Goal: Task Accomplishment & Management: Use online tool/utility

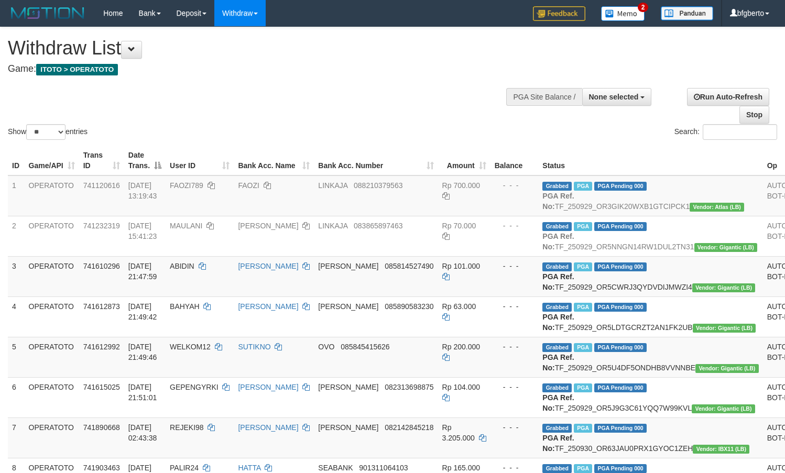
select select
select select "**"
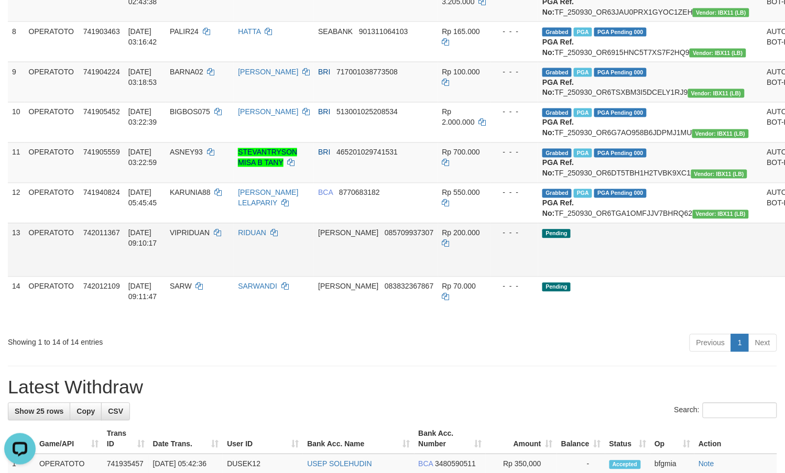
click at [633, 277] on td "Pending" at bounding box center [650, 249] width 224 height 53
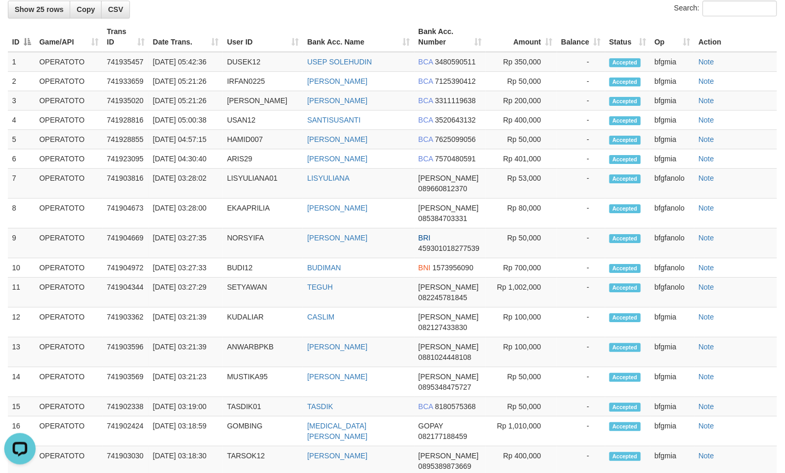
scroll to position [850, 0]
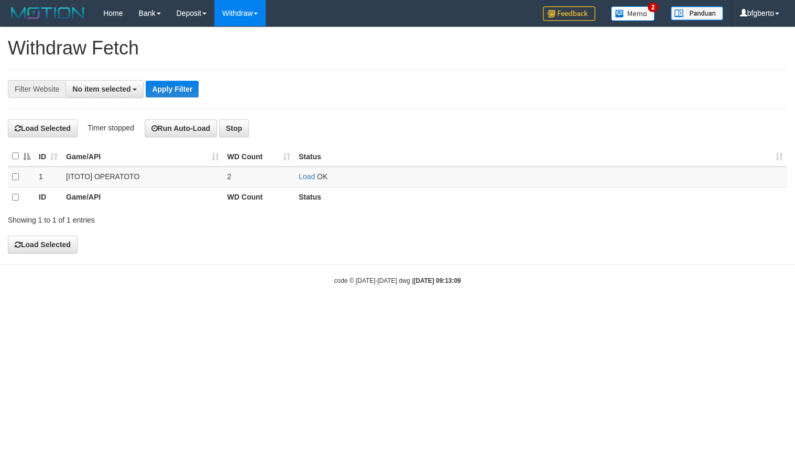
select select
click at [307, 172] on td "Load OK" at bounding box center [540, 177] width 493 height 20
click at [307, 173] on link "Load" at bounding box center [307, 176] width 16 height 8
click at [308, 174] on link "Load" at bounding box center [307, 176] width 16 height 8
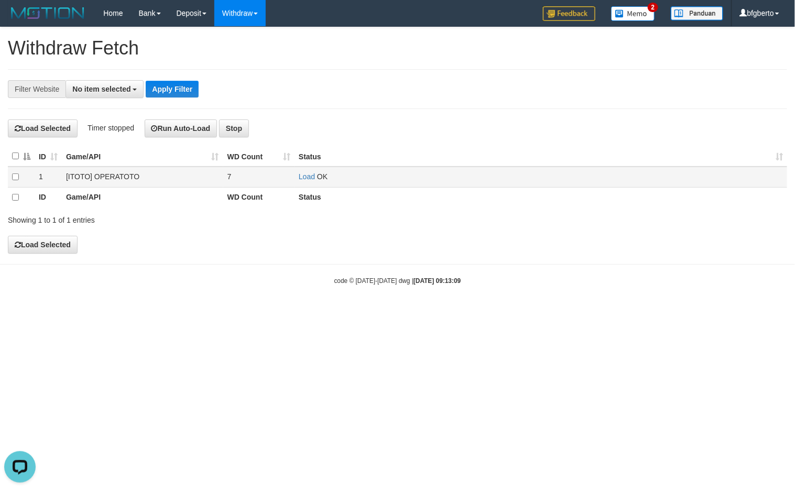
click at [305, 182] on td "Load OK" at bounding box center [540, 177] width 493 height 20
click at [307, 176] on link "Load" at bounding box center [307, 176] width 16 height 8
click at [312, 176] on link "Load" at bounding box center [307, 176] width 16 height 8
click at [299, 177] on link "Load" at bounding box center [307, 176] width 16 height 8
click at [310, 177] on link "Load" at bounding box center [307, 176] width 16 height 8
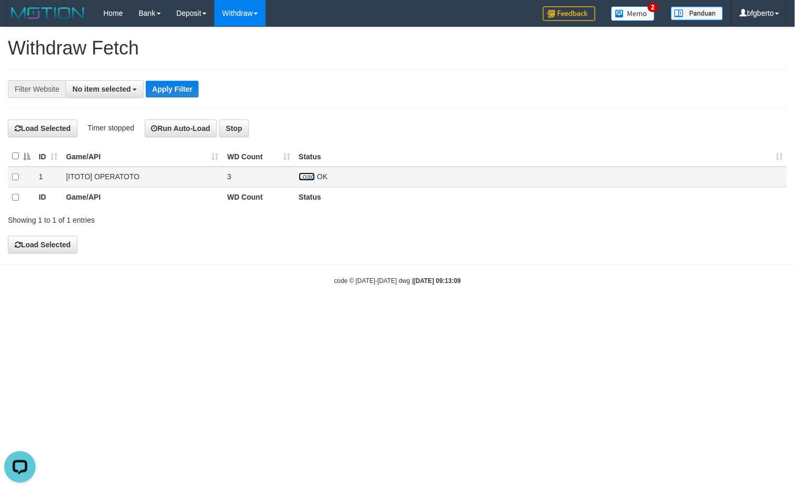
click at [301, 176] on link "Load" at bounding box center [307, 176] width 16 height 8
click at [298, 174] on td "Load OK" at bounding box center [540, 177] width 493 height 20
click at [302, 176] on link "Load" at bounding box center [307, 176] width 16 height 8
click at [475, 93] on div "**********" at bounding box center [331, 89] width 662 height 18
click at [303, 176] on link "Load" at bounding box center [307, 176] width 16 height 8
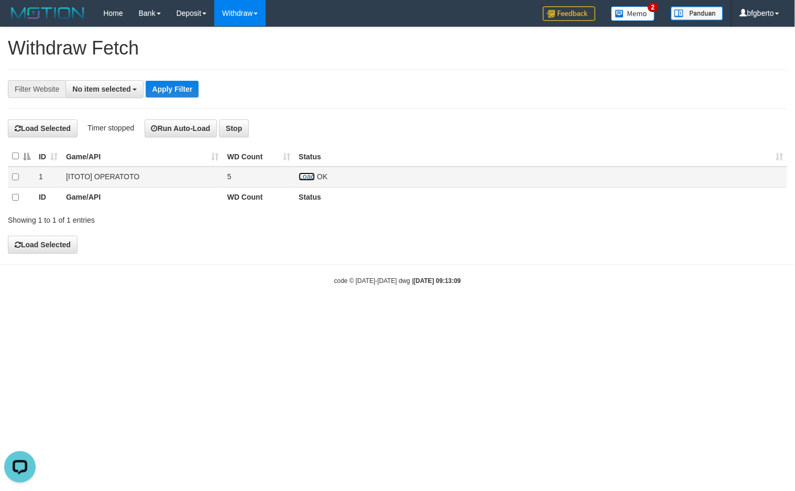
click at [307, 178] on link "Load" at bounding box center [307, 176] width 16 height 8
click at [304, 179] on link "Load" at bounding box center [307, 176] width 16 height 8
click at [302, 174] on link "Load" at bounding box center [307, 176] width 16 height 8
click at [305, 180] on link "Load" at bounding box center [307, 176] width 16 height 8
click at [304, 179] on link "Load" at bounding box center [307, 176] width 16 height 8
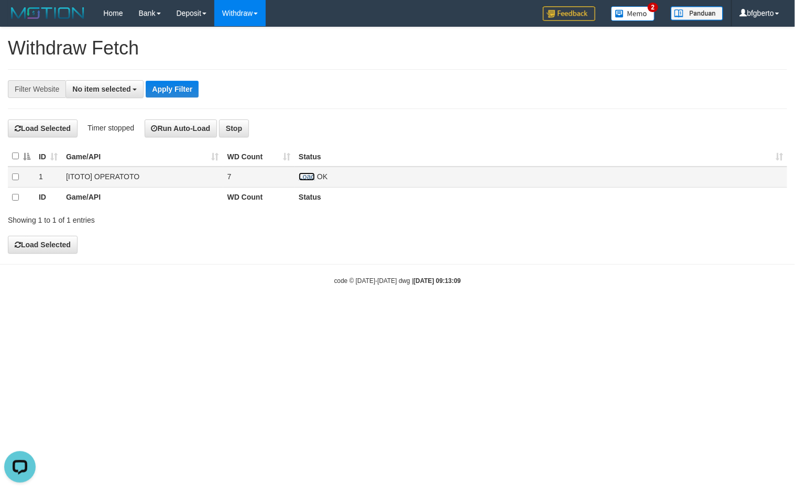
click at [305, 176] on link "Load" at bounding box center [307, 176] width 16 height 8
click at [307, 179] on link "Load" at bounding box center [307, 176] width 16 height 8
click at [305, 176] on link "Load" at bounding box center [307, 176] width 16 height 8
click at [303, 174] on link "Load" at bounding box center [307, 176] width 16 height 8
click at [305, 177] on link "Load" at bounding box center [307, 176] width 16 height 8
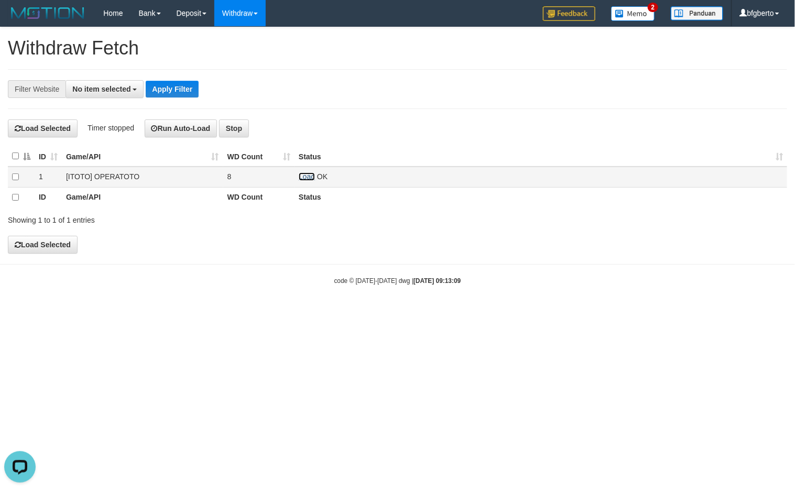
click at [310, 176] on link "Load" at bounding box center [307, 176] width 16 height 8
click at [305, 177] on link "Load" at bounding box center [307, 176] width 16 height 8
click at [313, 176] on link "Load" at bounding box center [307, 176] width 16 height 8
click at [396, 286] on div "code © 2012-2018 dwg | 2025/09/30 09:13:09" at bounding box center [397, 280] width 795 height 10
click at [303, 176] on link "Load" at bounding box center [307, 176] width 16 height 8
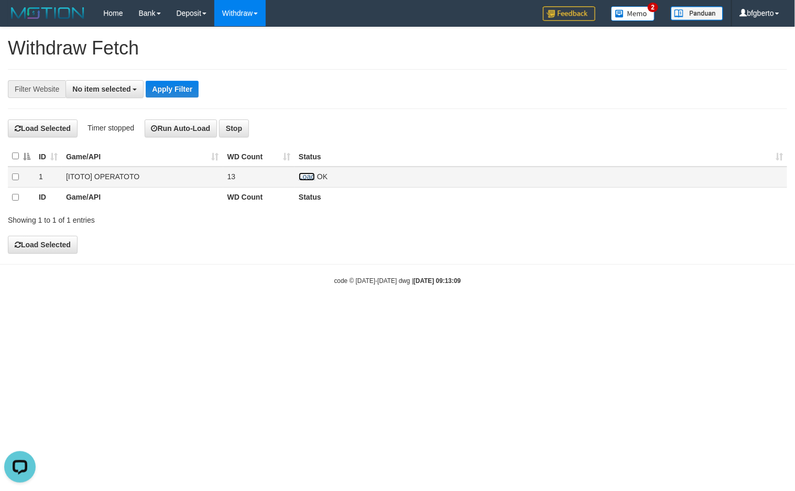
click at [308, 176] on link "Load" at bounding box center [307, 176] width 16 height 8
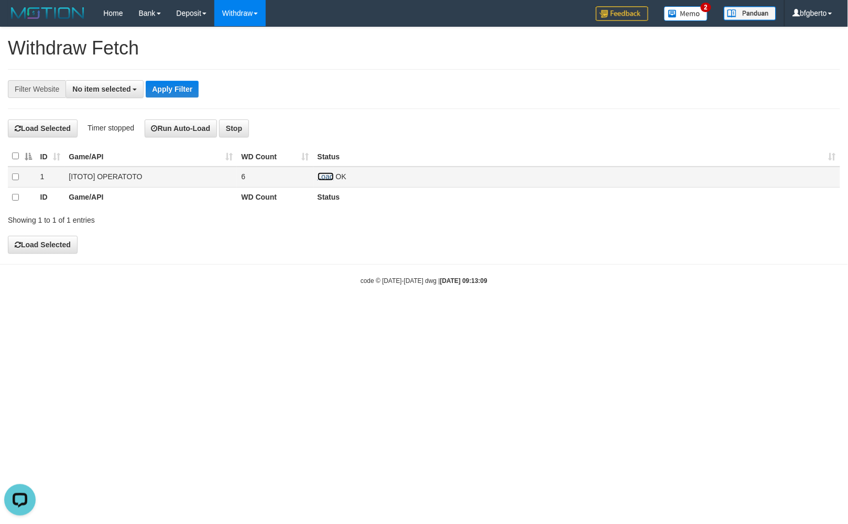
click at [321, 176] on link "Load" at bounding box center [326, 176] width 16 height 8
click at [321, 174] on link "Load" at bounding box center [326, 176] width 16 height 8
click at [321, 180] on link "Load" at bounding box center [326, 176] width 16 height 8
click at [321, 179] on link "Load" at bounding box center [326, 176] width 16 height 8
click at [332, 177] on link "Load" at bounding box center [326, 176] width 16 height 8
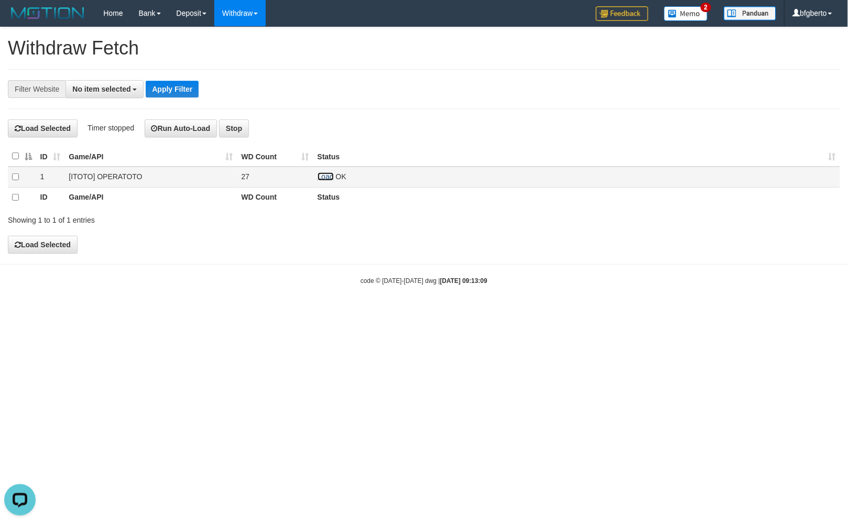
click at [329, 176] on link "Load" at bounding box center [326, 176] width 16 height 8
click at [325, 177] on link "Load" at bounding box center [326, 176] width 16 height 8
click at [325, 176] on link "Load" at bounding box center [326, 176] width 16 height 8
click at [319, 177] on link "Load" at bounding box center [326, 176] width 16 height 8
click at [322, 175] on link "Load" at bounding box center [326, 176] width 16 height 8
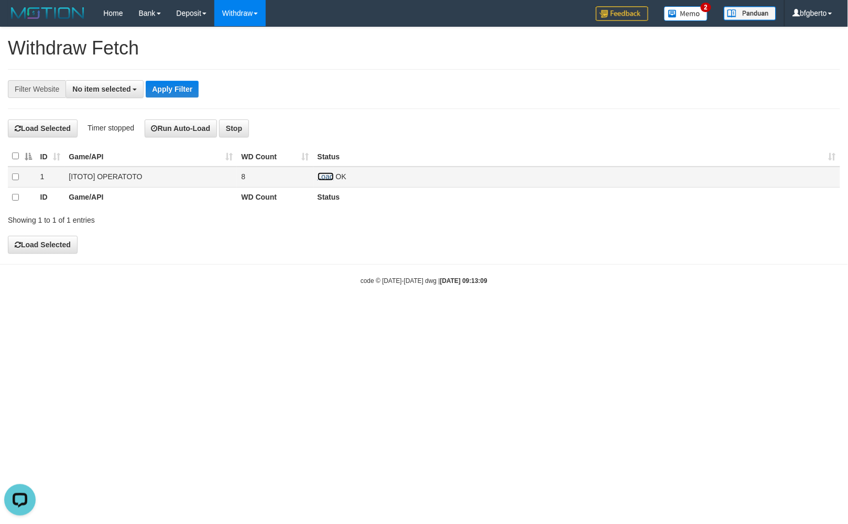
click at [325, 177] on link "Load" at bounding box center [326, 176] width 16 height 8
click at [324, 177] on link "Load" at bounding box center [326, 176] width 16 height 8
click at [323, 178] on link "Load" at bounding box center [326, 176] width 16 height 8
click at [323, 177] on link "Load" at bounding box center [326, 176] width 16 height 8
click at [334, 177] on td "Load OK" at bounding box center [576, 177] width 527 height 21
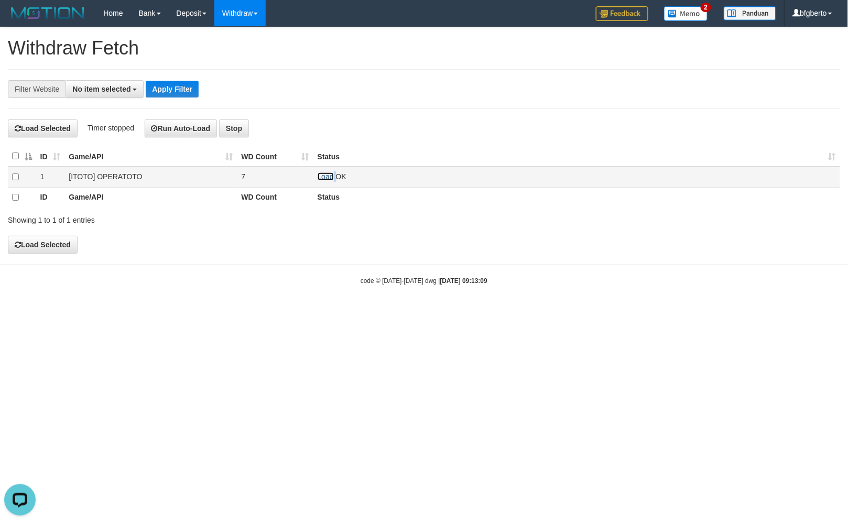
click at [325, 179] on link "Load" at bounding box center [326, 176] width 16 height 8
click at [325, 173] on link "Load" at bounding box center [326, 176] width 16 height 8
click at [320, 179] on link "Load" at bounding box center [326, 176] width 16 height 8
click at [325, 177] on link "Load" at bounding box center [326, 176] width 16 height 8
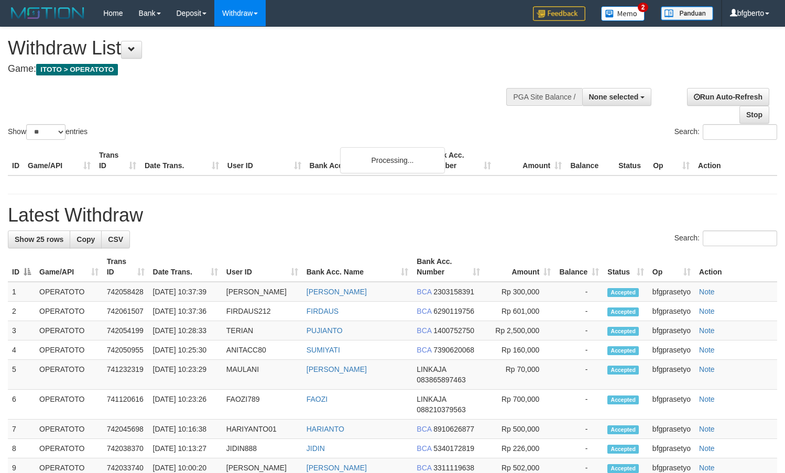
select select
select select "**"
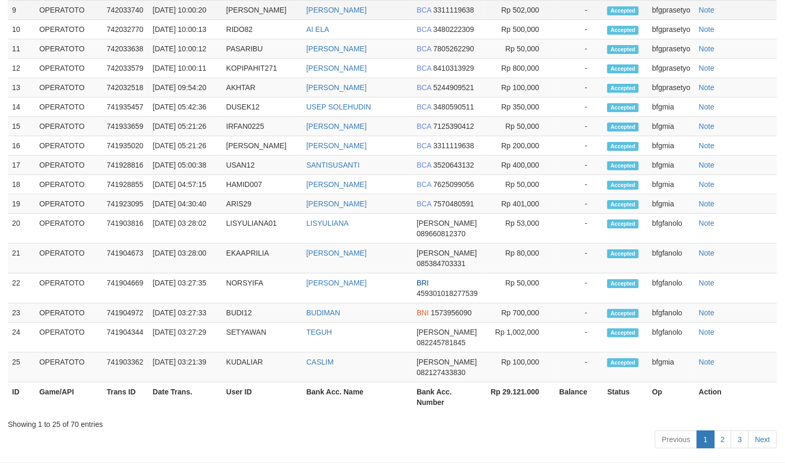
scroll to position [850, 0]
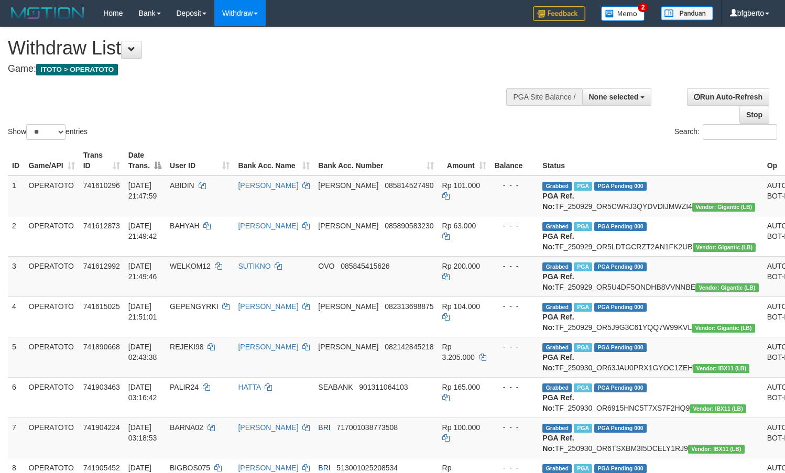
select select
select select "**"
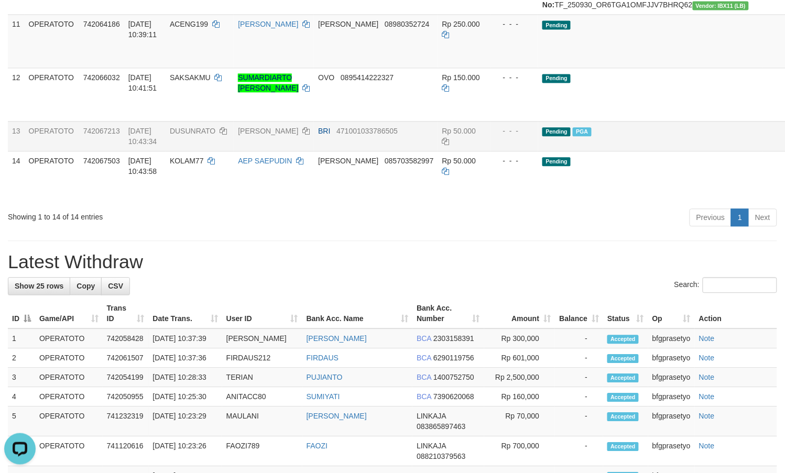
click at [281, 222] on div "Showing 1 to 14 of 14 entries" at bounding box center [163, 215] width 311 height 15
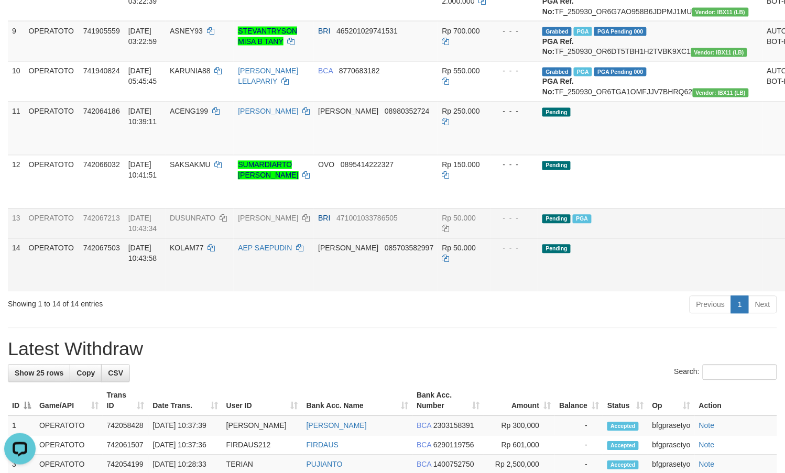
scroll to position [303, 0]
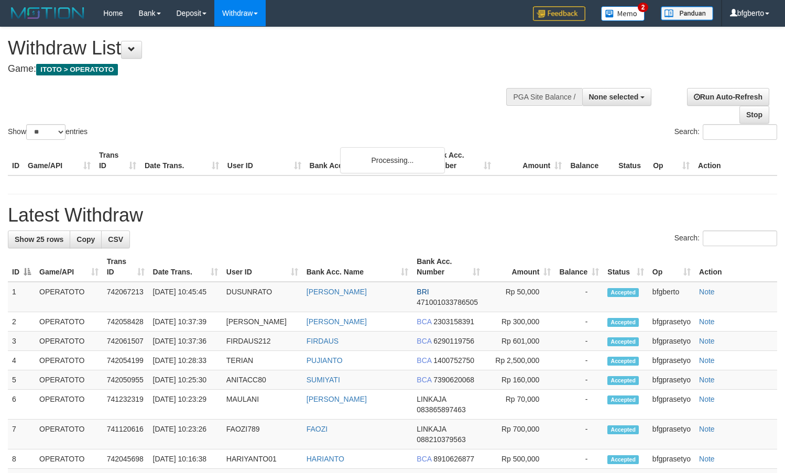
select select
select select "**"
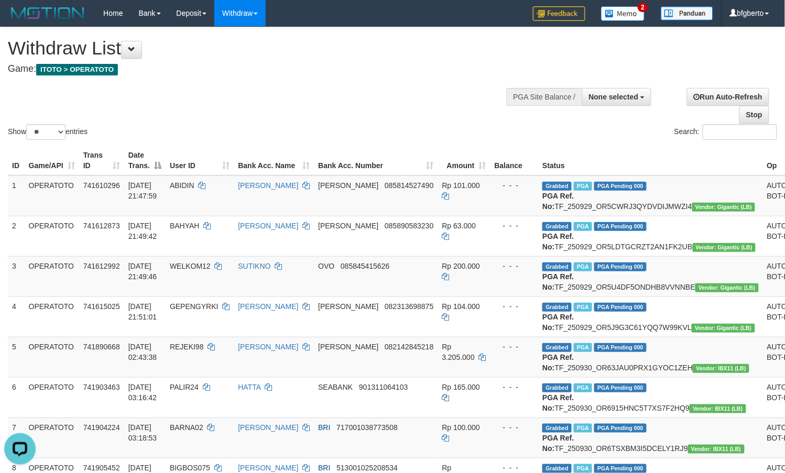
click at [386, 76] on div "**********" at bounding box center [264, 53] width 513 height 52
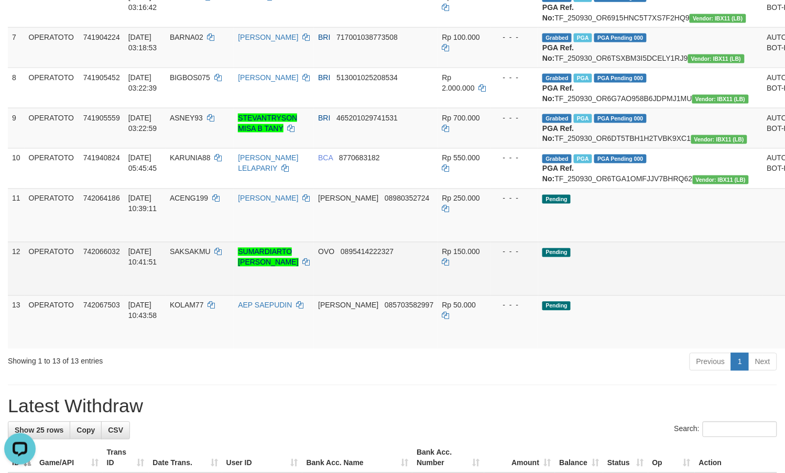
scroll to position [567, 0]
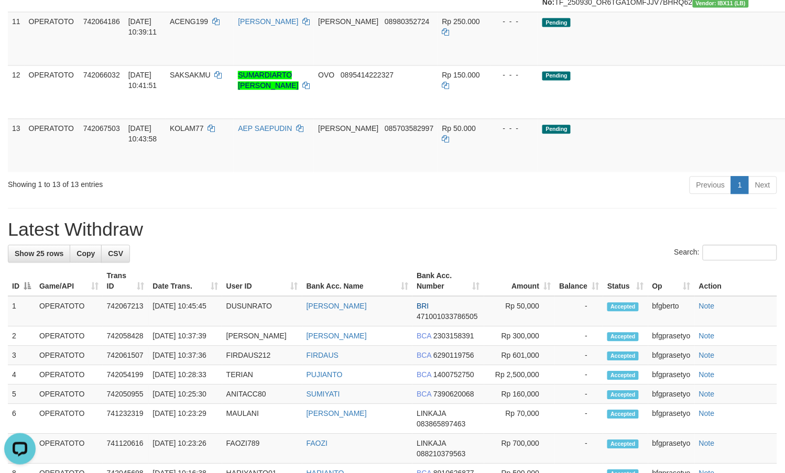
click at [388, 240] on h1 "Latest Withdraw" at bounding box center [392, 229] width 769 height 21
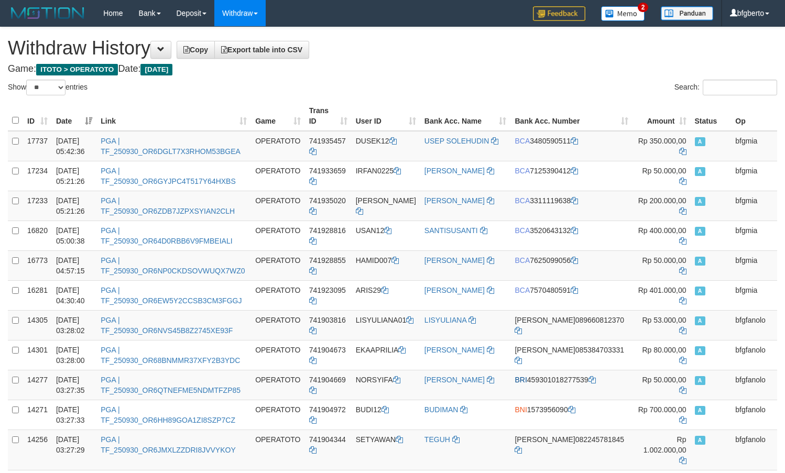
select select "**"
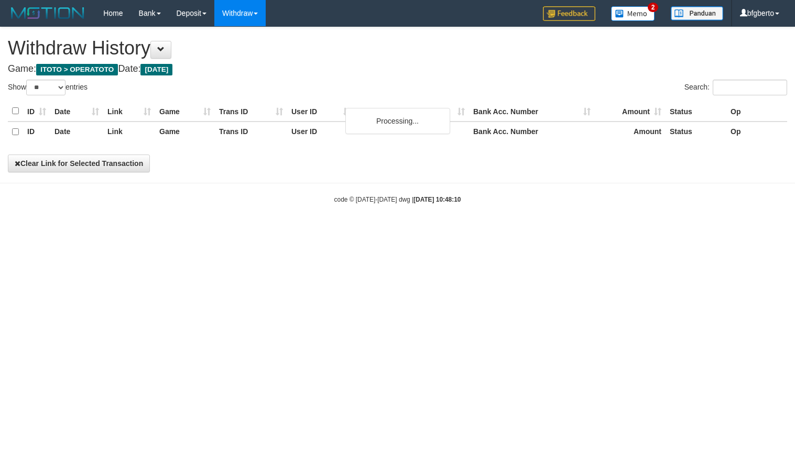
select select "**"
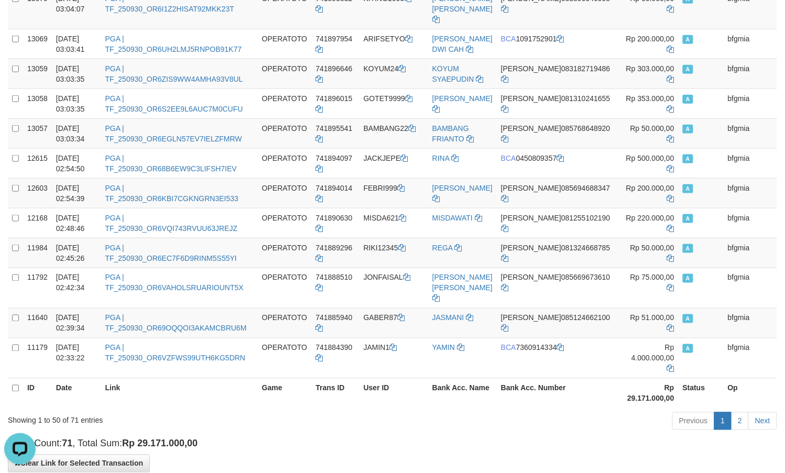
click at [284, 411] on div "Showing 1 to 50 of 71 entries Previous 1 2 Next" at bounding box center [392, 422] width 785 height 23
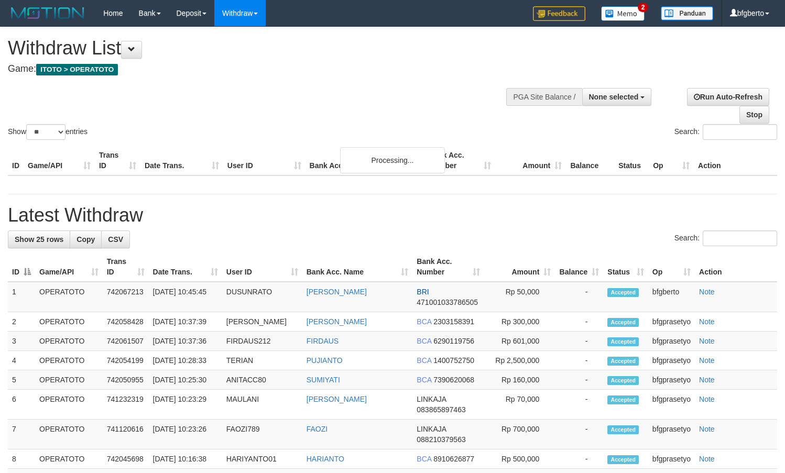
select select
select select "**"
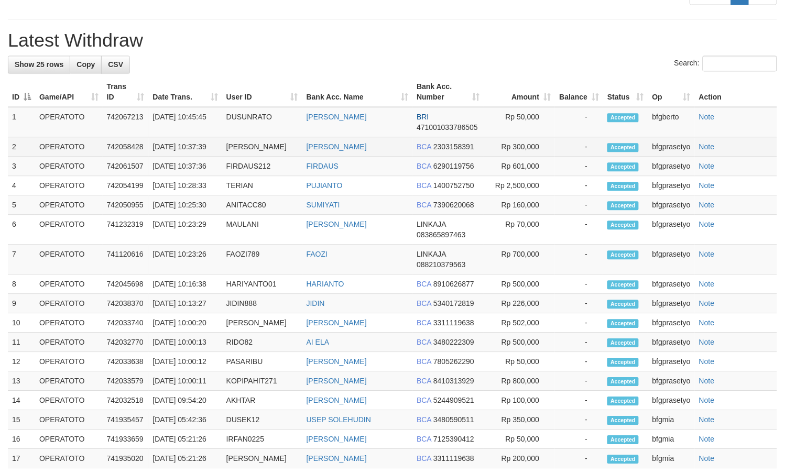
scroll to position [567, 0]
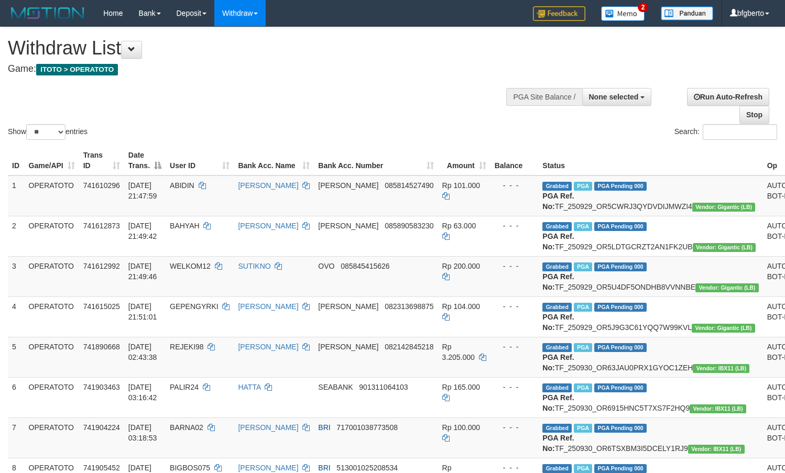
select select
select select "**"
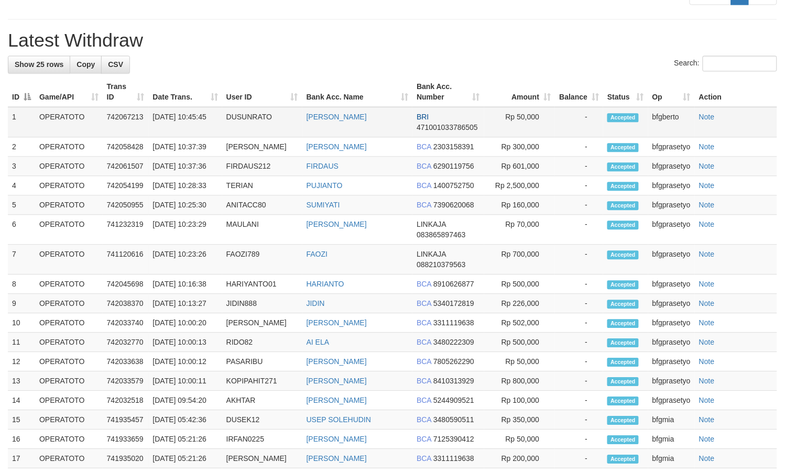
scroll to position [567, 0]
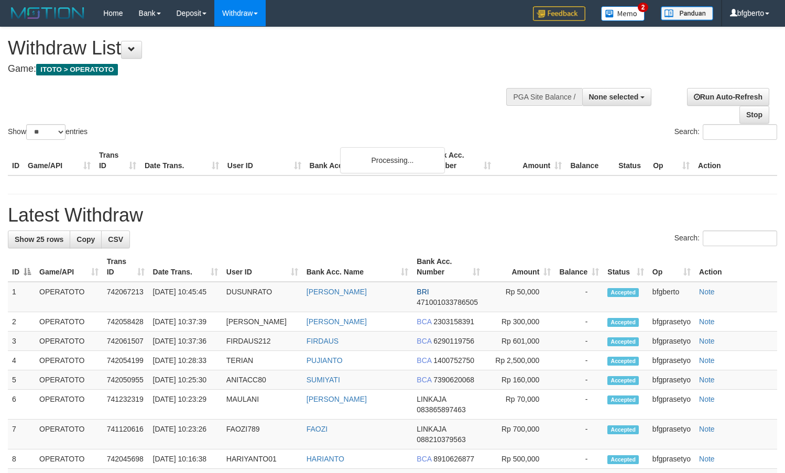
select select
select select "**"
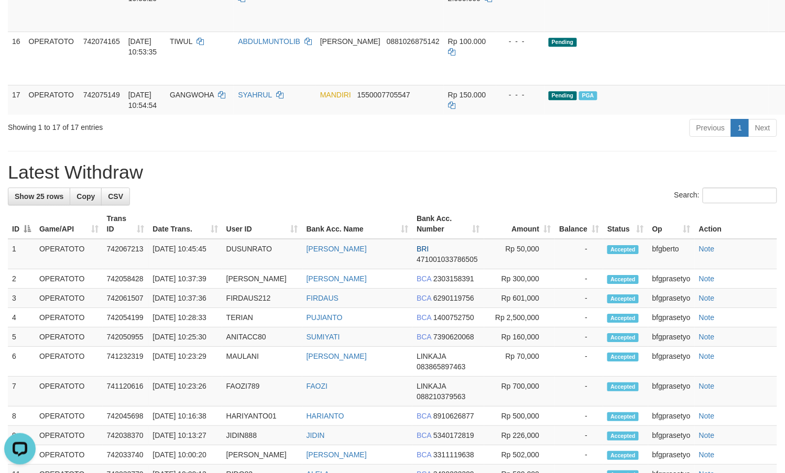
click at [466, 183] on h1 "Latest Withdraw" at bounding box center [392, 172] width 769 height 21
drag, startPoint x: 352, startPoint y: 229, endPoint x: 339, endPoint y: 242, distance: 17.8
click at [352, 140] on div "Previous 1 Next" at bounding box center [556, 129] width 442 height 23
click at [435, 267] on div "**********" at bounding box center [392, 39] width 785 height 1655
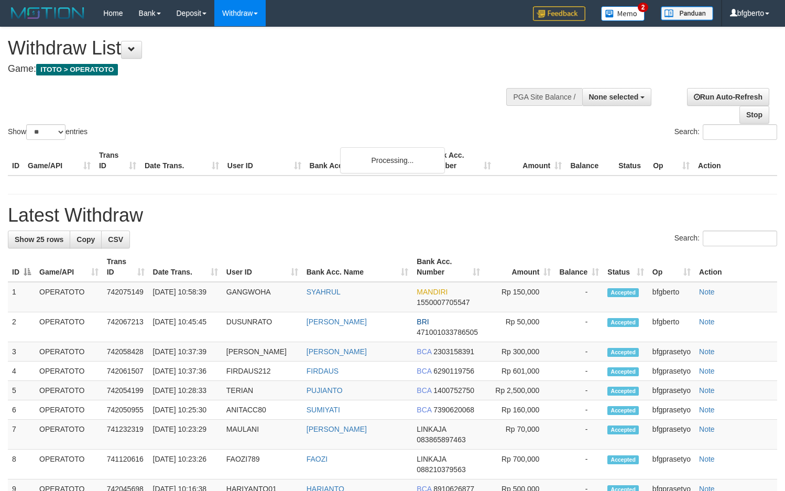
select select
select select "**"
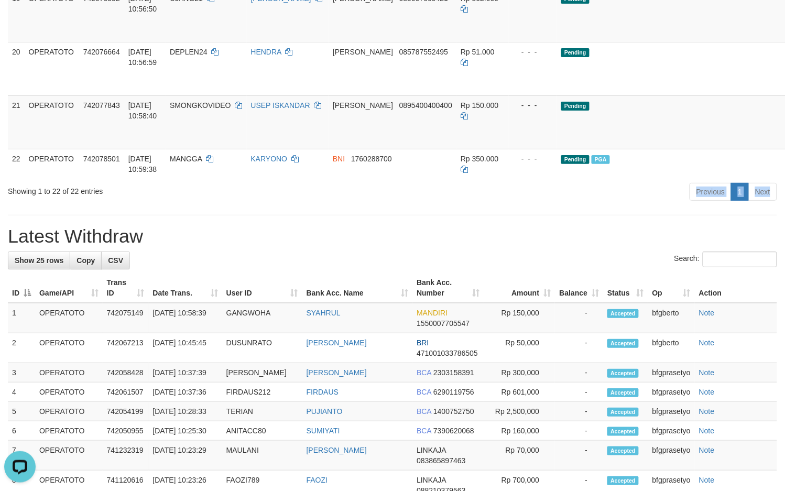
click at [381, 204] on div "Previous 1 Next" at bounding box center [556, 193] width 442 height 23
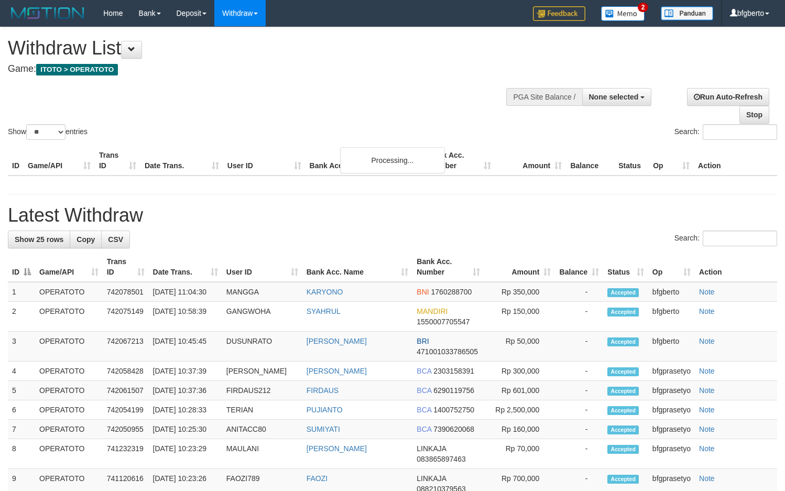
select select
select select "**"
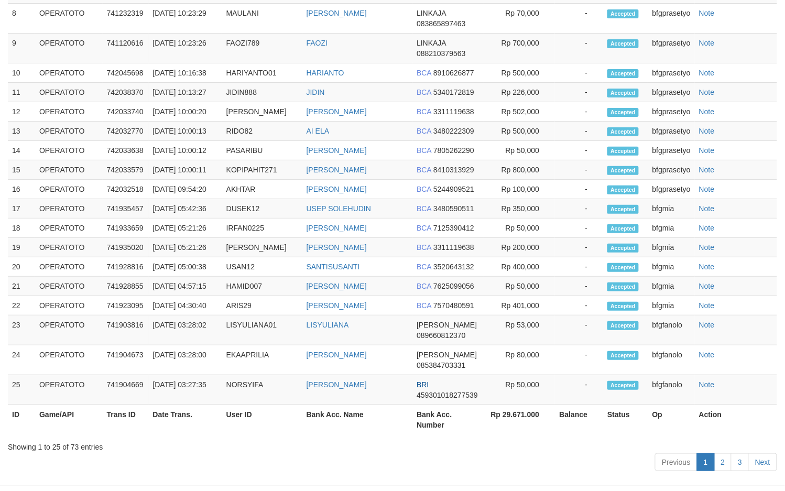
scroll to position [479, 0]
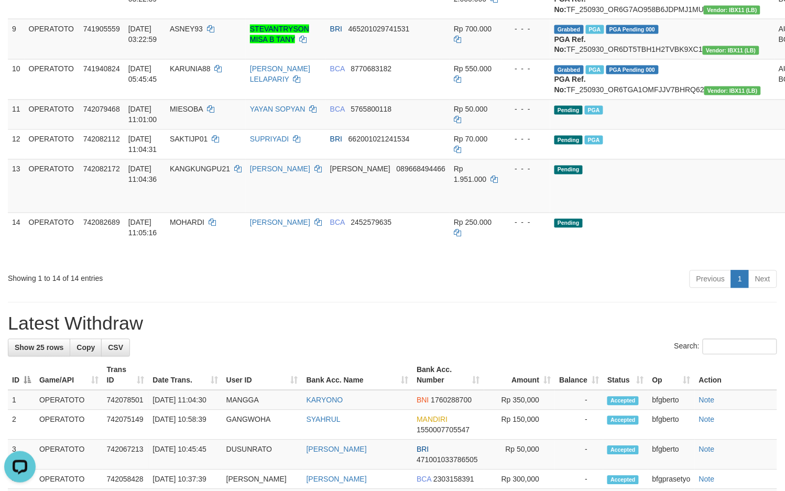
click at [320, 284] on div "Showing 1 to 14 of 14 entries" at bounding box center [163, 276] width 327 height 15
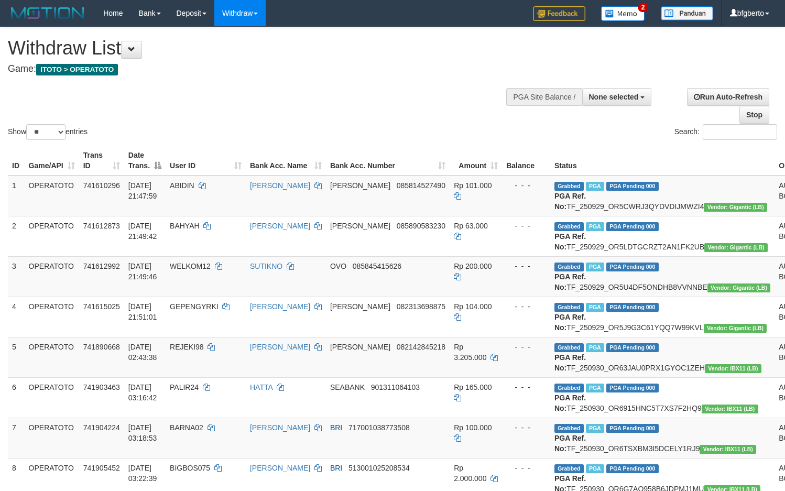
select select
select select "**"
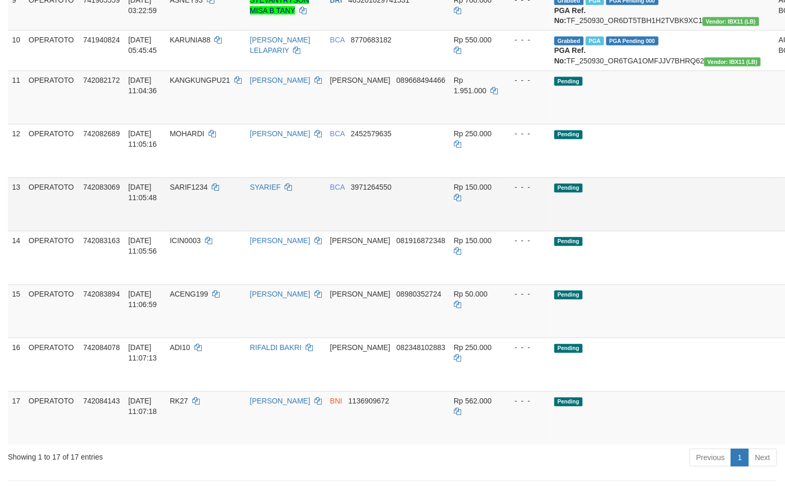
scroll to position [771, 0]
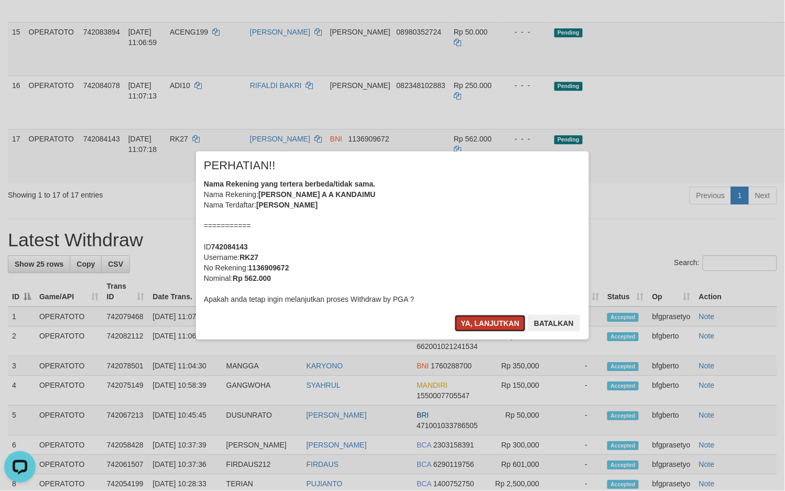
click at [484, 327] on button "Ya, lanjutkan" at bounding box center [490, 323] width 71 height 17
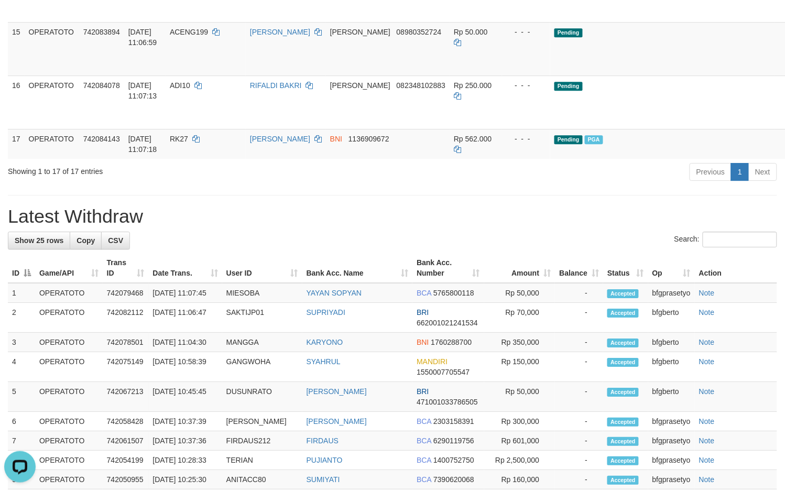
click at [504, 307] on div "**********" at bounding box center [392, 78] width 785 height 1644
click at [389, 227] on h1 "Latest Withdraw" at bounding box center [392, 216] width 769 height 21
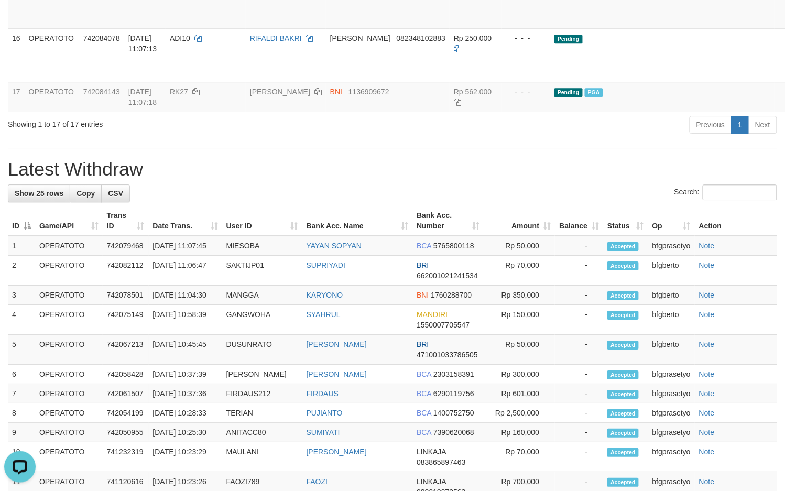
scroll to position [724, 0]
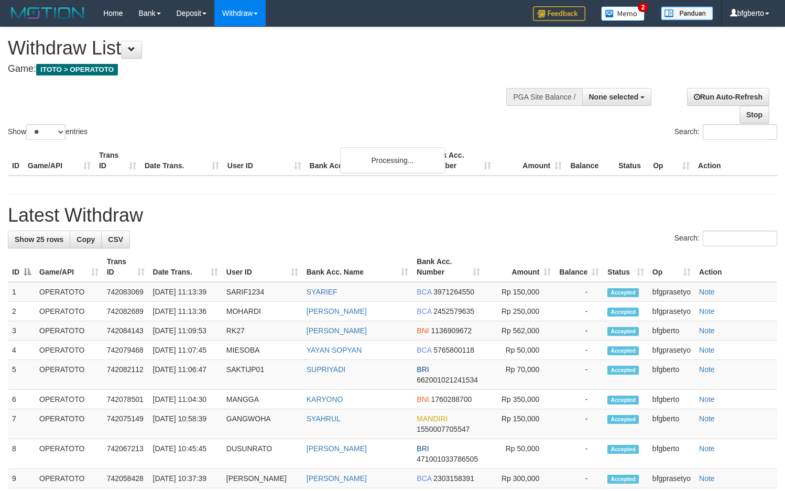
select select
select select "**"
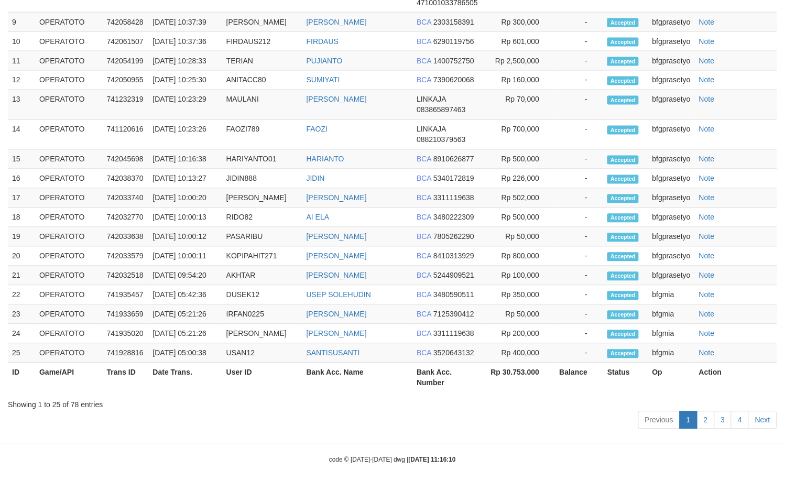
scroll to position [503, 0]
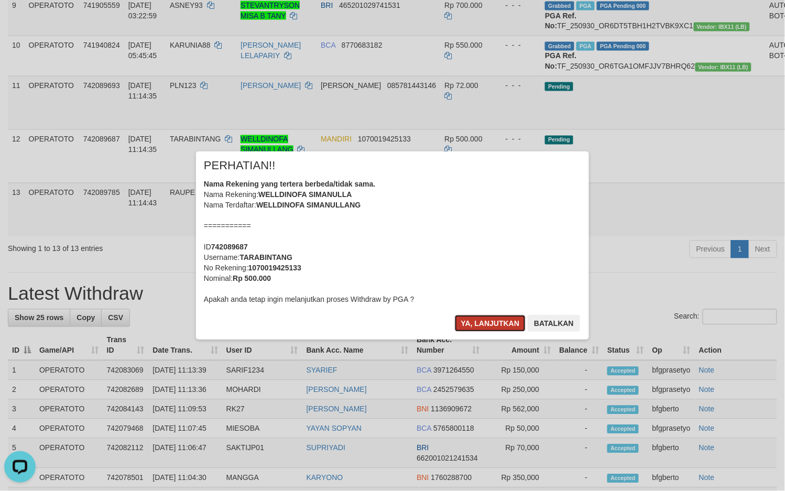
click at [483, 329] on button "Ya, lanjutkan" at bounding box center [490, 323] width 71 height 17
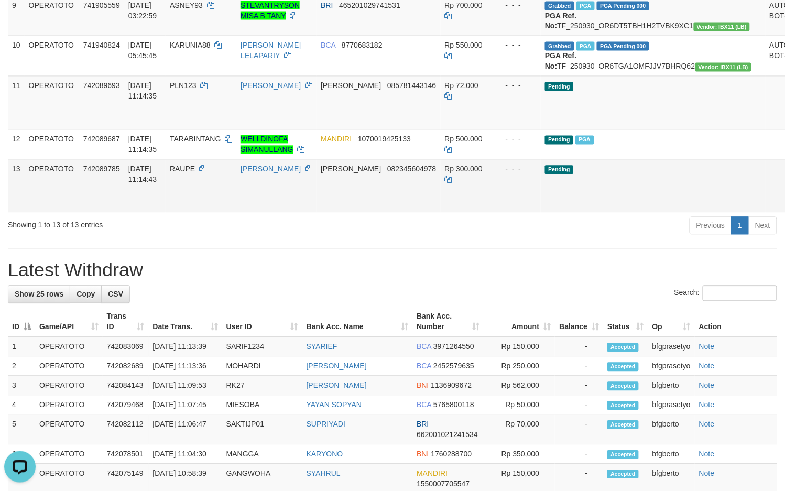
click at [410, 213] on td "DANA 082345604978" at bounding box center [378, 185] width 124 height 53
click at [445, 350] on div "**********" at bounding box center [392, 234] width 785 height 1420
click at [431, 238] on div "Previous 1 Next" at bounding box center [556, 227] width 442 height 23
click at [431, 363] on div "**********" at bounding box center [392, 234] width 785 height 1420
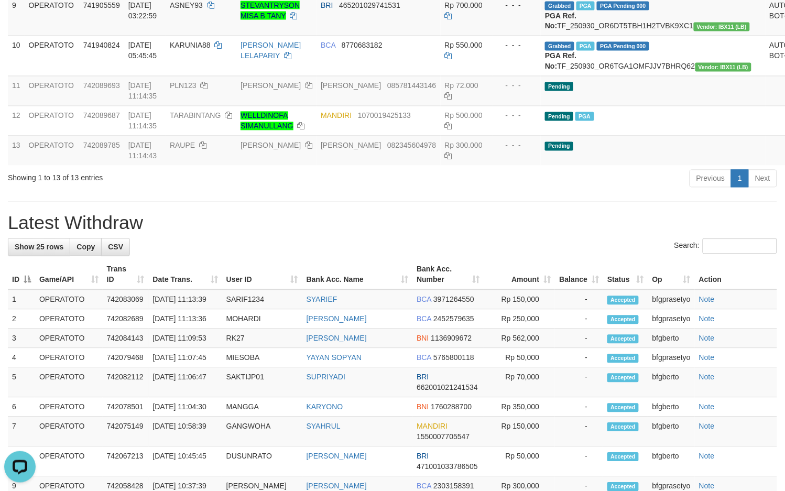
scroll to position [479, 0]
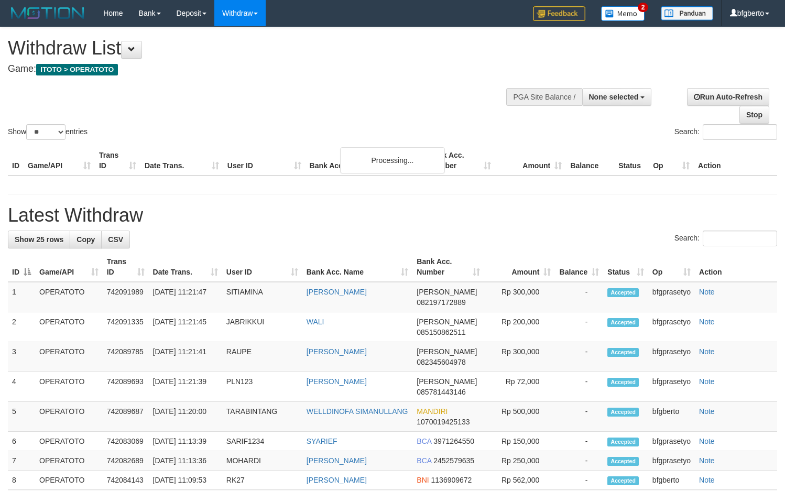
select select
select select "**"
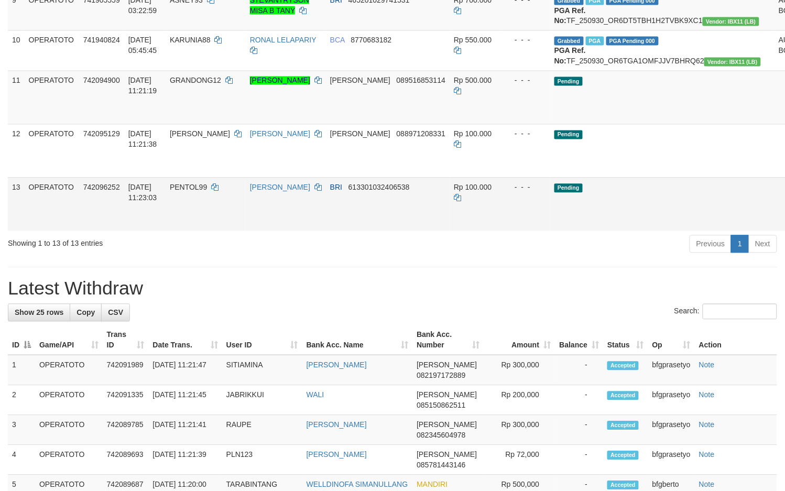
scroll to position [479, 0]
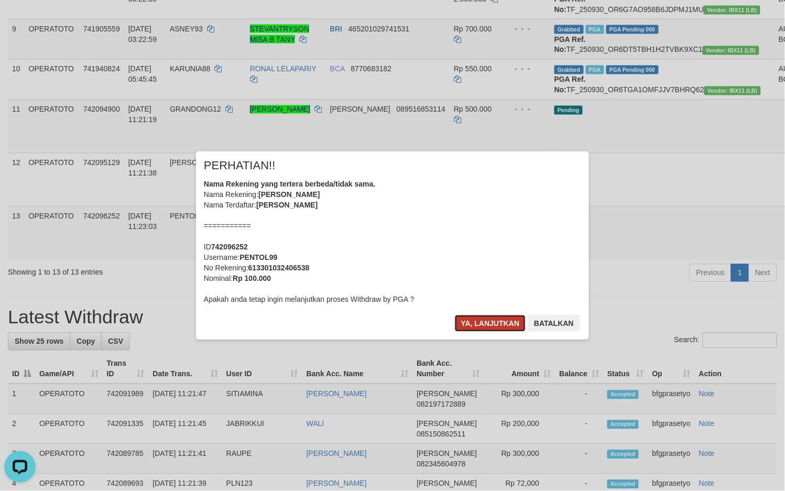
click at [496, 327] on button "Ya, lanjutkan" at bounding box center [490, 323] width 71 height 17
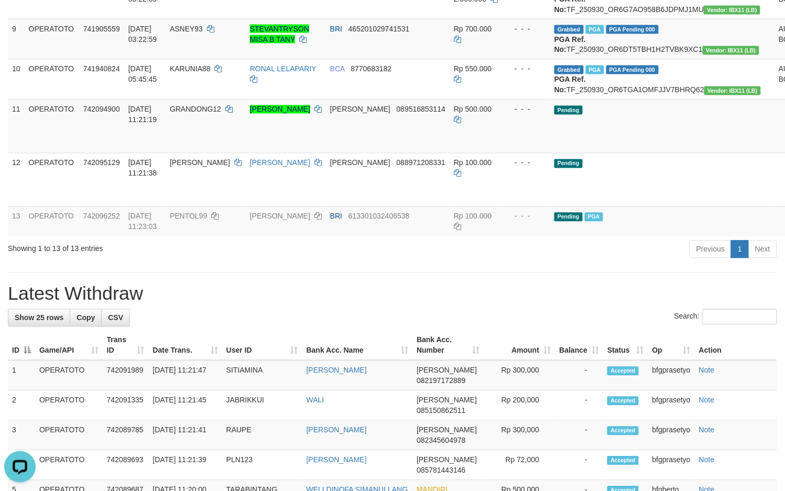
click at [340, 388] on div "**********" at bounding box center [392, 284] width 785 height 1472
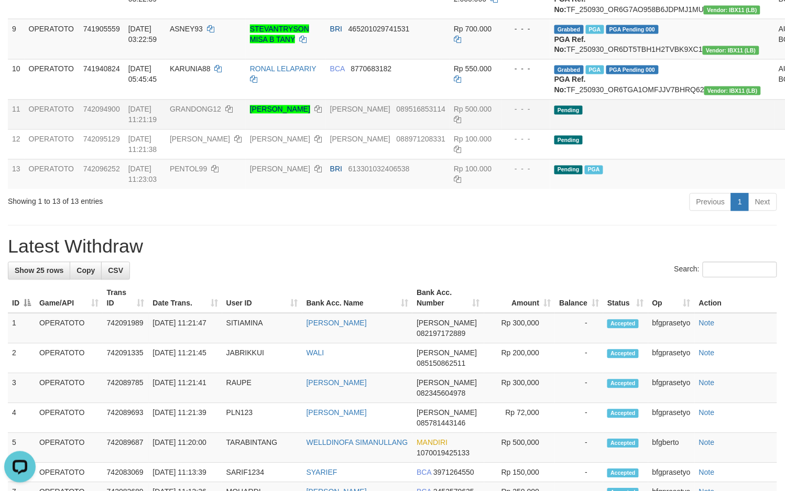
scroll to position [432, 0]
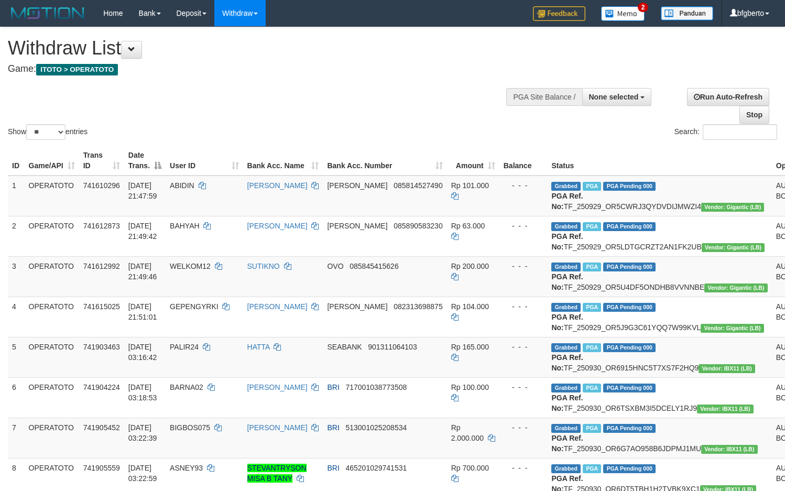
select select
select select "**"
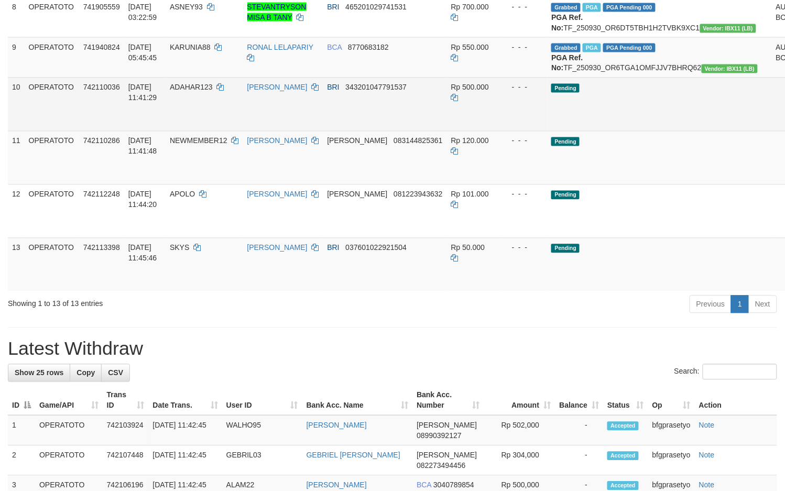
scroll to position [432, 0]
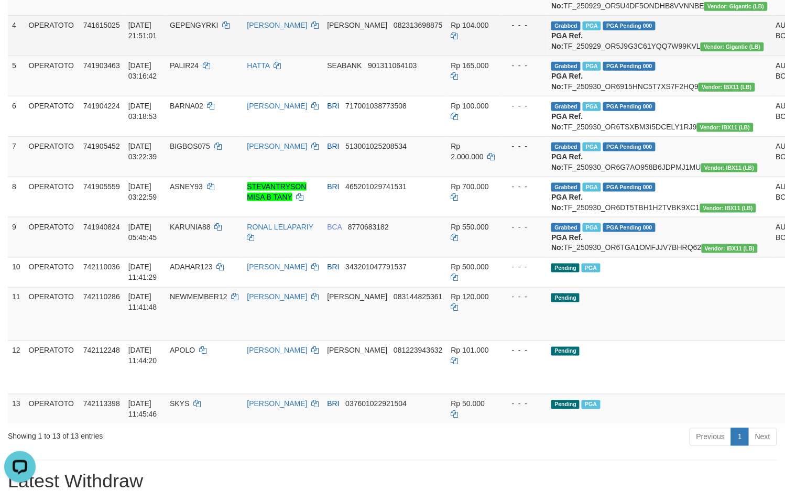
scroll to position [305, 0]
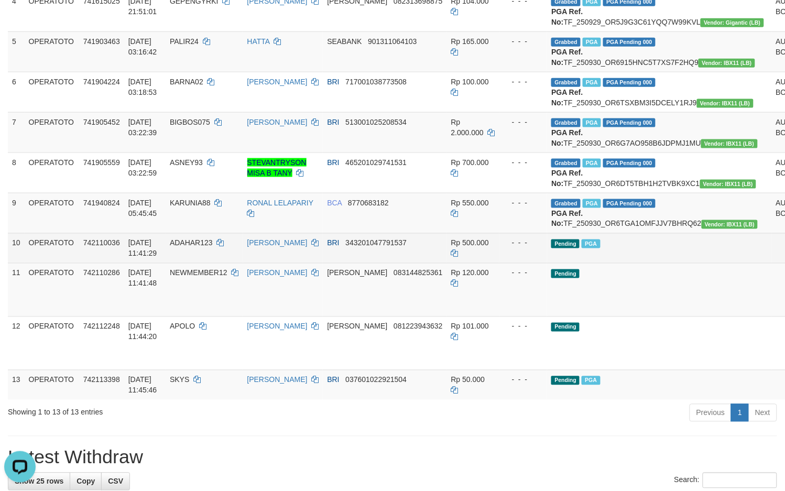
click at [374, 247] on span "343201047791537" at bounding box center [375, 243] width 61 height 8
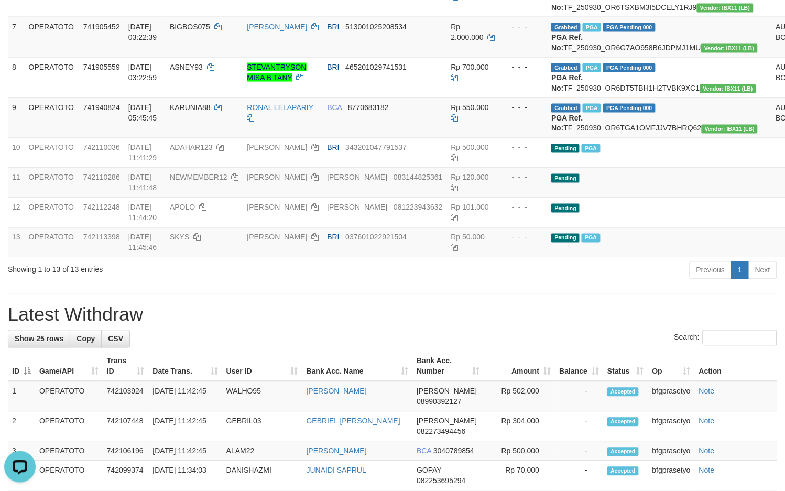
scroll to position [433, 0]
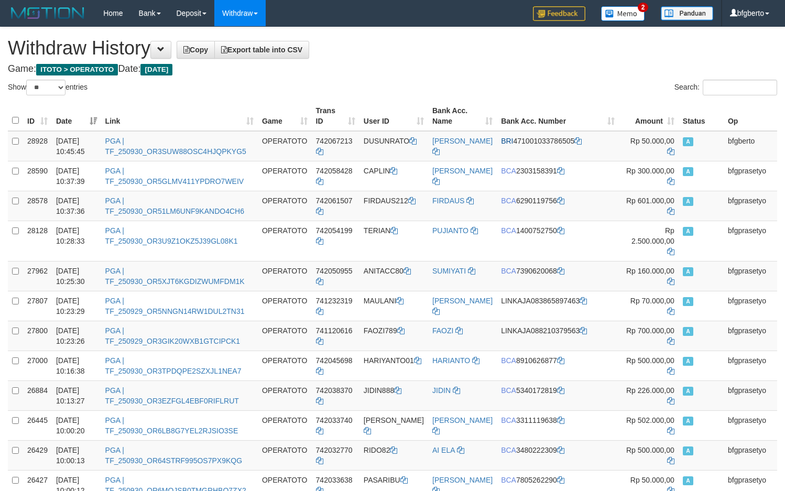
select select "**"
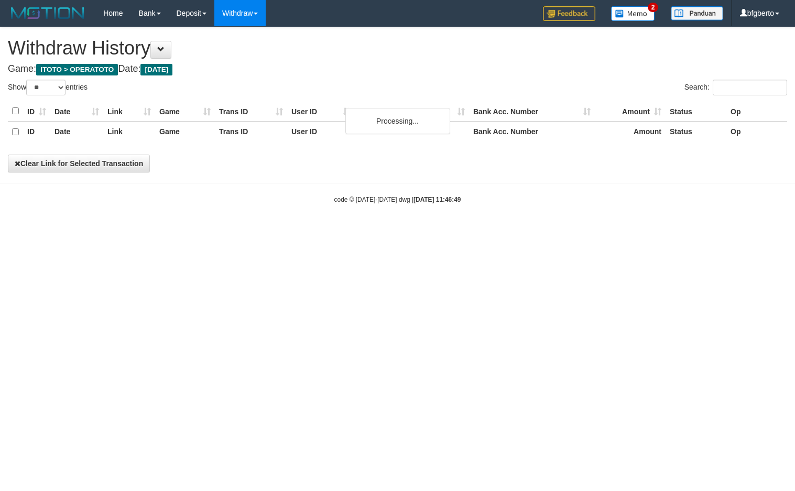
select select "**"
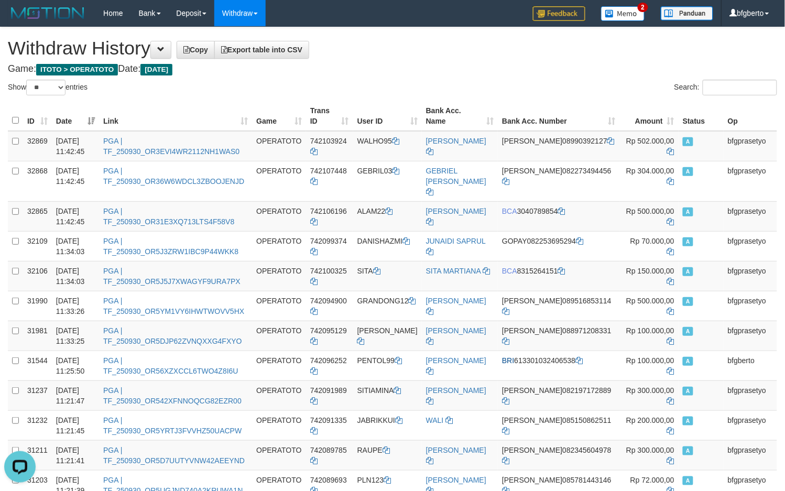
click at [462, 58] on h1 "Withdraw History Copy Export table into CSV" at bounding box center [392, 48] width 769 height 21
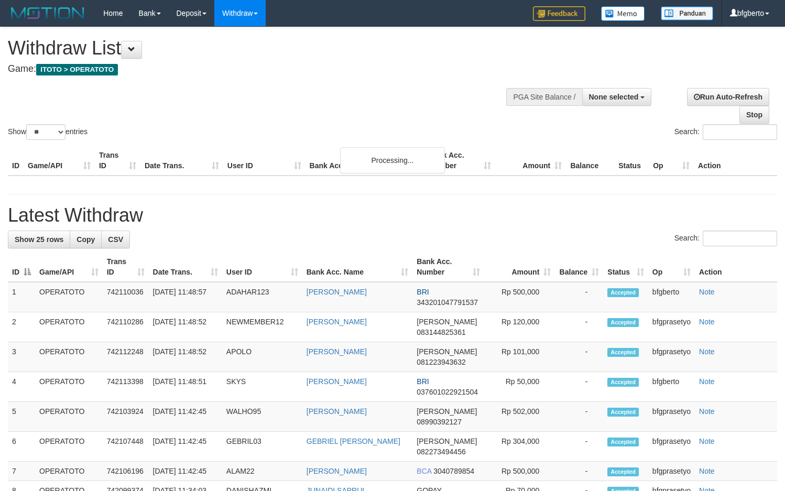
select select
select select "**"
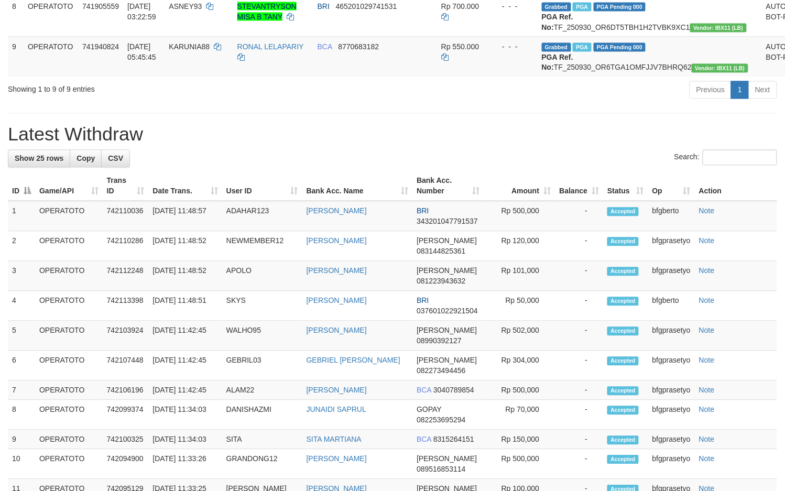
scroll to position [433, 0]
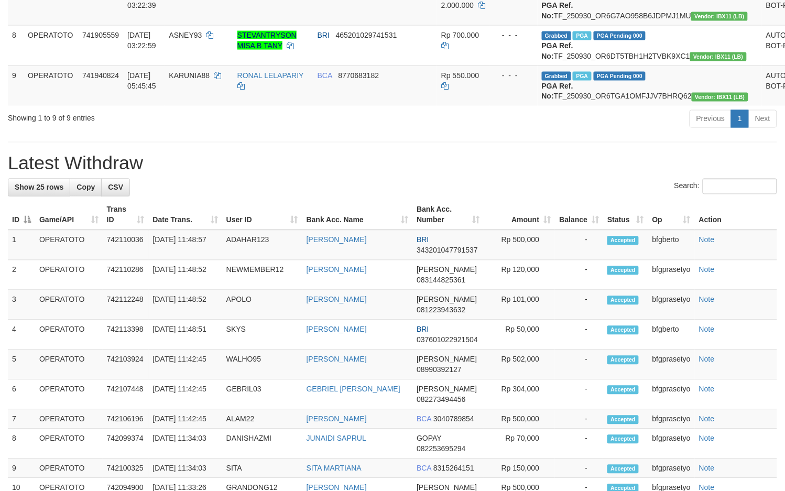
click at [521, 132] on div "Previous 1 Next" at bounding box center [556, 120] width 442 height 23
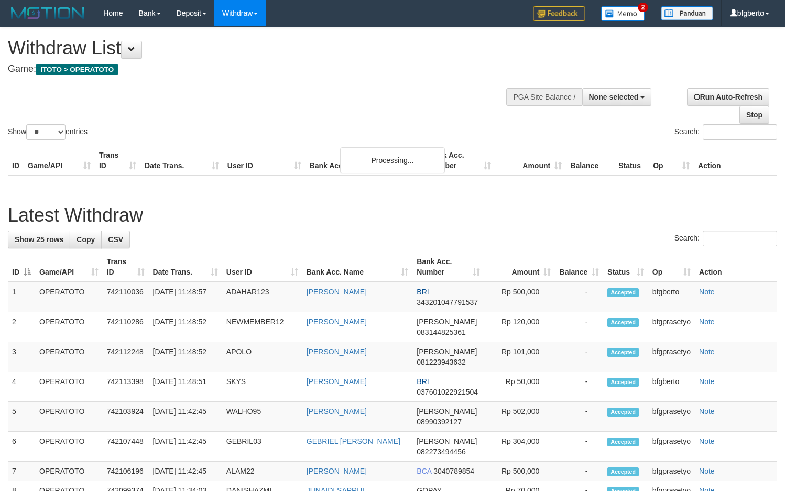
select select
select select "**"
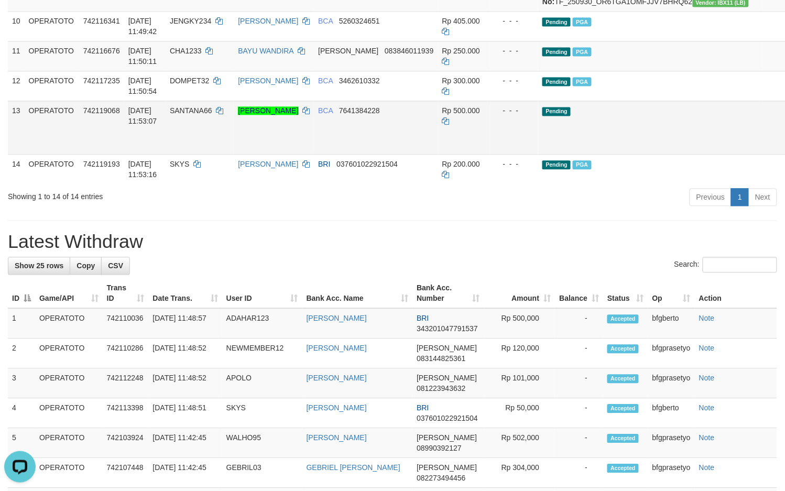
scroll to position [477, 0]
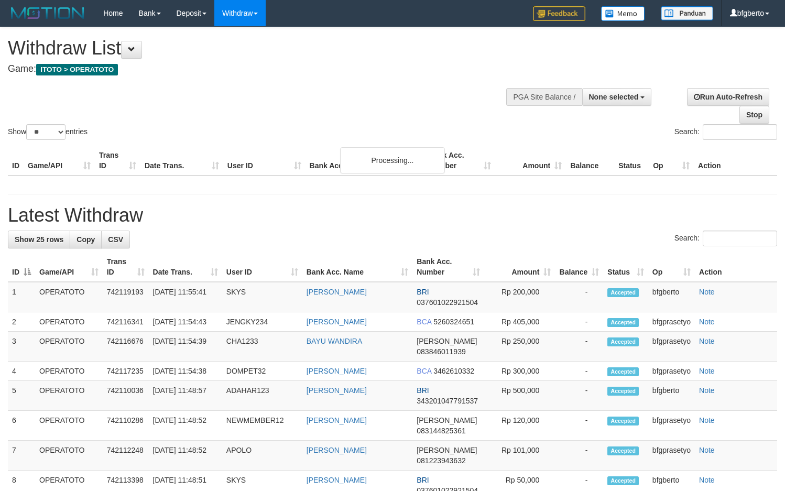
select select
select select "**"
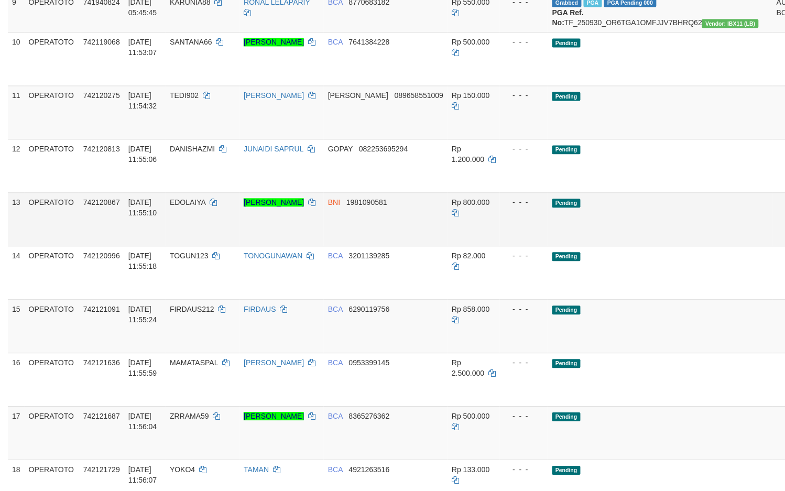
scroll to position [477, 0]
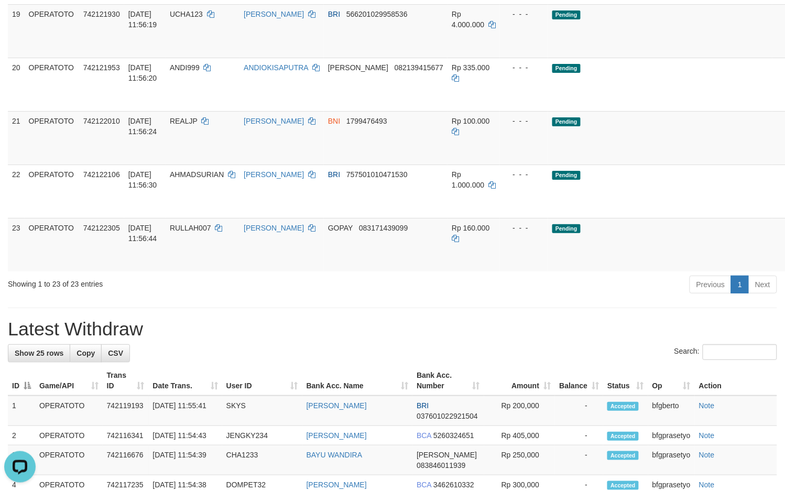
scroll to position [1001, 0]
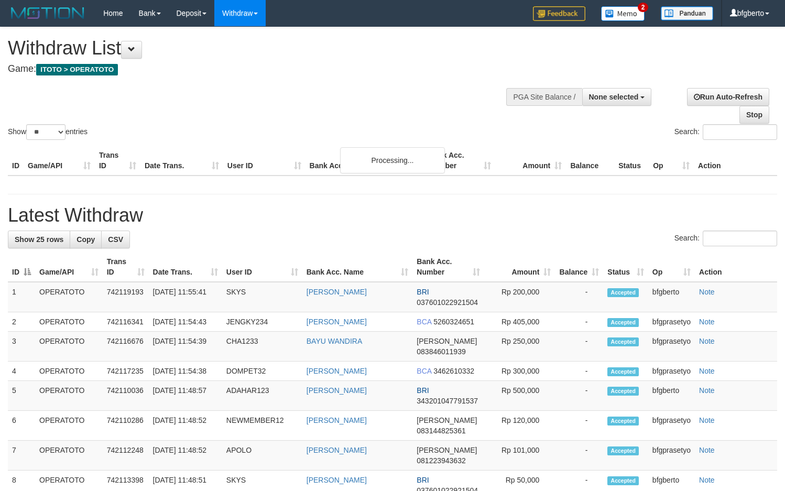
select select
select select "**"
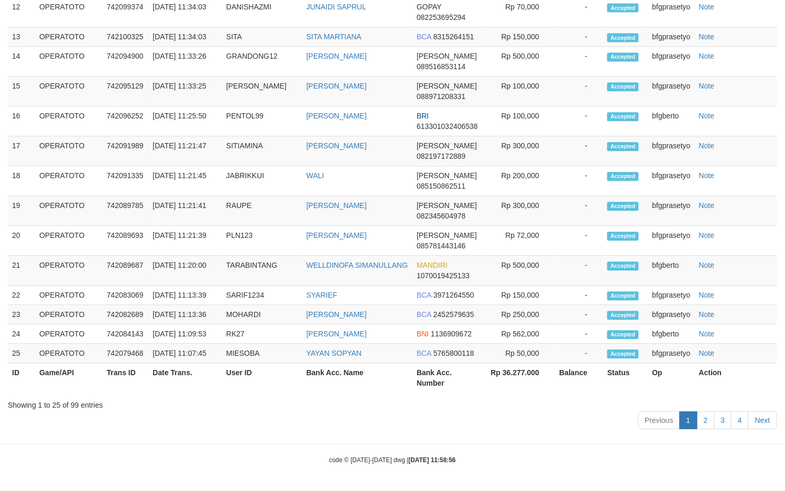
scroll to position [743, 0]
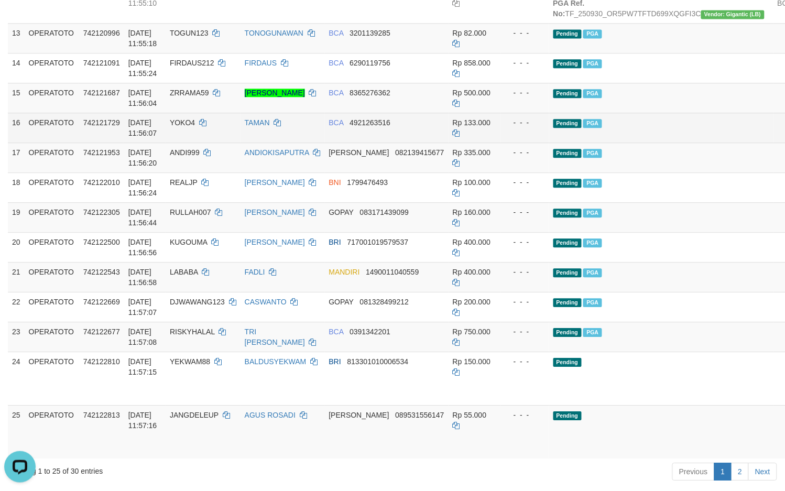
scroll to position [632, 0]
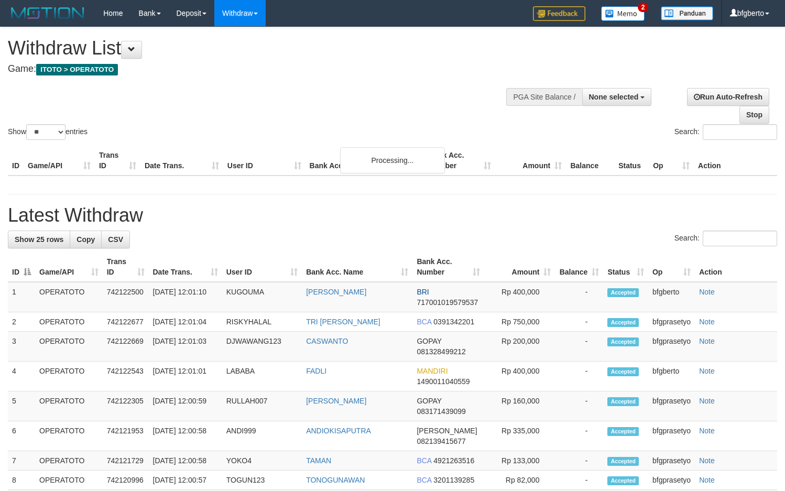
select select
select select "**"
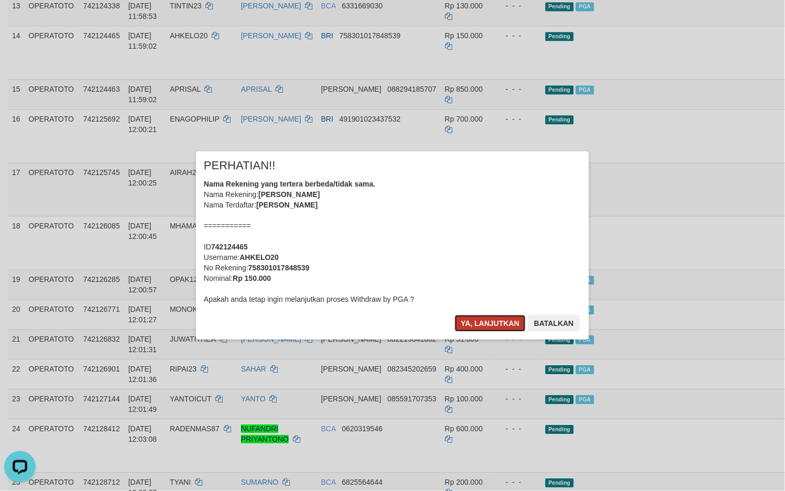
click at [494, 321] on button "Ya, lanjutkan" at bounding box center [490, 323] width 71 height 17
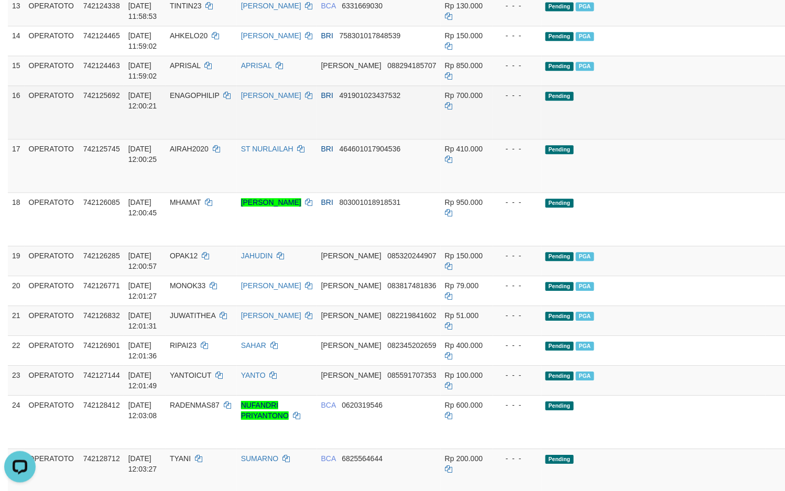
scroll to position [609, 0]
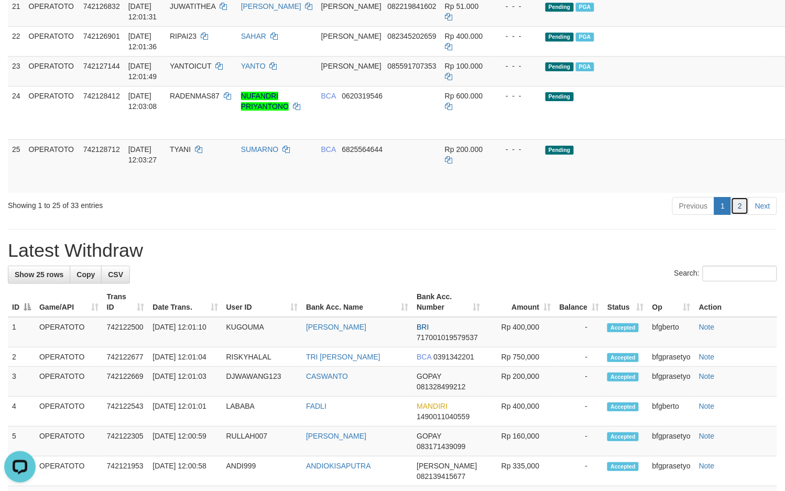
click at [735, 215] on link "2" at bounding box center [740, 206] width 18 height 18
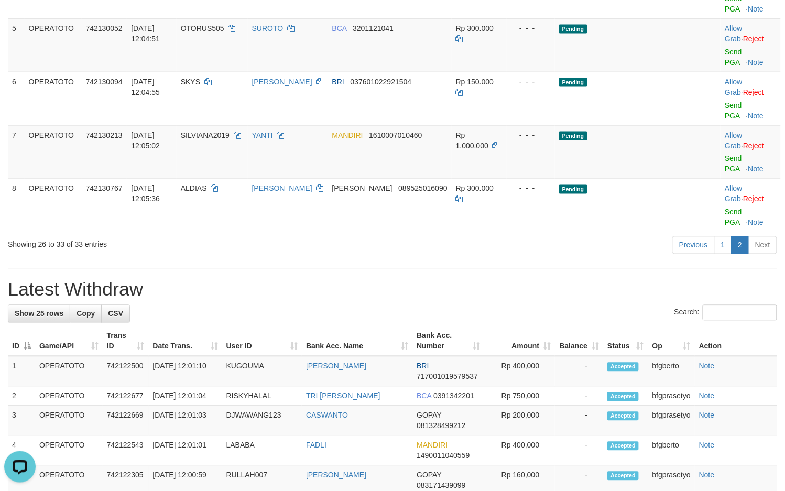
scroll to position [47, 0]
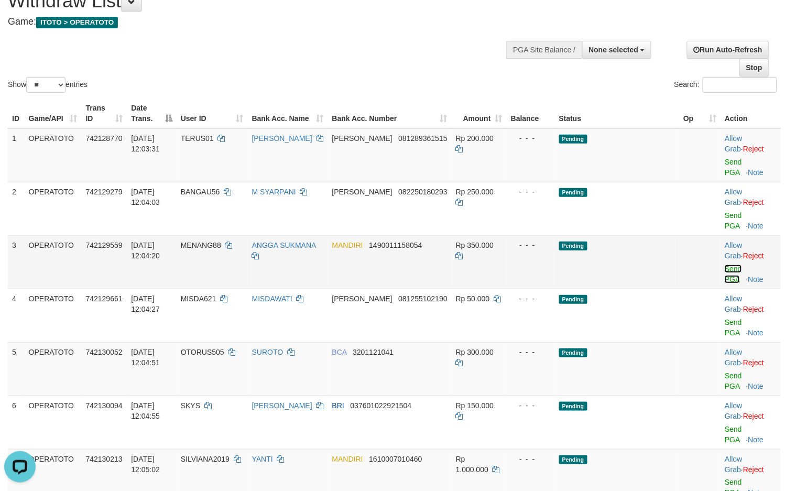
click at [730, 278] on link "Send PGA" at bounding box center [733, 274] width 17 height 19
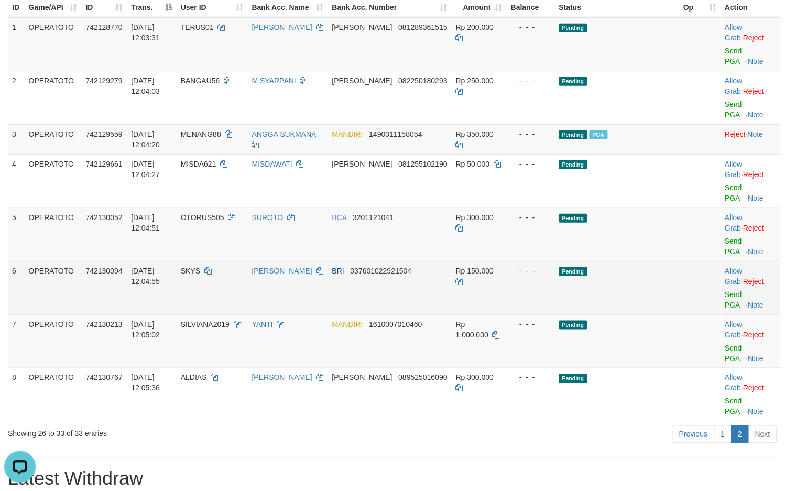
scroll to position [178, 0]
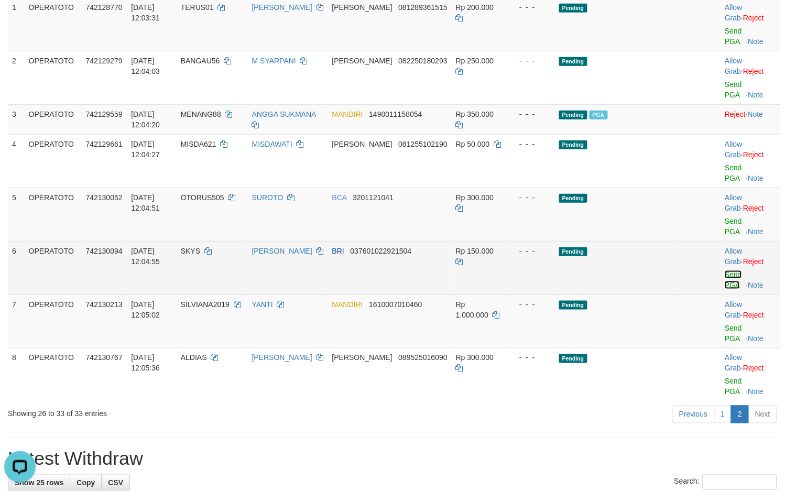
click at [727, 286] on link "Send PGA" at bounding box center [733, 279] width 17 height 19
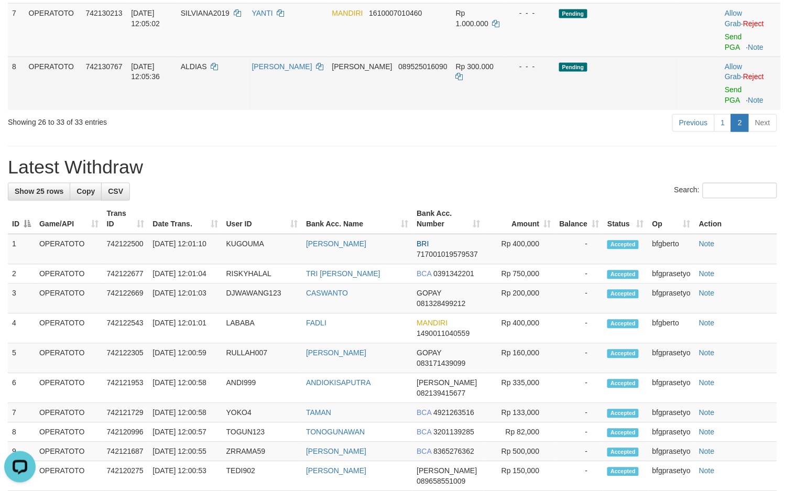
click at [480, 108] on td "Rp 300.000" at bounding box center [479, 83] width 55 height 53
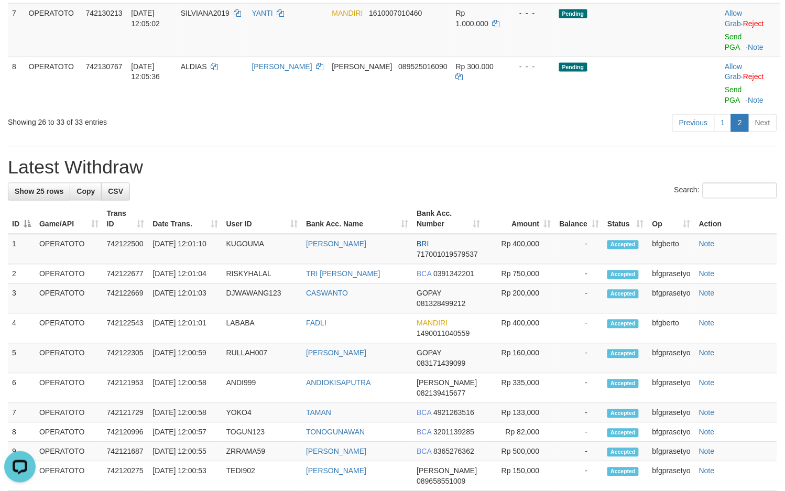
click at [479, 164] on h1 "Latest Withdraw" at bounding box center [392, 167] width 769 height 21
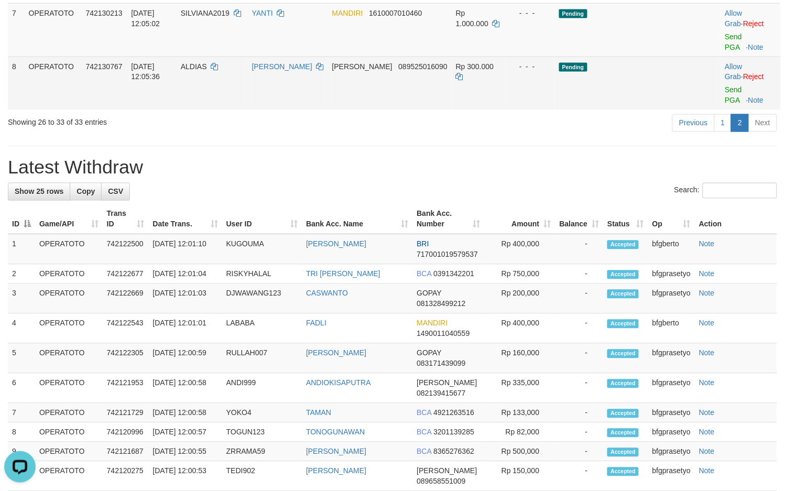
click at [414, 107] on td "DANA 089525016090" at bounding box center [390, 83] width 124 height 53
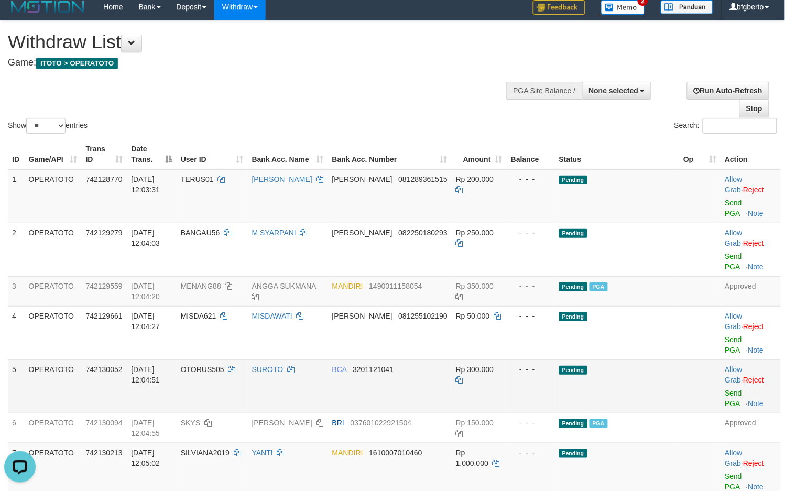
scroll to position [0, 0]
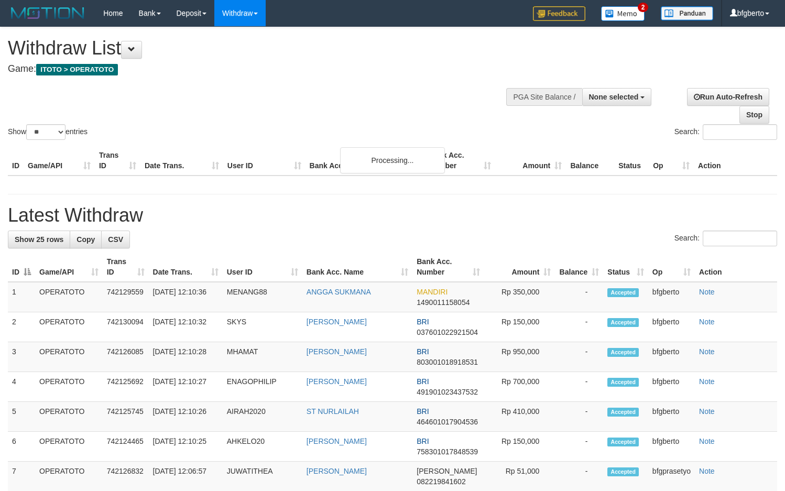
select select
select select "**"
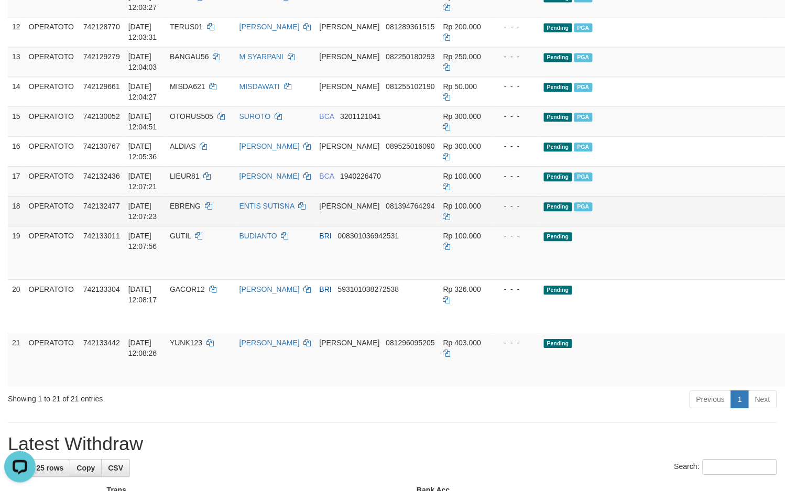
scroll to position [524, 0]
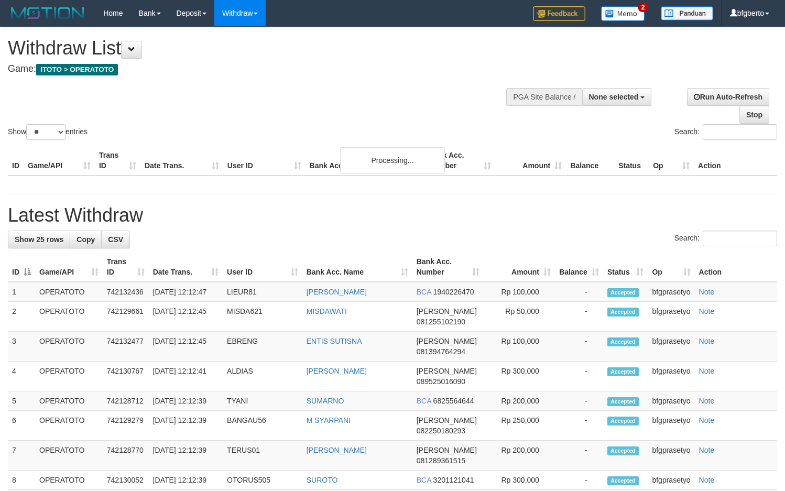
select select
select select "**"
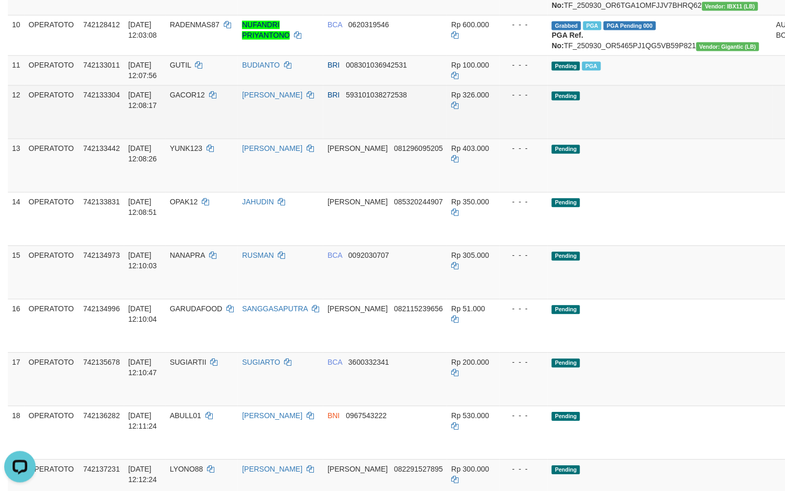
scroll to position [0, 0]
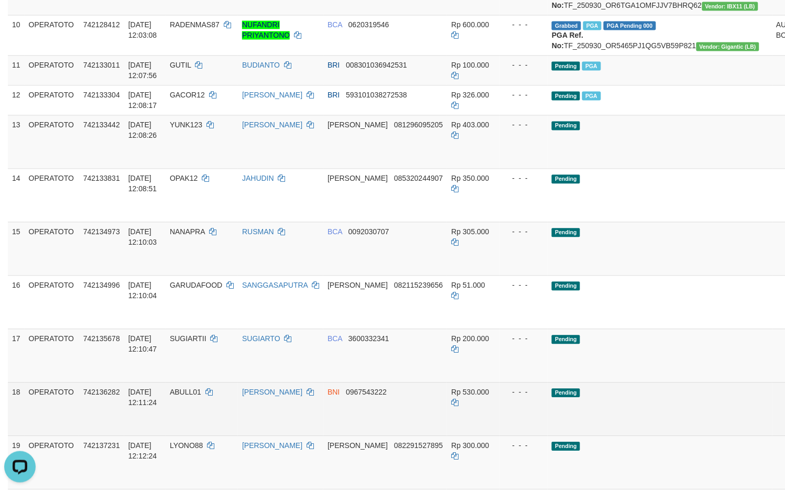
scroll to position [777, 0]
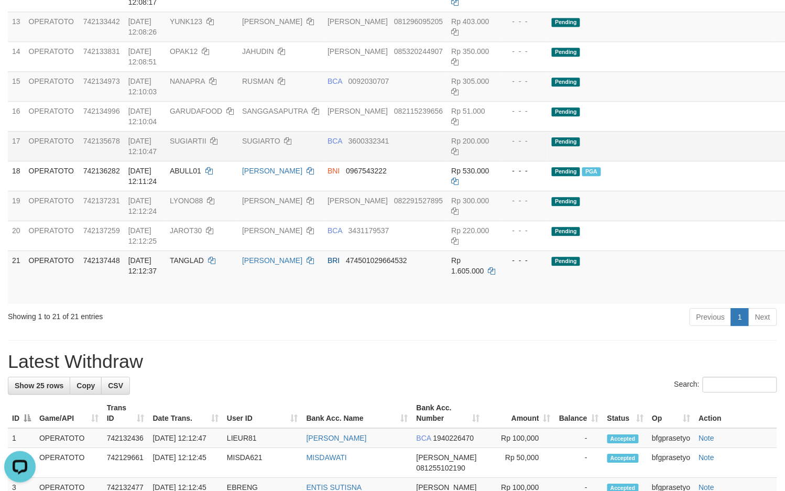
scroll to position [663, 0]
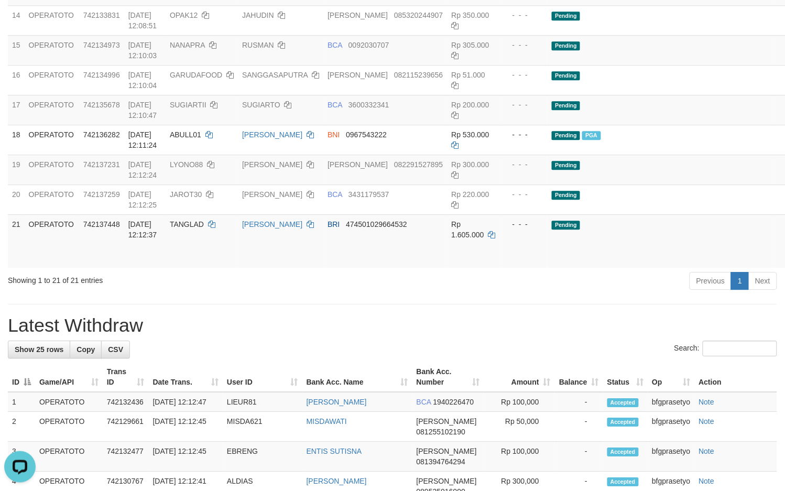
click at [328, 402] on div "**********" at bounding box center [392, 260] width 785 height 1793
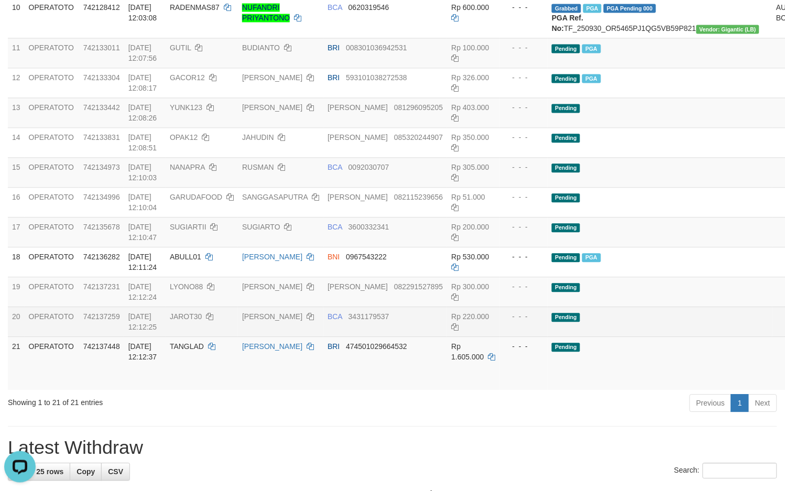
scroll to position [575, 0]
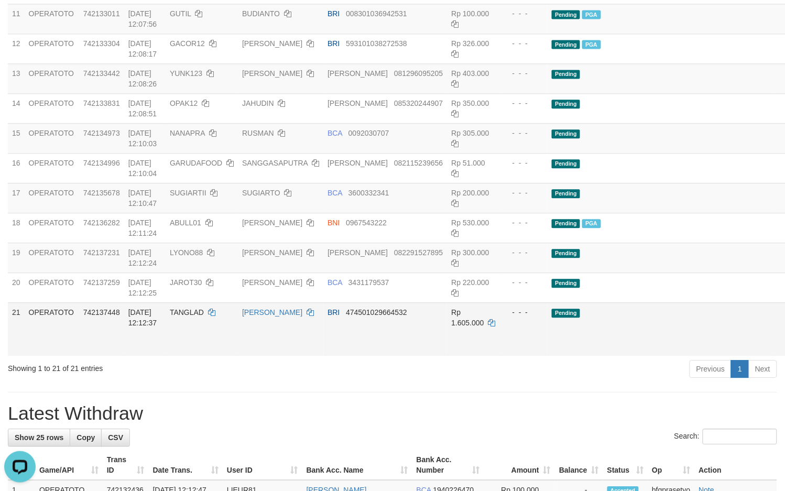
click at [352, 356] on td "BRI 474501029664532" at bounding box center [385, 328] width 124 height 53
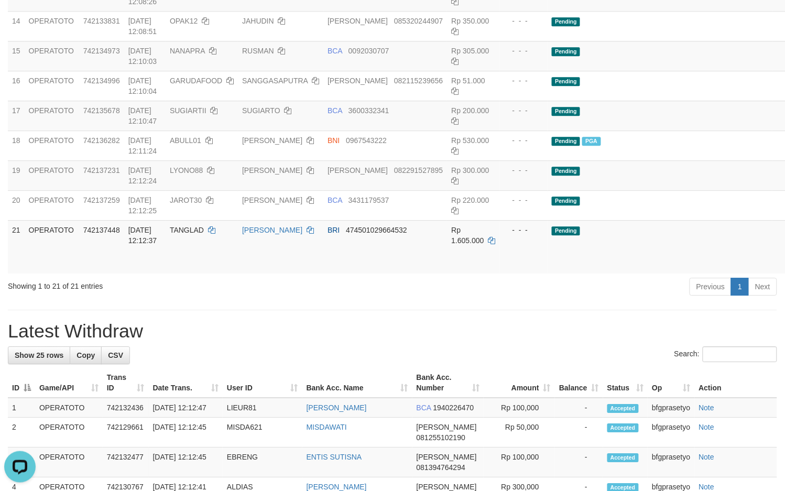
scroll to position [663, 0]
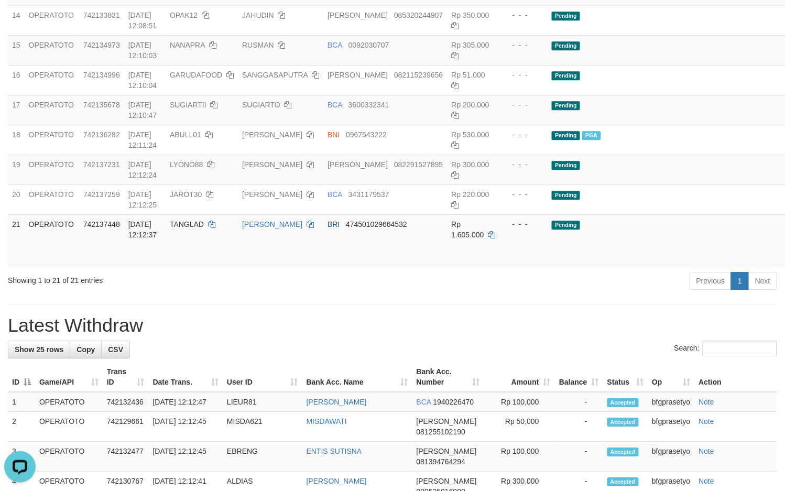
click at [468, 336] on h1 "Latest Withdraw" at bounding box center [392, 325] width 769 height 21
click at [414, 418] on div "**********" at bounding box center [392, 260] width 785 height 1793
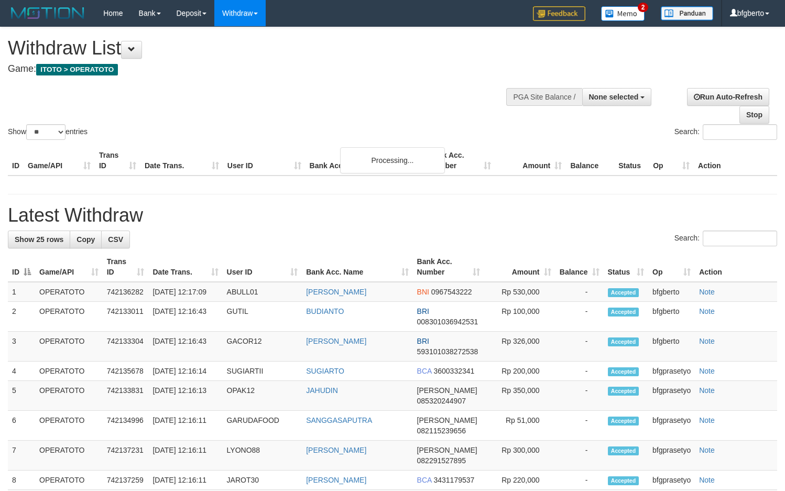
select select
select select "**"
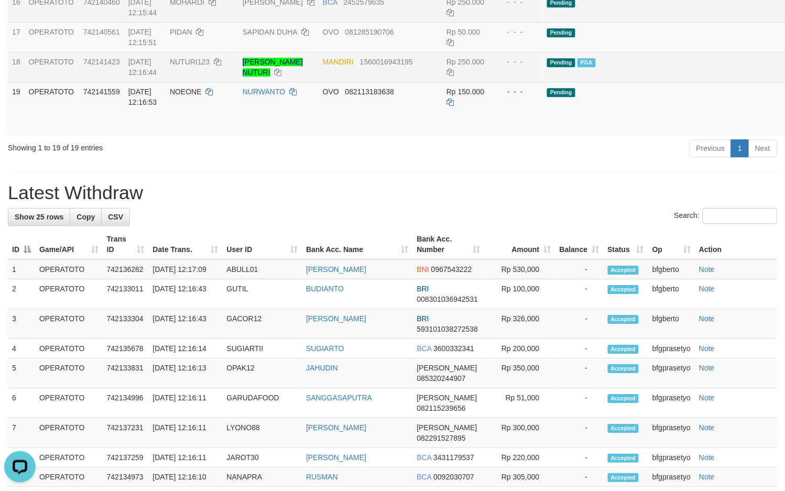
scroll to position [571, 0]
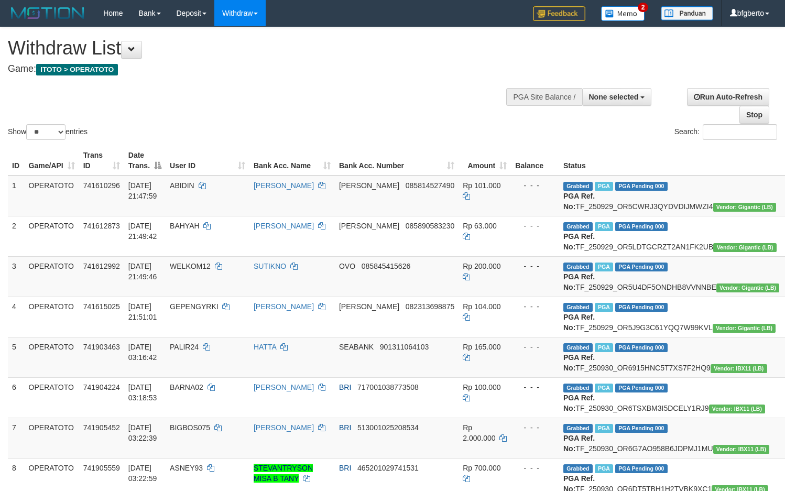
select select
select select "**"
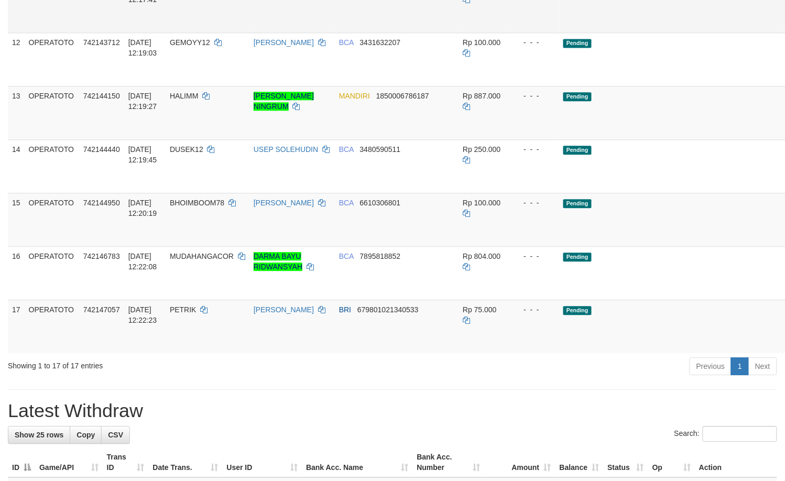
scroll to position [571, 0]
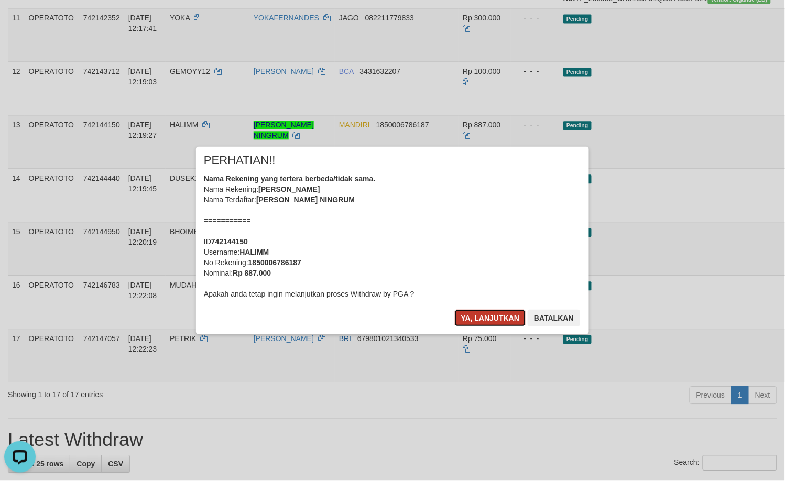
click at [499, 316] on button "Ya, lanjutkan" at bounding box center [490, 318] width 71 height 17
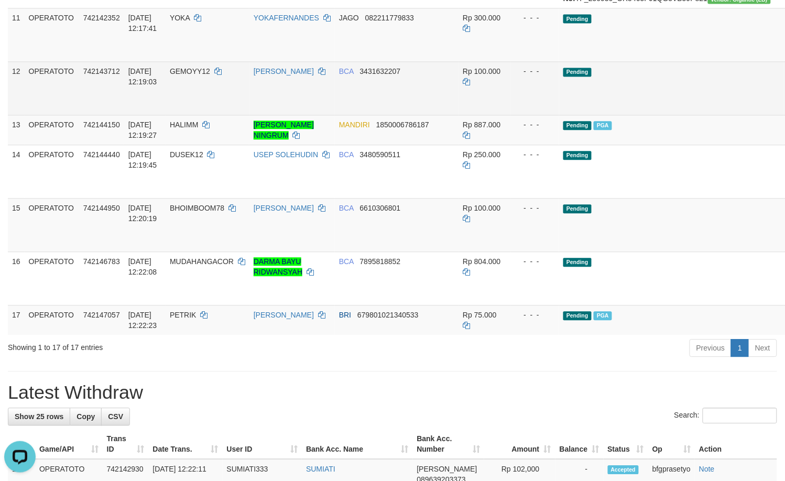
click at [480, 115] on td "Rp 100.000" at bounding box center [484, 87] width 52 height 53
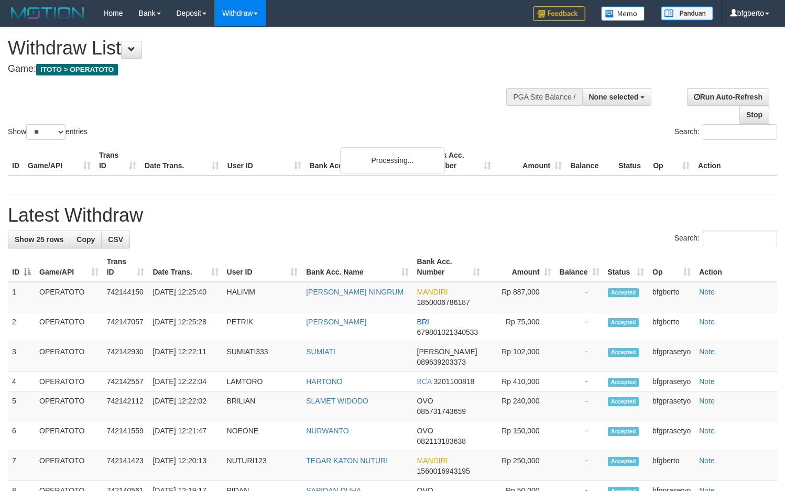
select select
select select "**"
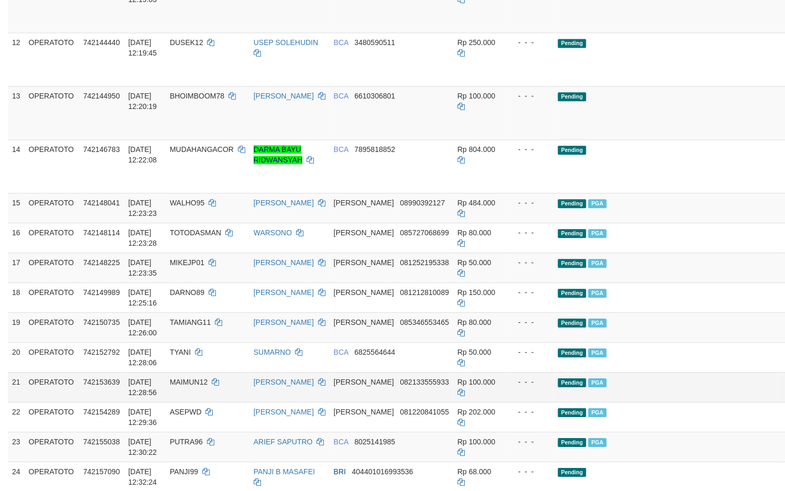
scroll to position [934, 0]
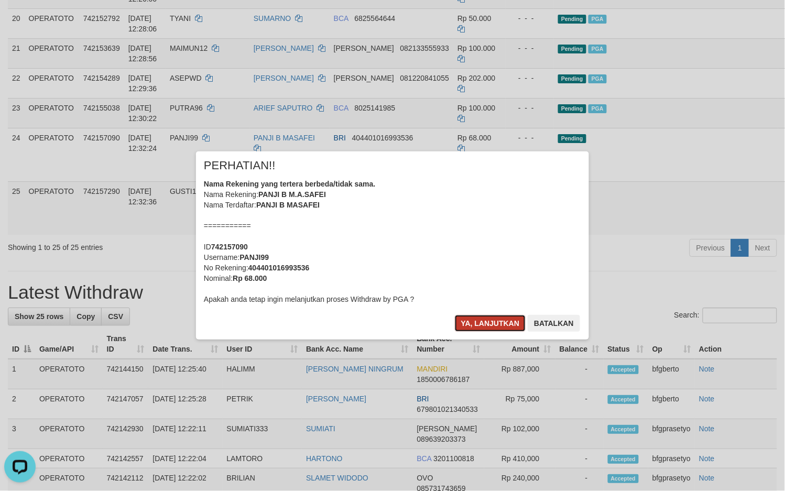
click at [491, 325] on button "Ya, lanjutkan" at bounding box center [490, 323] width 71 height 17
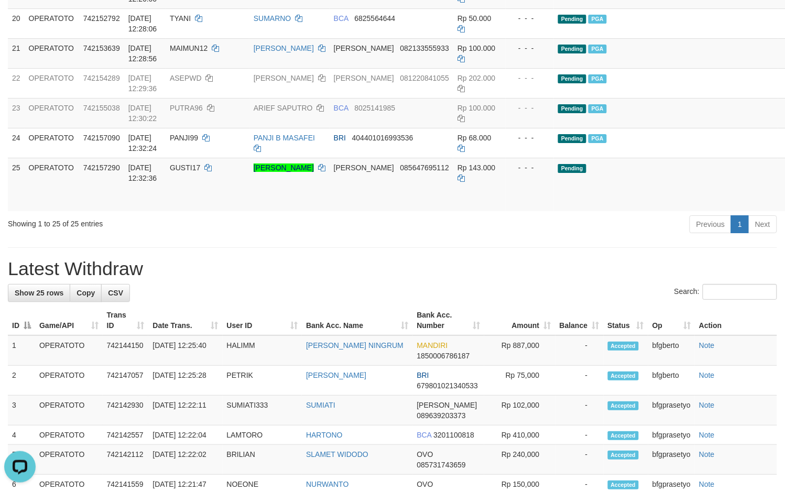
click at [472, 357] on div "**********" at bounding box center [392, 80] width 785 height 1975
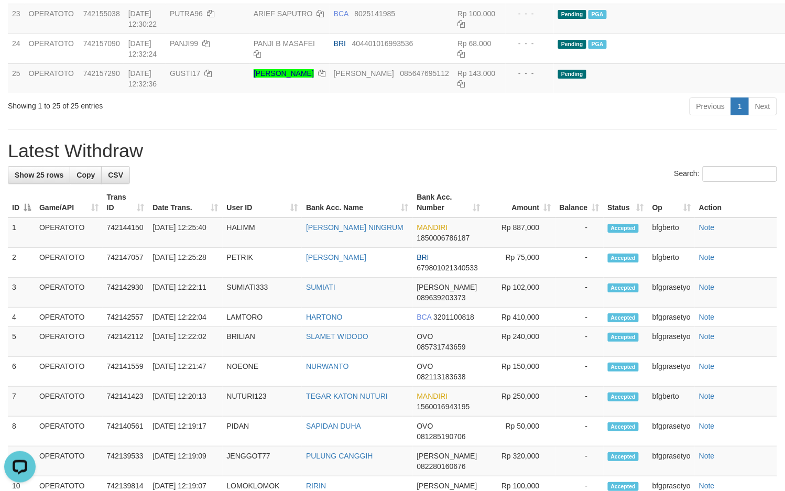
scroll to position [839, 0]
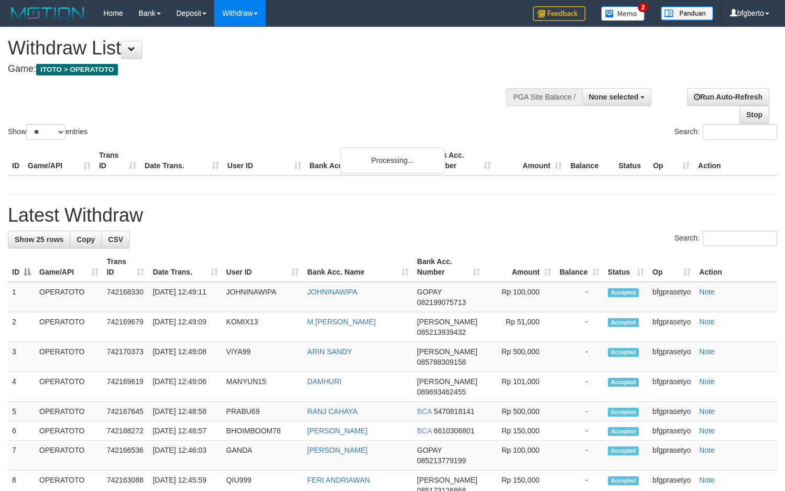
select select
select select "**"
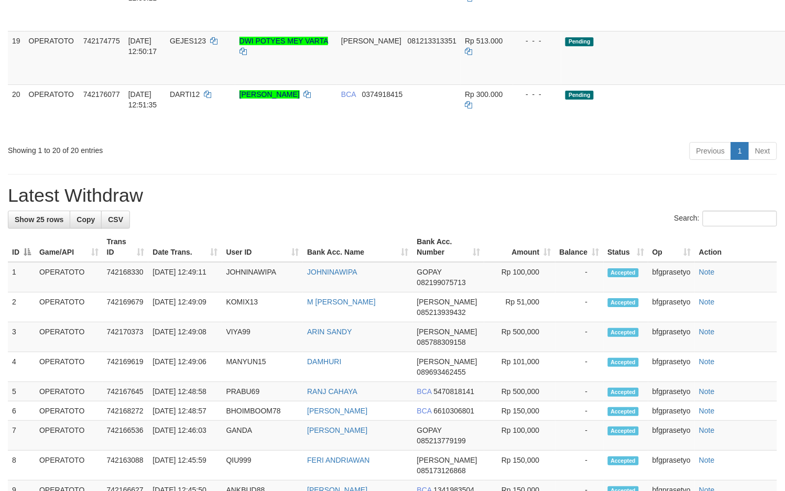
scroll to position [450, 0]
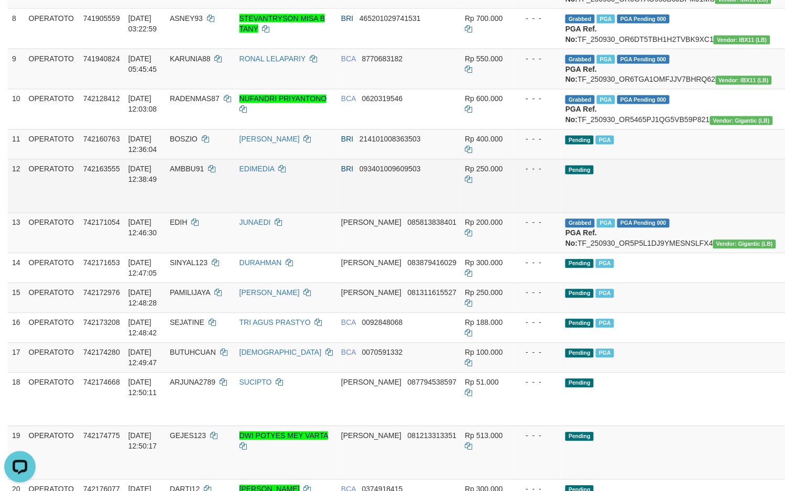
scroll to position [0, 0]
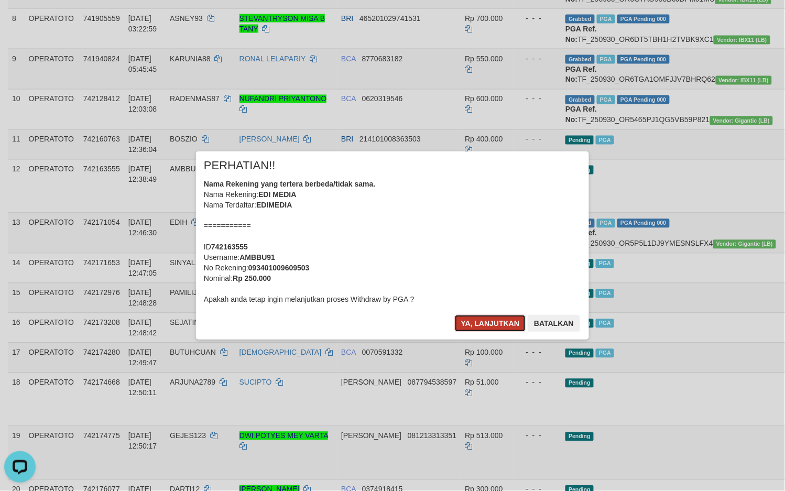
click at [485, 323] on button "Ya, lanjutkan" at bounding box center [490, 323] width 71 height 17
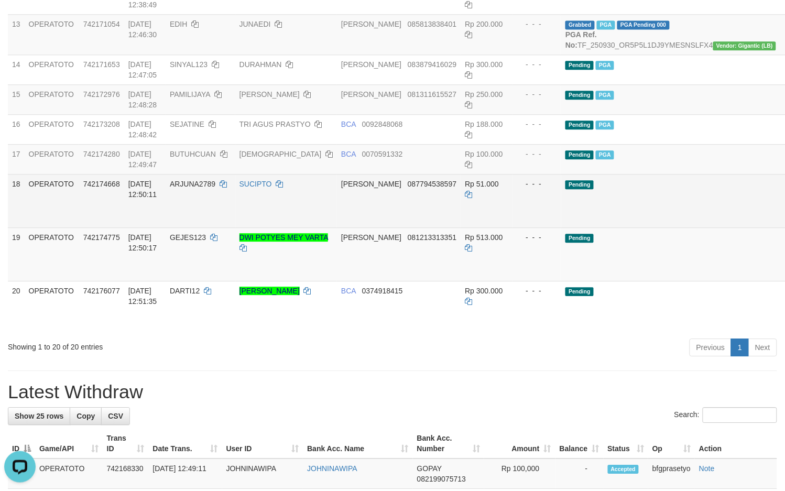
scroll to position [450, 0]
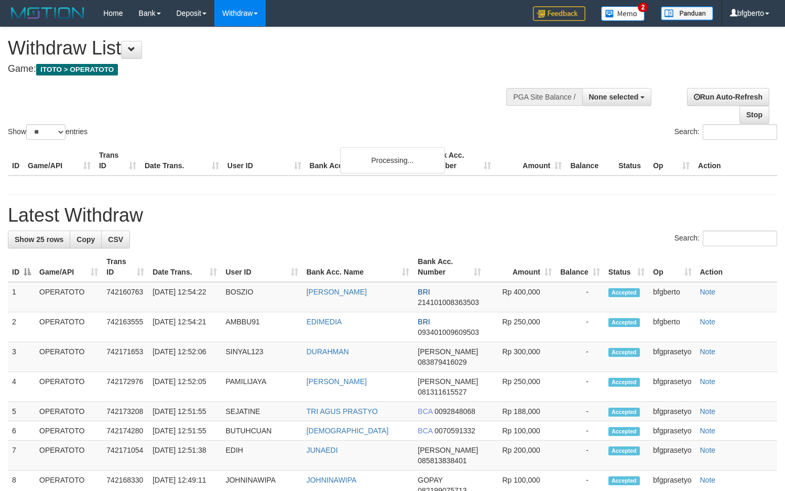
select select
select select "**"
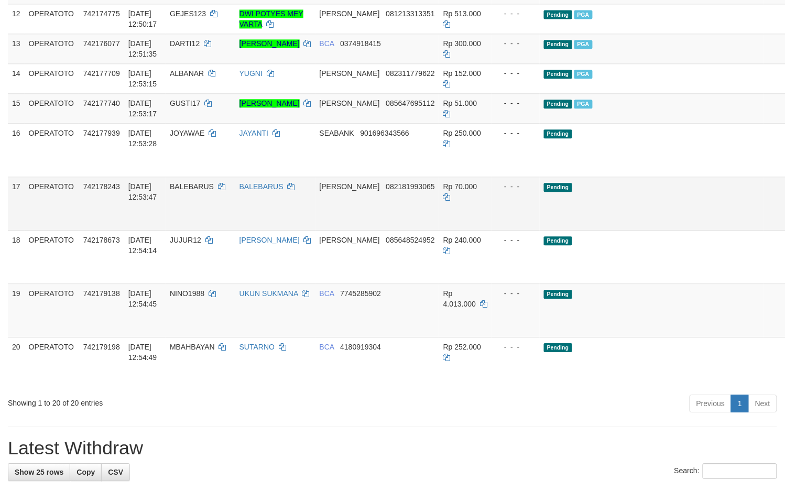
scroll to position [609, 0]
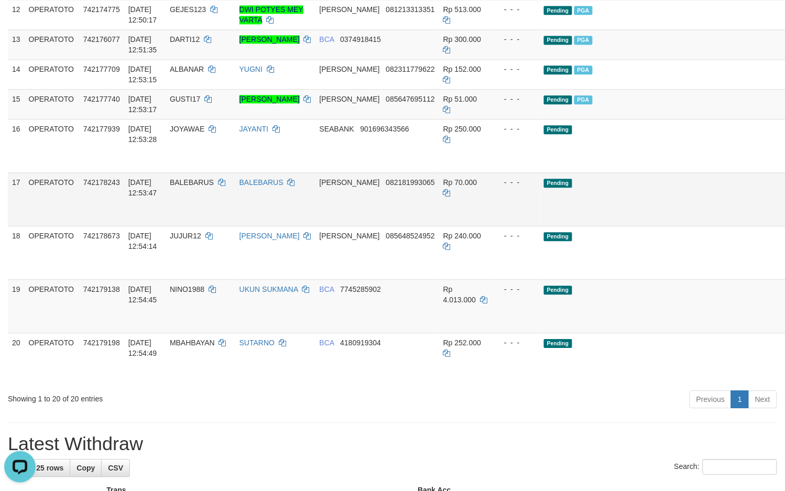
scroll to position [0, 0]
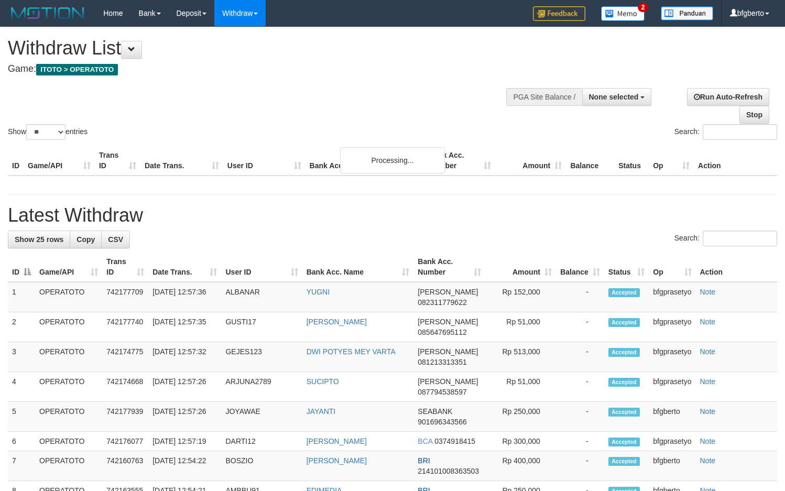
select select
select select "**"
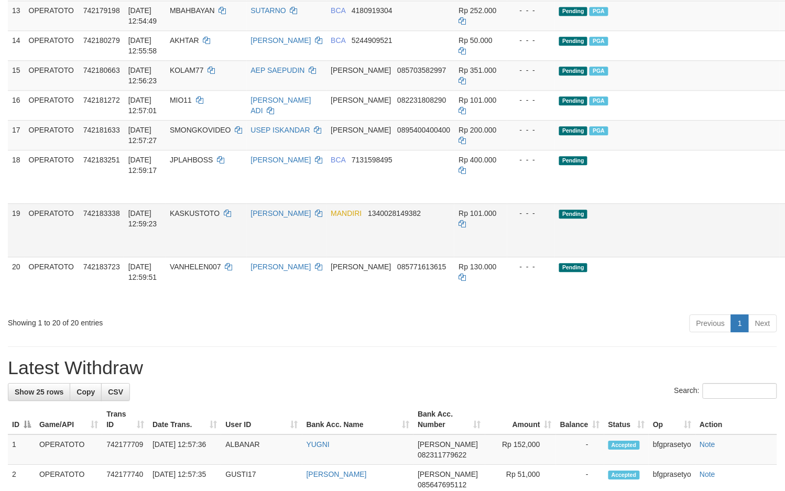
scroll to position [609, 0]
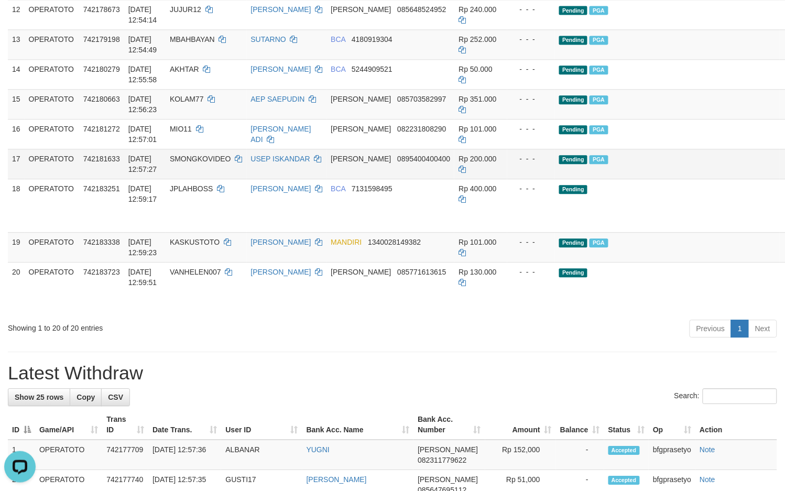
click at [618, 179] on td "Pending PGA" at bounding box center [667, 164] width 224 height 30
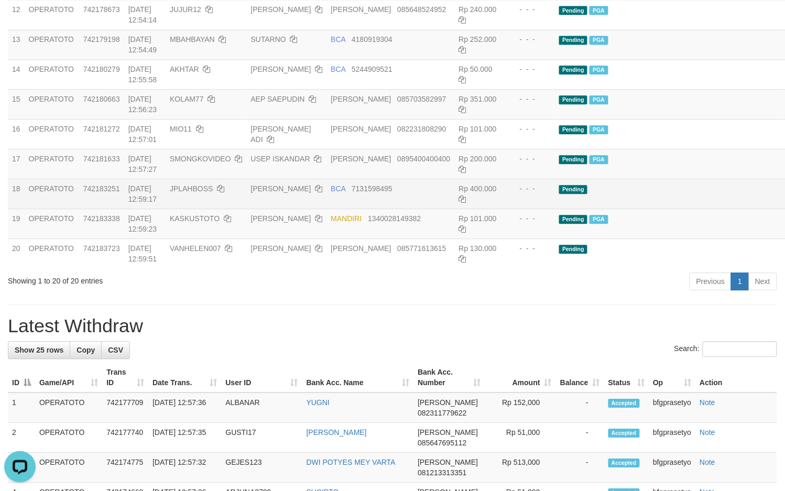
scroll to position [586, 0]
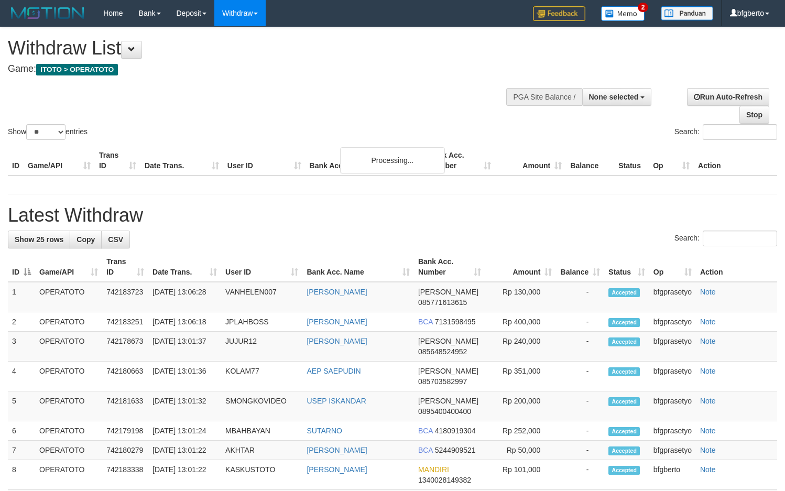
select select
select select "**"
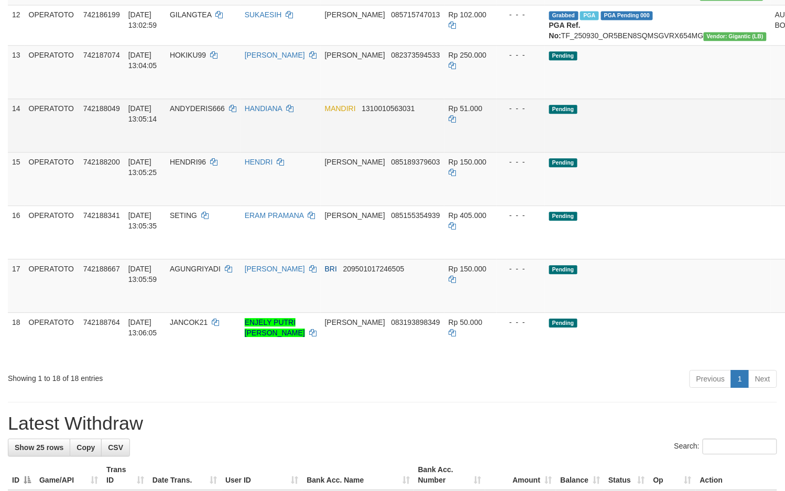
scroll to position [586, 0]
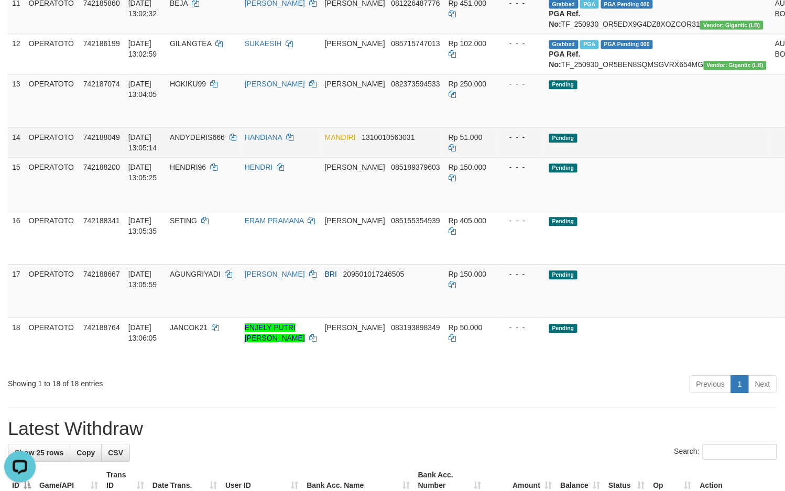
scroll to position [0, 0]
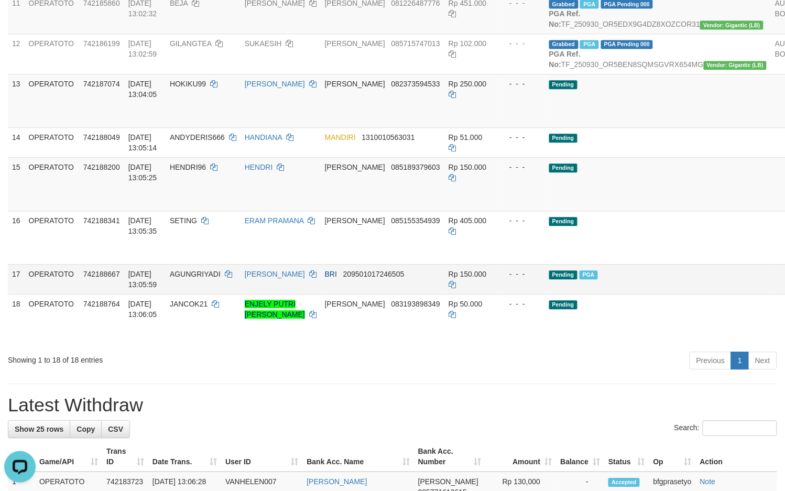
click at [637, 294] on td "Pending PGA" at bounding box center [658, 279] width 226 height 30
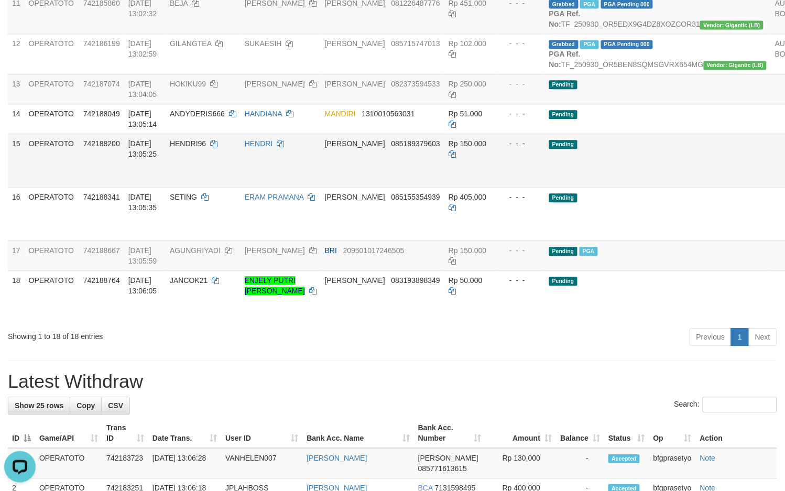
scroll to position [562, 0]
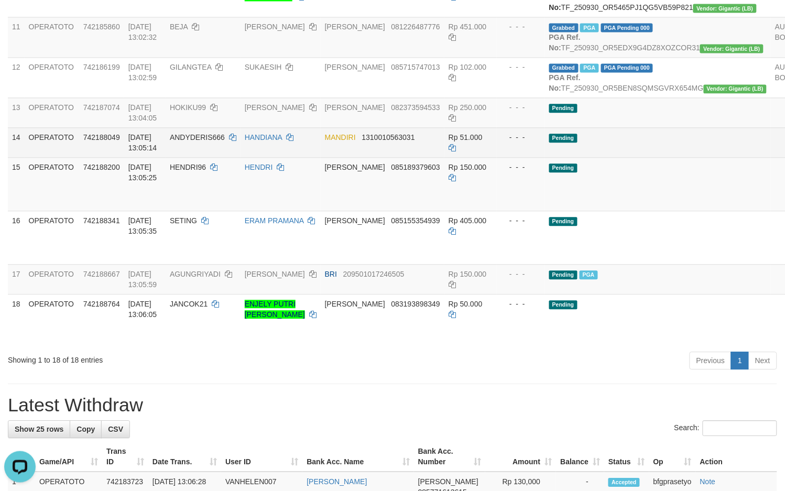
drag, startPoint x: 735, startPoint y: 261, endPoint x: 711, endPoint y: 260, distance: 24.1
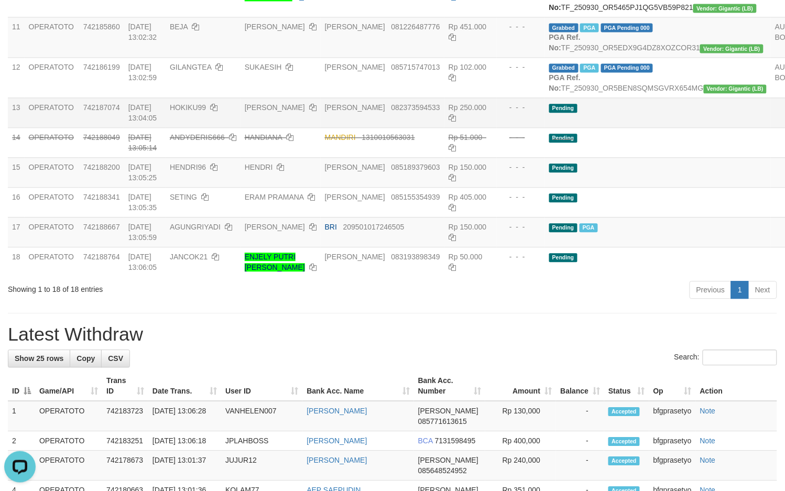
scroll to position [515, 0]
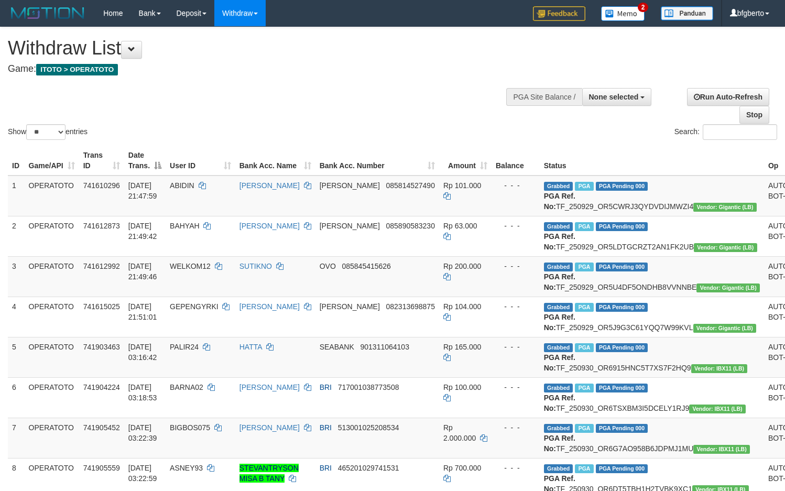
select select
select select "**"
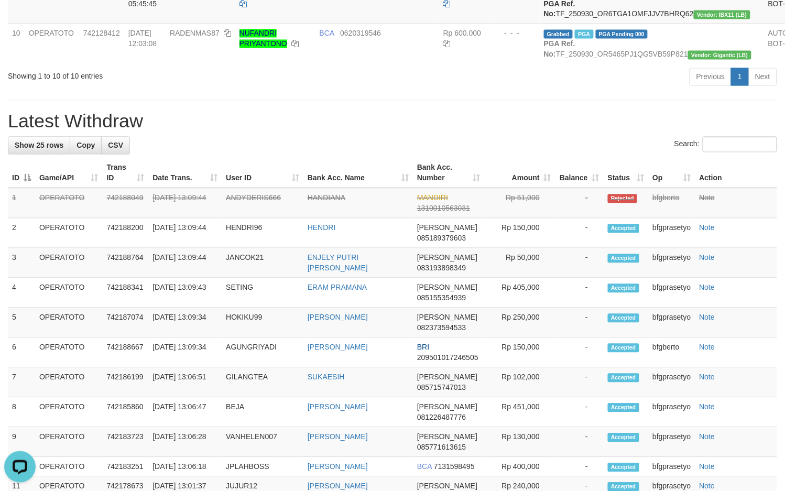
click at [386, 90] on div "Previous 1 Next" at bounding box center [556, 78] width 442 height 23
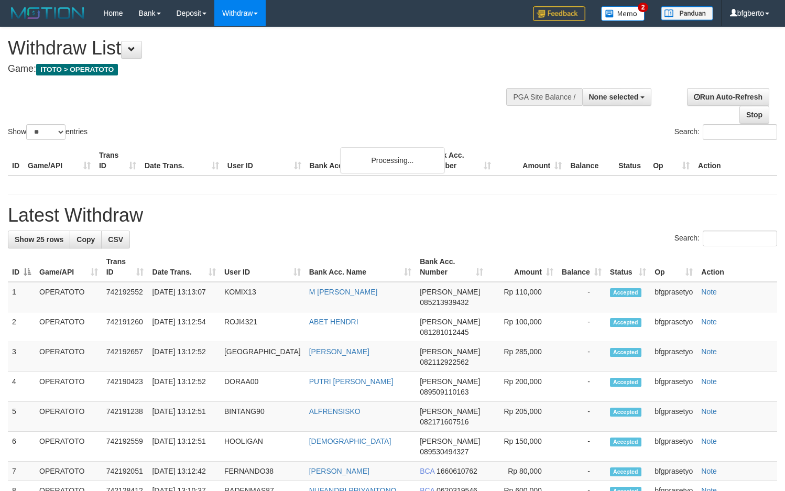
select select
select select "**"
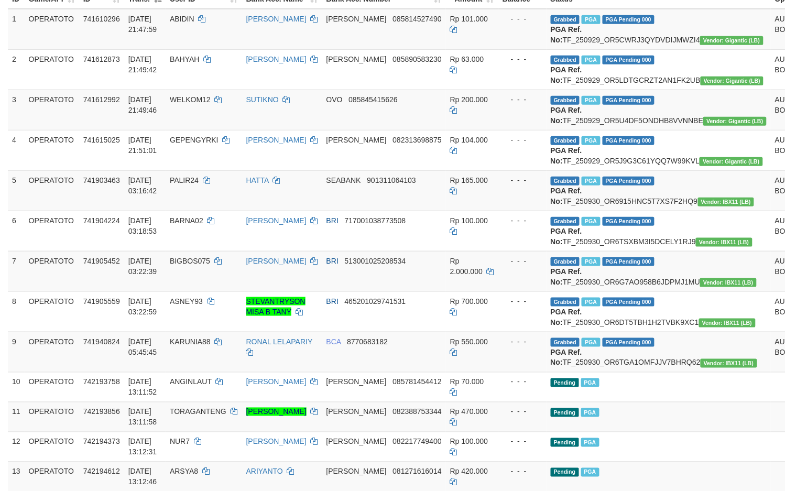
scroll to position [739, 0]
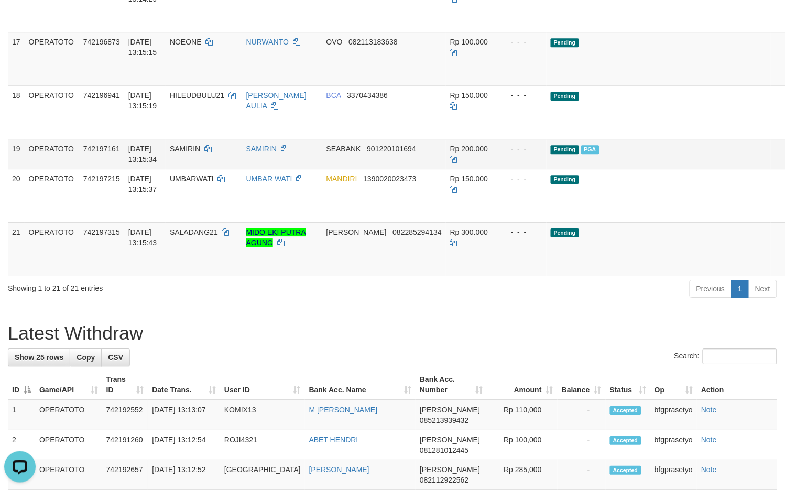
scroll to position [0, 0]
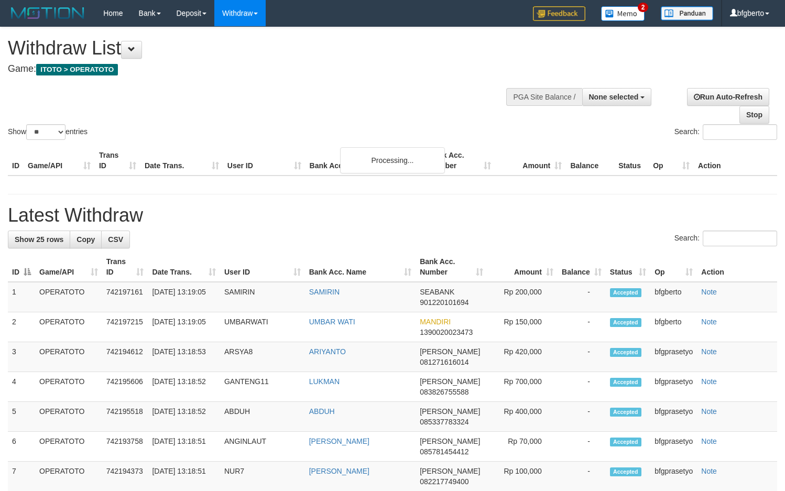
select select
select select "**"
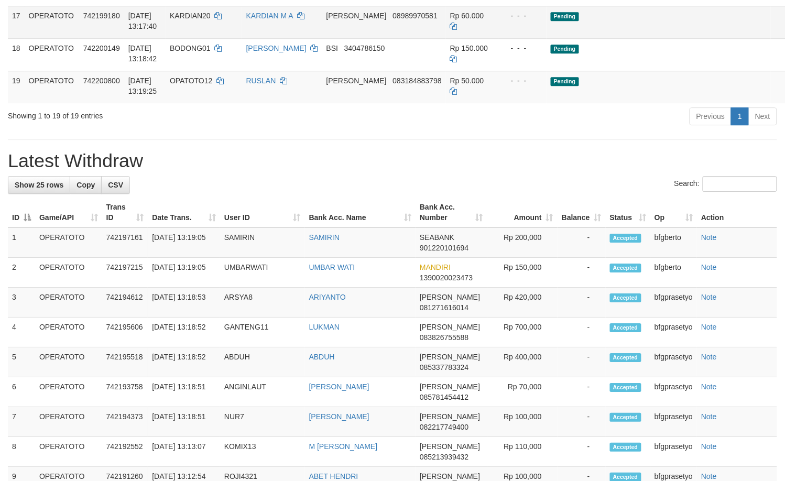
scroll to position [739, 0]
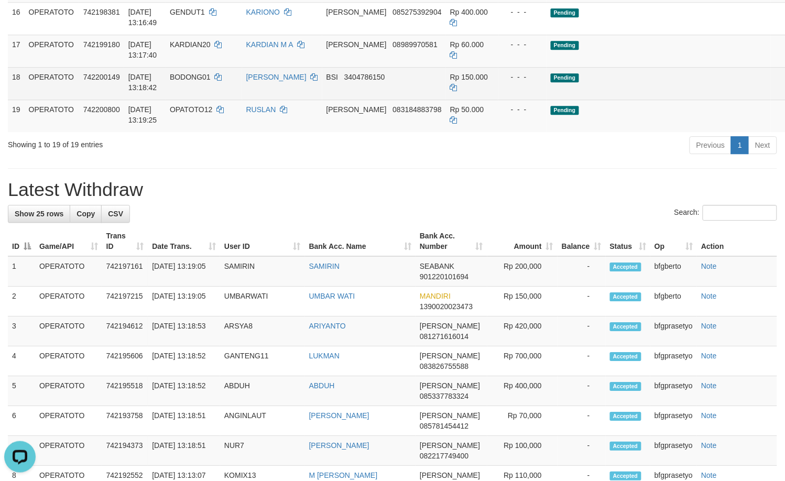
scroll to position [0, 0]
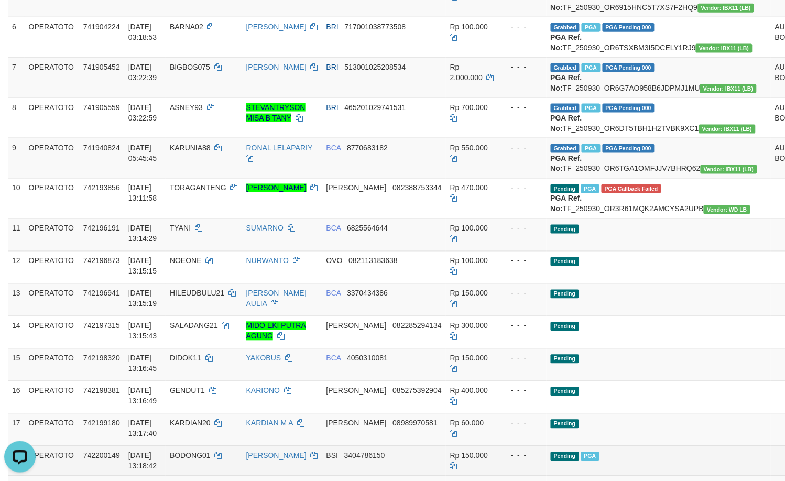
scroll to position [346, 0]
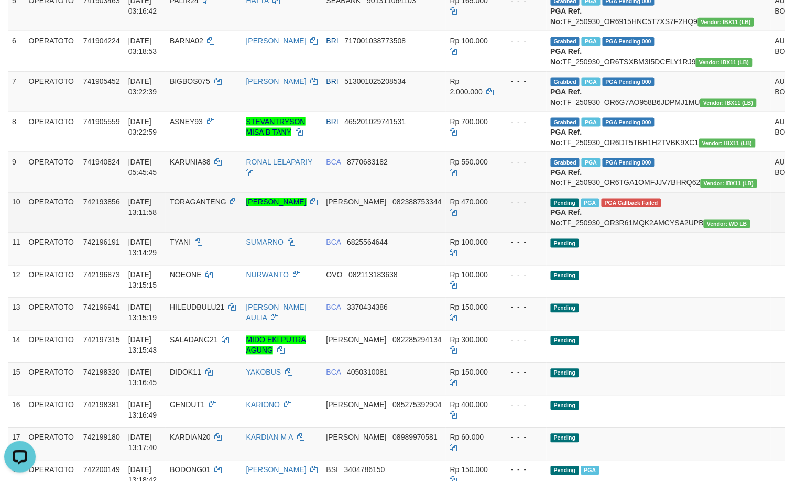
click at [498, 233] on td "- - -" at bounding box center [522, 212] width 48 height 40
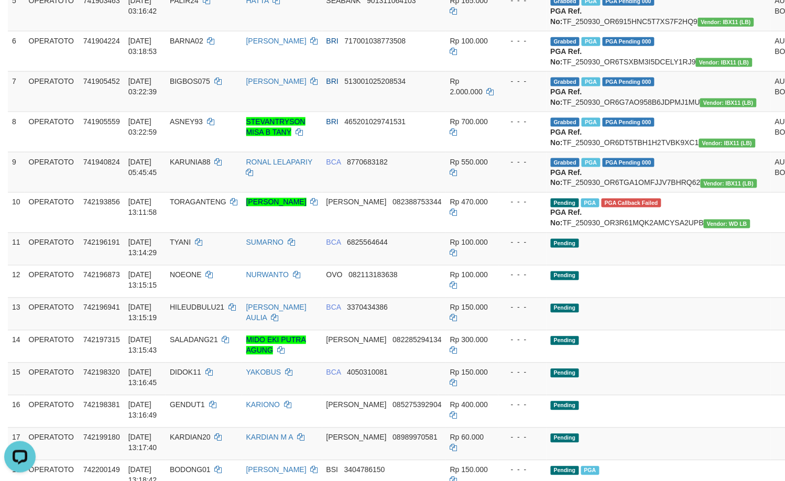
scroll to position [690, 0]
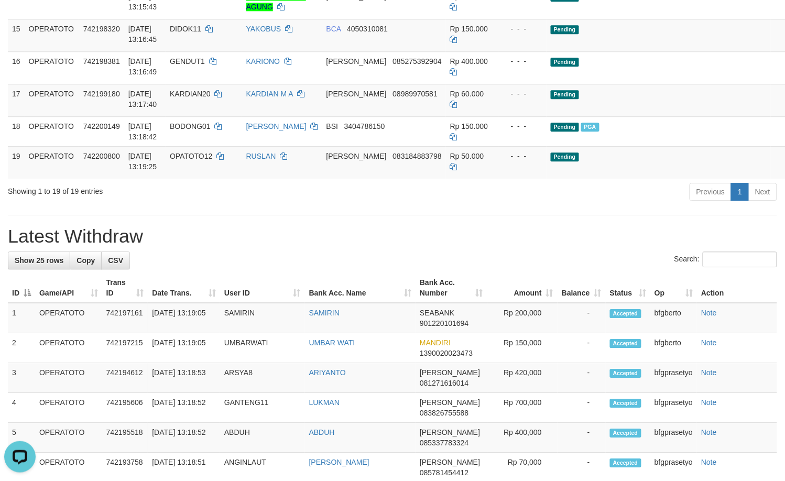
click at [419, 336] on div "**********" at bounding box center [392, 212] width 785 height 1751
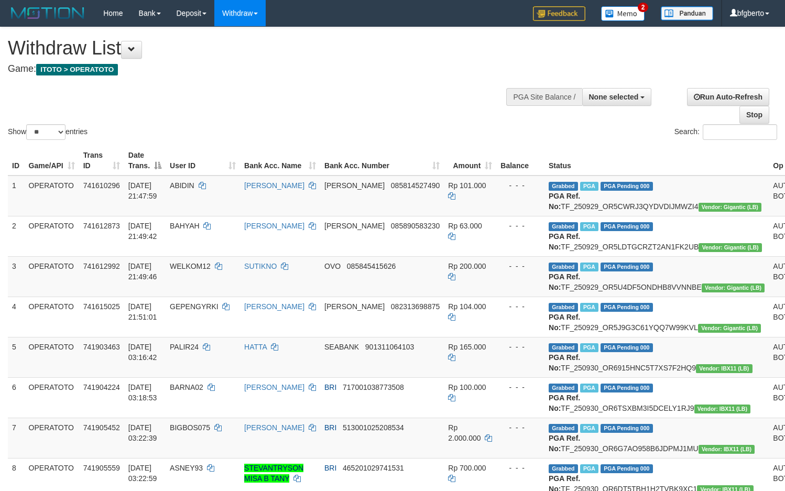
select select
select select "**"
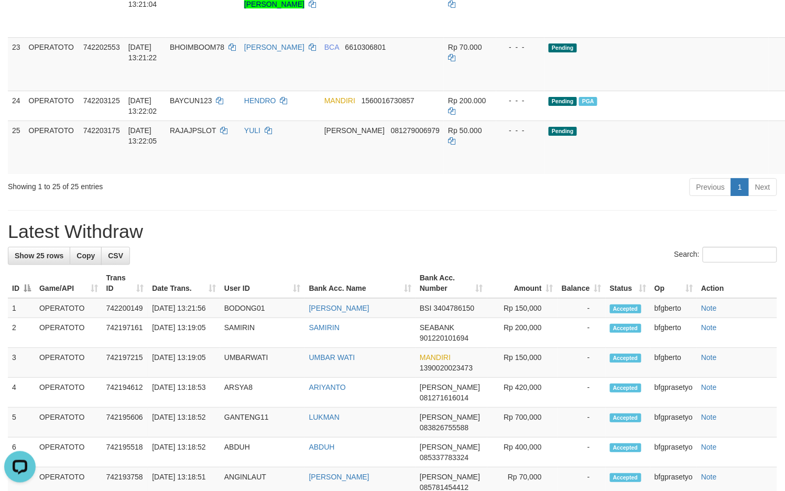
click at [441, 300] on div "**********" at bounding box center [392, 86] width 785 height 1993
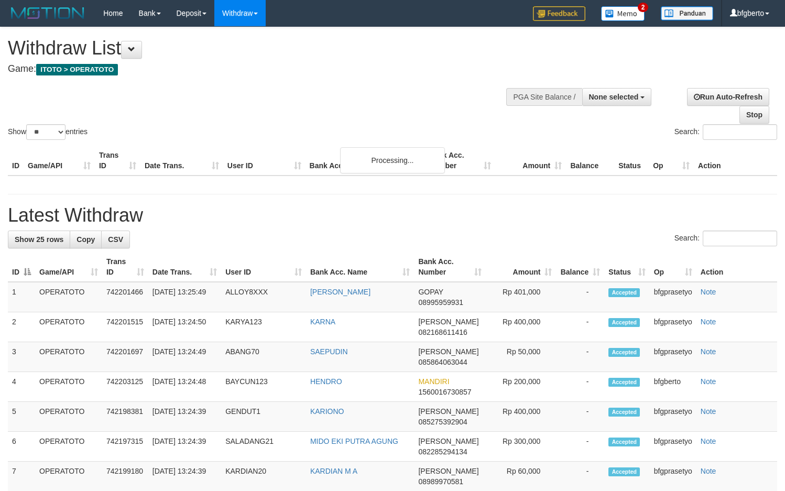
select select
select select "**"
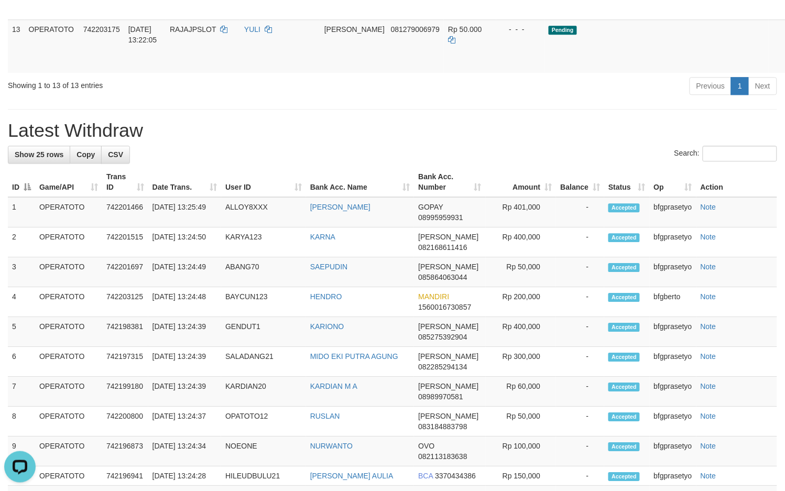
scroll to position [879, 0]
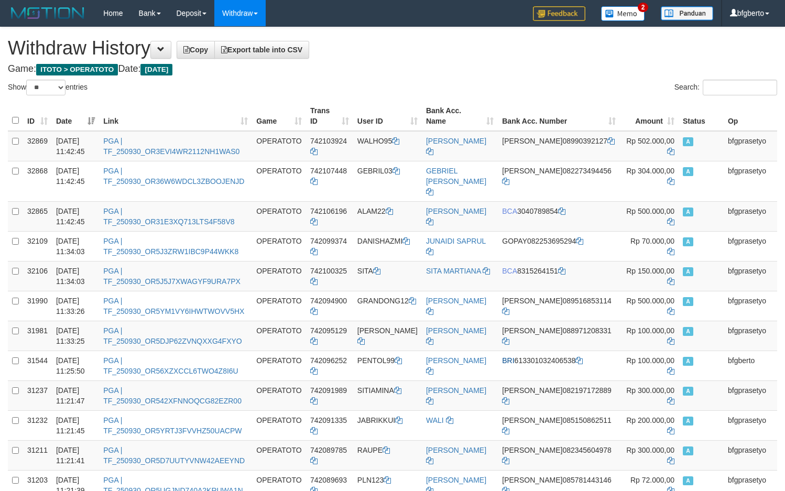
select select "**"
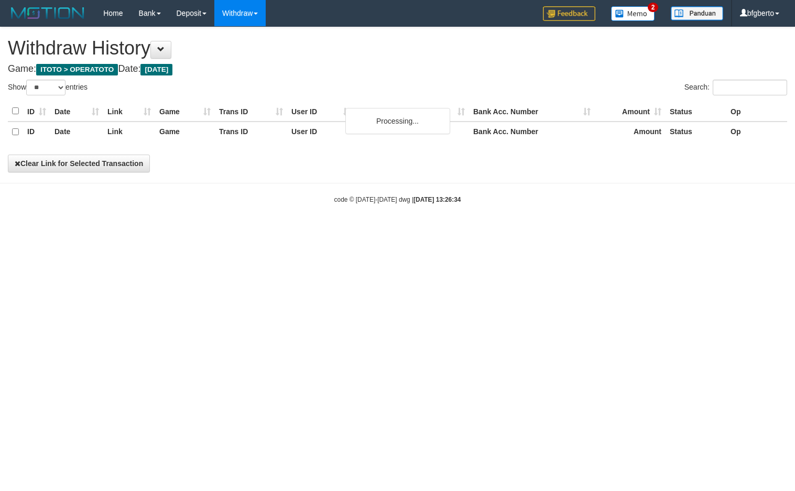
select select "**"
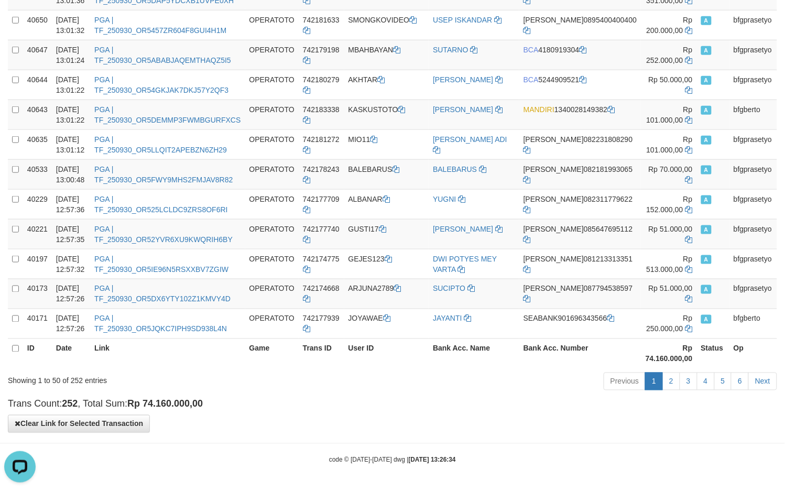
click at [440, 408] on h4 "Trans Count: 252 , Total Sum: Rp 74.160.000,00" at bounding box center [392, 404] width 769 height 10
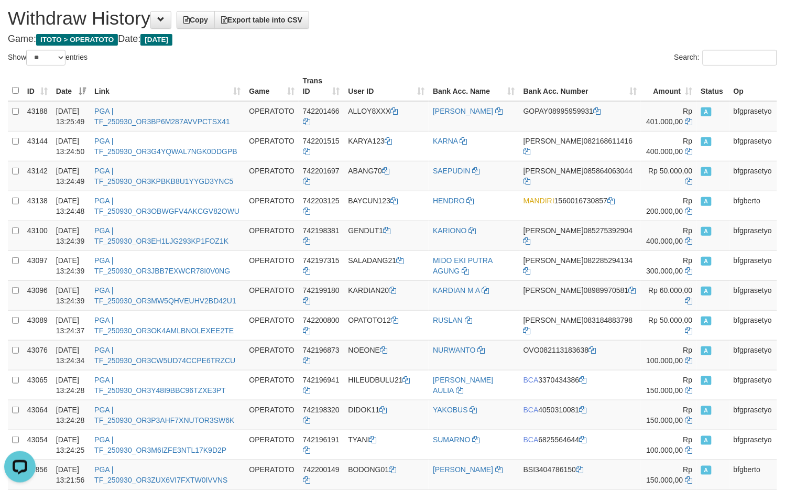
scroll to position [25, 0]
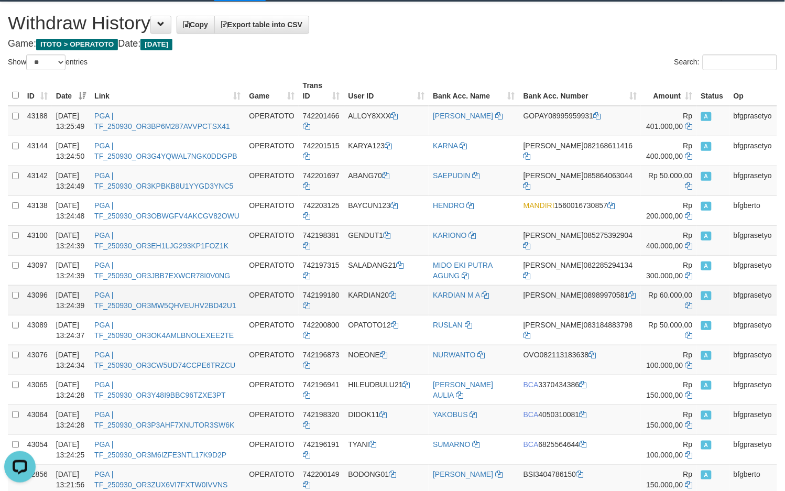
click at [649, 292] on span "Rp 60.000,00" at bounding box center [671, 295] width 44 height 8
copy td "Rp 60.000,00"
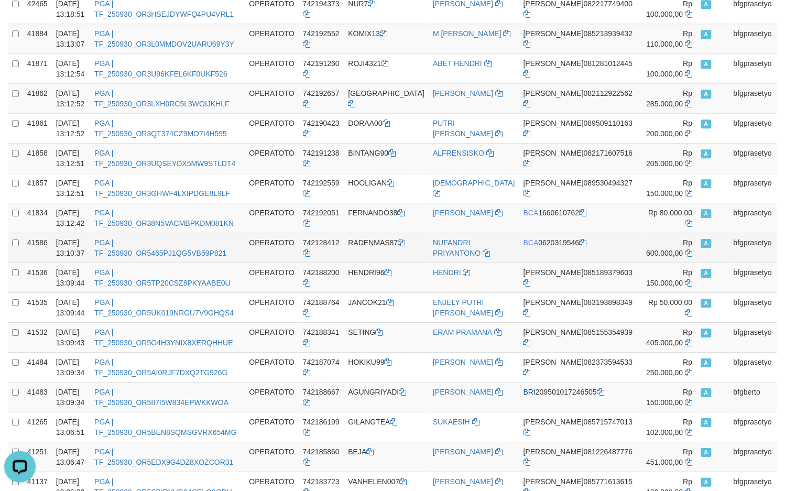
click at [397, 259] on td "RADENMAS87" at bounding box center [386, 248] width 85 height 30
click at [384, 256] on td "RADENMAS87" at bounding box center [386, 248] width 85 height 30
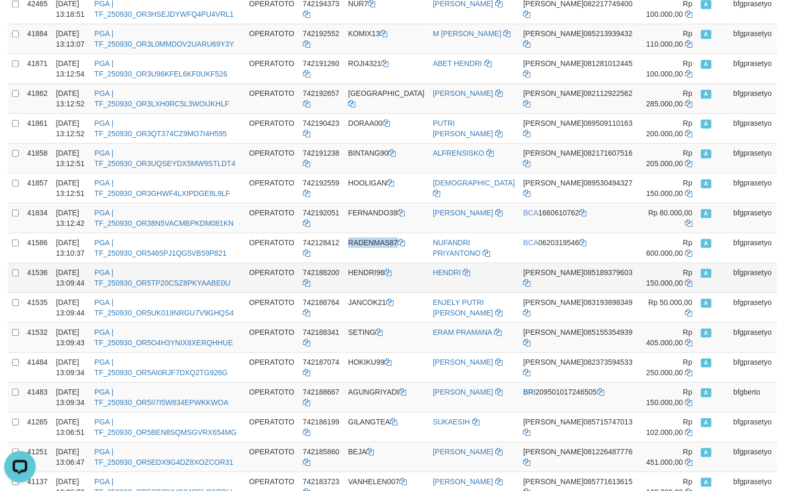
copy td "RADENMAS87"
click at [509, 220] on td "FERNANDO" at bounding box center [474, 218] width 91 height 30
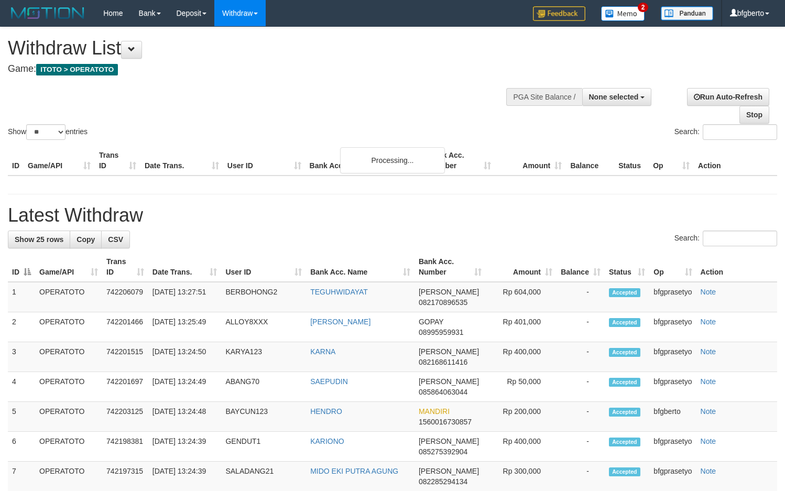
select select
select select "**"
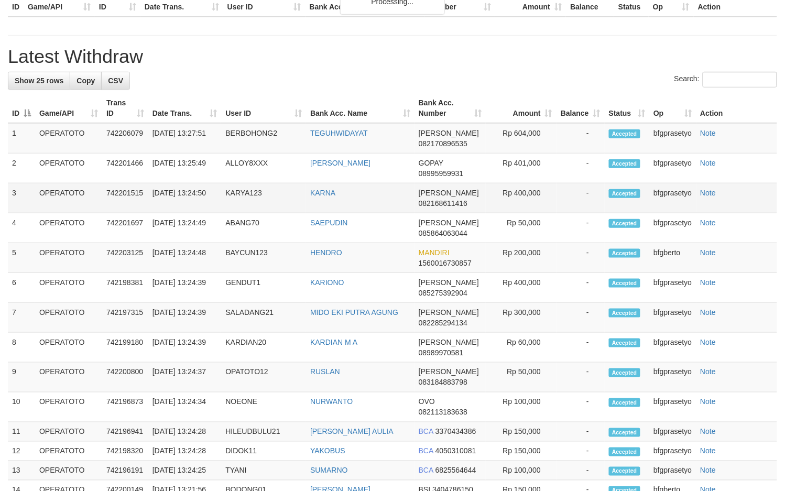
scroll to position [619, 0]
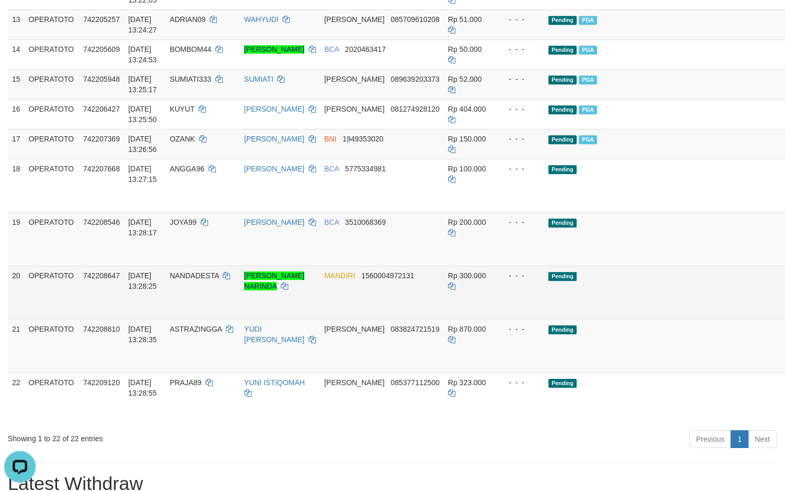
scroll to position [0, 0]
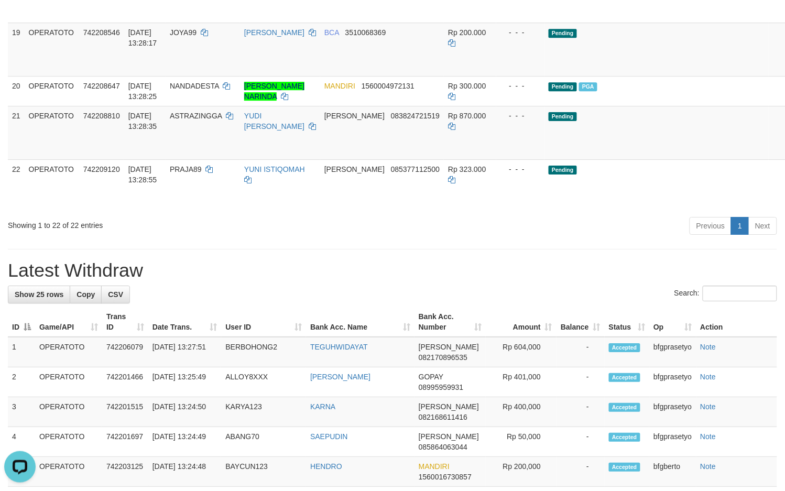
scroll to position [837, 0]
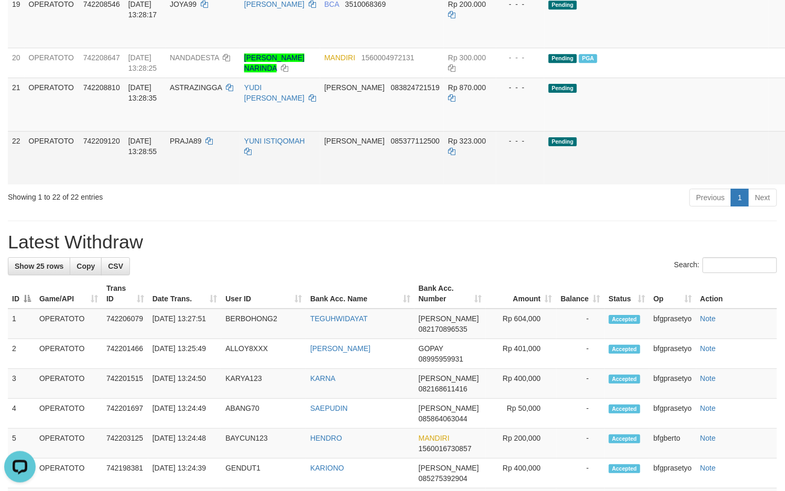
click at [367, 184] on td "[PERSON_NAME] 085377112500" at bounding box center [382, 157] width 124 height 53
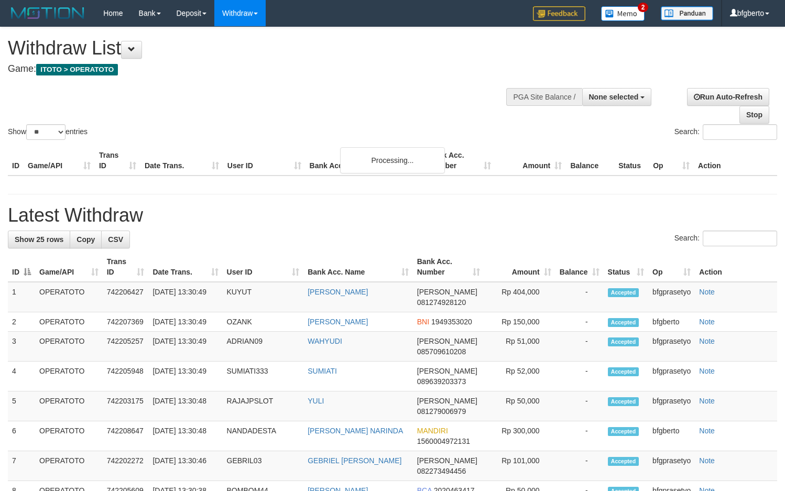
select select
select select "**"
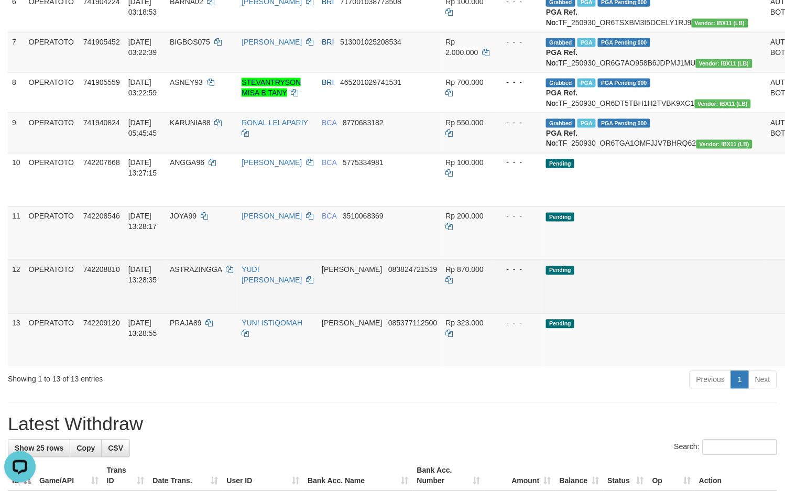
click at [494, 313] on td "- - -" at bounding box center [518, 286] width 48 height 53
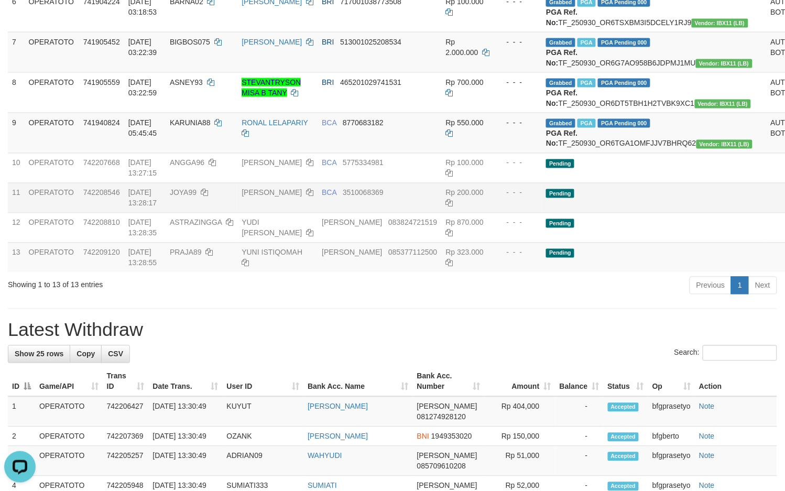
scroll to position [339, 0]
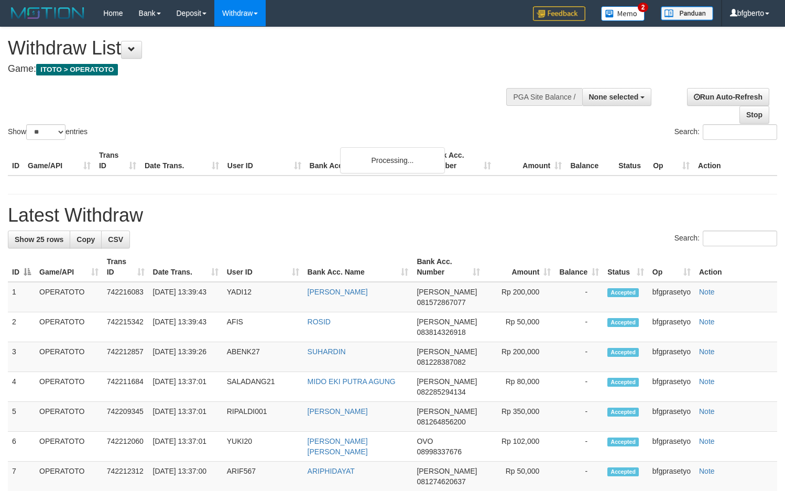
select select
select select "**"
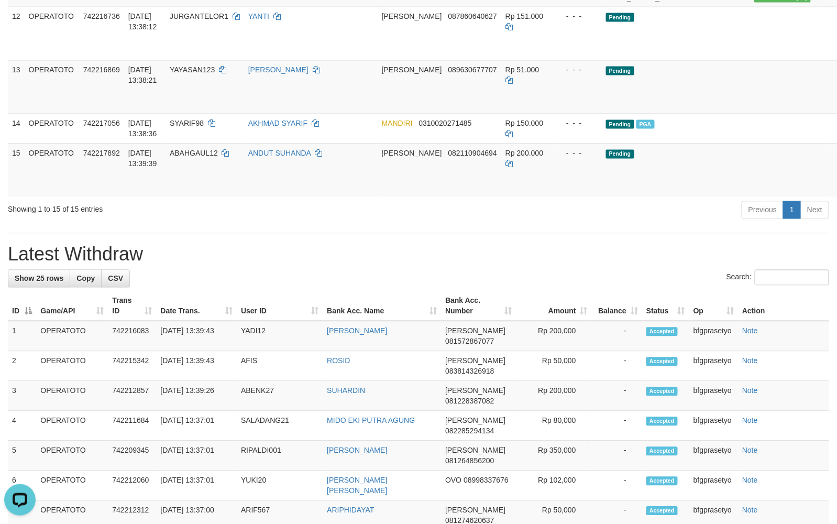
click at [515, 223] on div "Previous 1 Next" at bounding box center [593, 211] width 473 height 23
click at [468, 197] on td "DANA 082110904694" at bounding box center [440, 170] width 124 height 53
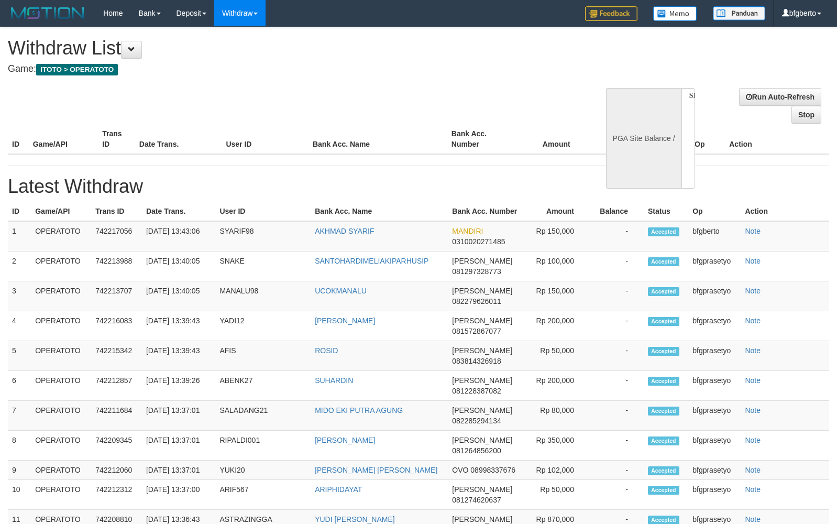
select select
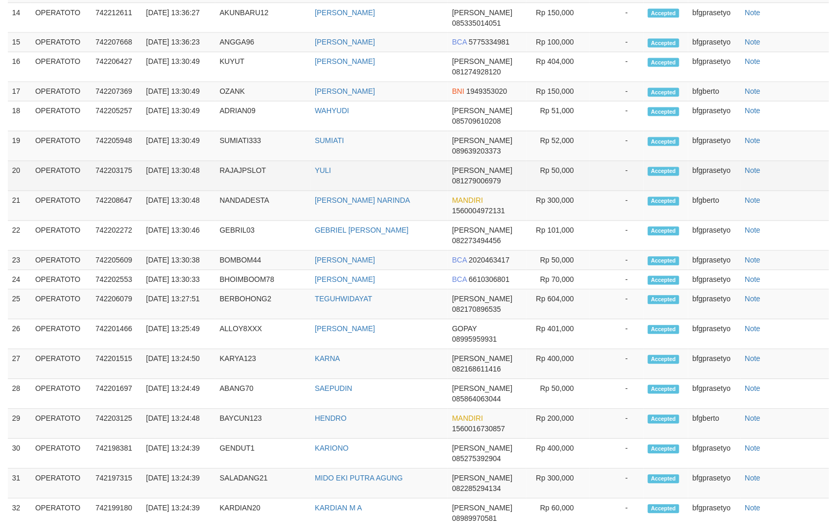
select select "**"
select select
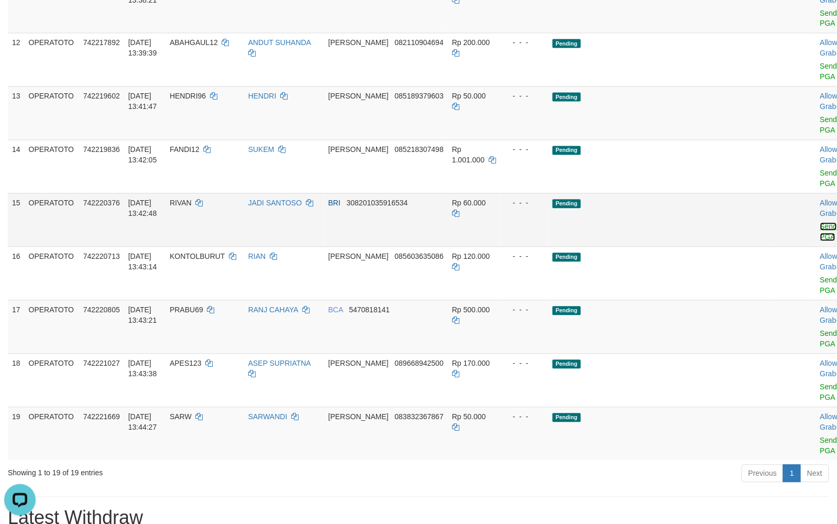
click at [821, 242] on link "Send PGA" at bounding box center [829, 232] width 17 height 19
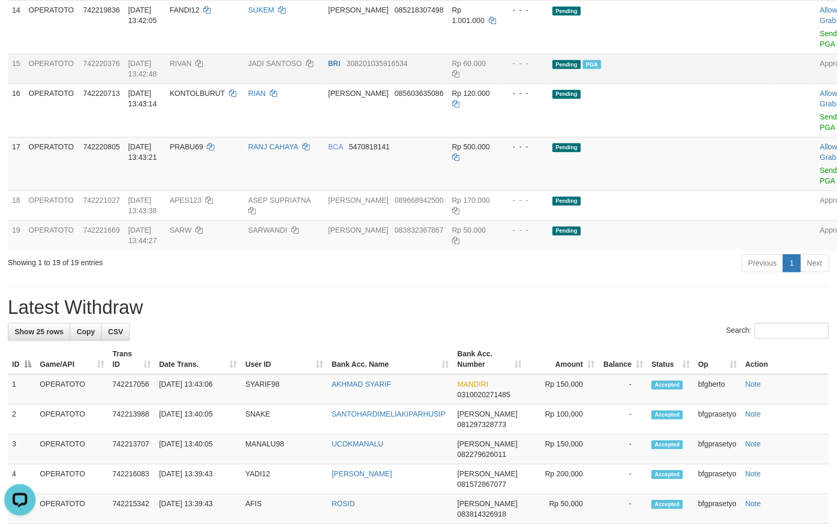
scroll to position [383, 0]
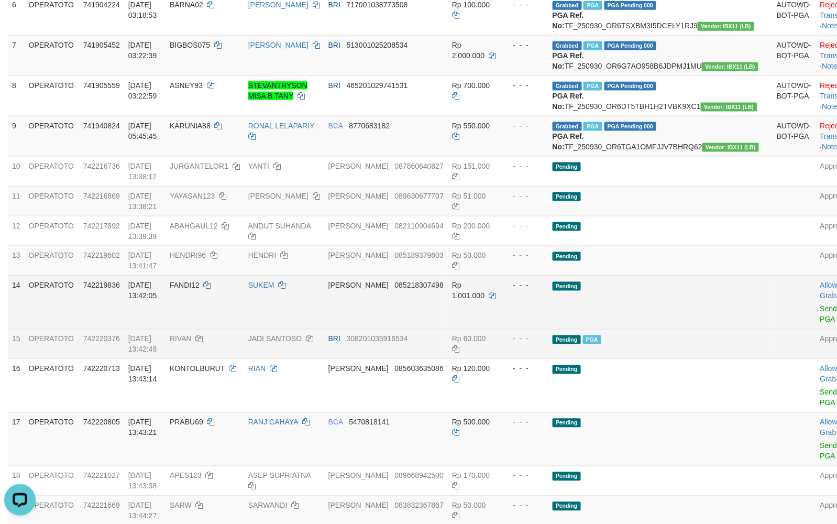
click at [684, 329] on td "Pending" at bounding box center [661, 302] width 224 height 53
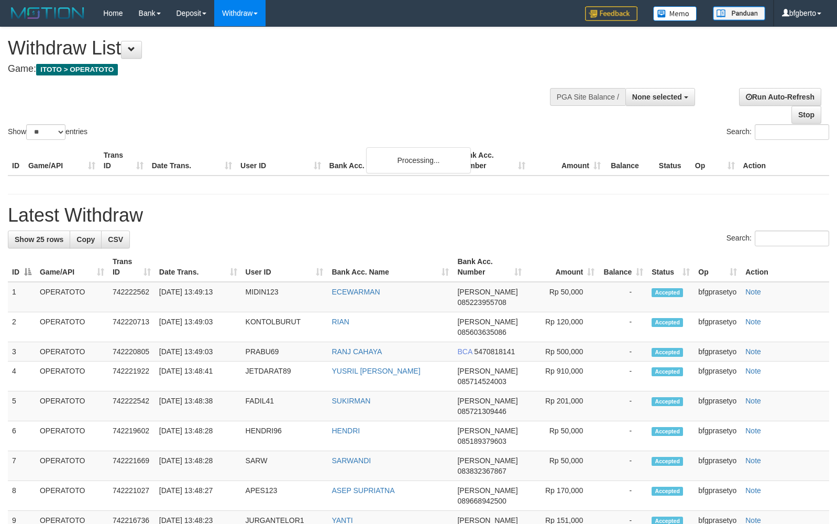
select select
select select "**"
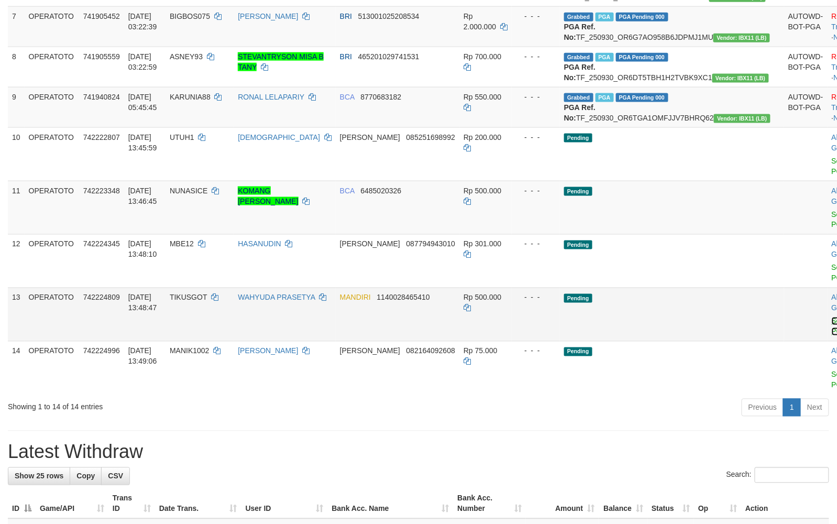
click at [832, 336] on link "Send PGA" at bounding box center [840, 326] width 17 height 19
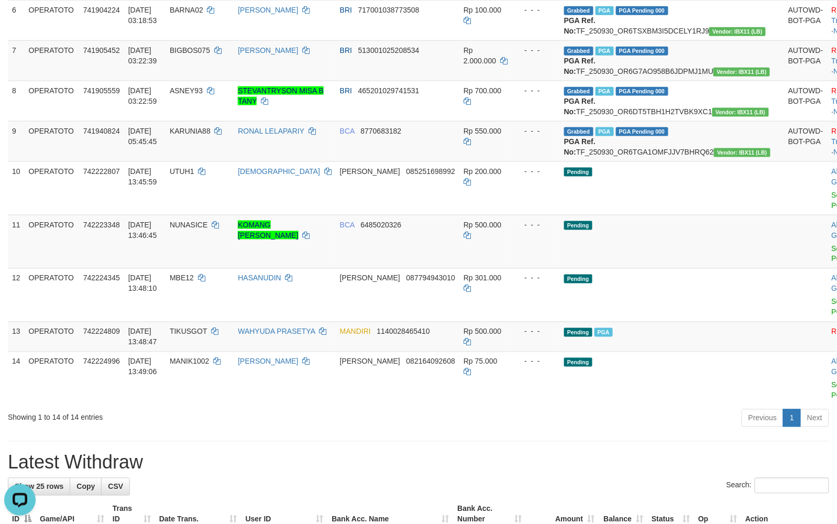
scroll to position [0, 0]
click at [539, 268] on td "- - -" at bounding box center [536, 241] width 48 height 53
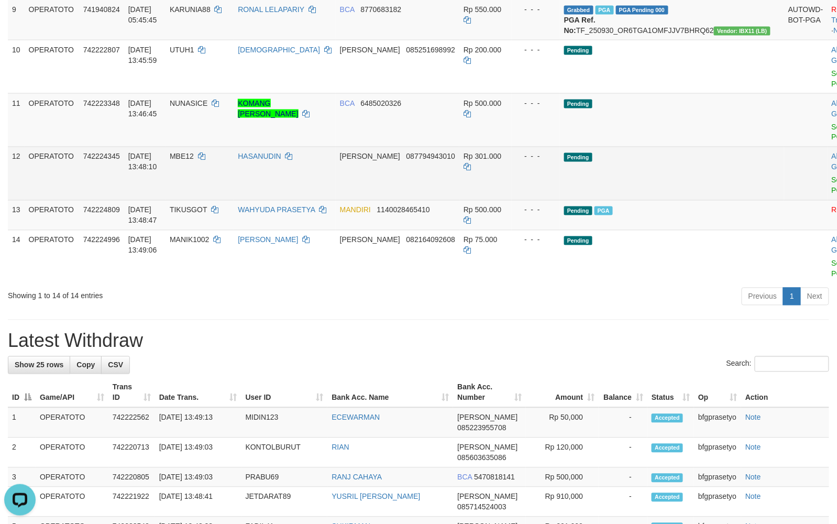
scroll to position [564, 0]
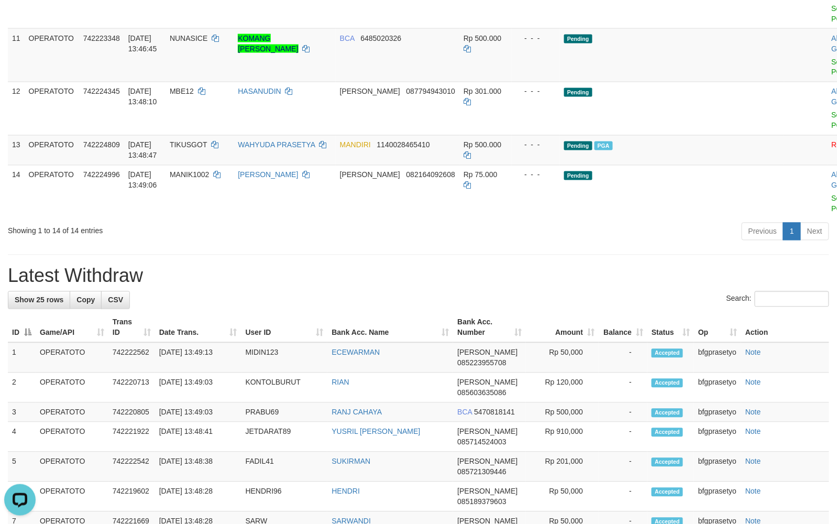
click at [493, 287] on h1 "Latest Withdraw" at bounding box center [419, 276] width 822 height 21
click at [496, 347] on div "**********" at bounding box center [418, 300] width 837 height 1675
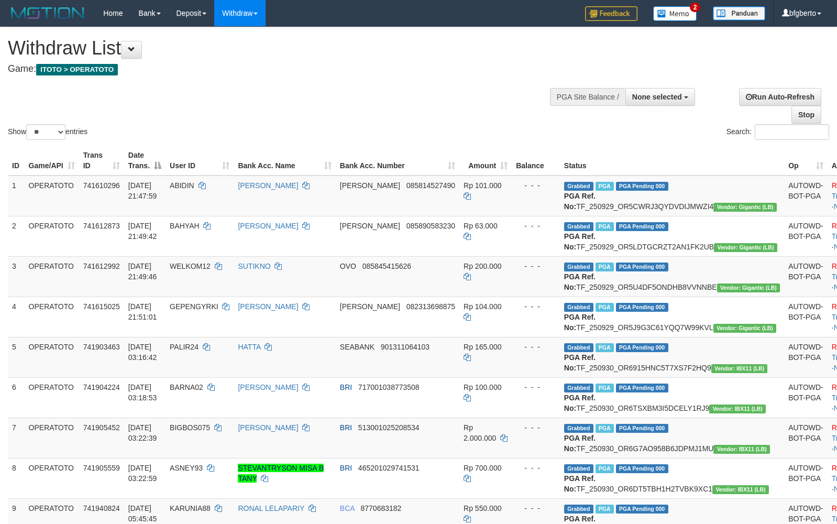
select select
select select "**"
select select
select select "**"
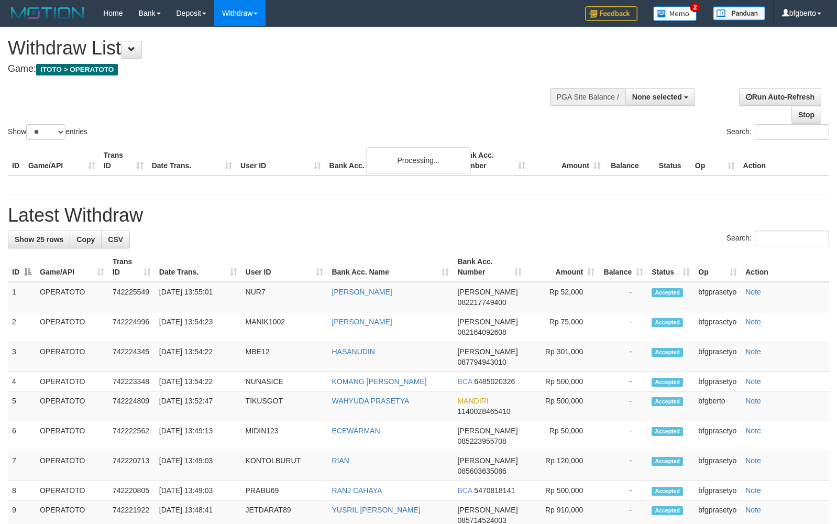
select select
select select "**"
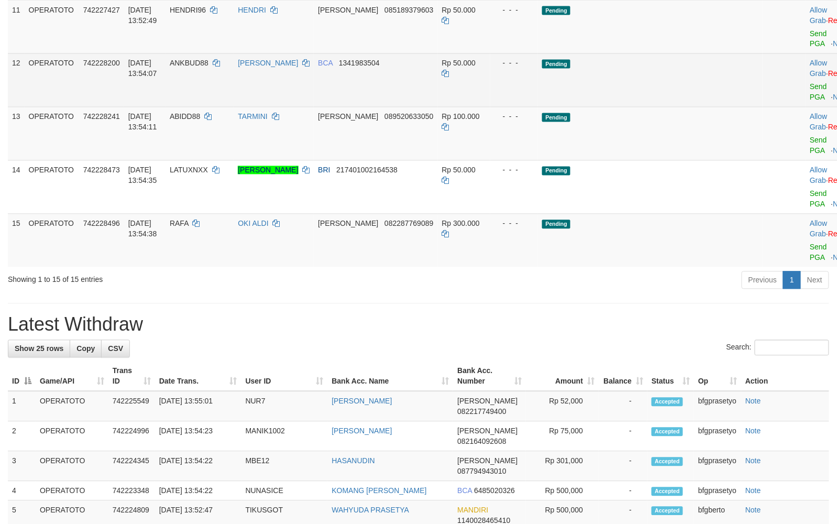
scroll to position [564, 0]
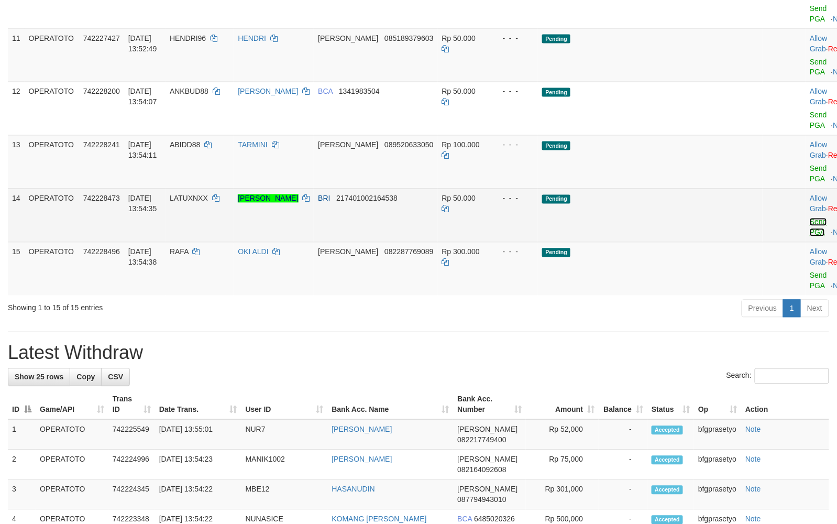
click at [810, 237] on link "Send PGA" at bounding box center [818, 227] width 17 height 19
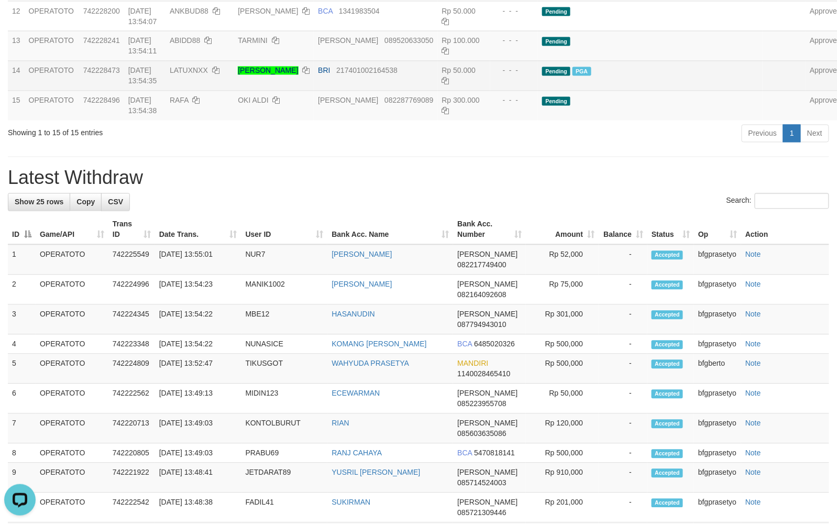
scroll to position [503, 0]
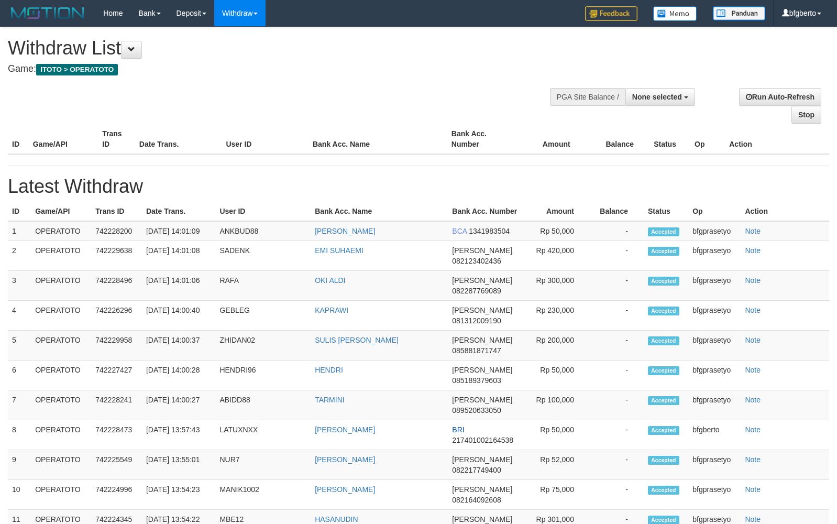
select select
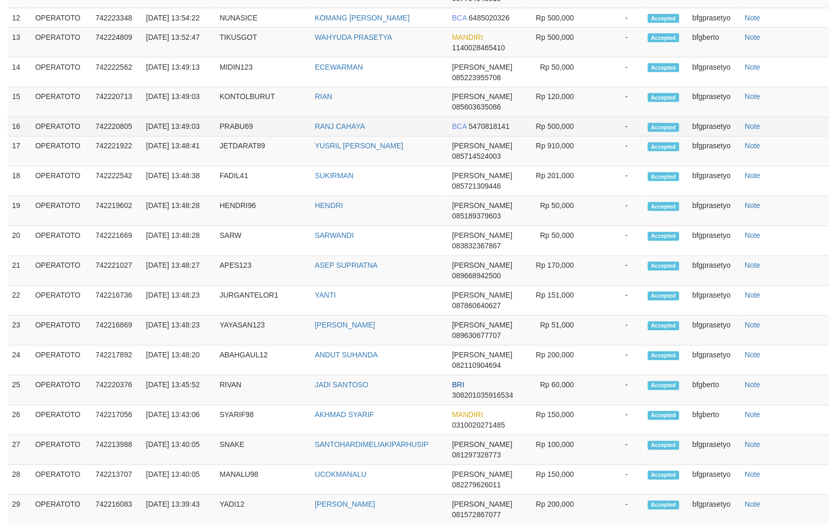
select select "**"
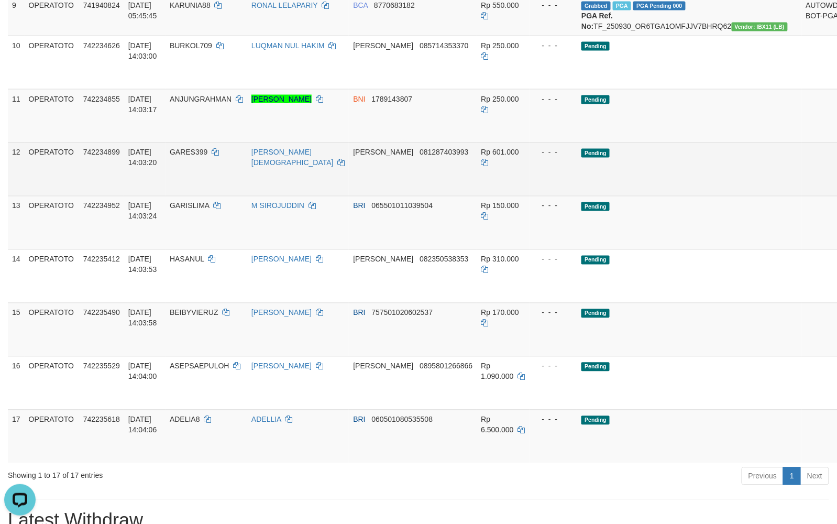
scroll to position [0, 0]
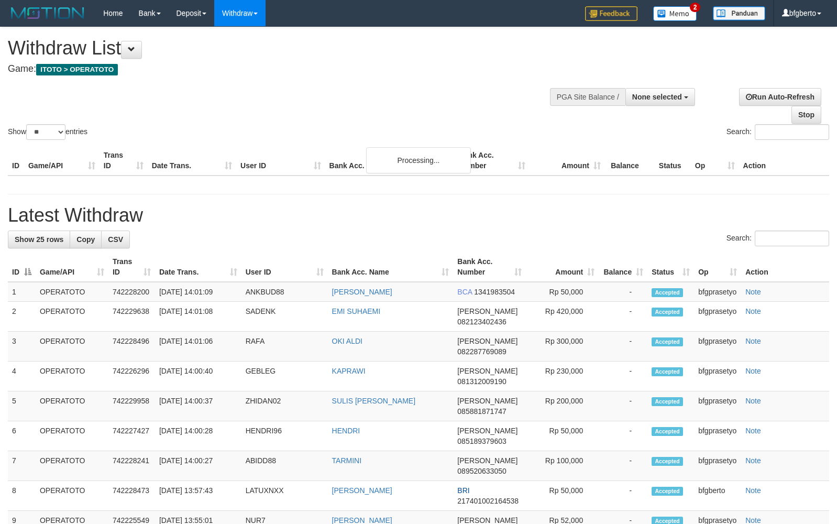
select select
select select "**"
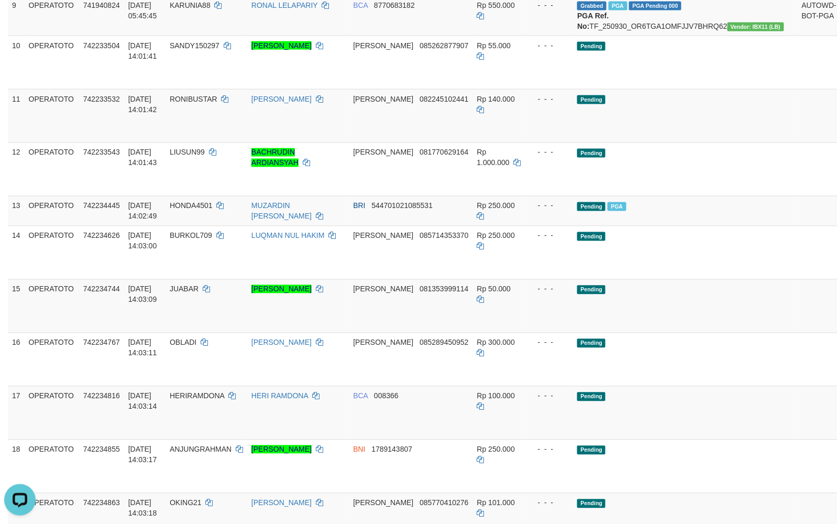
scroll to position [788, 0]
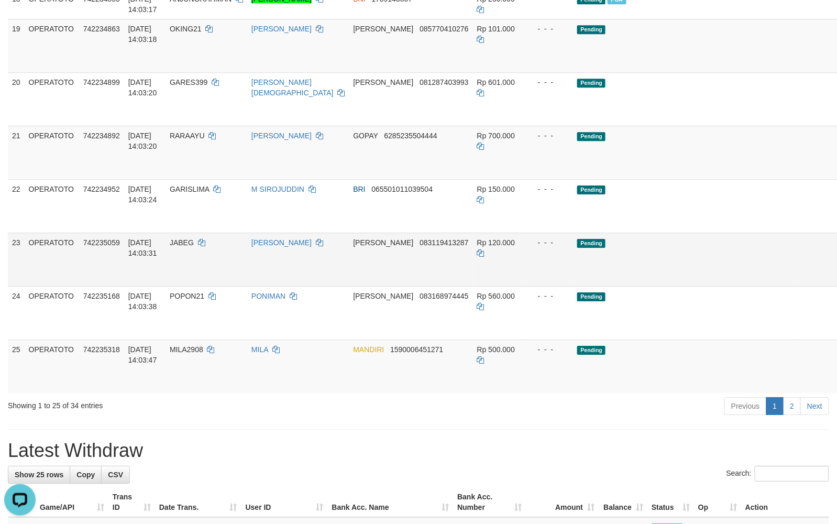
scroll to position [975, 0]
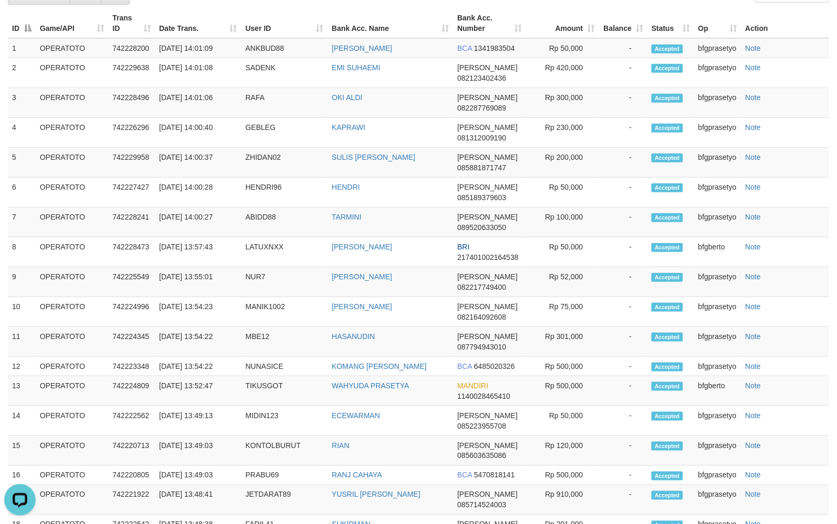
scroll to position [979, 0]
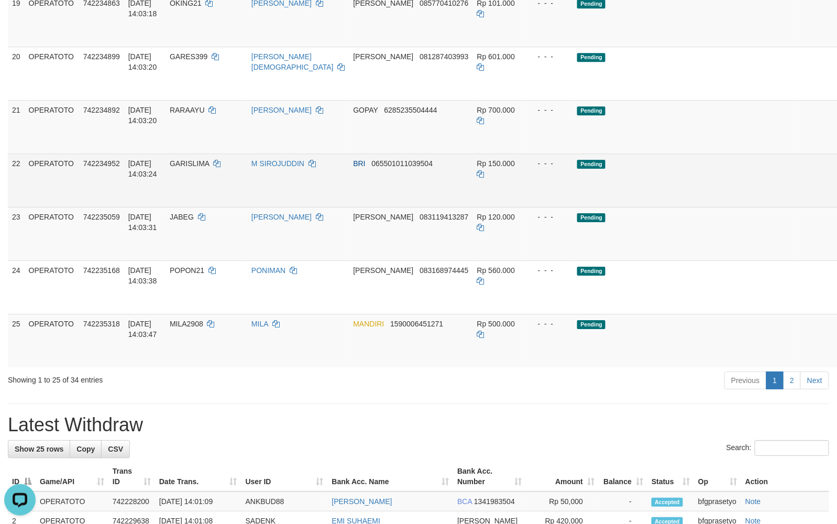
click at [662, 207] on td "Pending" at bounding box center [685, 180] width 224 height 53
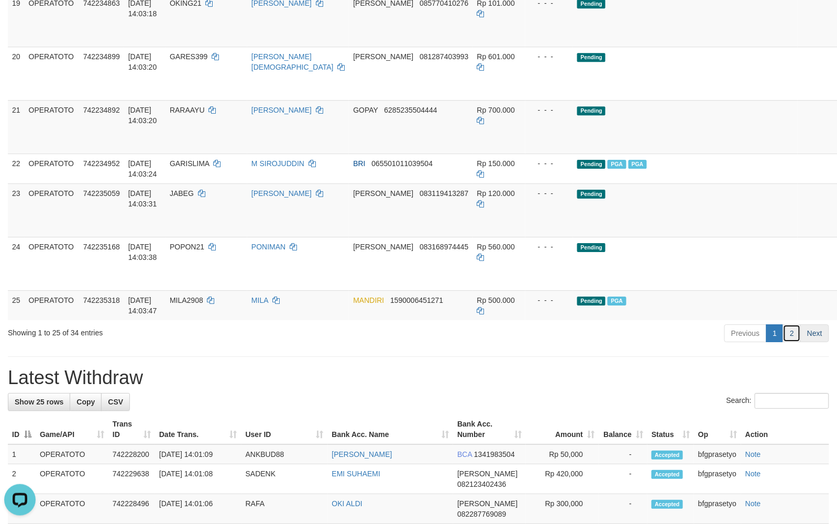
click at [793, 342] on link "2" at bounding box center [792, 333] width 18 height 18
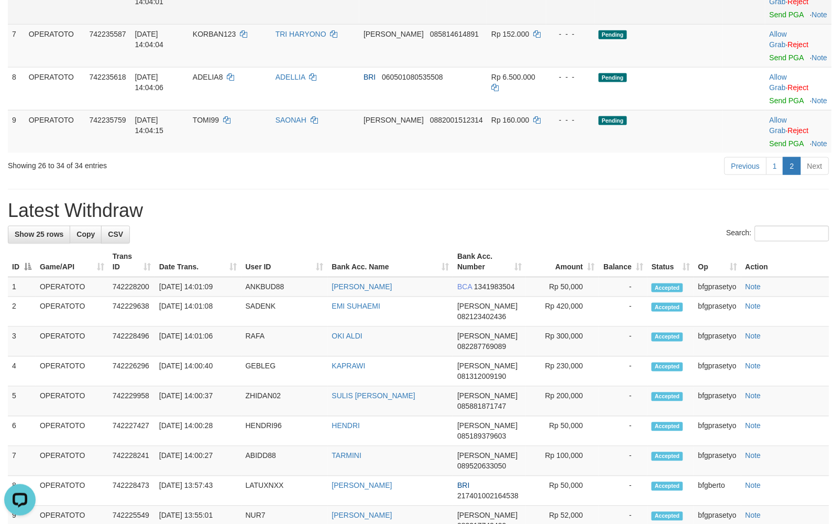
scroll to position [84, 0]
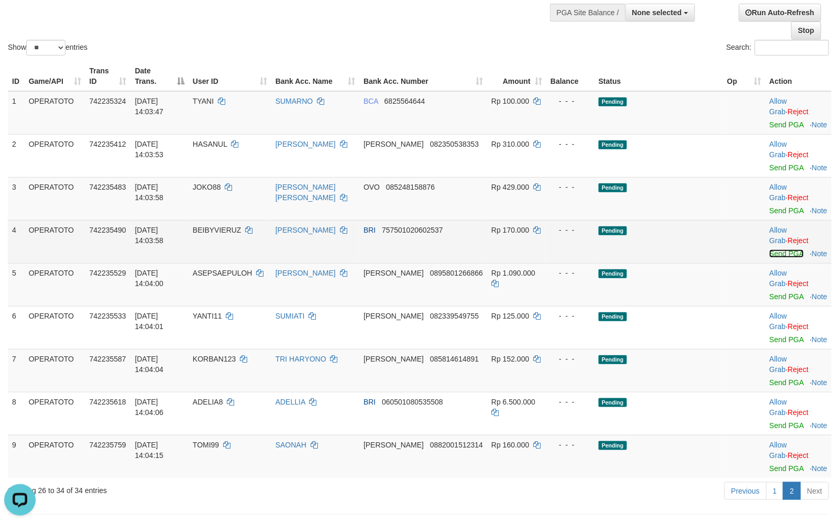
click at [772, 258] on link "Send PGA" at bounding box center [787, 253] width 34 height 8
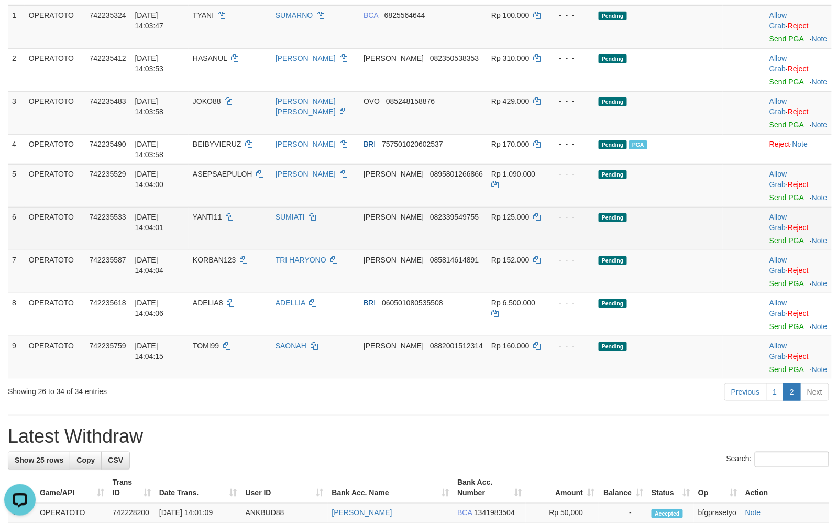
scroll to position [177, 0]
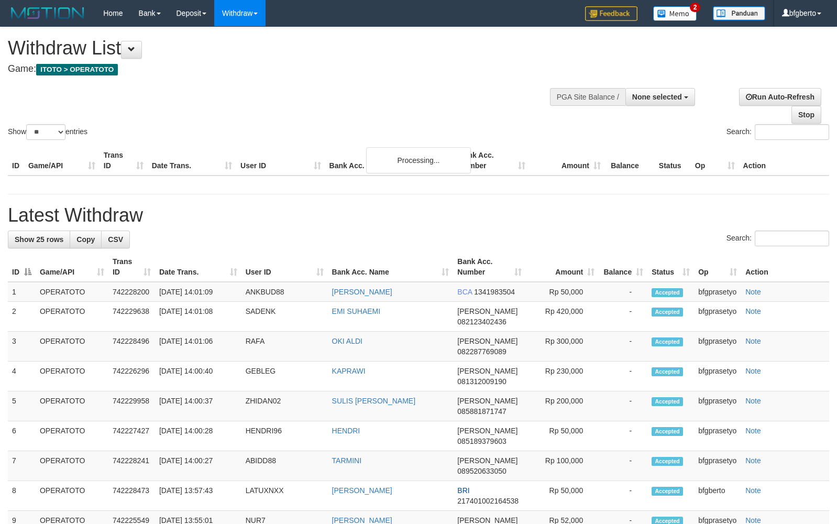
select select
select select "**"
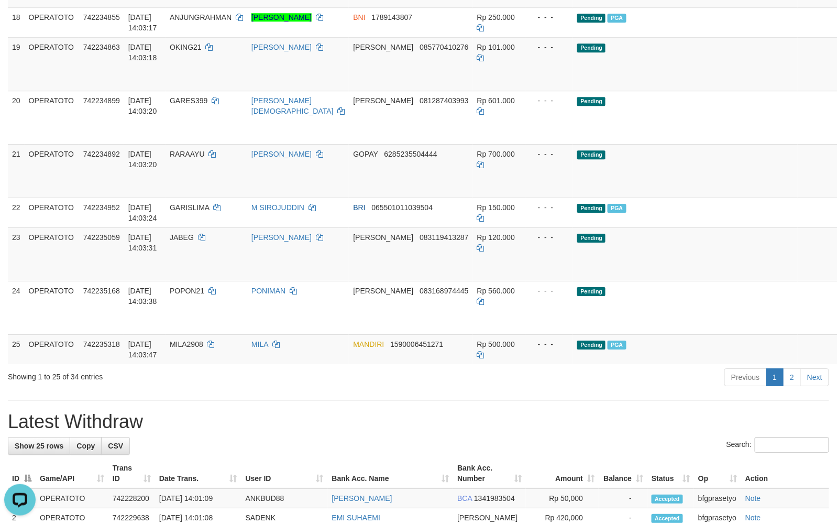
scroll to position [1063, 0]
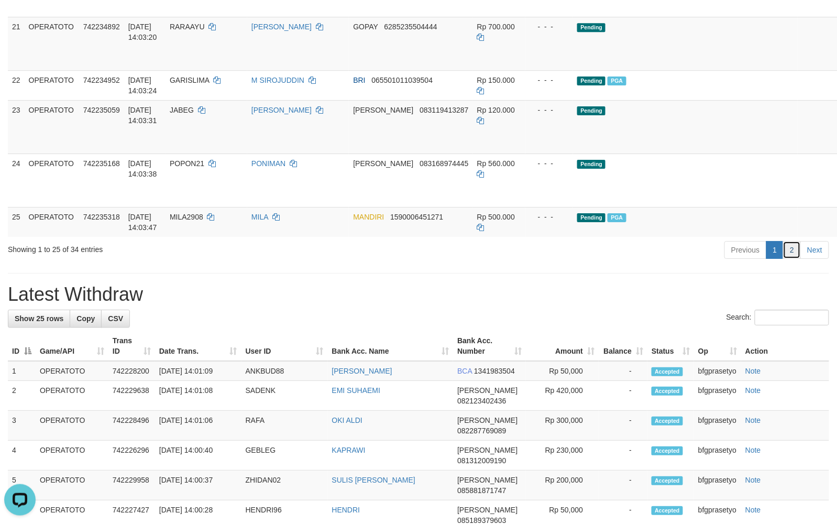
click at [795, 259] on link "2" at bounding box center [792, 250] width 18 height 18
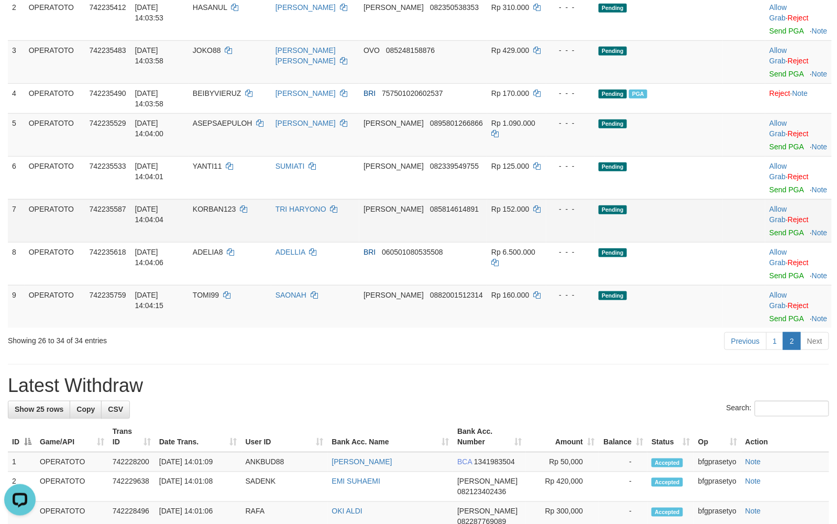
scroll to position [224, 0]
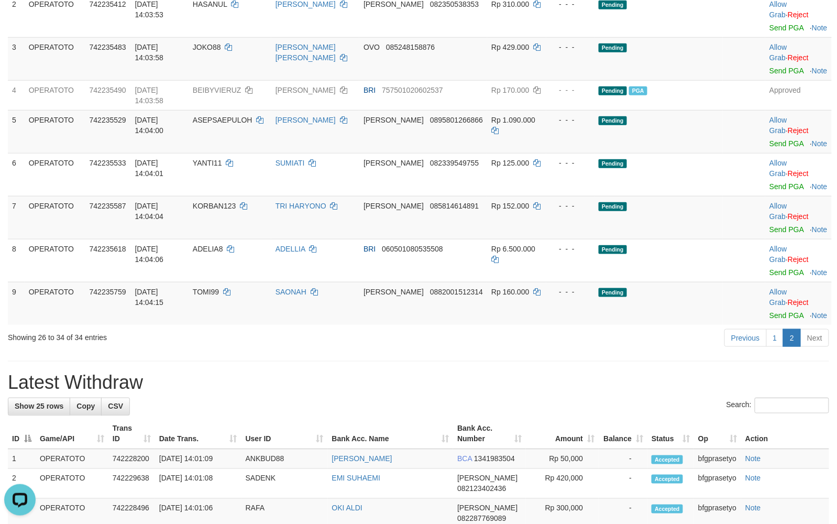
click at [378, 393] on h1 "Latest Withdraw" at bounding box center [419, 382] width 822 height 21
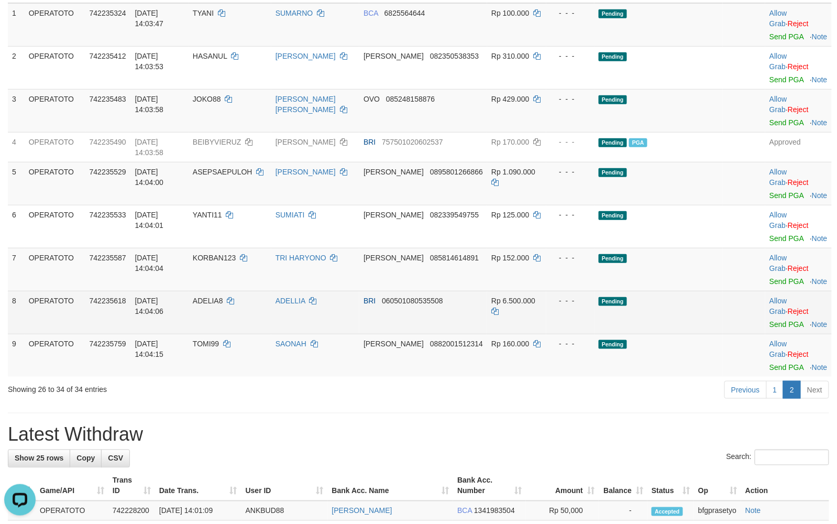
scroll to position [0, 0]
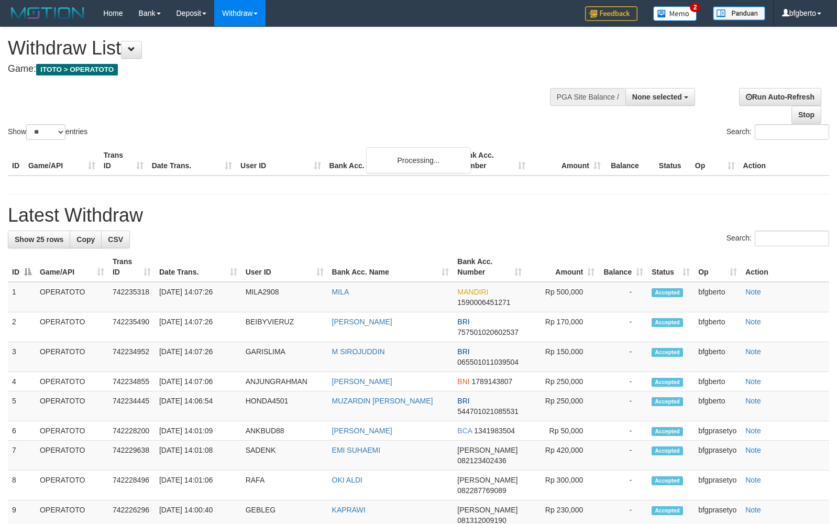
select select
select select "**"
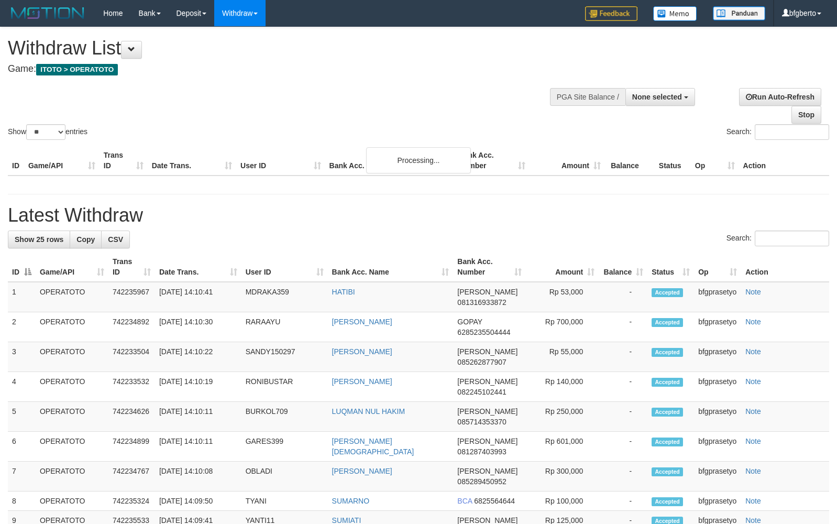
select select
select select "**"
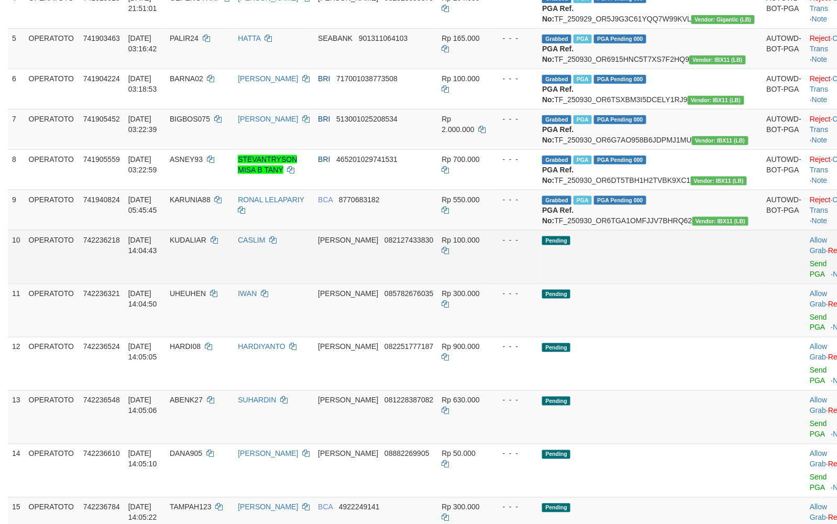
scroll to position [279, 0]
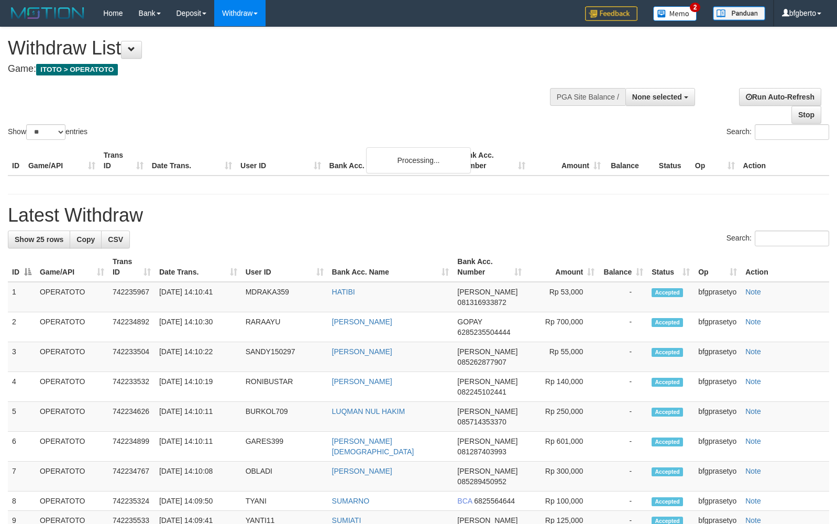
select select
select select "**"
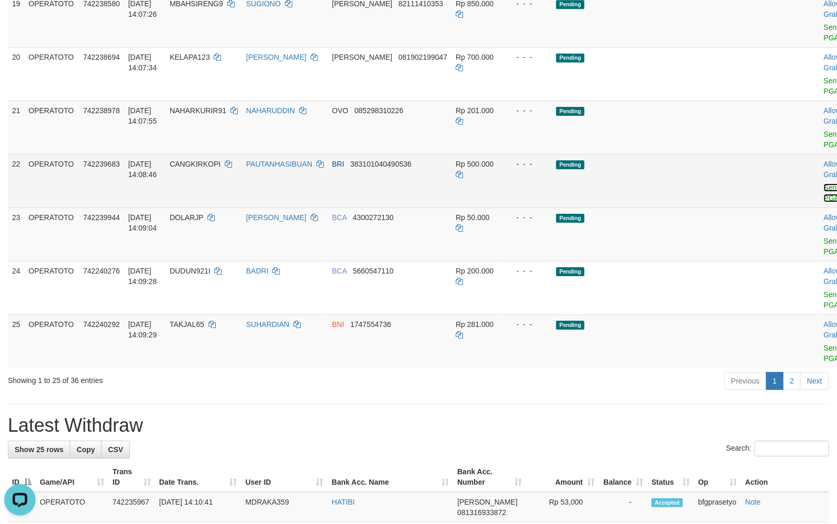
click at [824, 202] on link "Send PGA" at bounding box center [832, 192] width 17 height 19
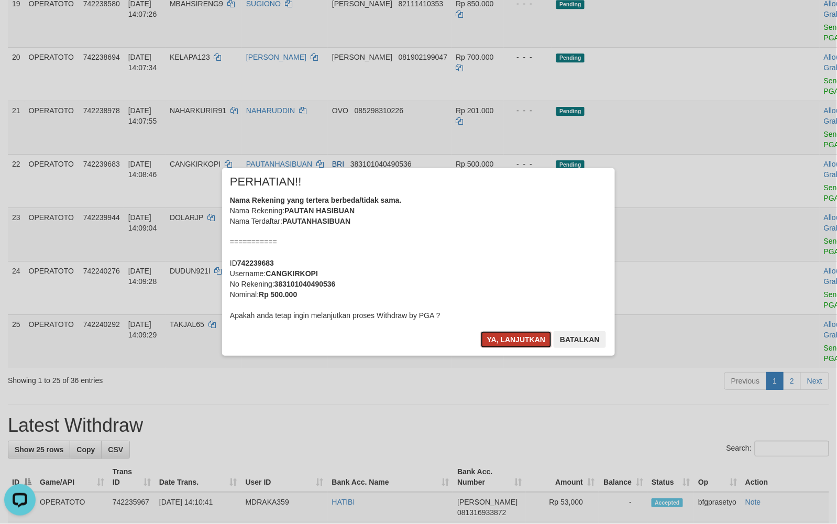
click at [518, 332] on button "Ya, lanjutkan" at bounding box center [516, 339] width 71 height 17
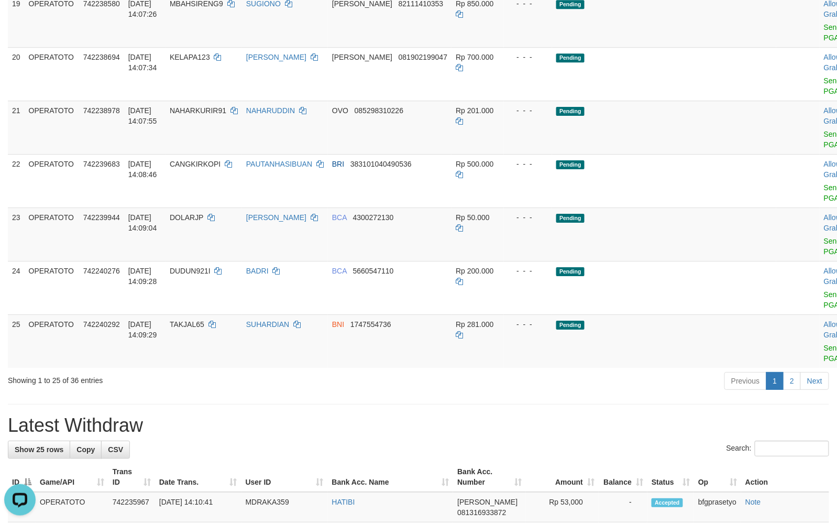
scroll to position [1003, 0]
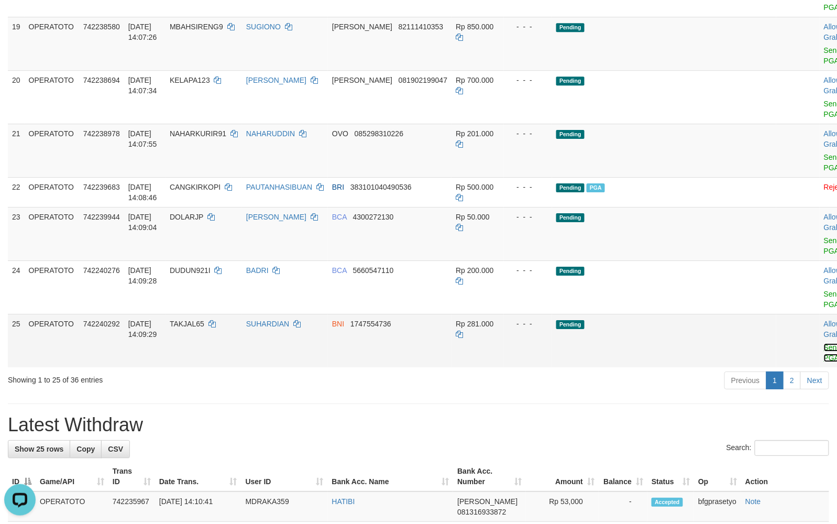
click at [824, 362] on link "Send PGA" at bounding box center [832, 352] width 17 height 19
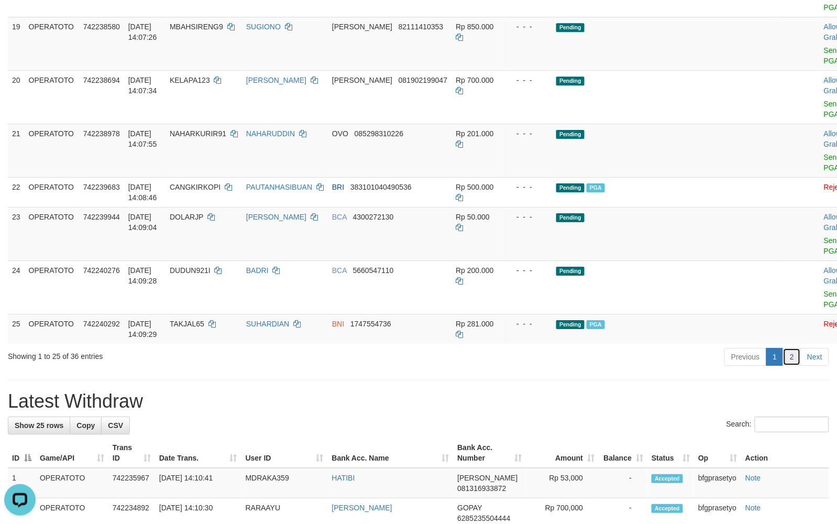
click at [791, 366] on link "2" at bounding box center [792, 357] width 18 height 18
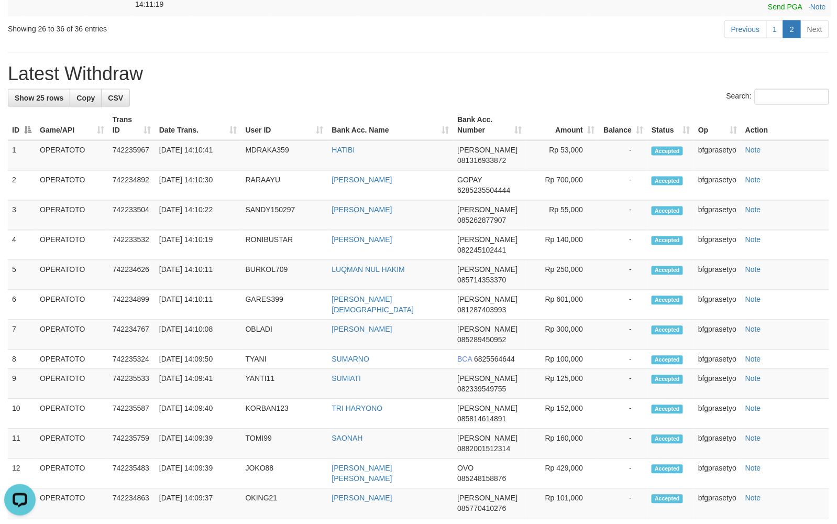
scroll to position [0, 0]
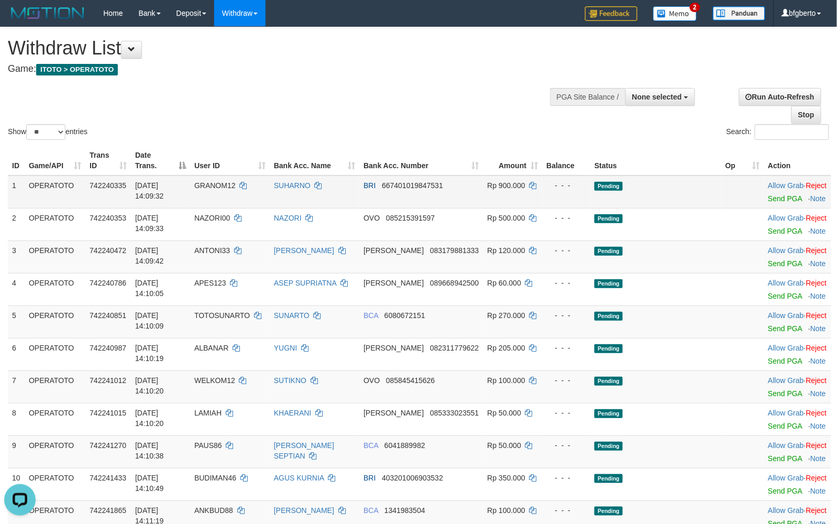
click at [768, 209] on td "Allow Grab · Reject Send PGA · Note" at bounding box center [798, 192] width 68 height 33
click at [769, 203] on link "Send PGA" at bounding box center [785, 198] width 34 height 8
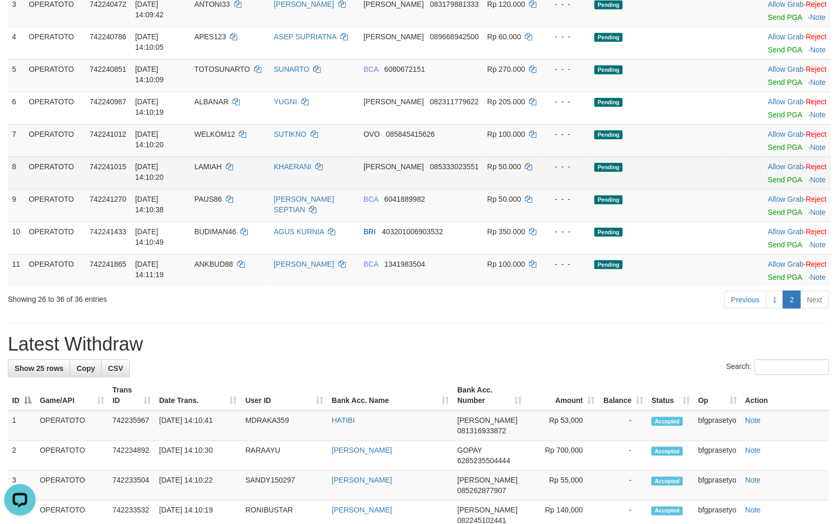
scroll to position [326, 0]
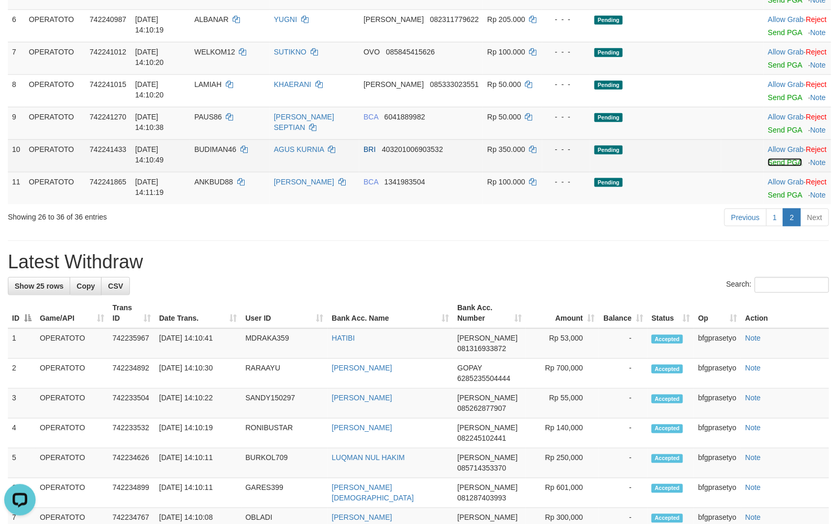
click at [774, 167] on link "Send PGA" at bounding box center [785, 162] width 34 height 8
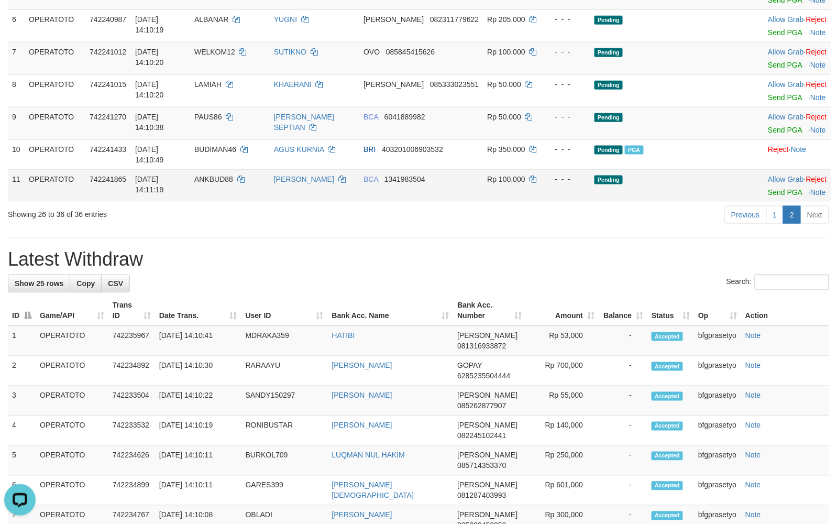
click at [504, 202] on td "Rp 100.000" at bounding box center [512, 185] width 59 height 32
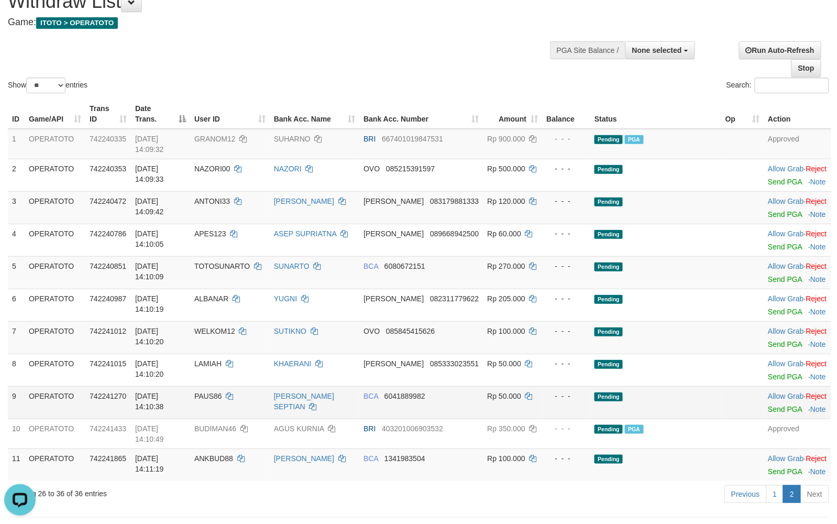
scroll to position [0, 0]
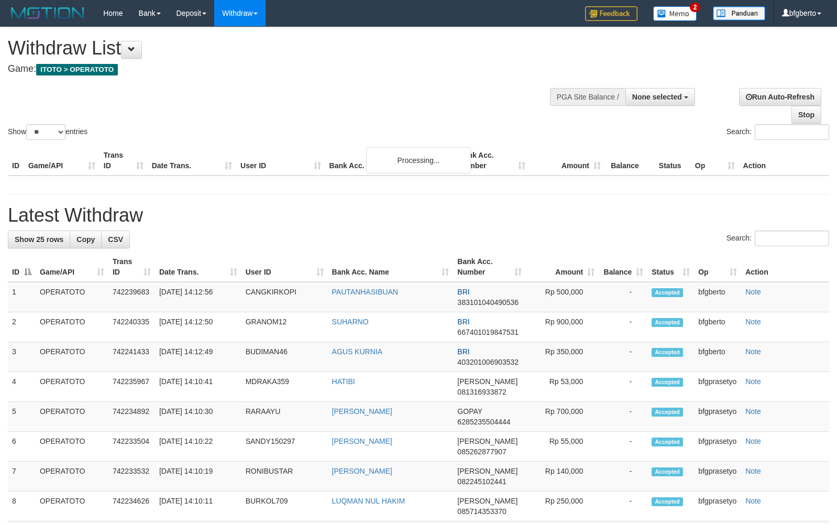
select select
select select "**"
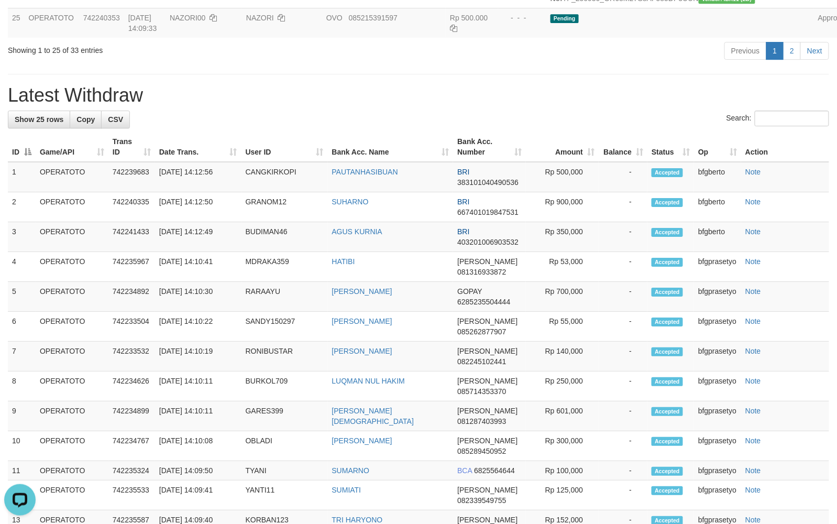
scroll to position [965, 0]
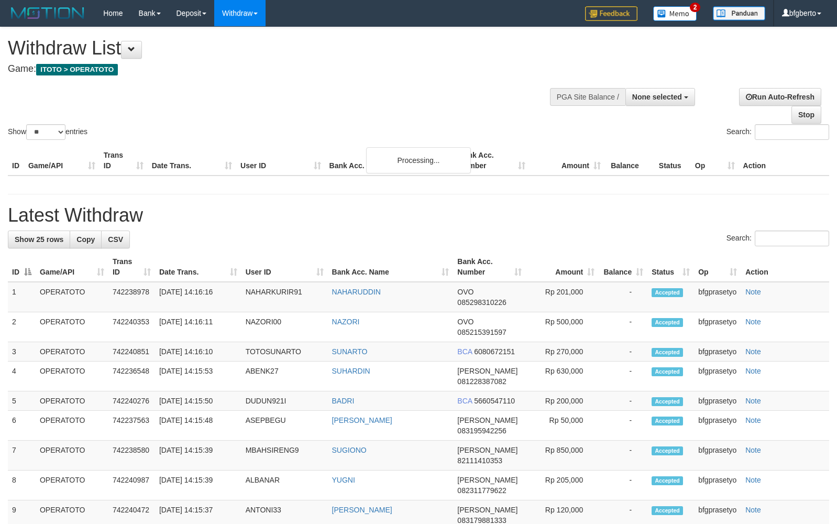
select select
select select "**"
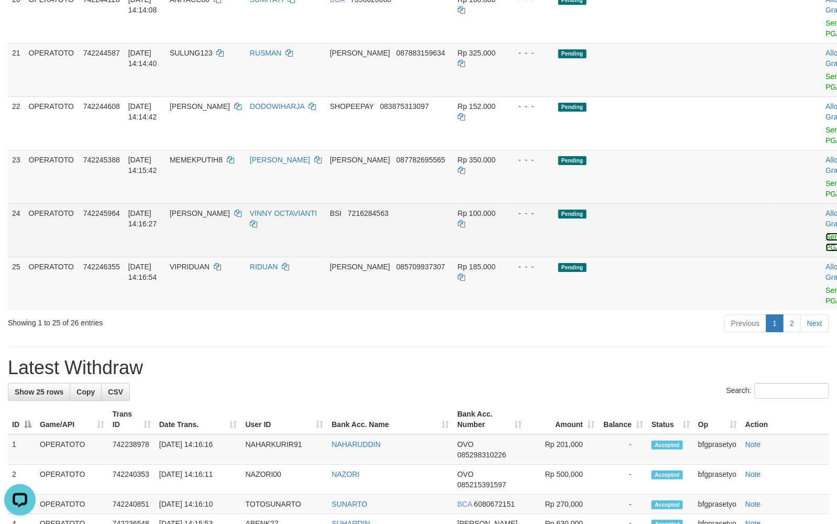
click at [826, 252] on link "Send PGA" at bounding box center [834, 242] width 17 height 19
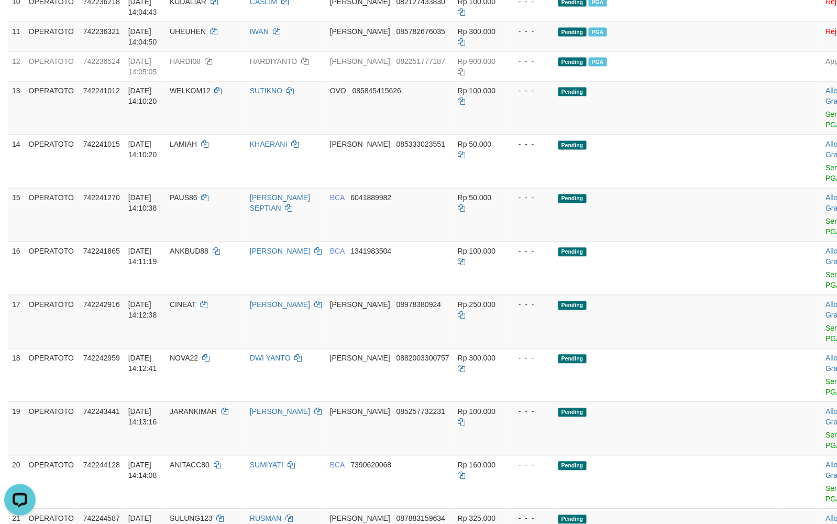
scroll to position [1063, 0]
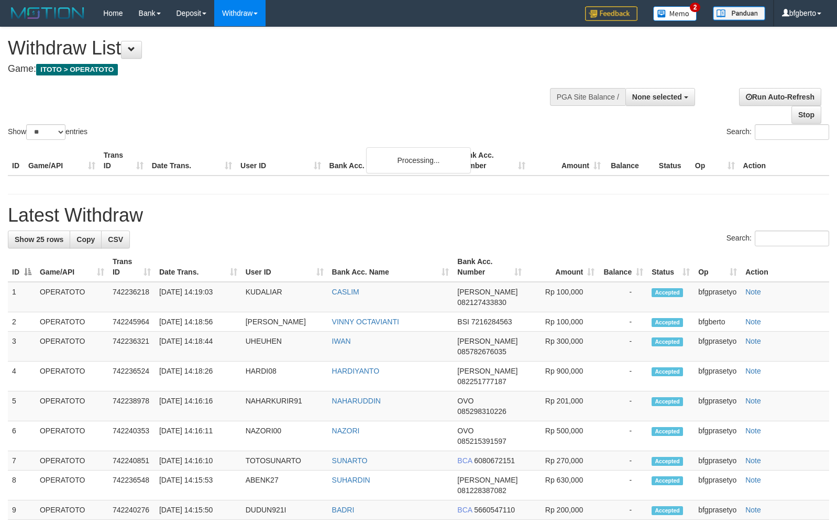
select select
select select "**"
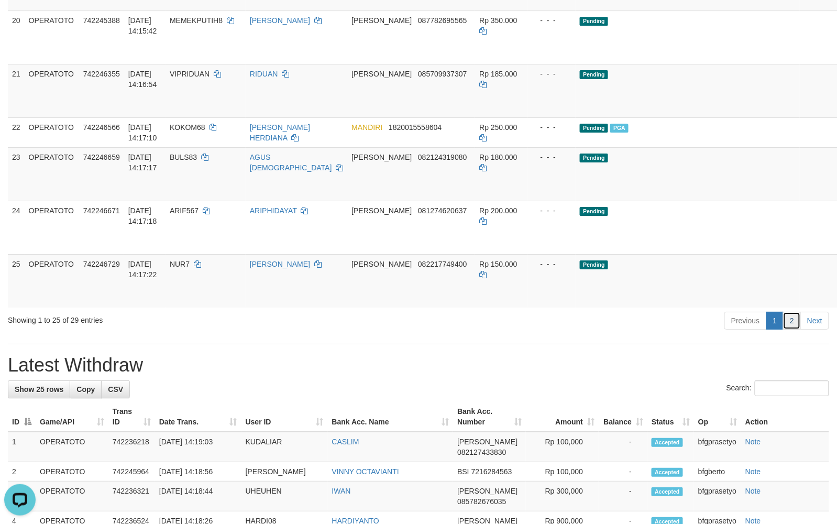
click at [789, 330] on link "2" at bounding box center [792, 321] width 18 height 18
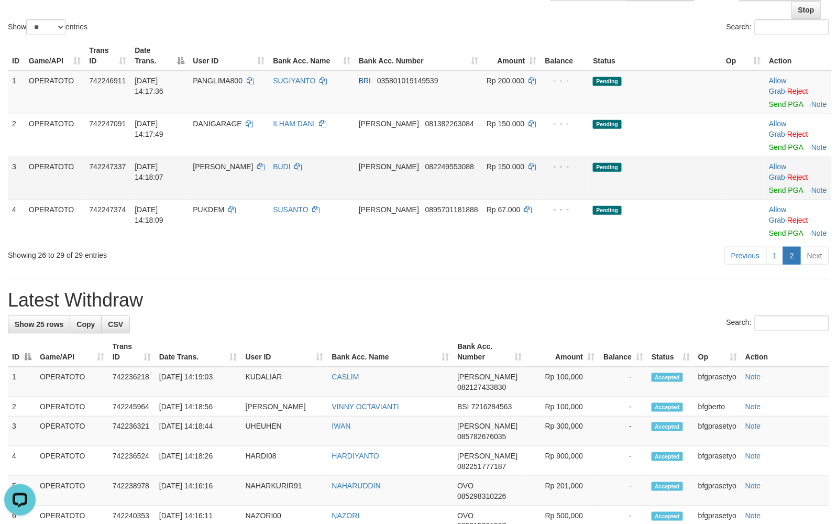
scroll to position [49, 0]
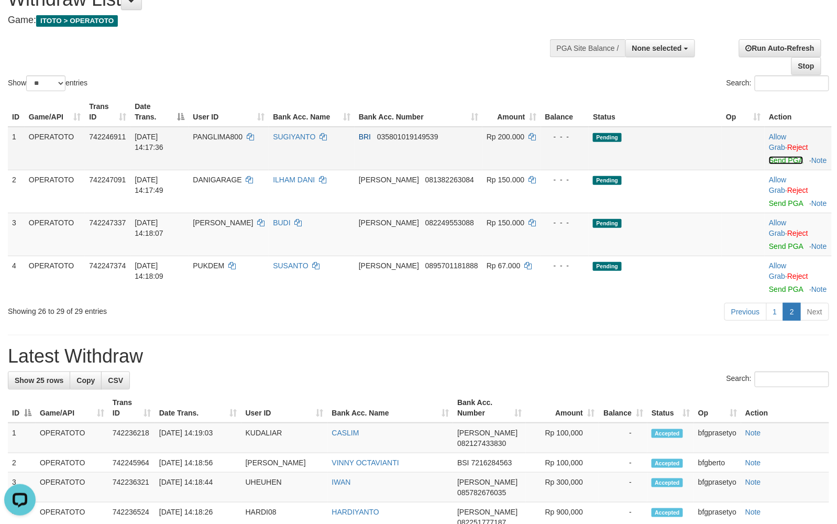
click at [776, 165] on link "Send PGA" at bounding box center [786, 160] width 34 height 8
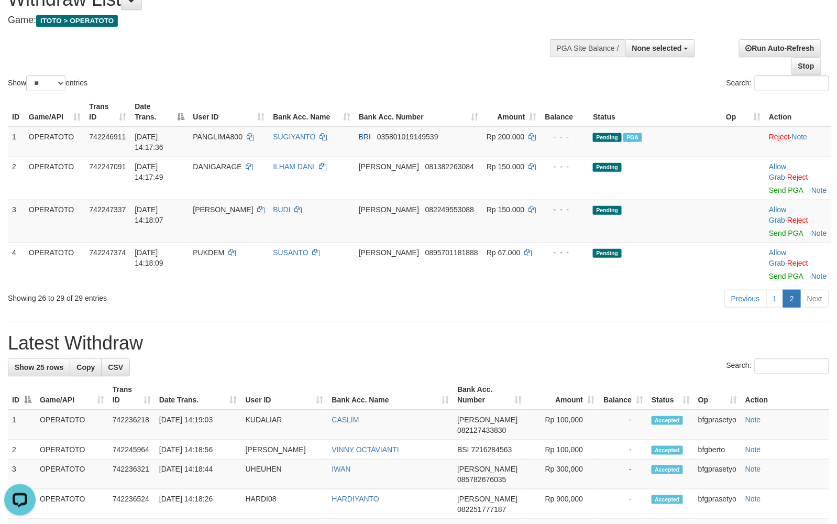
click at [504, 311] on div "Previous 1 2 Next" at bounding box center [593, 300] width 473 height 23
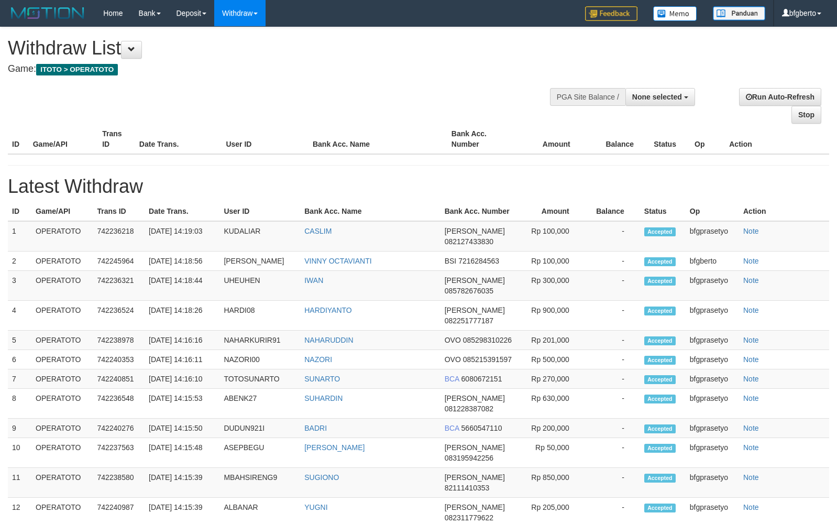
select select
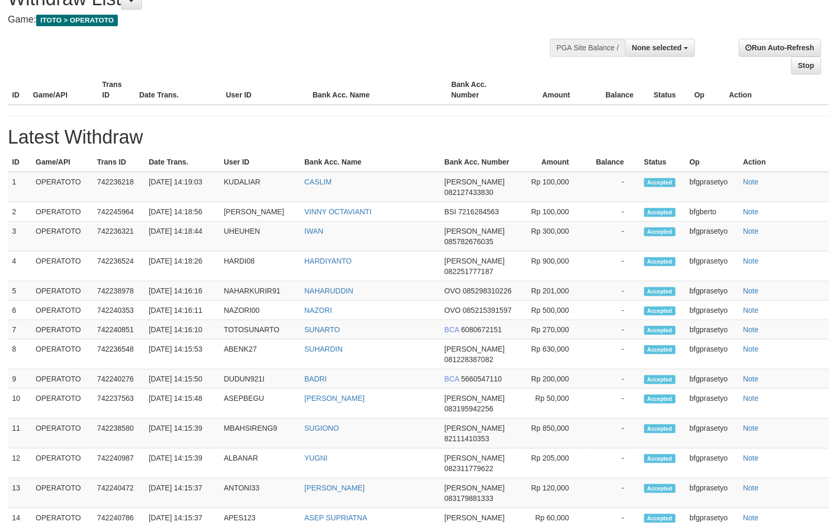
select select "**"
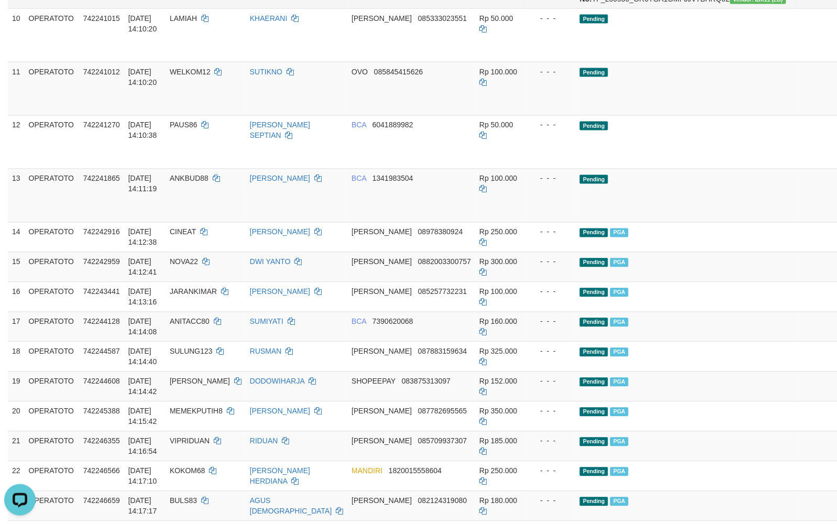
scroll to position [748, 0]
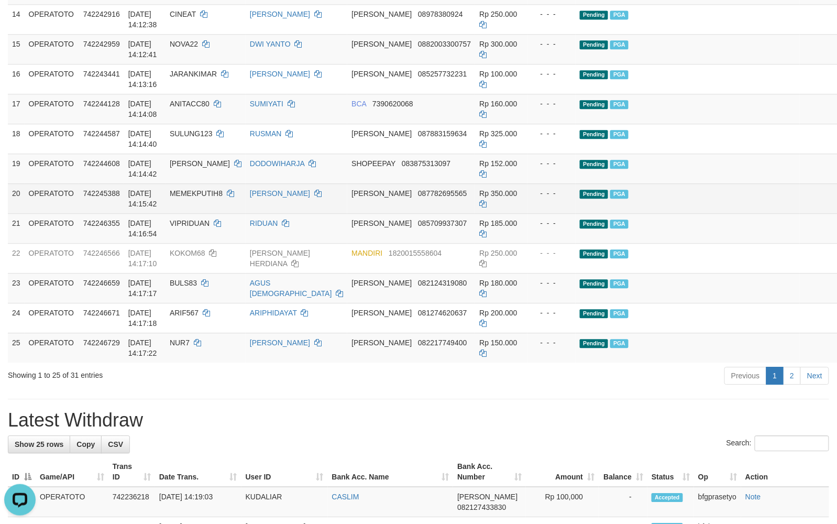
click at [673, 213] on td "Pending PGA" at bounding box center [688, 198] width 224 height 30
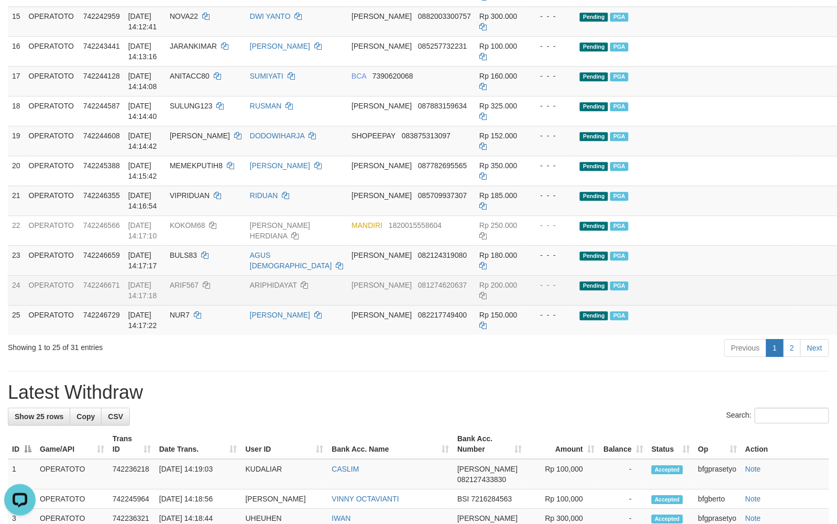
scroll to position [776, 0]
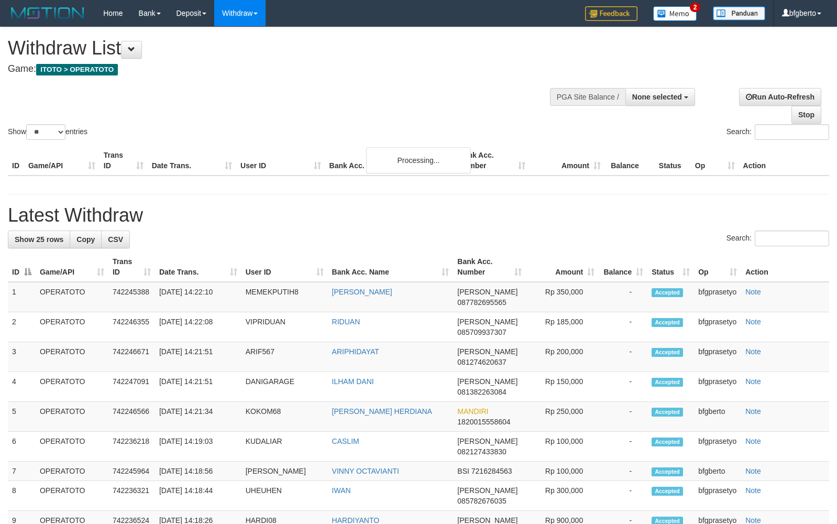
select select
select select "**"
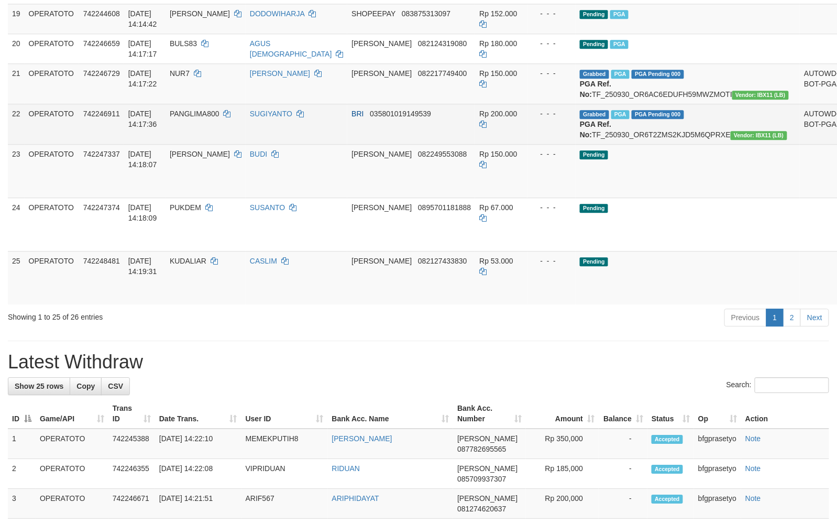
scroll to position [776, 0]
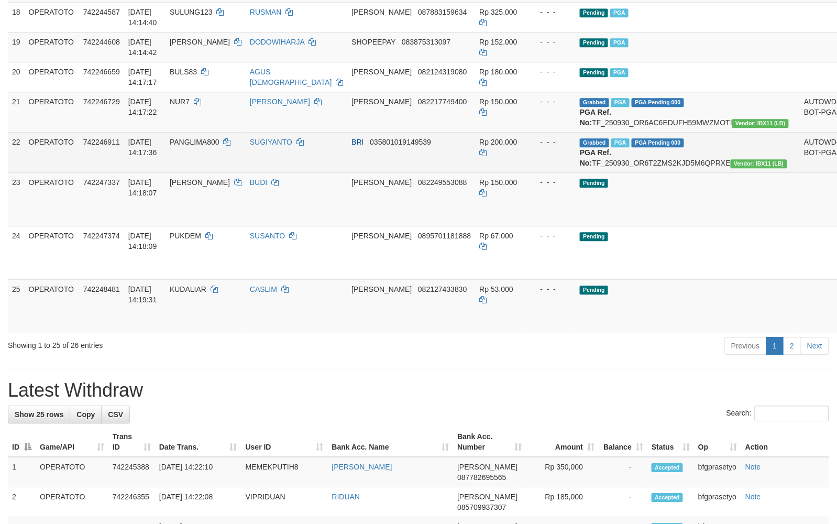
click at [675, 172] on td "Grabbed PGA PGA Pending 000 PGA Ref. No: TF_250930_OR6T2ZMS2KJD5M6QPRXE Vendor:…" at bounding box center [688, 152] width 224 height 40
click at [680, 172] on td "Grabbed PGA PGA Pending 000 PGA Ref. No: TF_250930_OR6T2ZMS2KJD5M6QPRXE Vendor:…" at bounding box center [688, 152] width 224 height 40
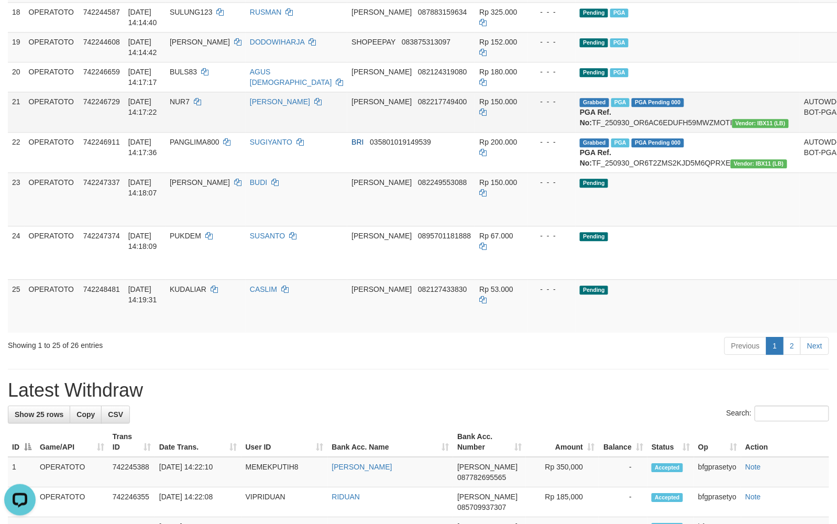
copy td "TF_250930_OR6T2ZMS2KJD5M6QPRXE"
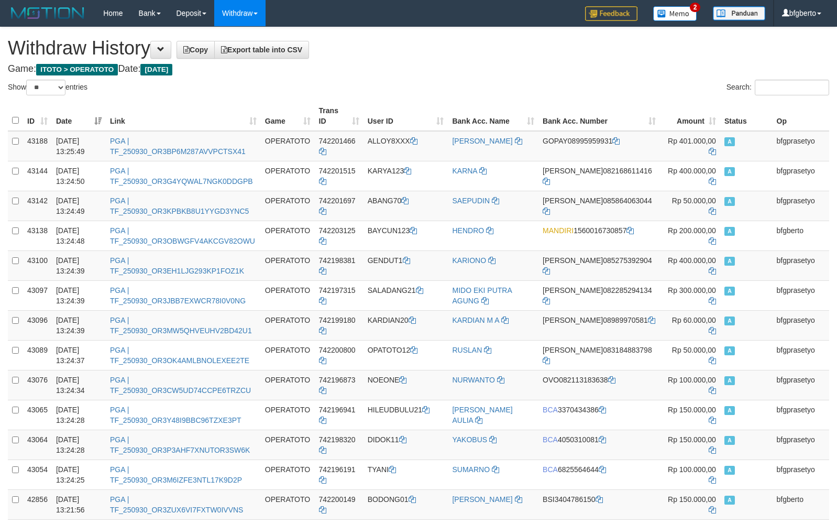
select select "**"
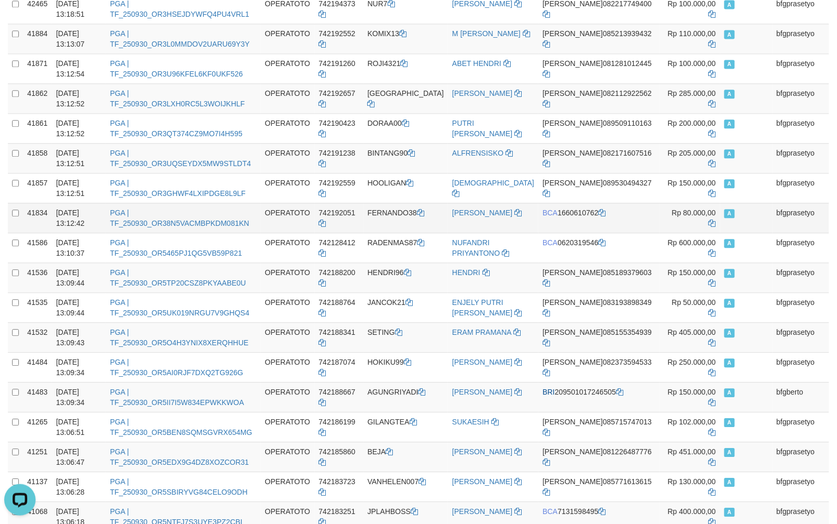
scroll to position [705, 0]
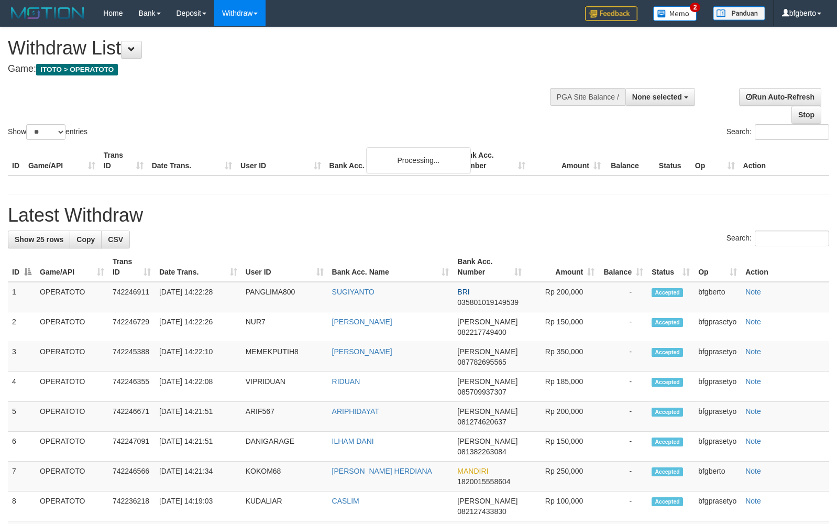
select select
select select "**"
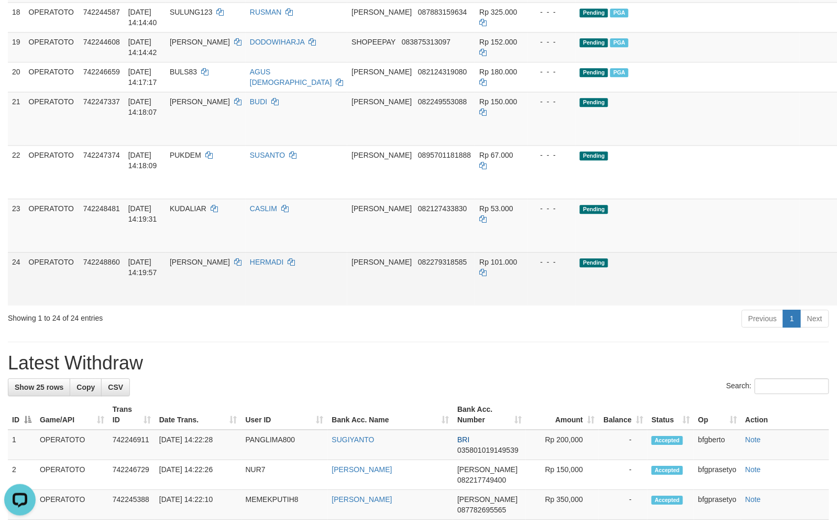
drag, startPoint x: 493, startPoint y: 393, endPoint x: 481, endPoint y: 399, distance: 13.6
click at [486, 305] on td "Rp 101.000" at bounding box center [501, 278] width 52 height 53
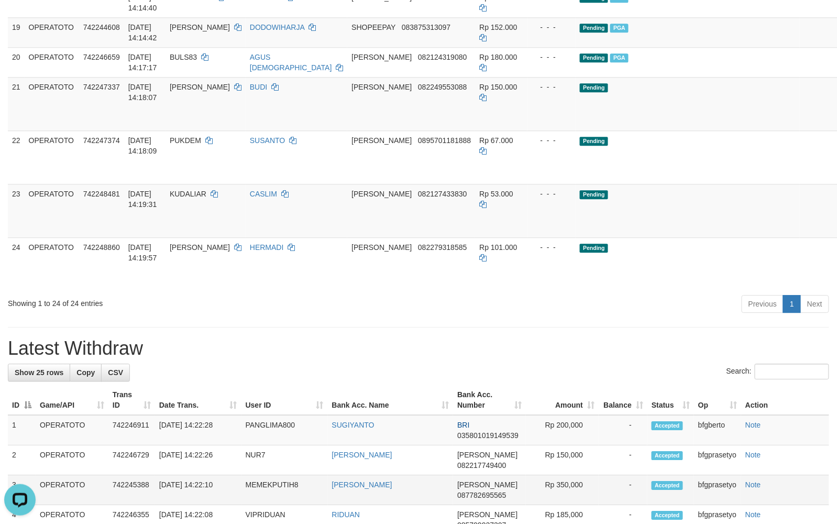
scroll to position [772, 0]
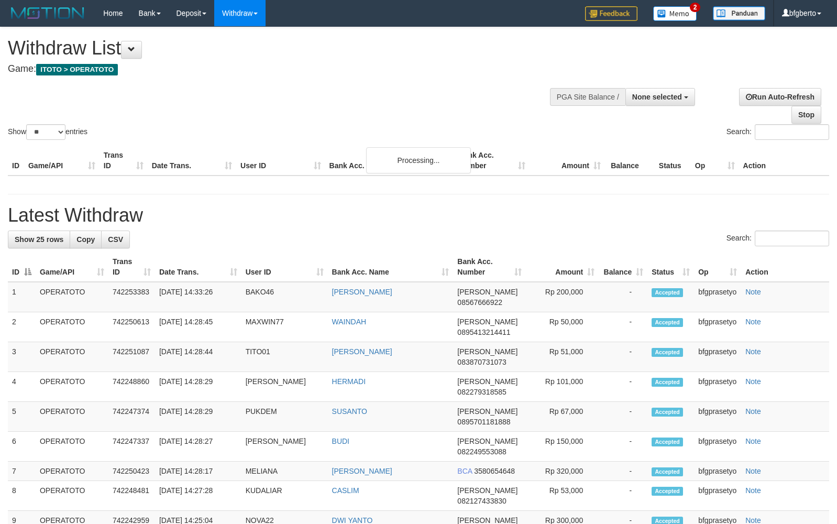
select select
select select "**"
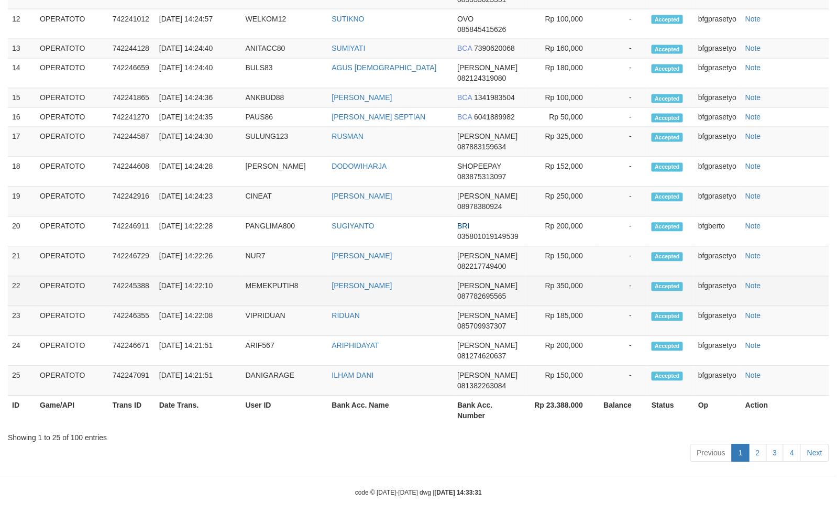
scroll to position [383, 0]
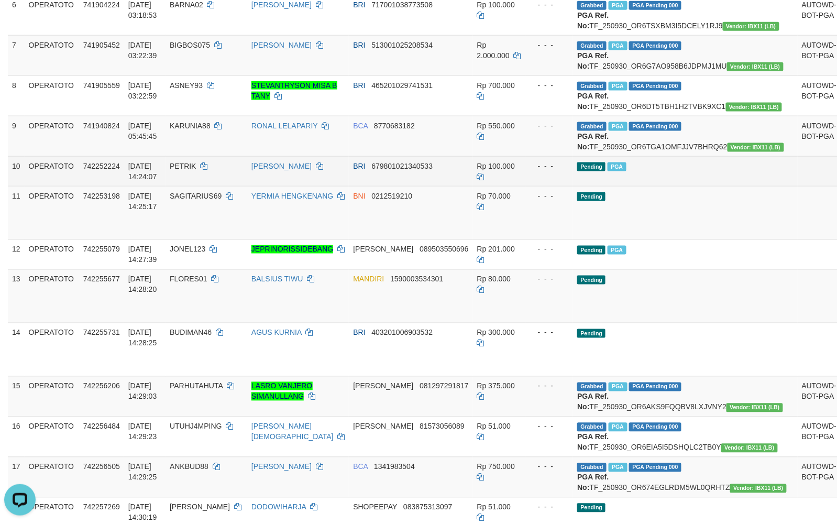
scroll to position [0, 0]
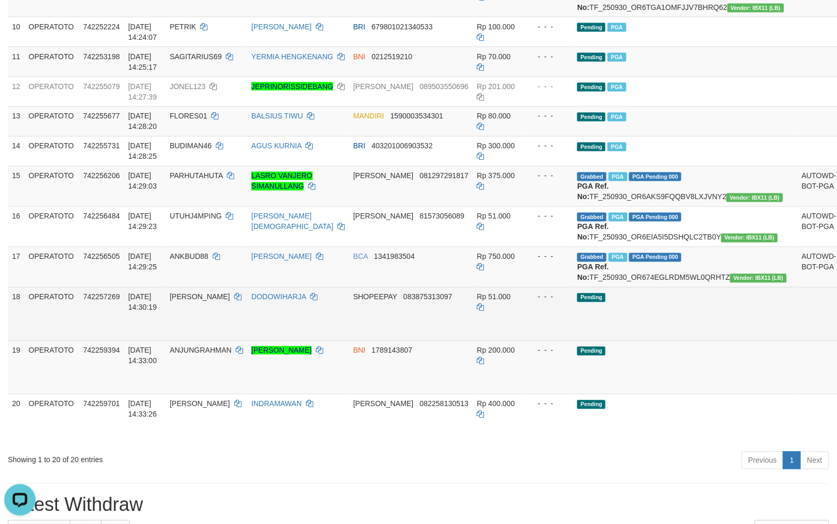
scroll to position [615, 0]
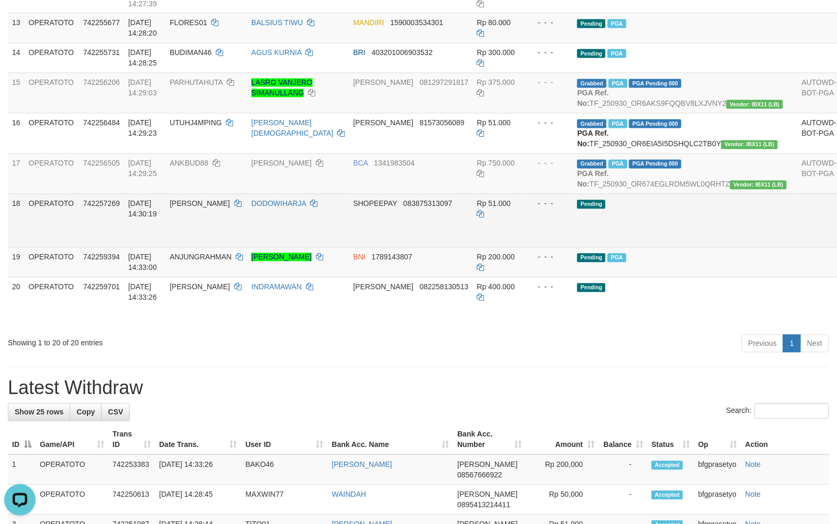
click at [665, 247] on td "Pending" at bounding box center [685, 220] width 224 height 53
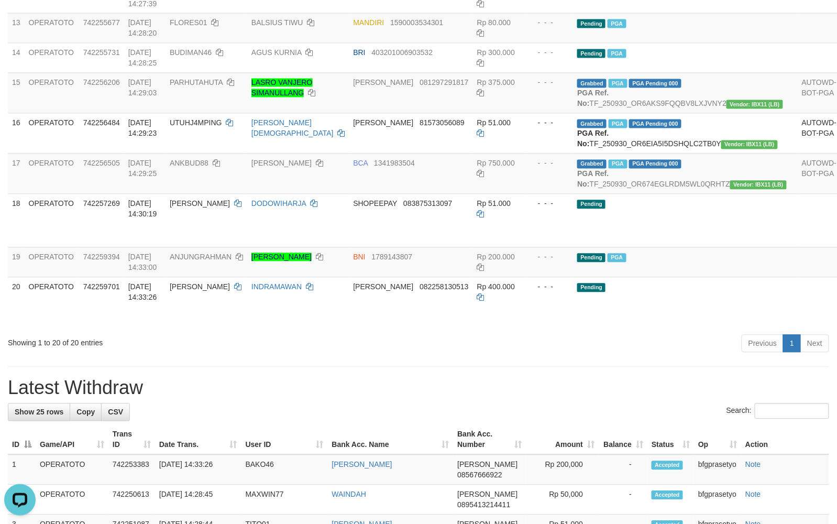
click at [667, 356] on div "Previous 1 Next" at bounding box center [593, 345] width 473 height 23
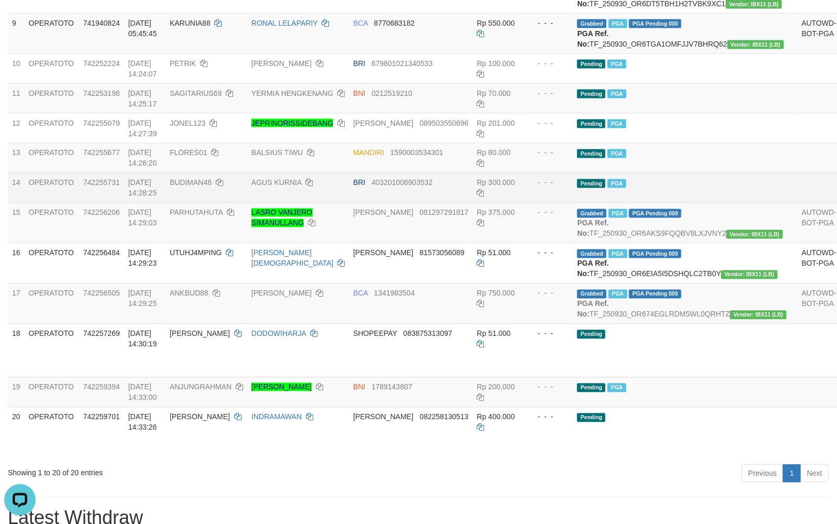
scroll to position [476, 0]
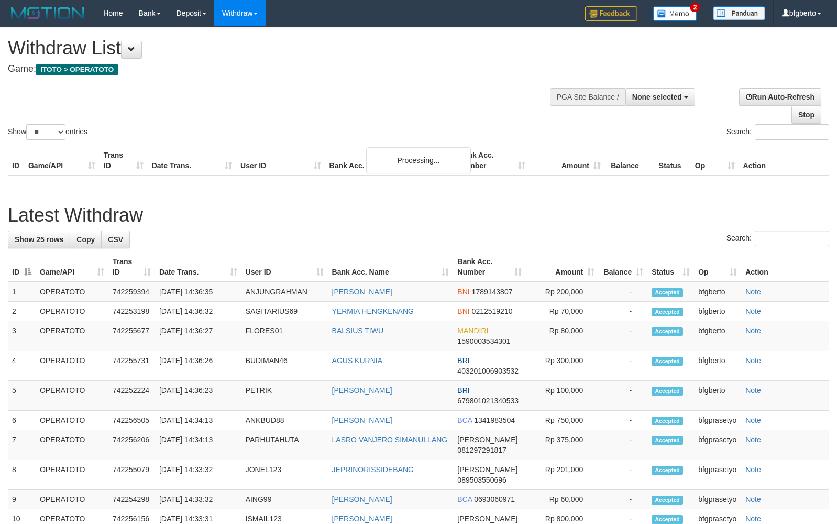
select select
select select "**"
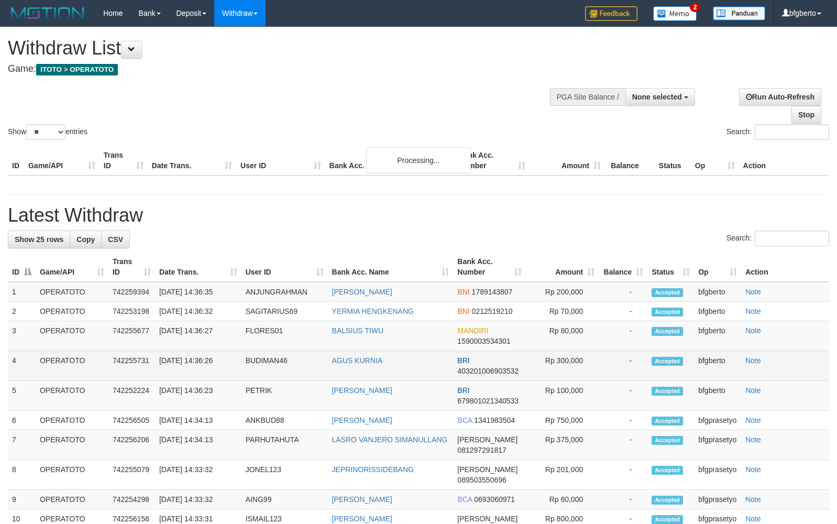
scroll to position [774, 0]
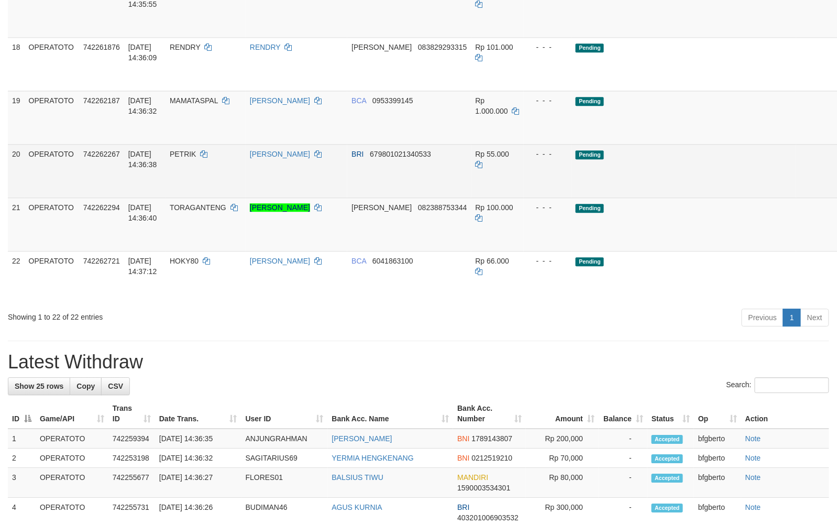
click at [837, 192] on link "Send PGA" at bounding box center [852, 182] width 17 height 19
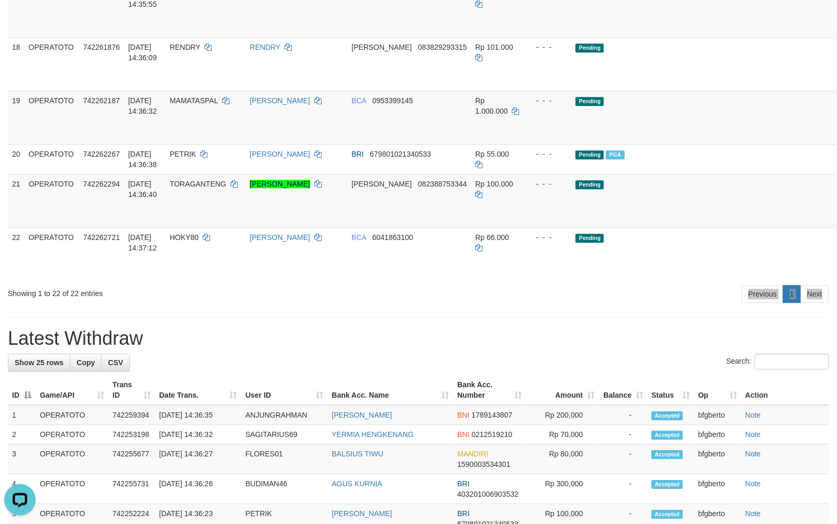
click at [430, 418] on div "**********" at bounding box center [418, 201] width 837 height 1896
click at [442, 307] on div "Previous 1 Next" at bounding box center [593, 295] width 473 height 23
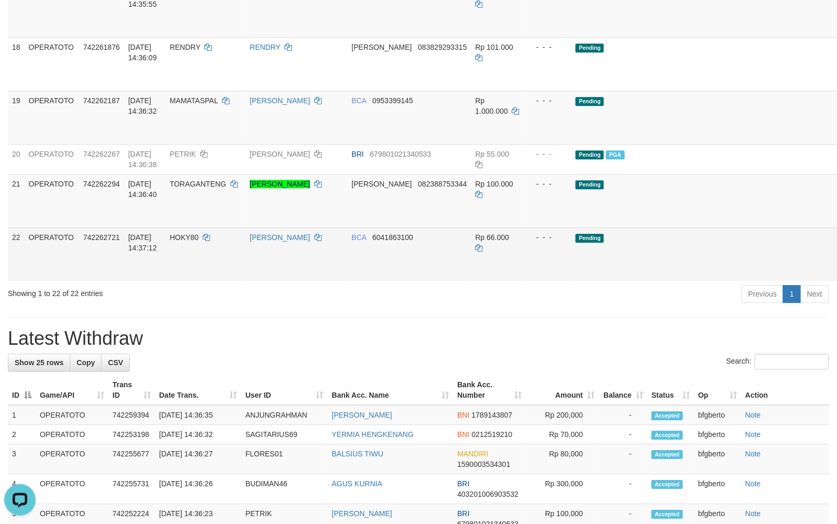
click at [370, 281] on td "BCA 6041863100" at bounding box center [409, 253] width 124 height 53
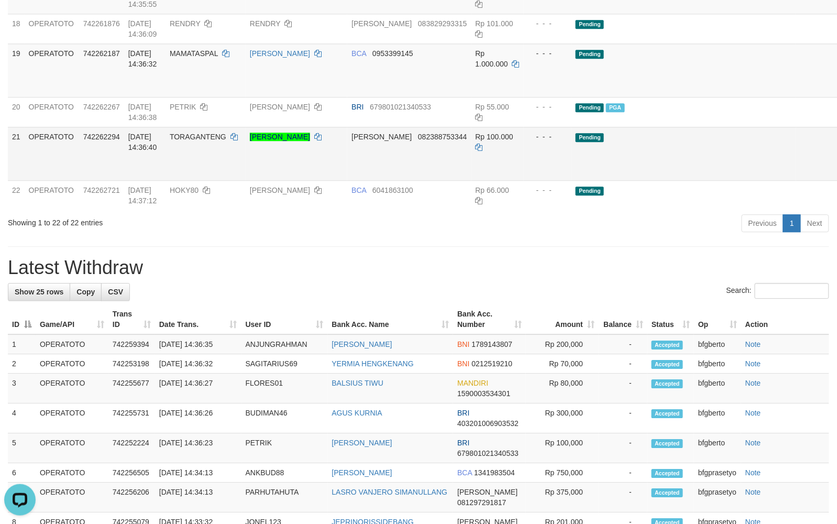
scroll to position [728, 0]
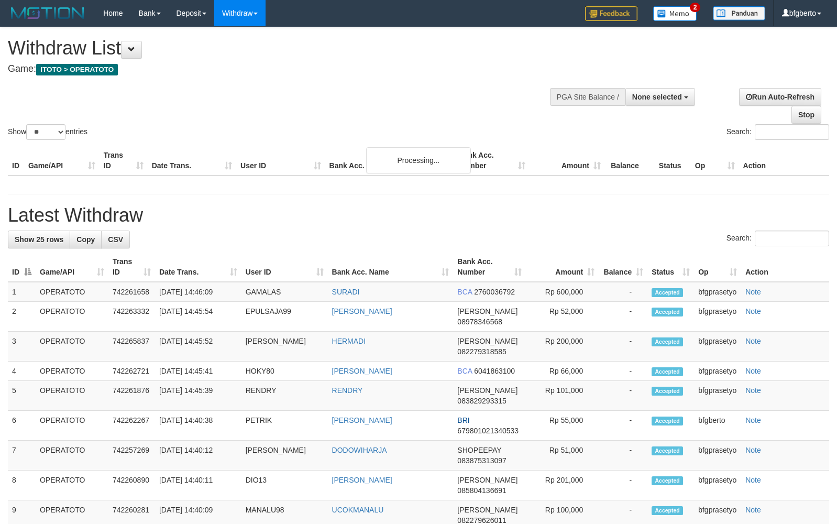
select select
select select "**"
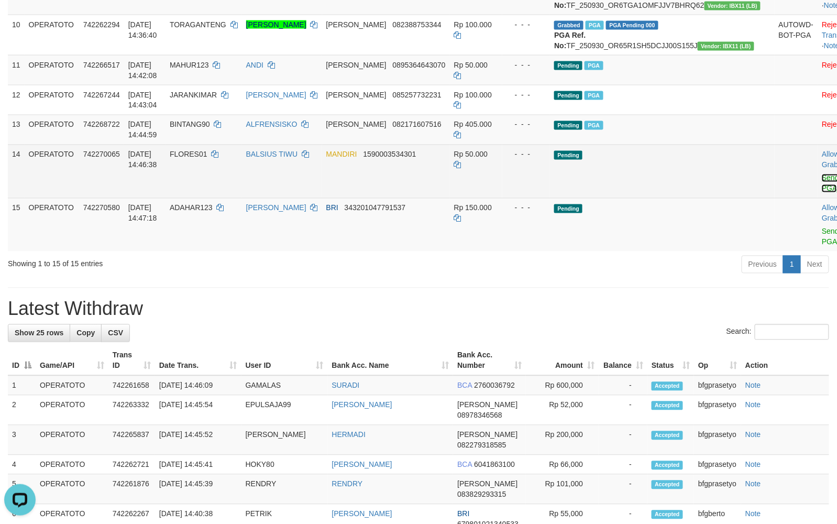
click at [822, 193] on link "Send PGA" at bounding box center [830, 183] width 17 height 19
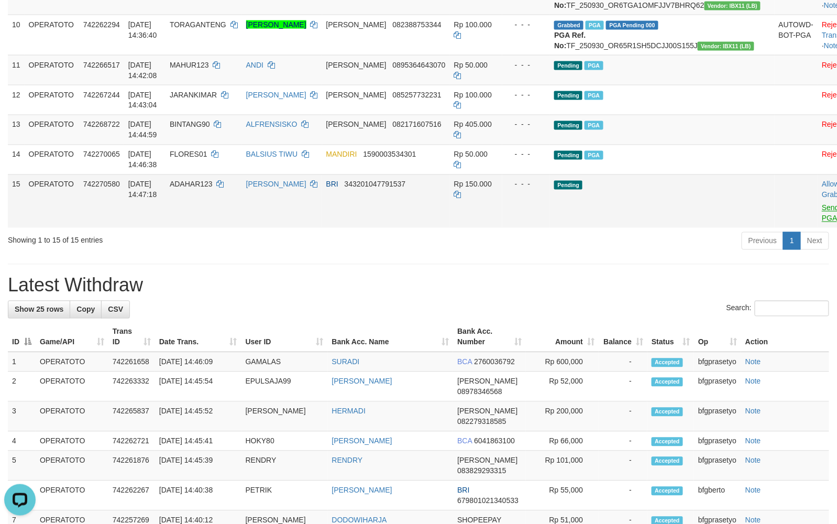
scroll to position [500, 0]
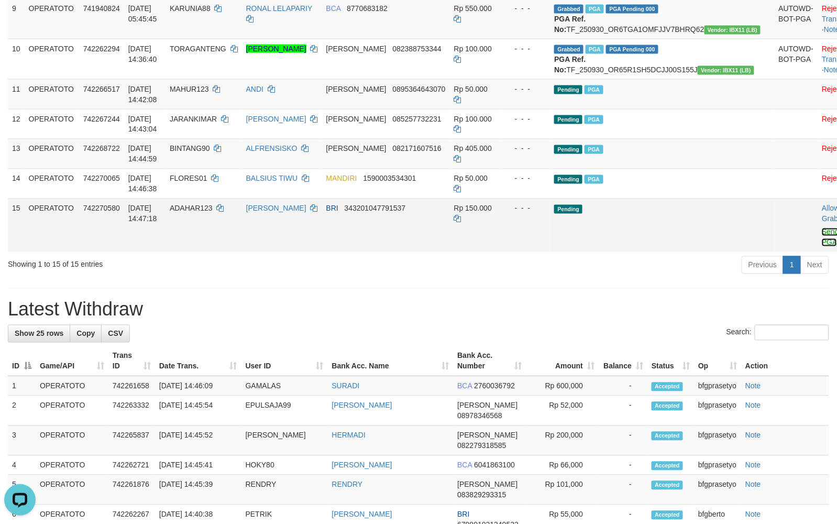
click at [822, 247] on link "Send PGA" at bounding box center [830, 237] width 17 height 19
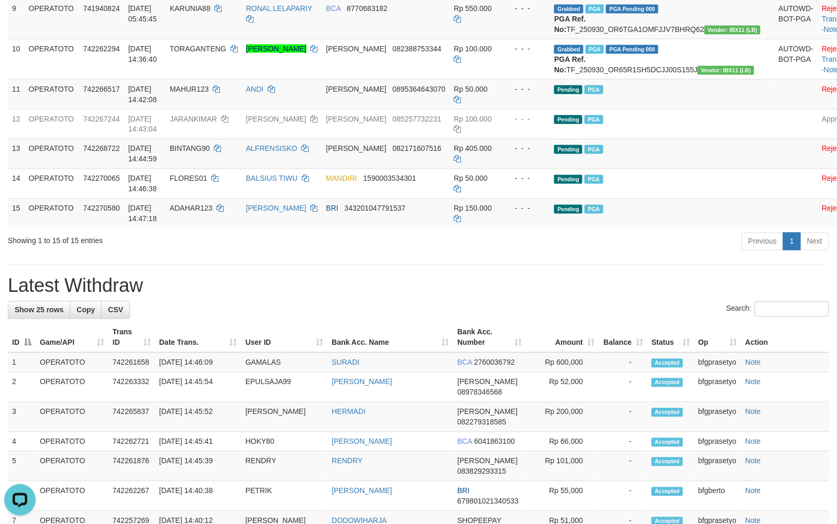
click at [445, 367] on div "**********" at bounding box center [418, 316] width 837 height 1579
click at [401, 382] on div "**********" at bounding box center [418, 316] width 837 height 1579
click at [572, 297] on h1 "Latest Withdraw" at bounding box center [419, 286] width 822 height 21
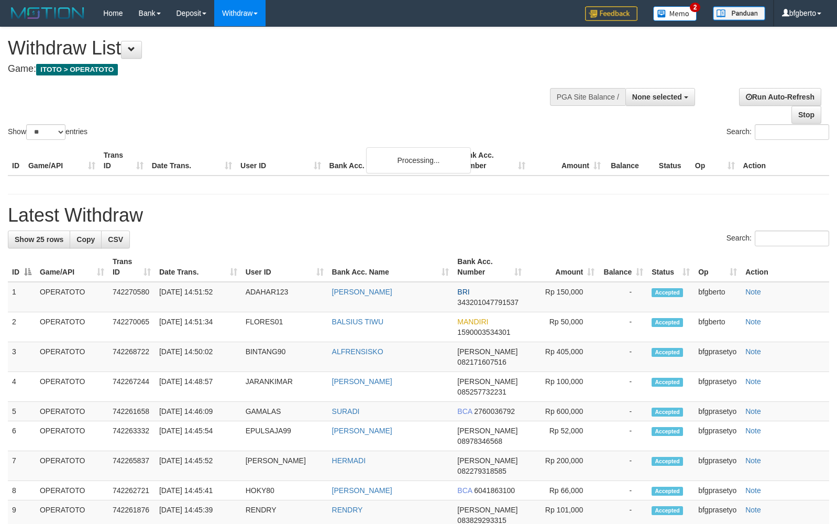
select select
select select "**"
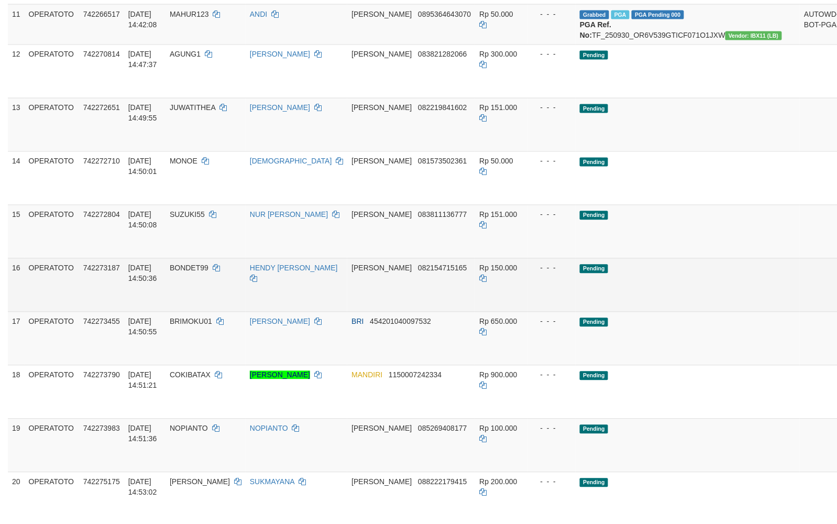
scroll to position [669, 0]
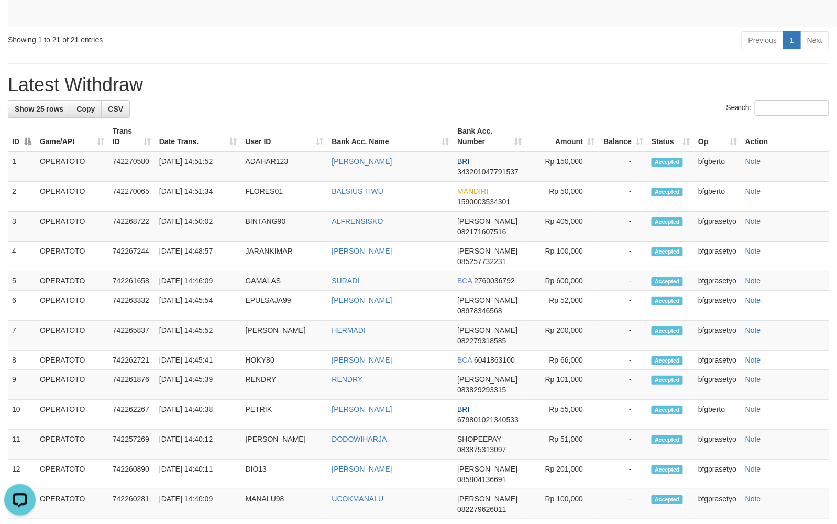
scroll to position [753, 0]
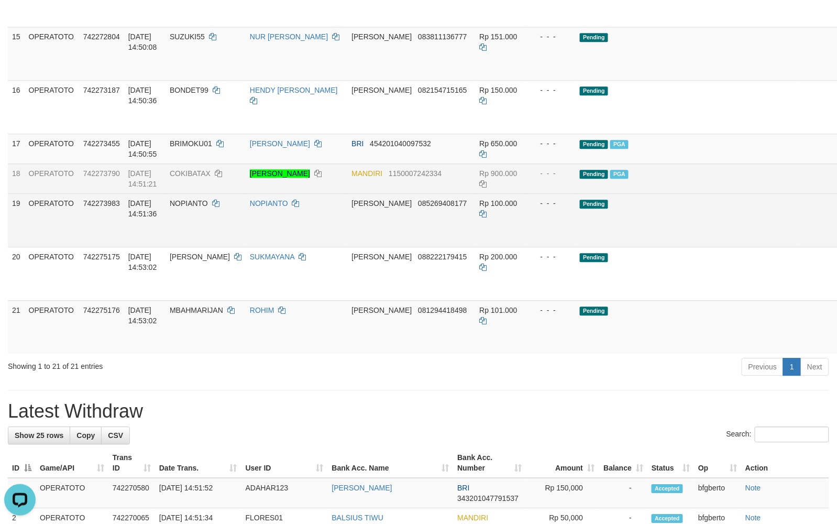
click at [495, 247] on td "Rp 100.000" at bounding box center [501, 219] width 52 height 53
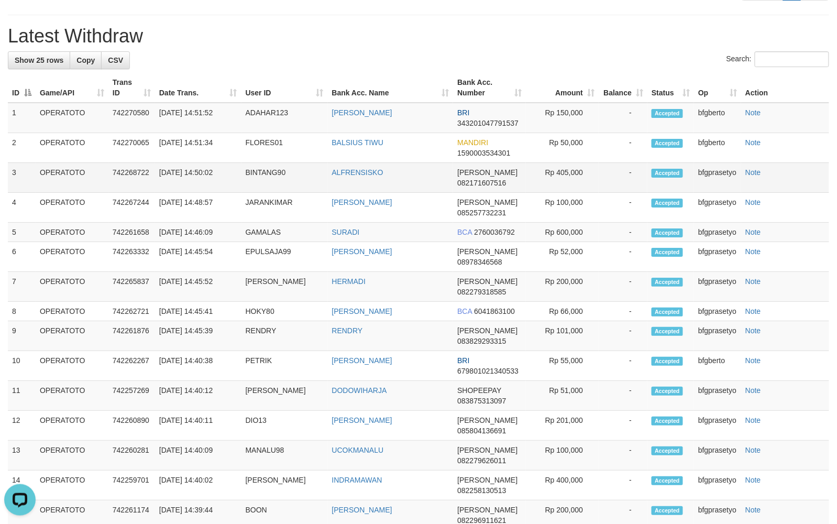
scroll to position [592, 0]
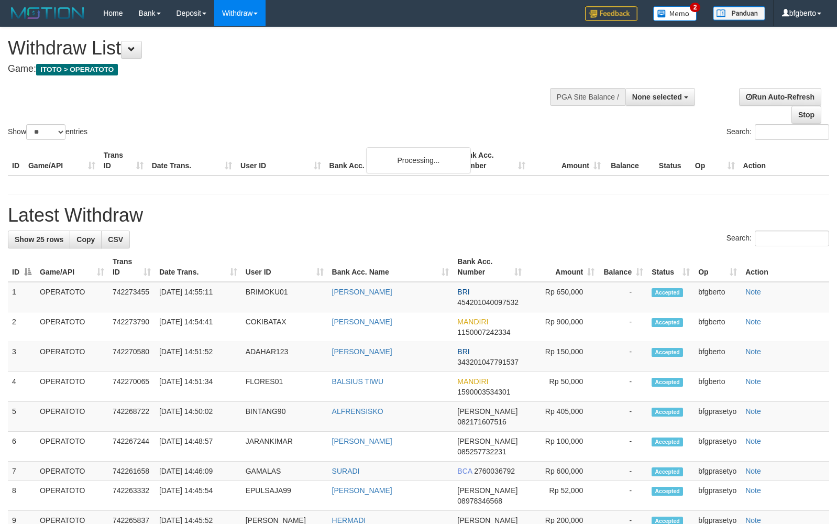
select select
select select "**"
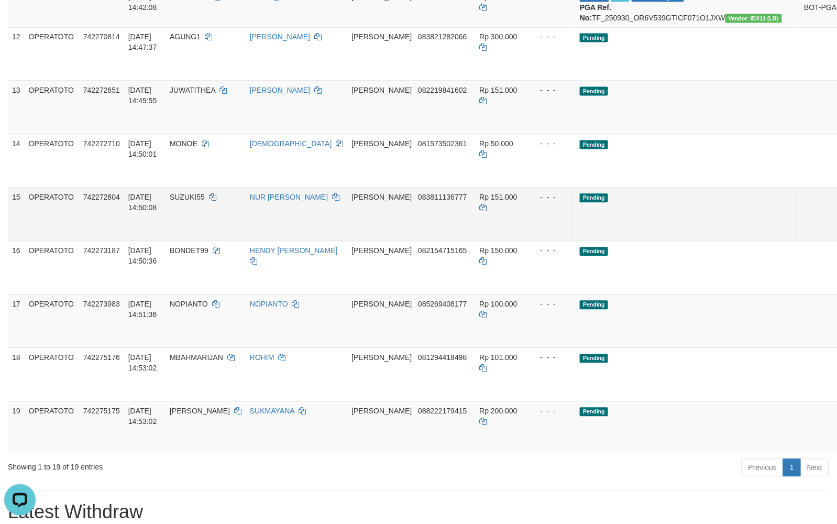
click at [689, 241] on td "Pending" at bounding box center [688, 214] width 224 height 53
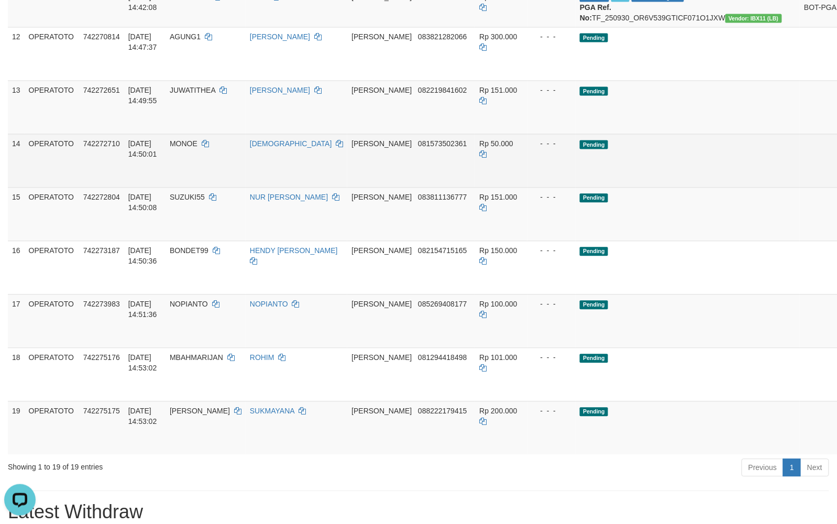
click at [479, 148] on span "Rp 50.000" at bounding box center [496, 144] width 34 height 8
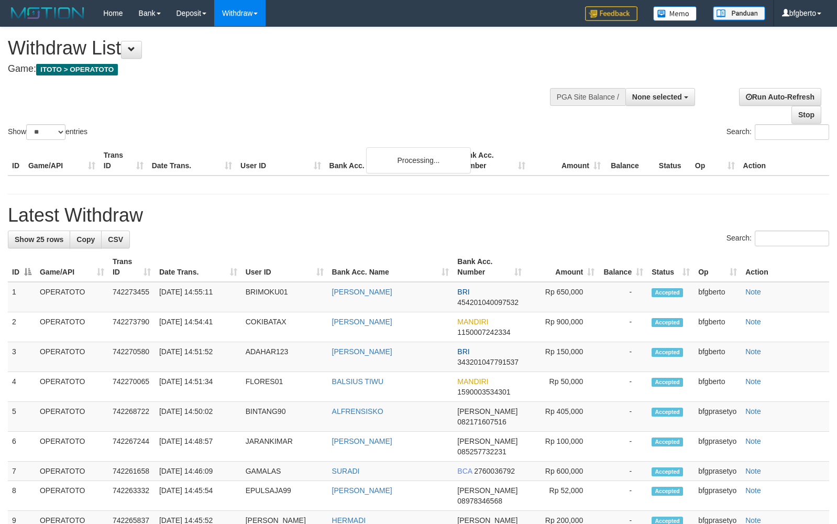
select select
select select "**"
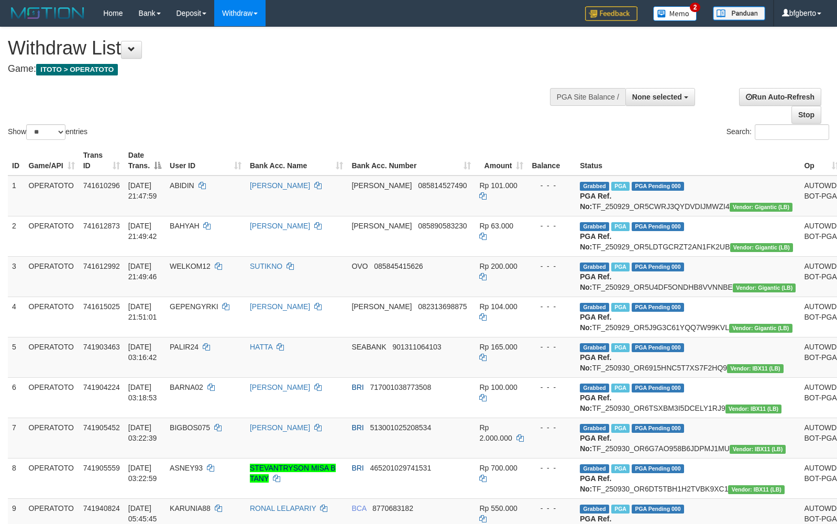
select select
select select "**"
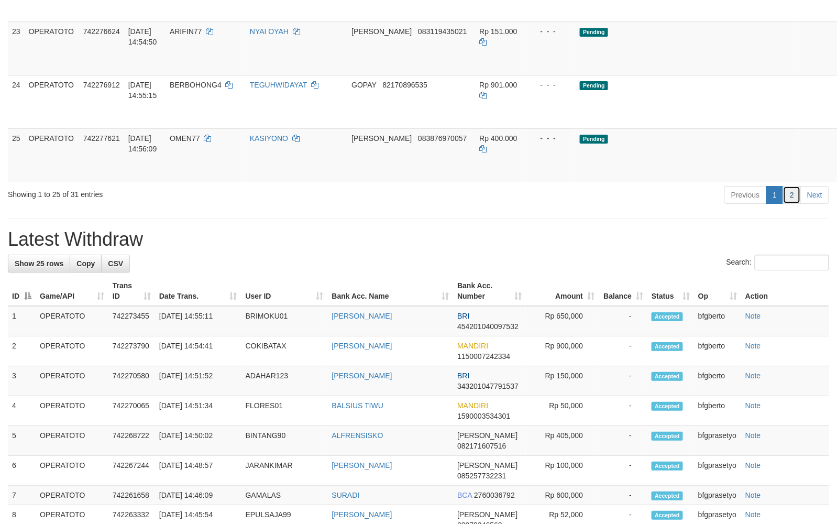
click at [789, 204] on link "2" at bounding box center [792, 195] width 18 height 18
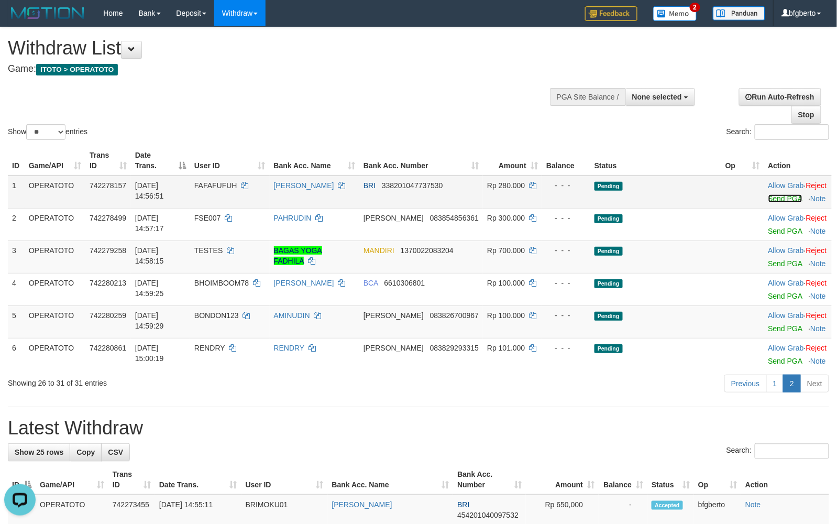
click at [778, 203] on link "Send PGA" at bounding box center [786, 198] width 34 height 8
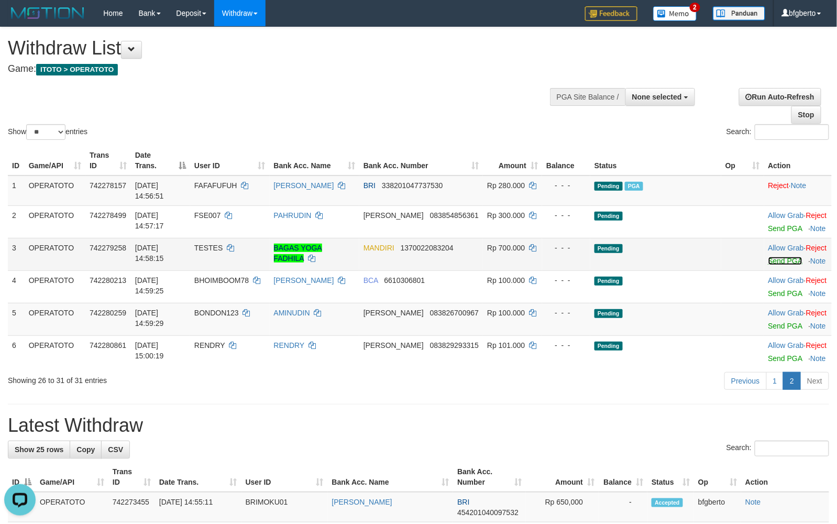
click at [770, 265] on link "Send PGA" at bounding box center [786, 261] width 34 height 8
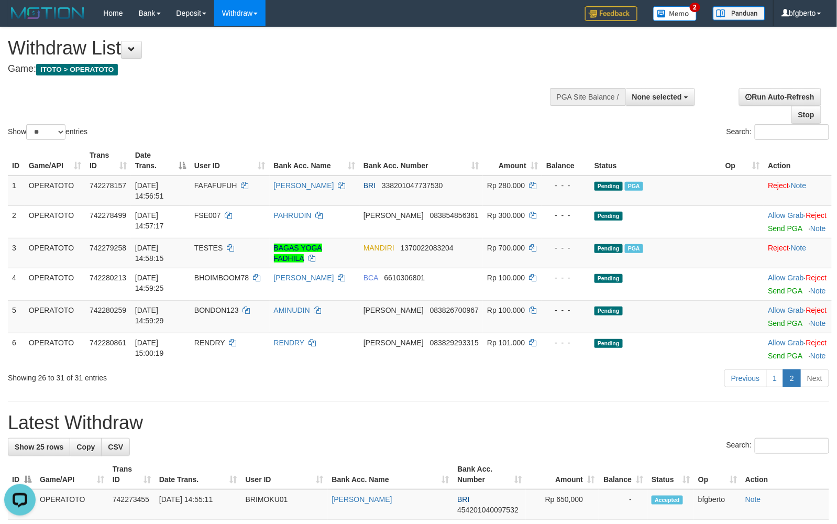
click at [388, 60] on div "Withdraw List Game: ITOTO > OPERATOTO" at bounding box center [278, 56] width 540 height 36
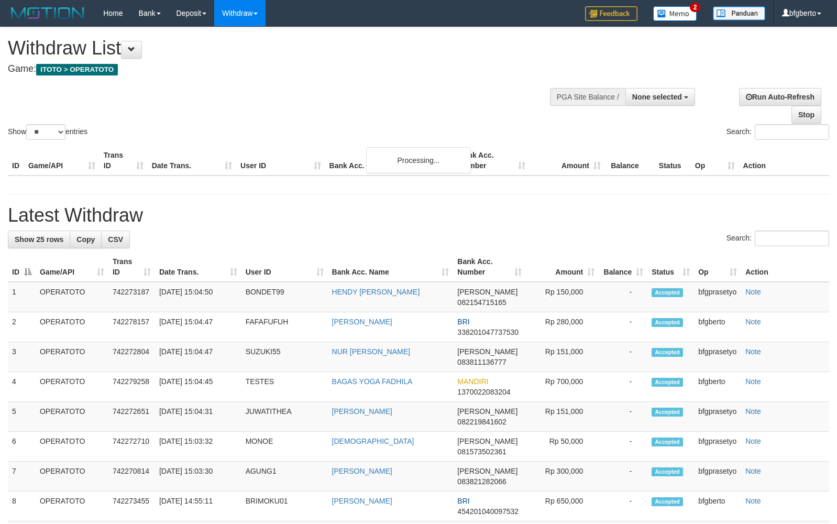
select select
select select "**"
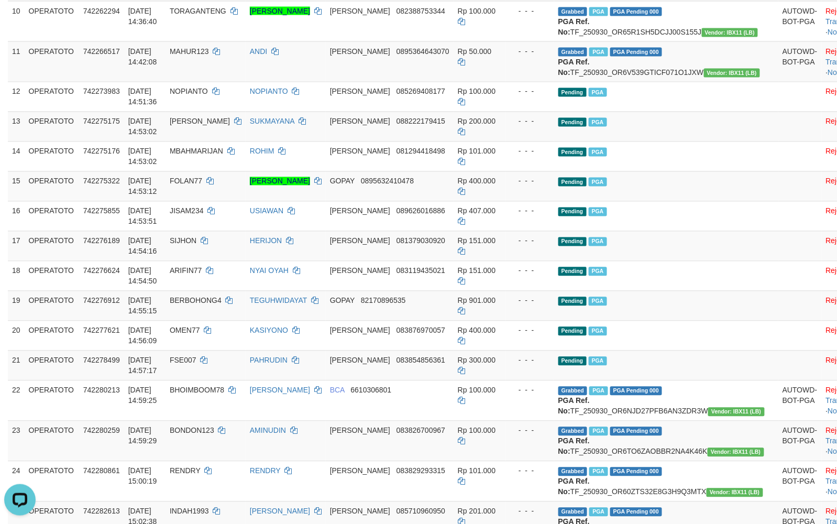
scroll to position [745, 0]
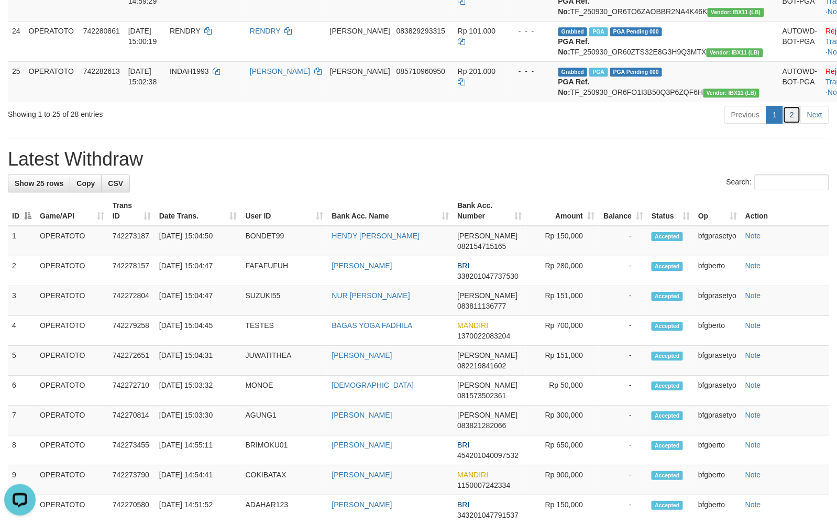
click at [795, 124] on link "2" at bounding box center [792, 115] width 18 height 18
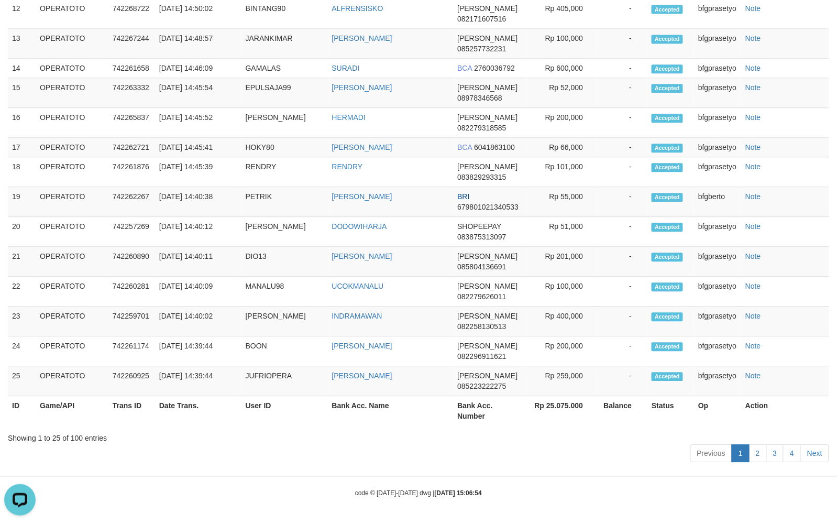
scroll to position [88, 0]
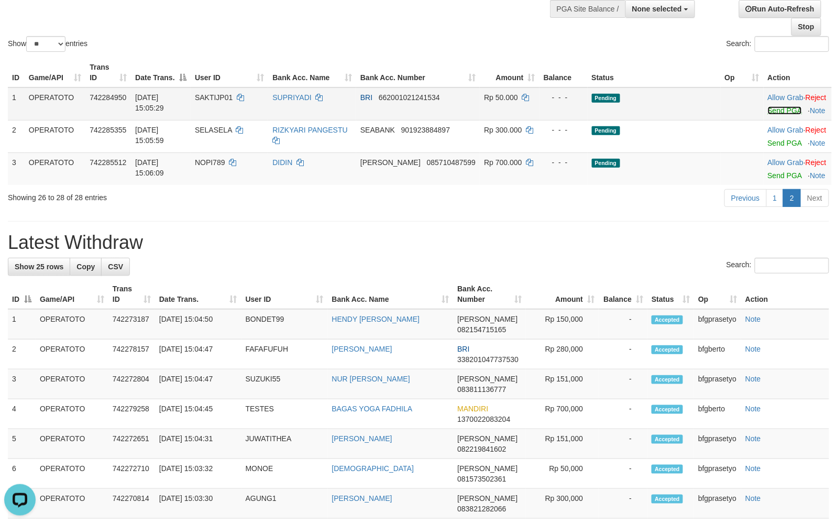
click at [771, 115] on link "Send PGA" at bounding box center [785, 110] width 34 height 8
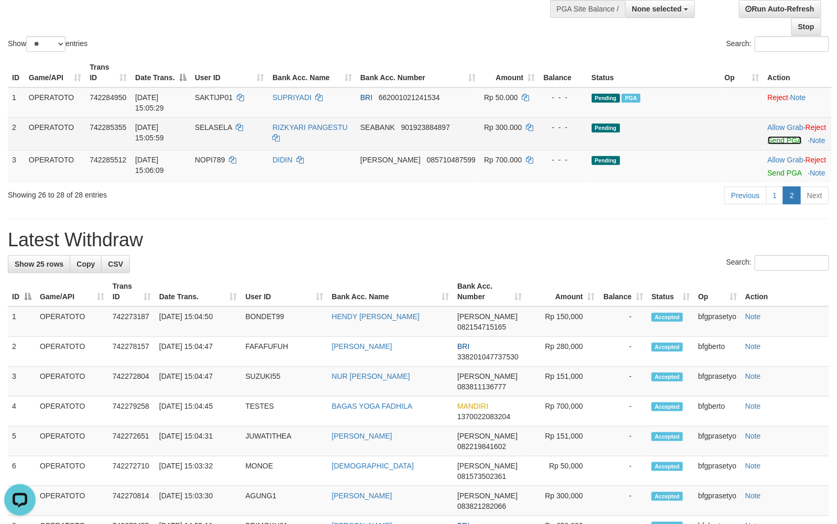
click at [774, 145] on link "Send PGA" at bounding box center [785, 140] width 34 height 8
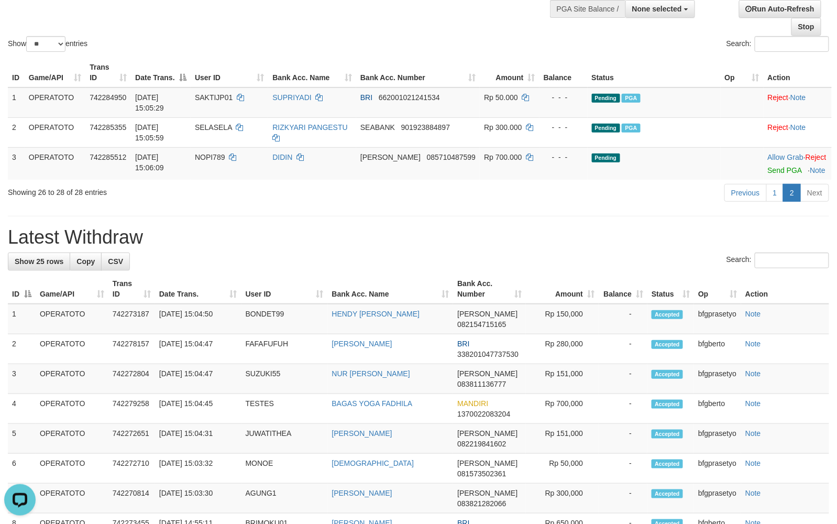
click at [431, 304] on th "Bank Acc. Name" at bounding box center [391, 289] width 126 height 30
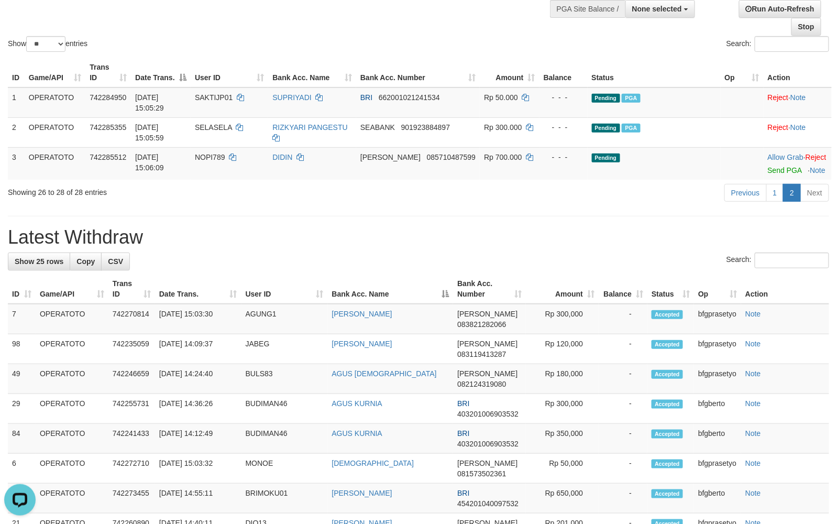
click at [433, 248] on h1 "Latest Withdraw" at bounding box center [419, 237] width 822 height 21
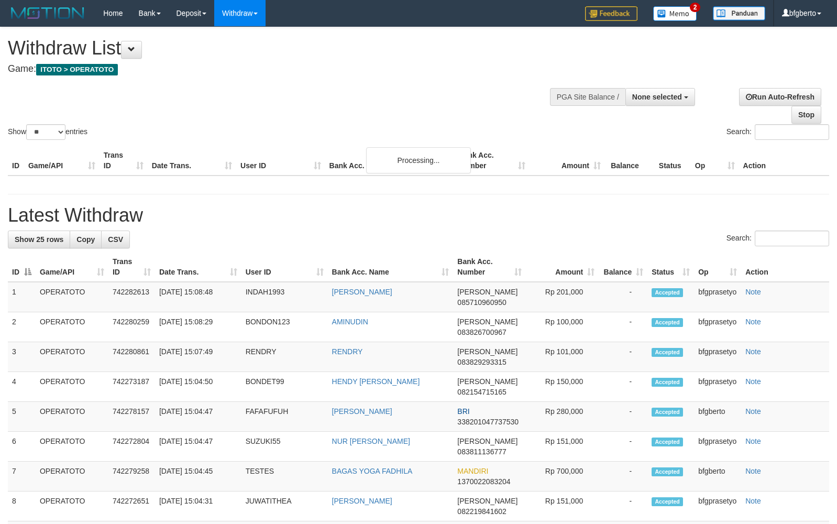
select select
select select "**"
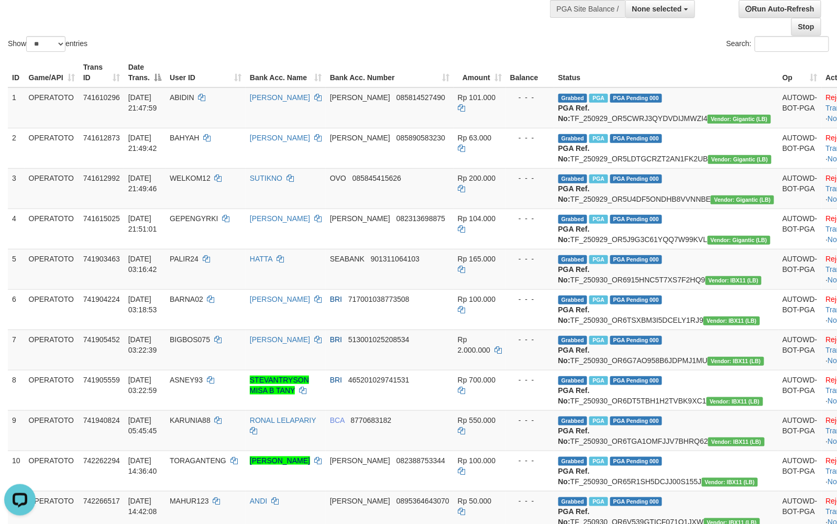
click at [353, 42] on div "Show ** ** ** *** entries" at bounding box center [209, 45] width 403 height 18
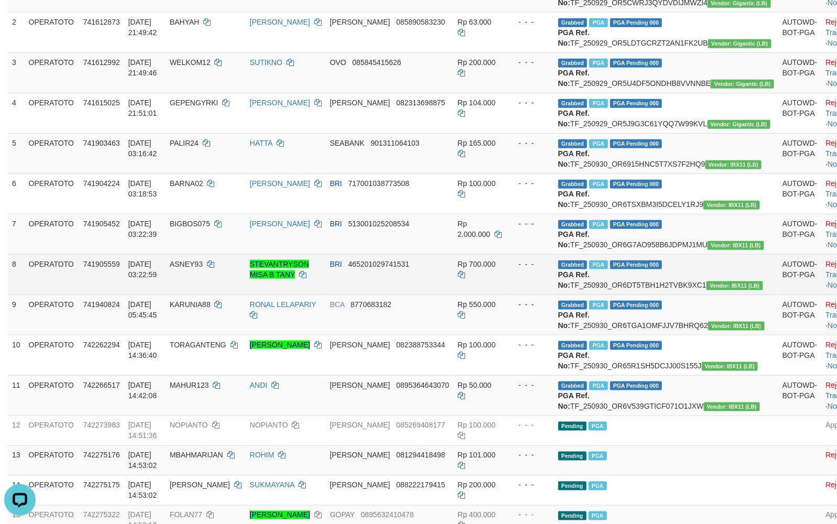
scroll to position [414, 0]
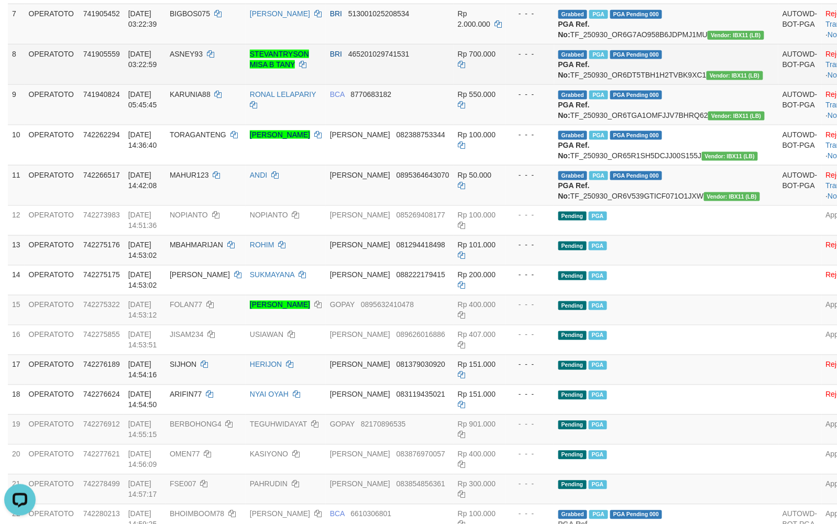
click at [454, 84] on td "BRI 465201029741531" at bounding box center [390, 64] width 128 height 40
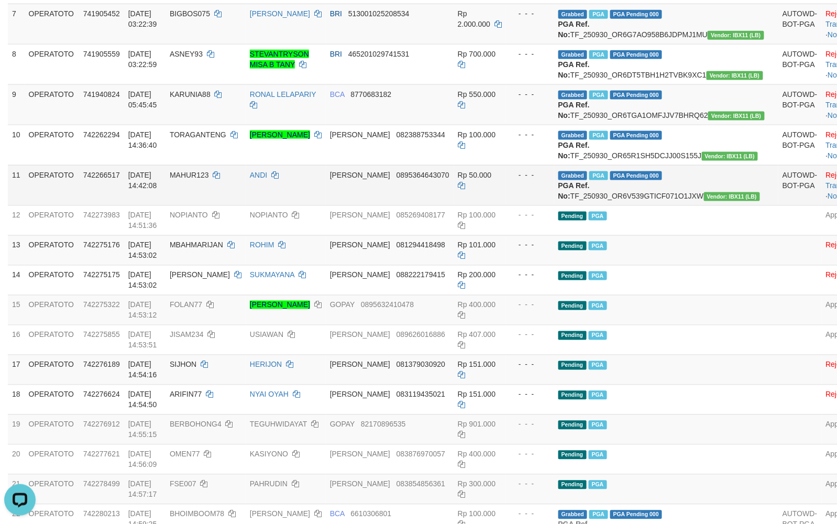
scroll to position [866, 0]
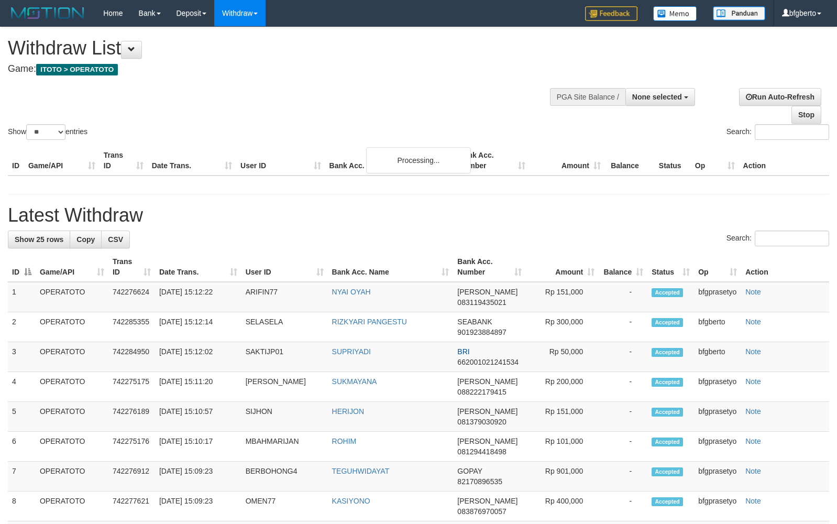
select select
select select "**"
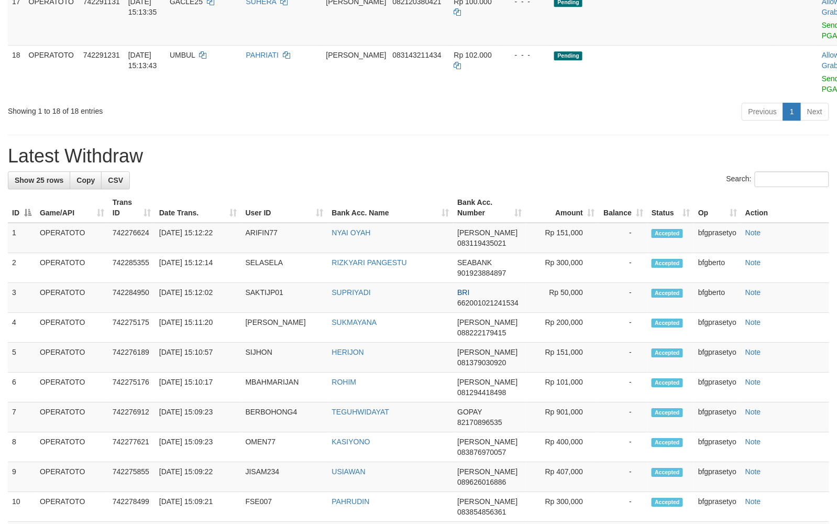
scroll to position [592, 0]
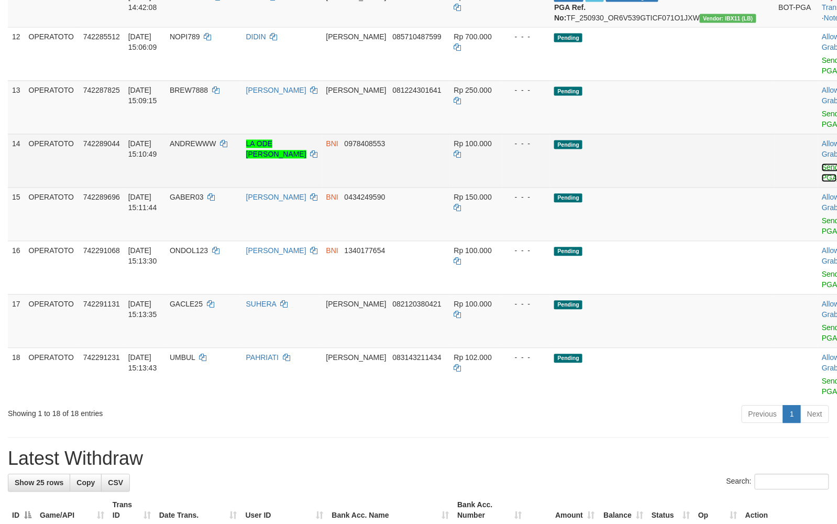
click at [822, 182] on link "Send PGA" at bounding box center [830, 172] width 17 height 19
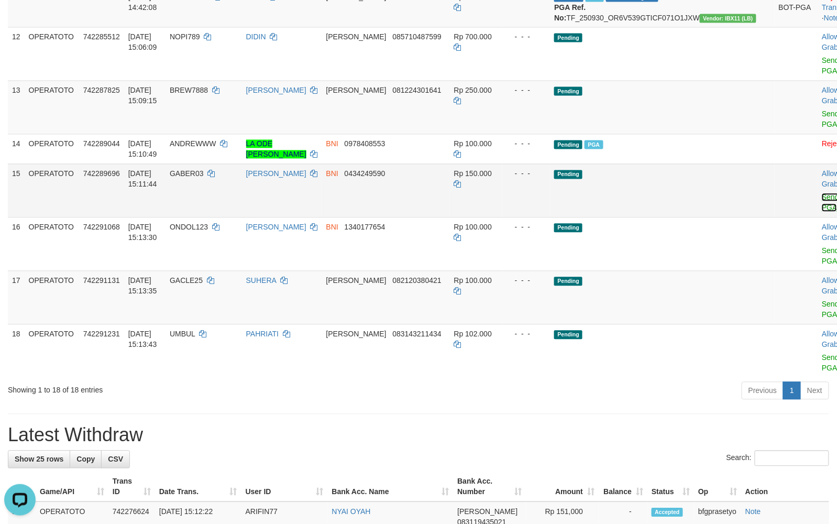
click at [822, 212] on link "Send PGA" at bounding box center [830, 202] width 17 height 19
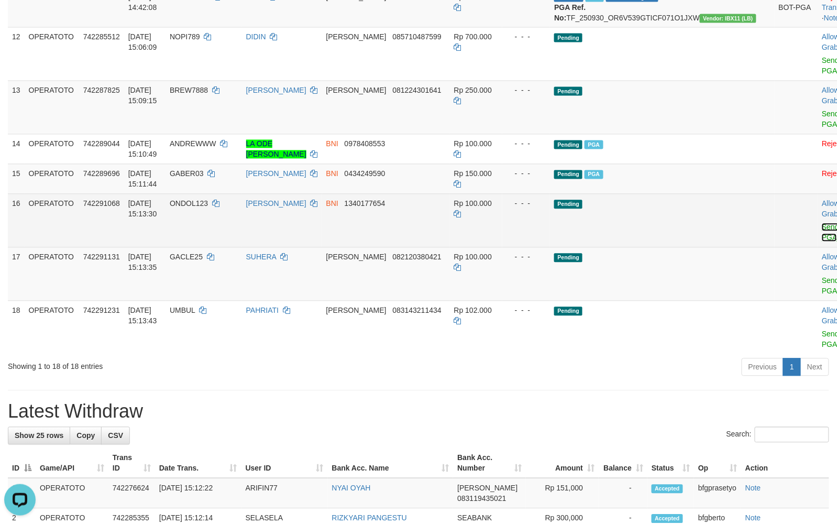
click at [822, 242] on link "Send PGA" at bounding box center [830, 232] width 17 height 19
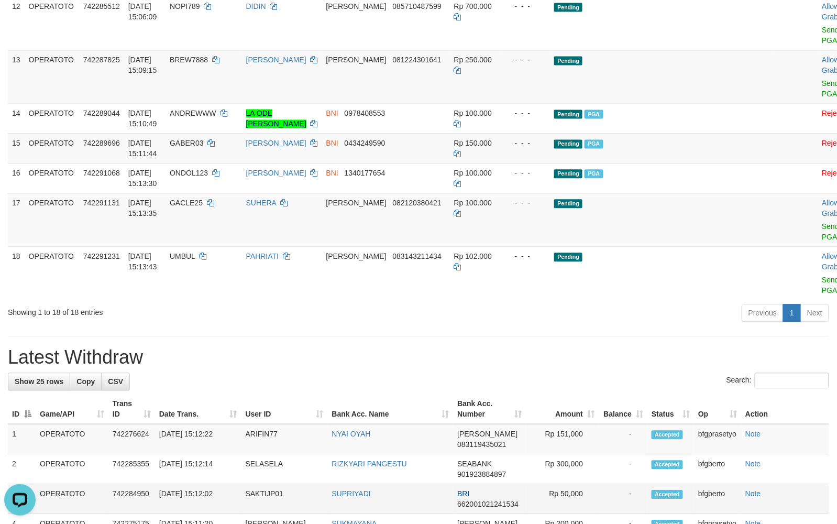
scroll to position [617, 0]
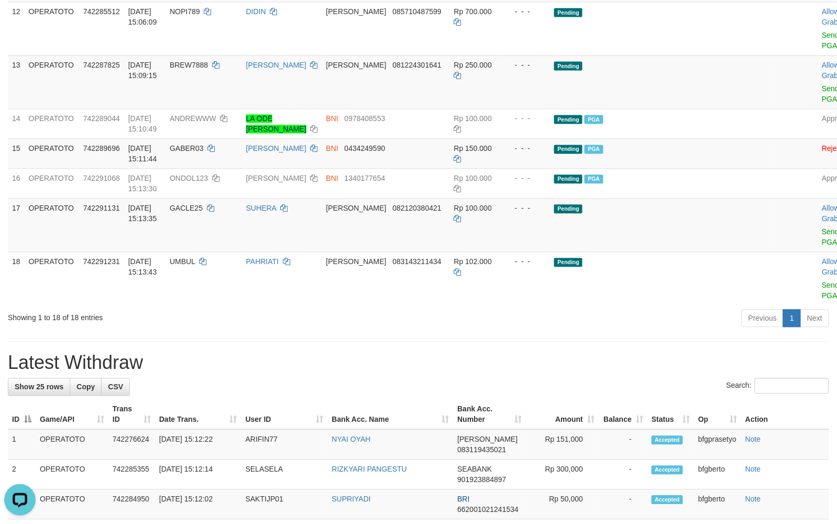
click at [539, 460] on div "**********" at bounding box center [418, 323] width 837 height 1826
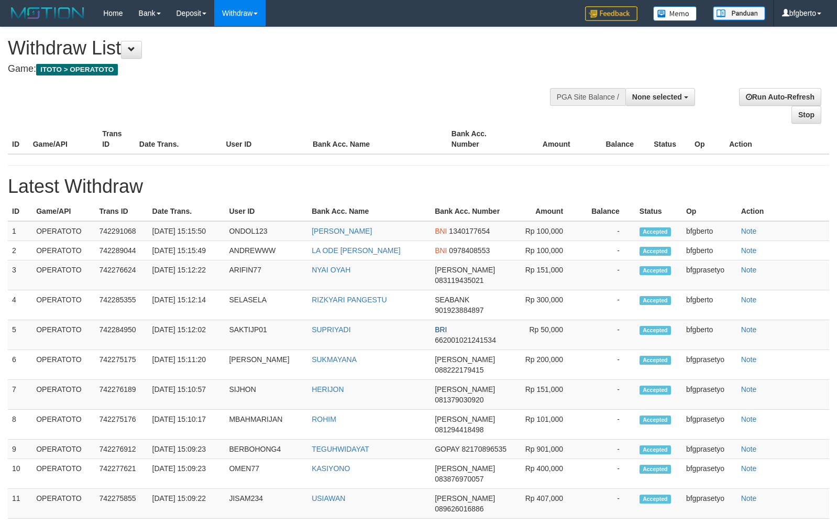
select select
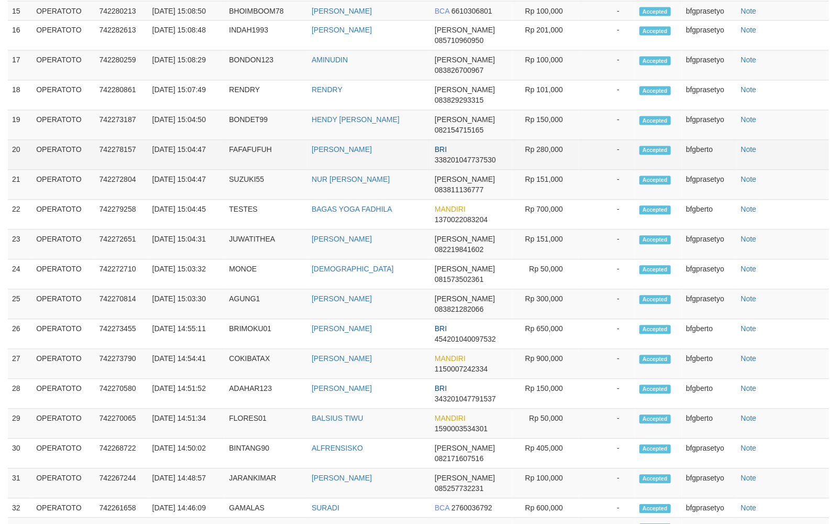
select select "**"
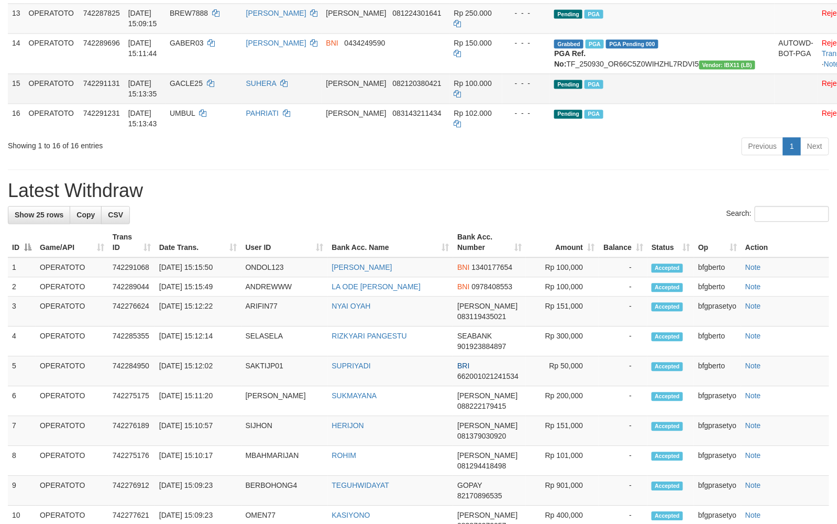
scroll to position [617, 0]
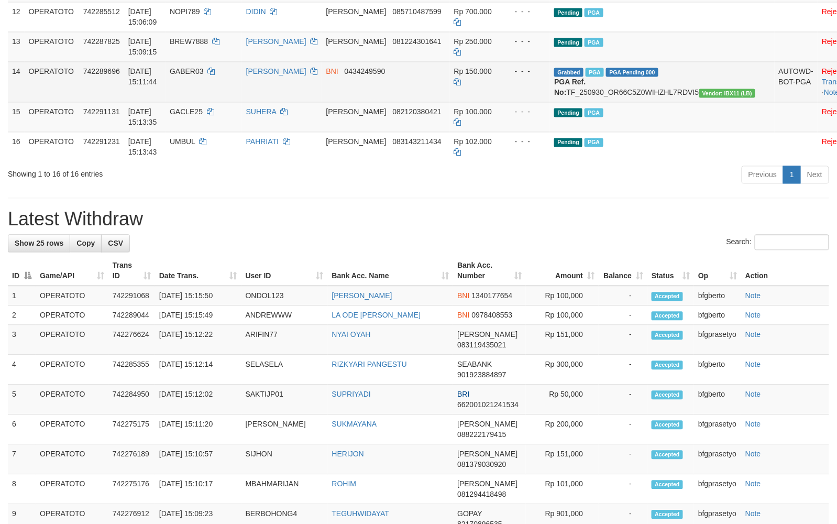
click at [669, 102] on td "Grabbed PGA PGA Pending 000 PGA Ref. No: TF_250930_OR66C5Z0WIHZHL7RDVI5 Vendor:…" at bounding box center [662, 82] width 224 height 40
copy td "TF_250930_OR66C5Z0WIHZHL7RDVI5"
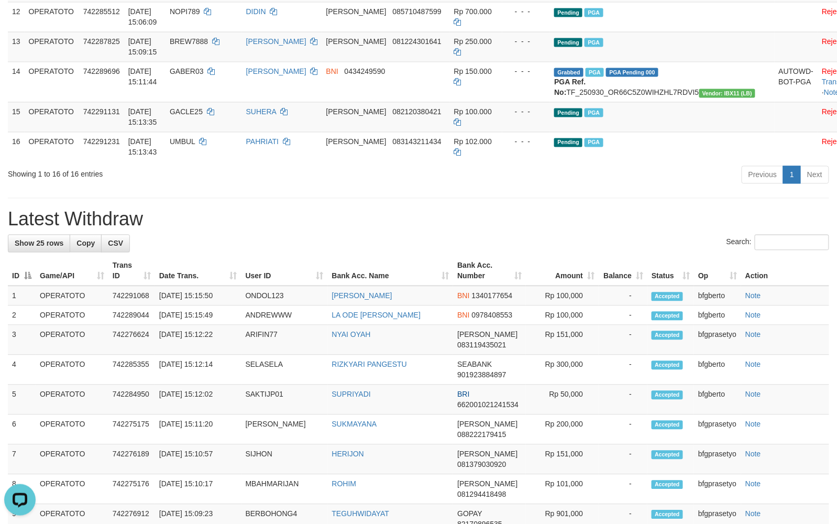
click at [604, 323] on div "**********" at bounding box center [418, 241] width 837 height 1662
click at [605, 321] on div "**********" at bounding box center [418, 241] width 837 height 1662
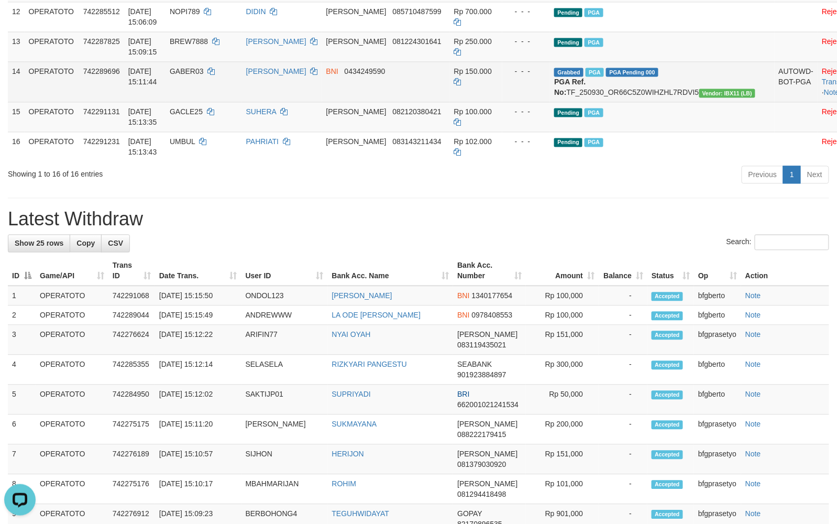
click at [205, 102] on td "GABER03" at bounding box center [204, 82] width 77 height 40
click at [166, 102] on td "30/09/2025 15:11:44" at bounding box center [144, 82] width 41 height 40
copy tr "GABER03"
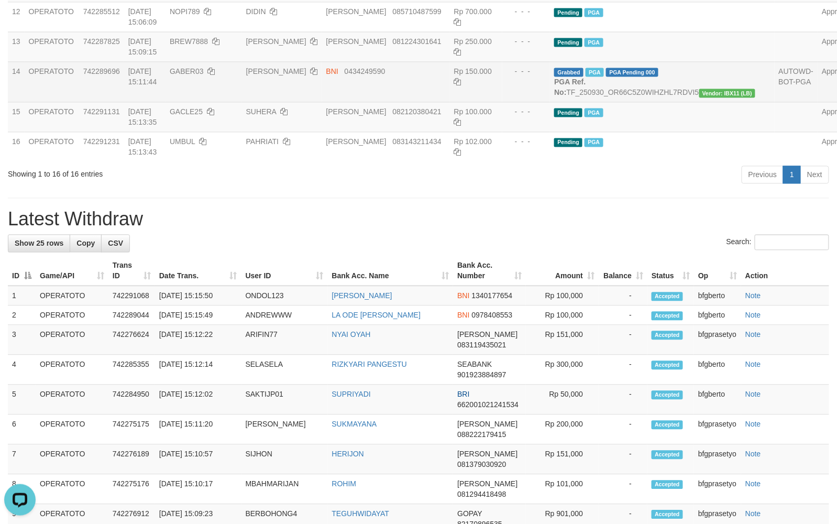
click at [212, 102] on td "GABER03" at bounding box center [204, 82] width 77 height 40
drag, startPoint x: 203, startPoint y: 199, endPoint x: 208, endPoint y: 203, distance: 6.3
click at [202, 102] on td "GABER03" at bounding box center [204, 82] width 77 height 40
copy span "GABER03"
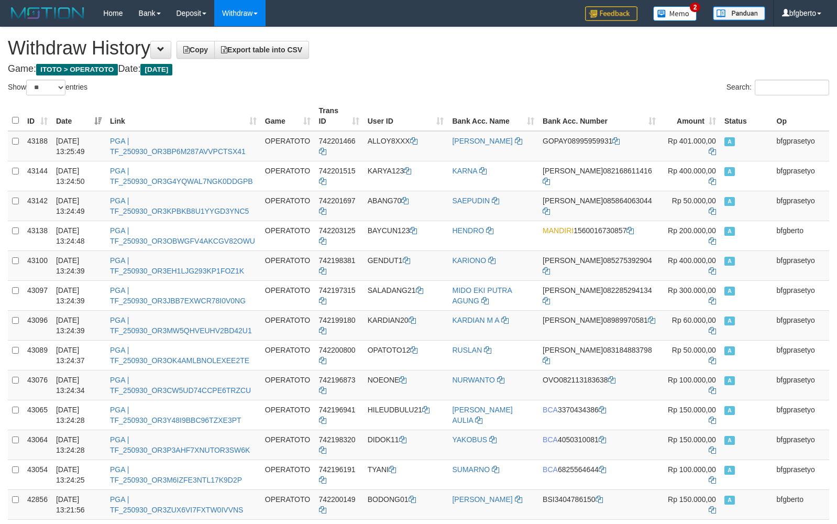
select select "**"
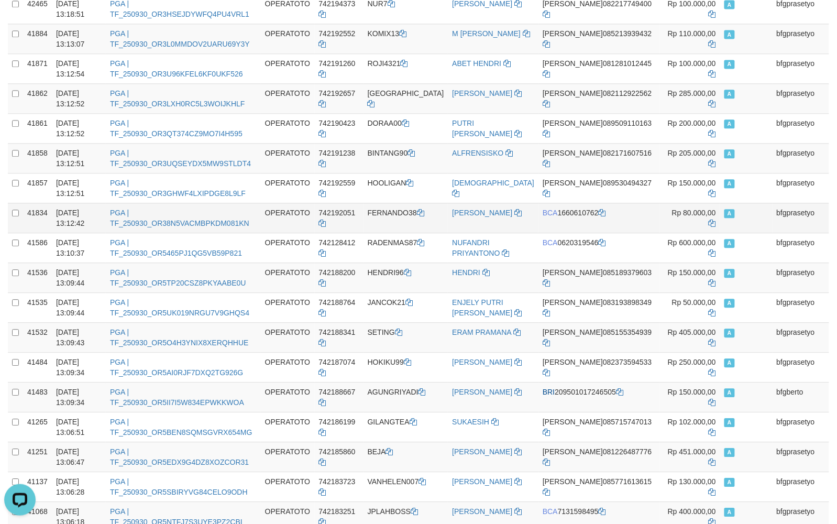
scroll to position [705, 0]
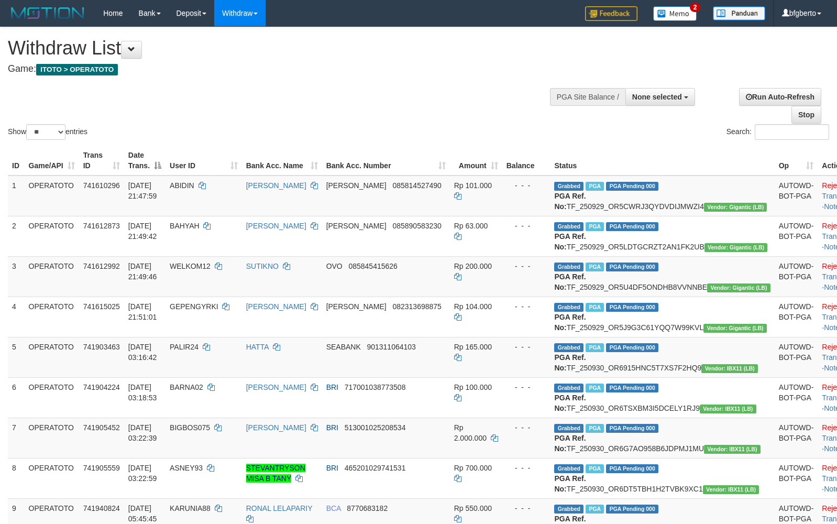
select select
select select "**"
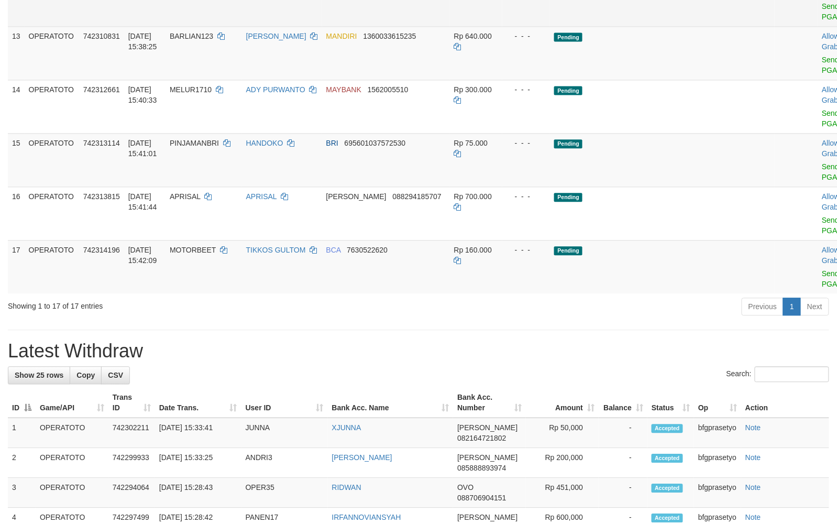
scroll to position [617, 0]
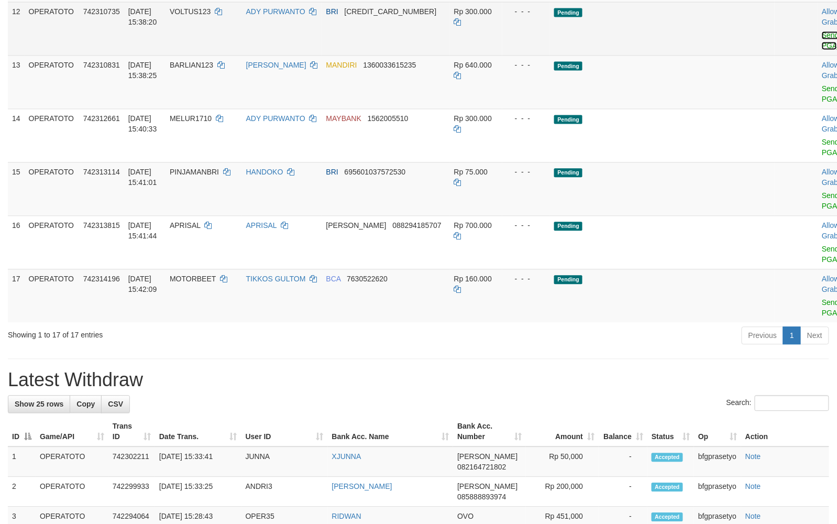
click at [822, 50] on link "Send PGA" at bounding box center [830, 40] width 17 height 19
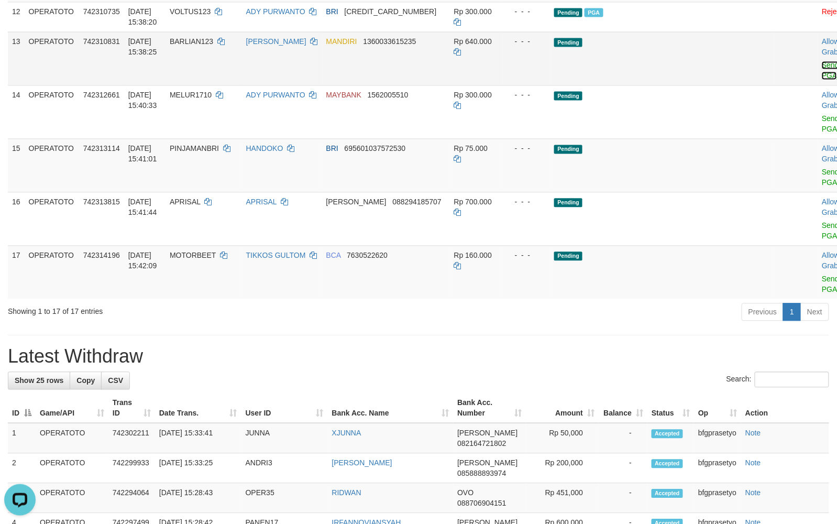
click at [822, 80] on link "Send PGA" at bounding box center [830, 70] width 17 height 19
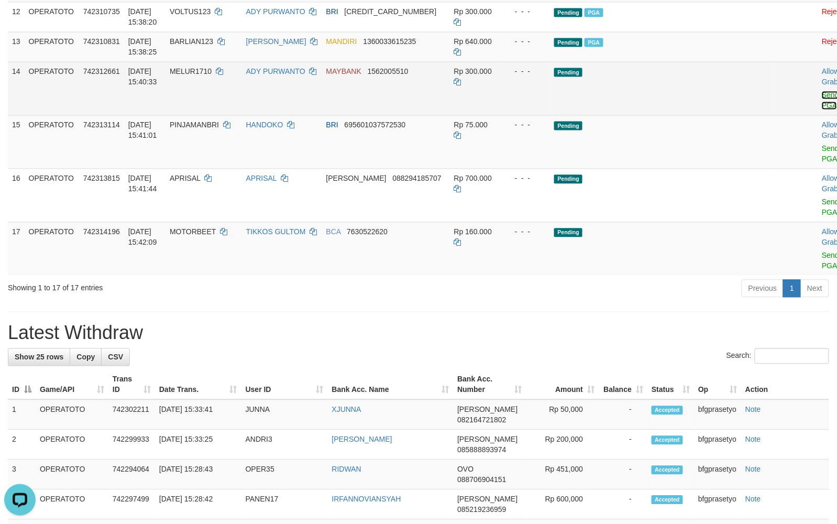
click at [822, 110] on link "Send PGA" at bounding box center [830, 100] width 17 height 19
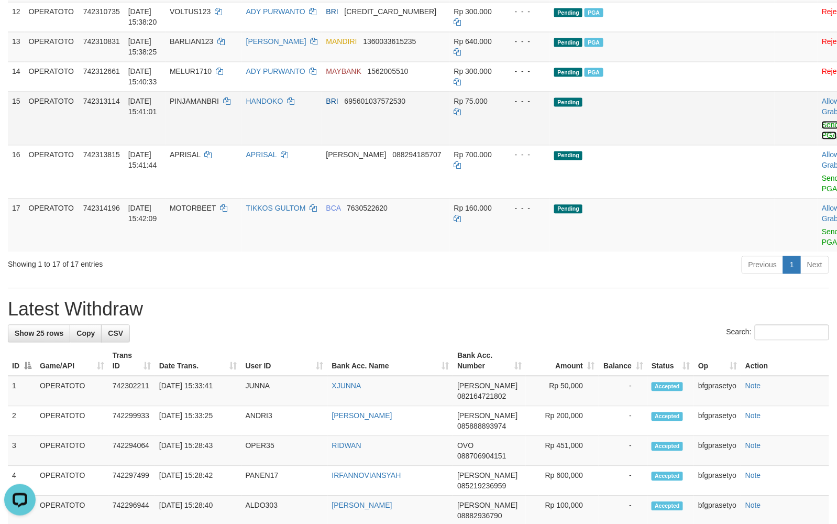
click at [822, 140] on link "Send PGA" at bounding box center [830, 130] width 17 height 19
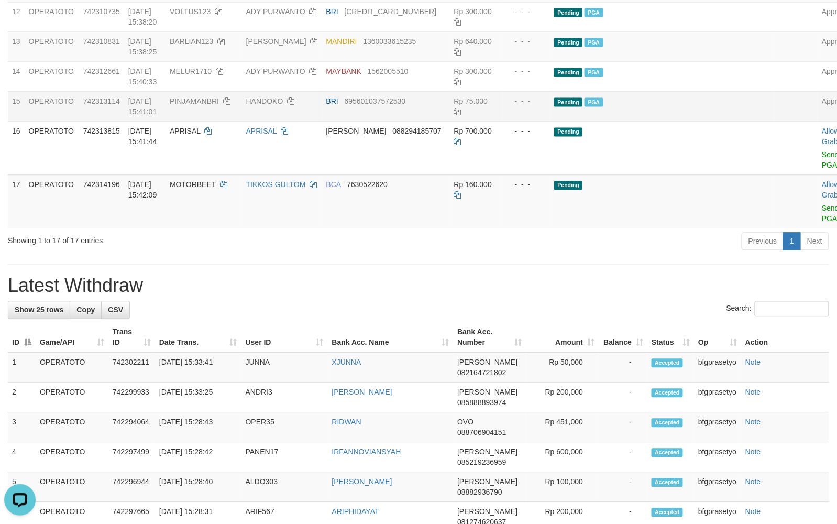
click at [480, 254] on div "Previous 1 Next" at bounding box center [593, 243] width 473 height 23
click at [485, 254] on div "Previous 1 Next" at bounding box center [593, 243] width 473 height 23
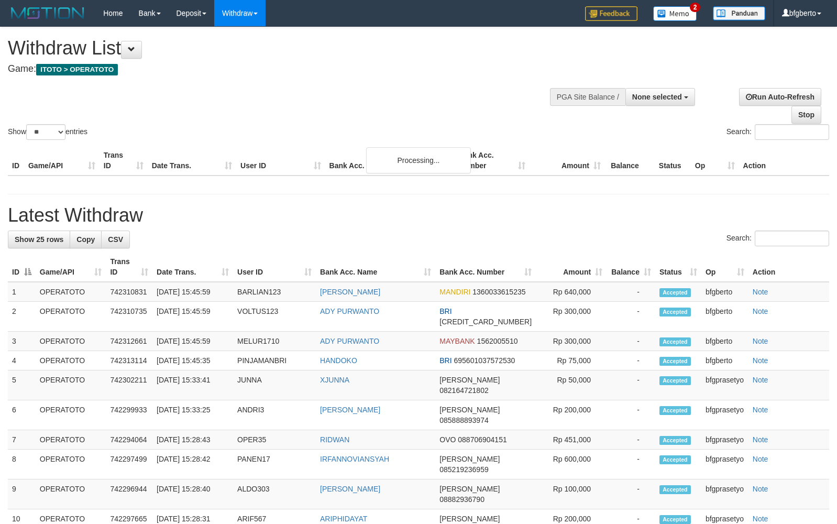
select select
select select "**"
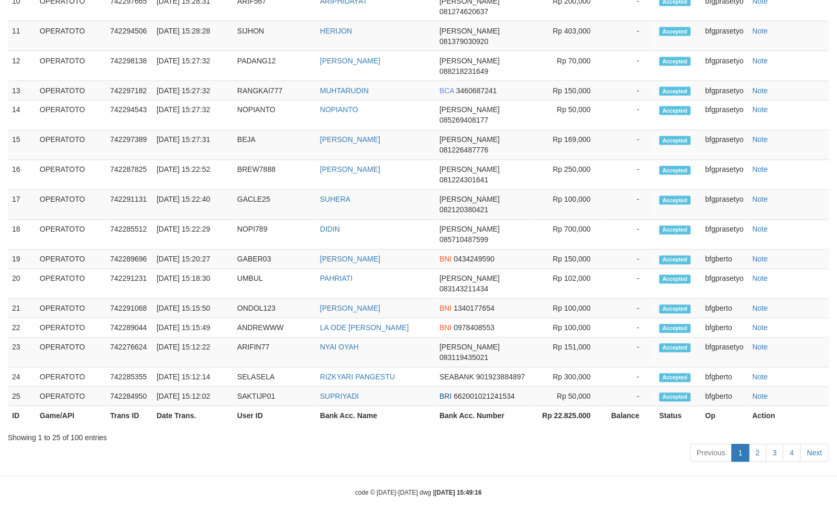
scroll to position [646, 0]
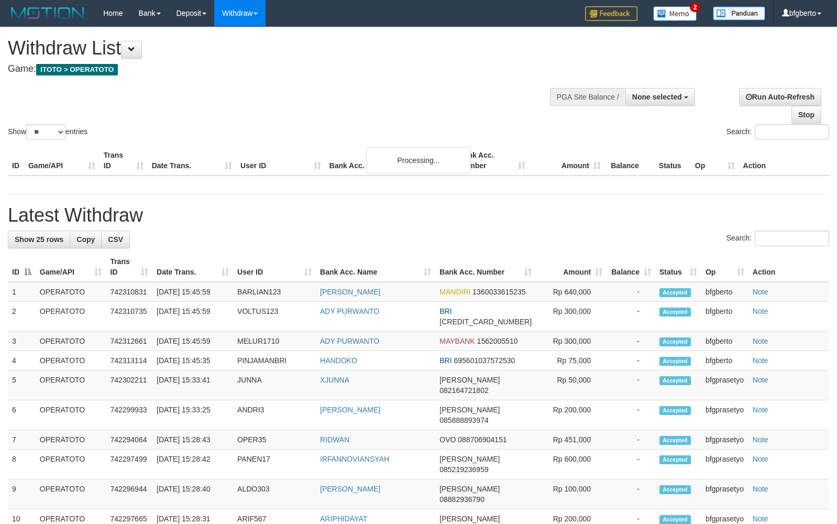
select select
select select "**"
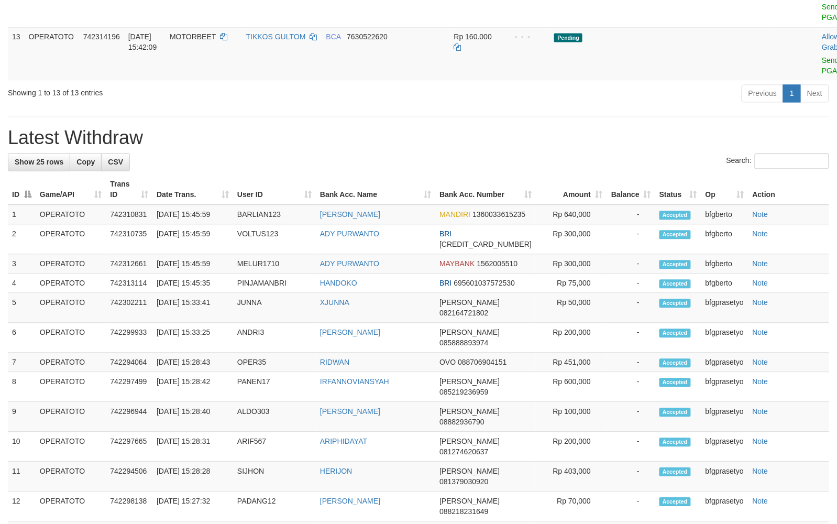
scroll to position [617, 0]
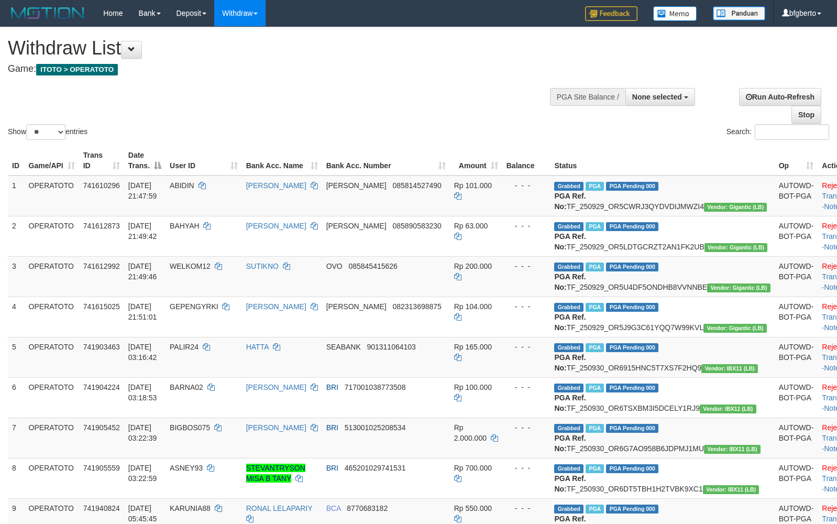
select select
select select "**"
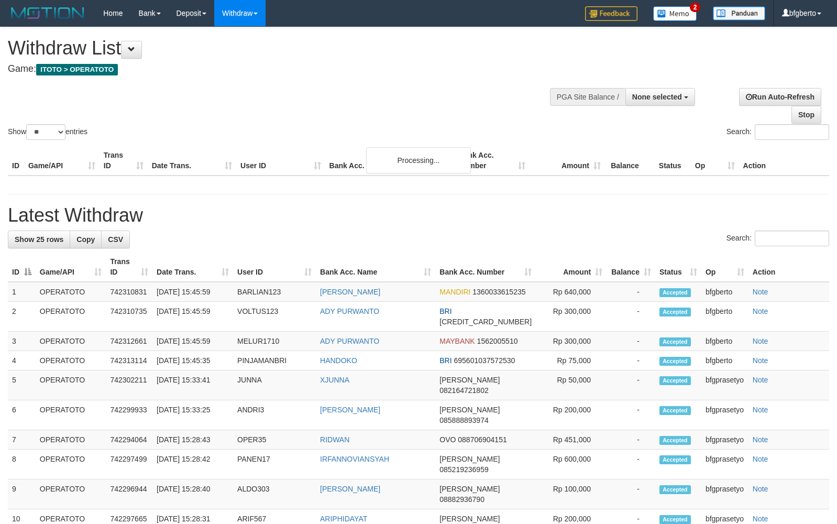
select select
select select "**"
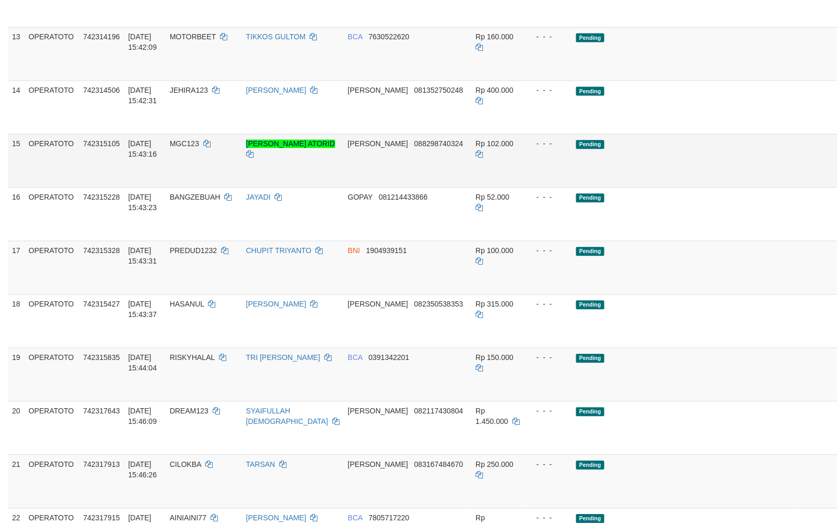
scroll to position [617, 0]
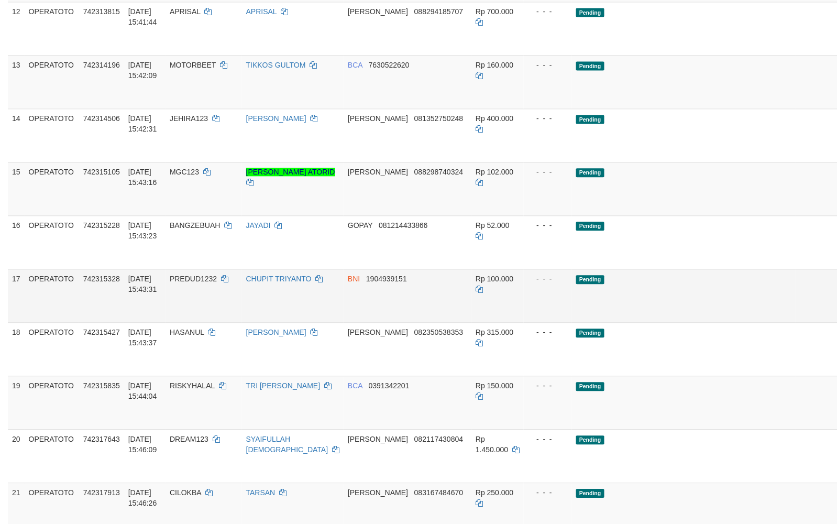
click at [837, 318] on link "Send PGA" at bounding box center [852, 308] width 17 height 19
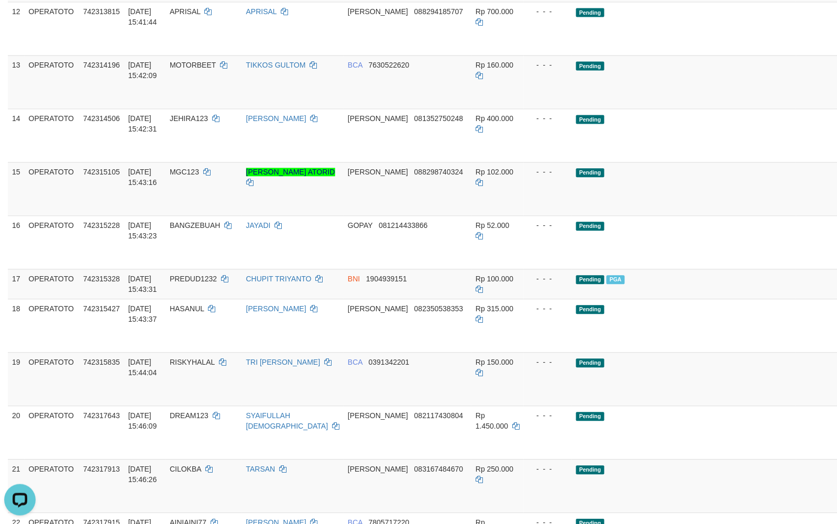
scroll to position [1105, 0]
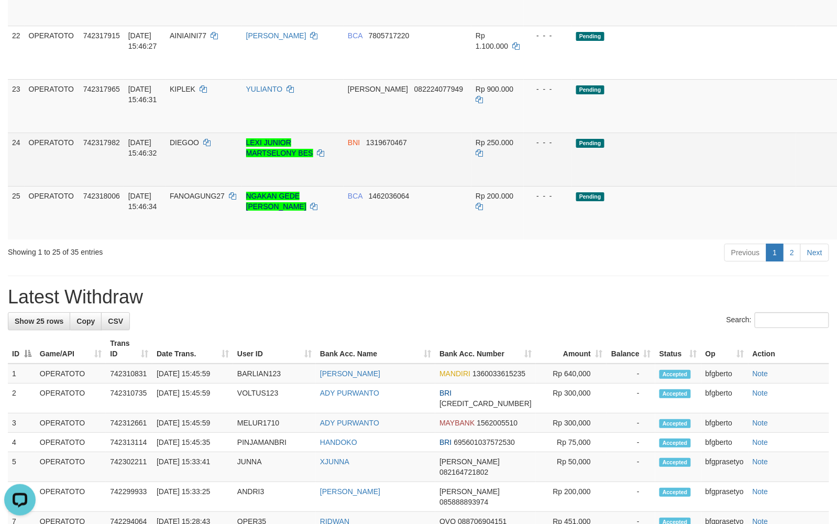
click at [837, 181] on link "Send PGA" at bounding box center [852, 171] width 17 height 19
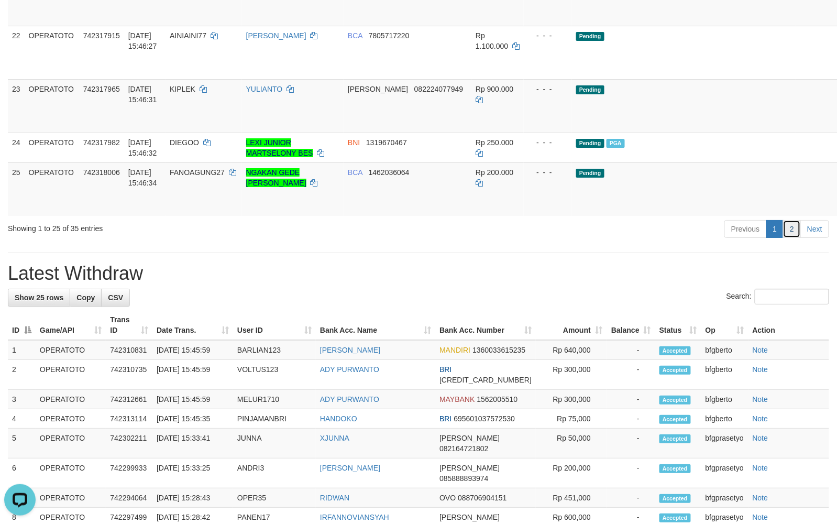
click at [795, 238] on link "2" at bounding box center [792, 229] width 18 height 18
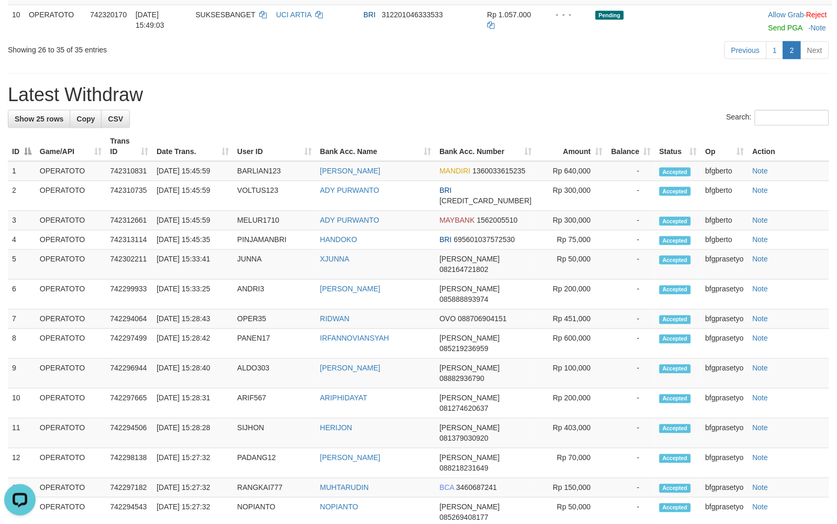
scroll to position [0, 0]
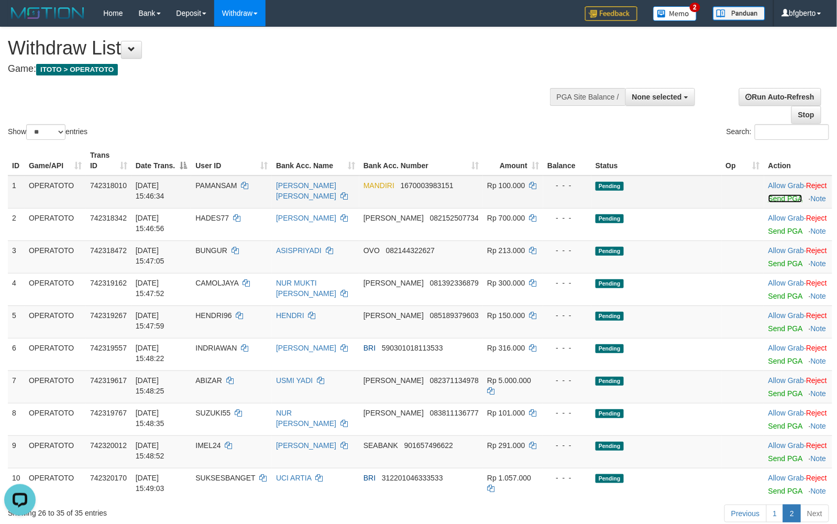
click at [776, 203] on link "Send PGA" at bounding box center [786, 198] width 34 height 8
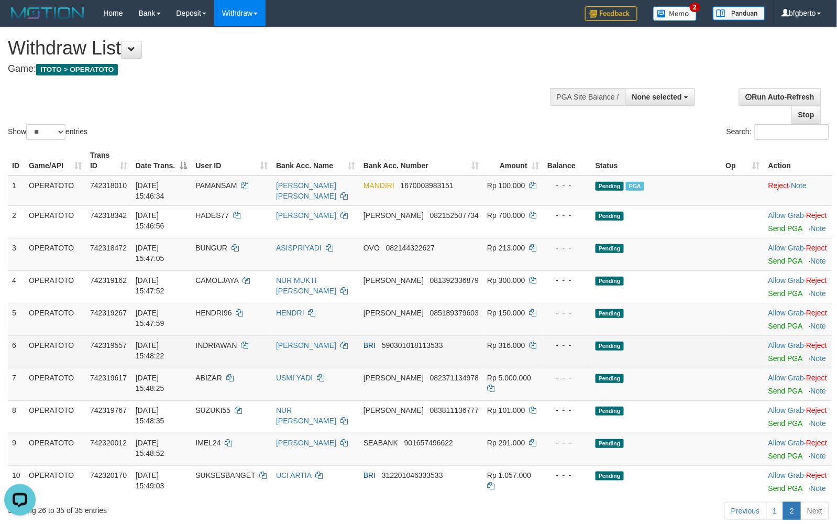
click at [774, 368] on td "Allow Grab · Reject Send PGA · Note" at bounding box center [799, 351] width 68 height 32
click at [773, 363] on link "Send PGA" at bounding box center [786, 358] width 34 height 8
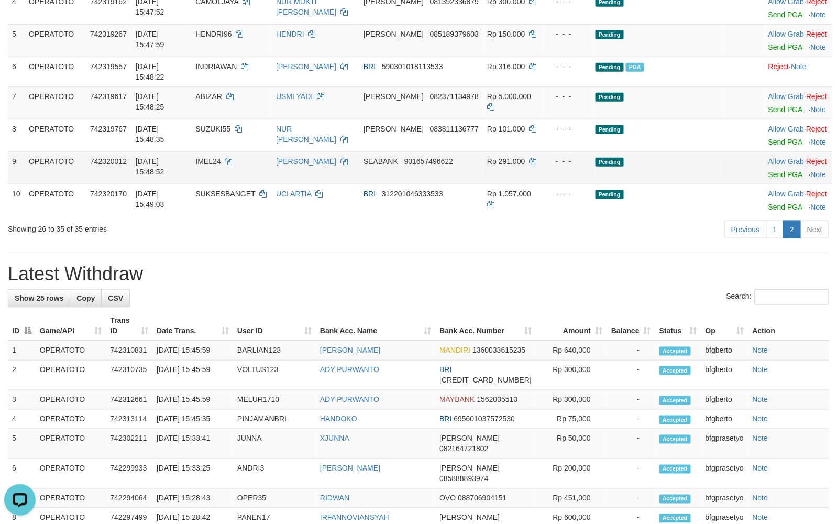
scroll to position [279, 0]
click at [773, 178] on link "Send PGA" at bounding box center [786, 174] width 34 height 8
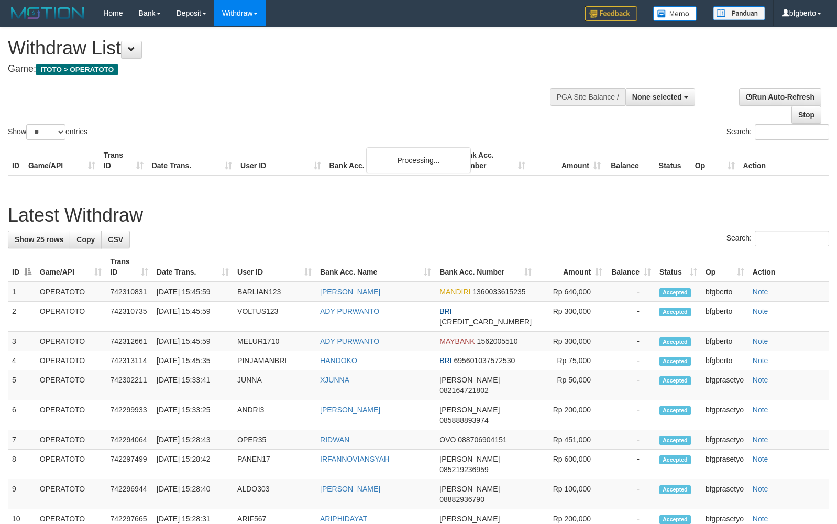
select select
select select "**"
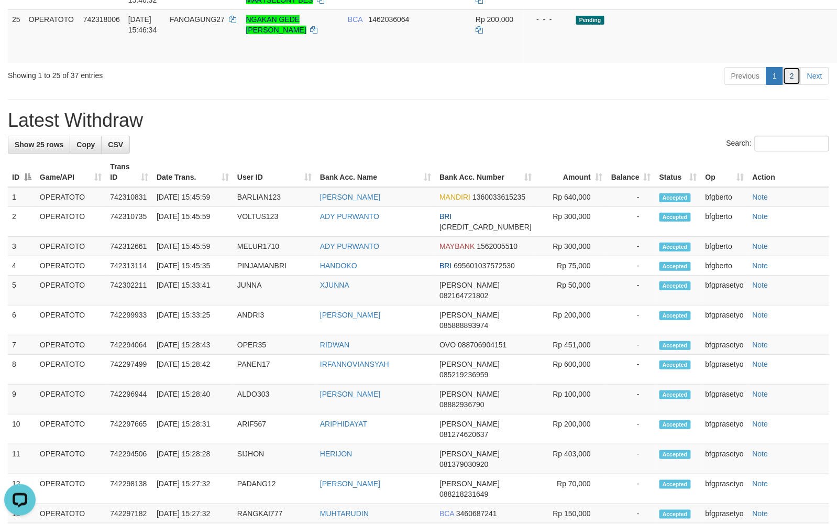
click at [793, 85] on link "2" at bounding box center [792, 76] width 18 height 18
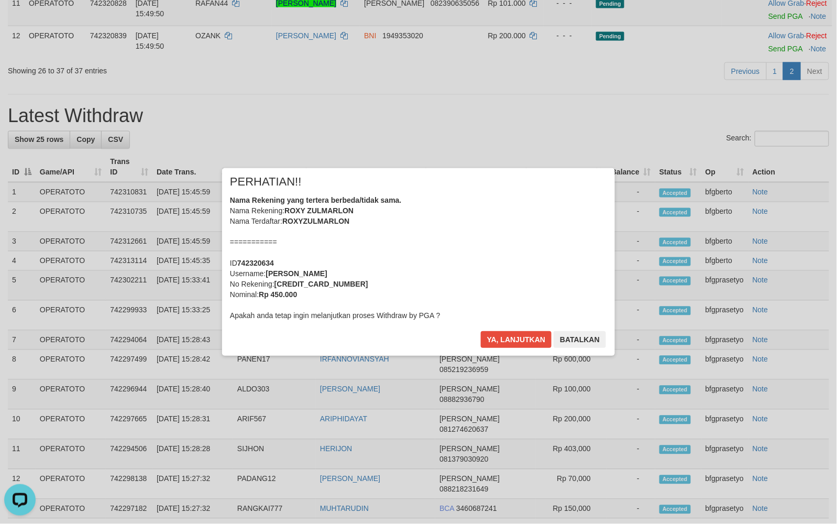
click at [769, 237] on div "× PERHATIAN!! Nama Rekening yang tertera berbeda/tidak sama. Nama Rekening: ROX…" at bounding box center [418, 262] width 837 height 230
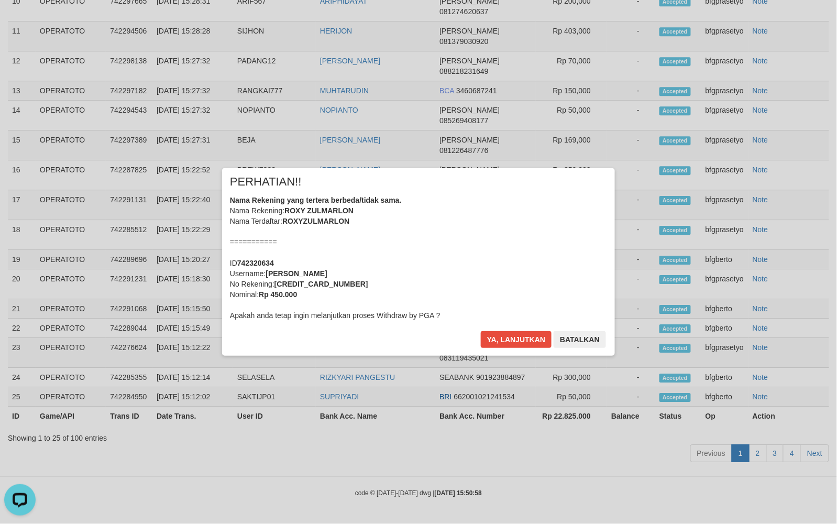
scroll to position [958, 0]
click at [514, 344] on button "Ya, lanjutkan" at bounding box center [516, 339] width 71 height 17
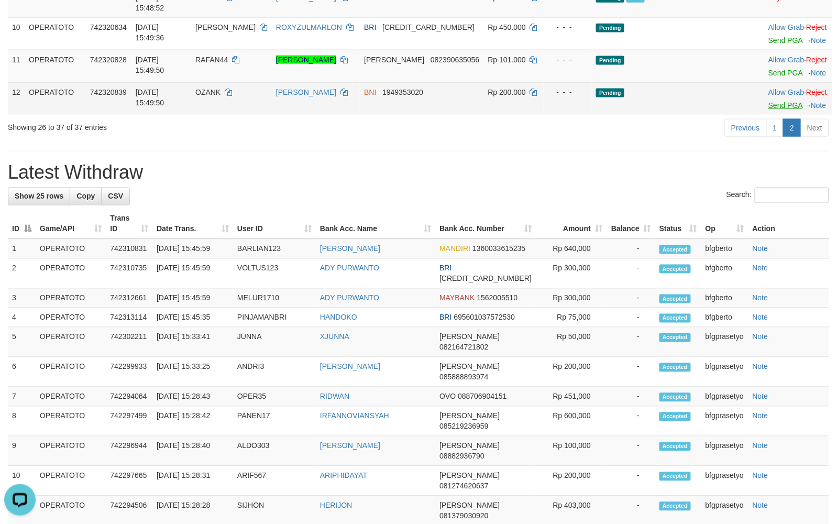
scroll to position [419, 0]
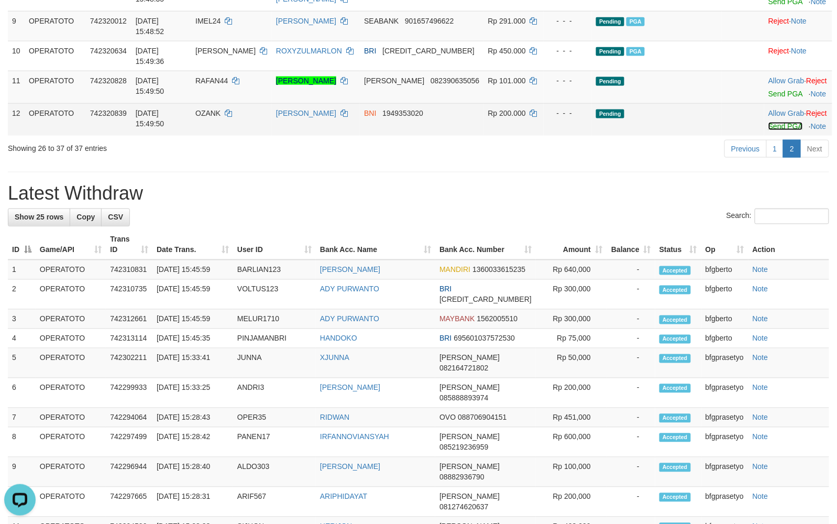
click at [772, 130] on link "Send PGA" at bounding box center [786, 126] width 34 height 8
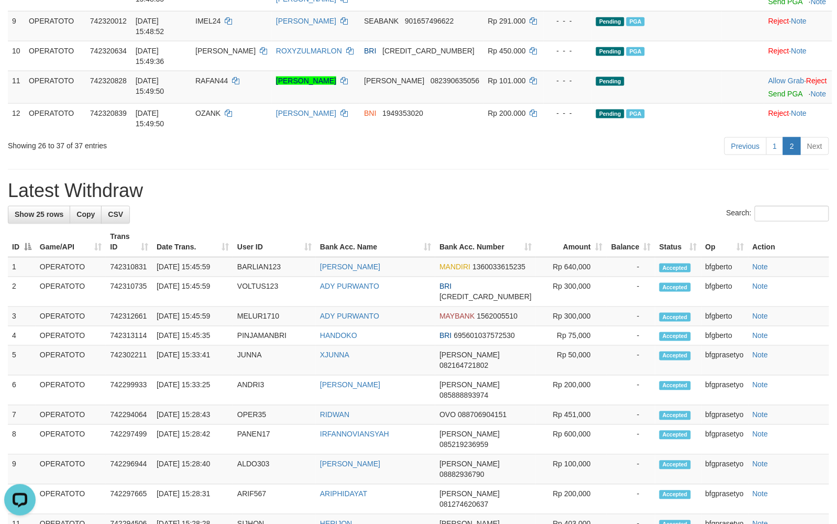
click at [428, 159] on div "Previous 1 2 Next" at bounding box center [593, 147] width 473 height 23
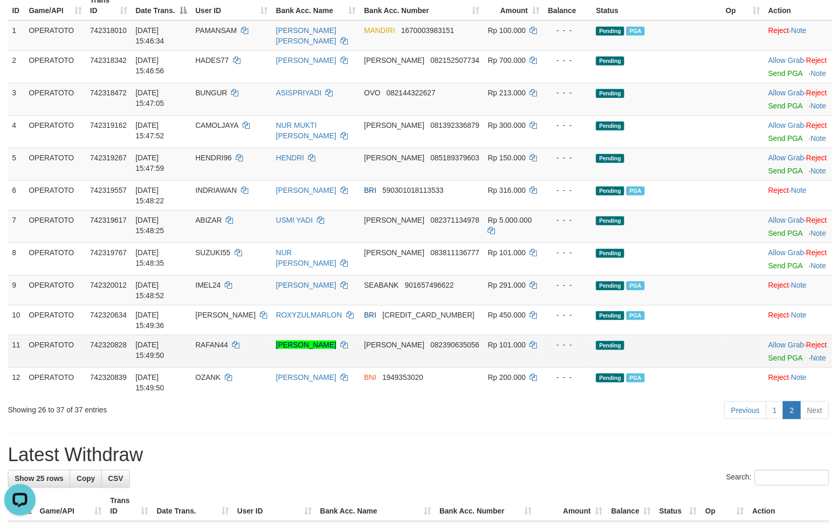
scroll to position [326, 0]
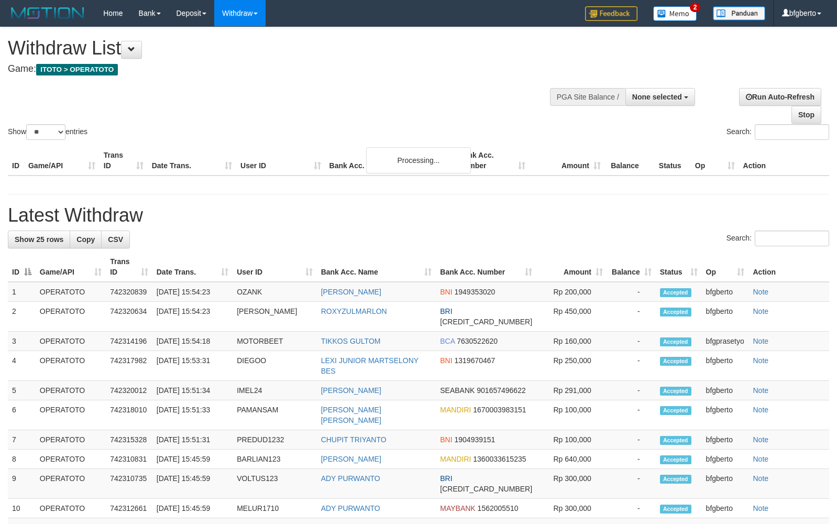
select select
select select "**"
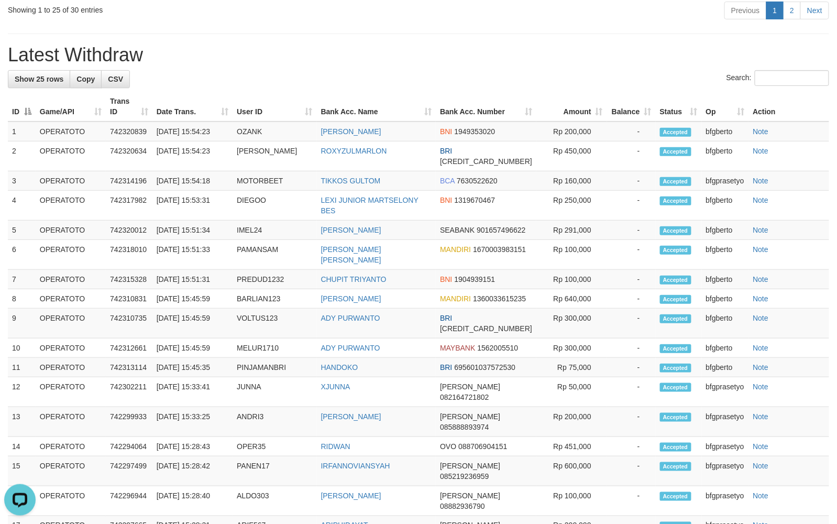
click at [328, 65] on h1 "Latest Withdraw" at bounding box center [419, 55] width 822 height 21
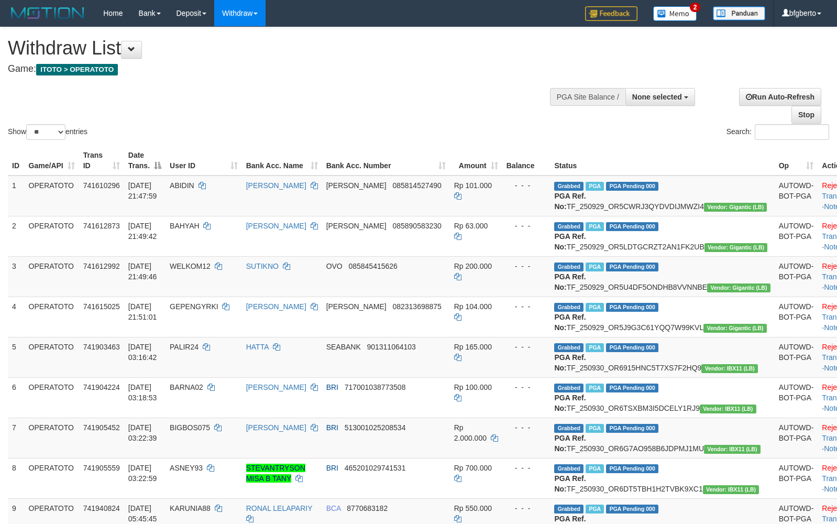
select select
select select "**"
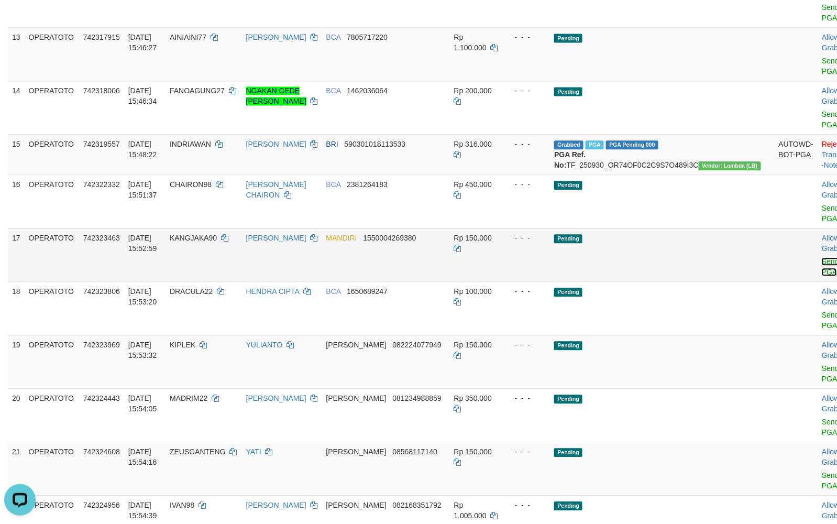
click at [822, 276] on link "Send PGA" at bounding box center [830, 266] width 17 height 19
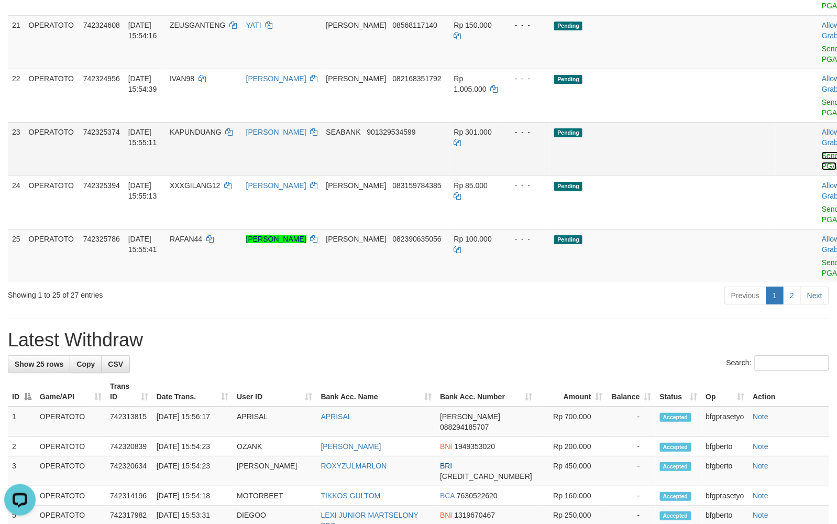
click at [822, 170] on link "Send PGA" at bounding box center [830, 160] width 17 height 19
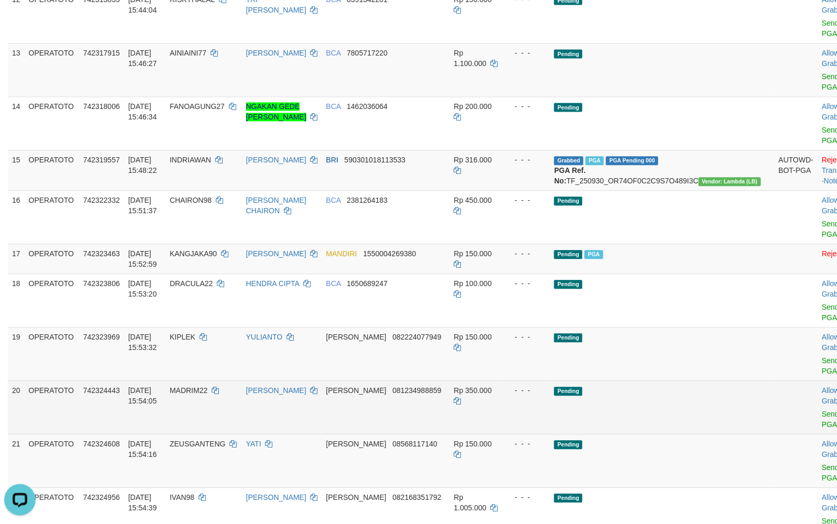
scroll to position [629, 0]
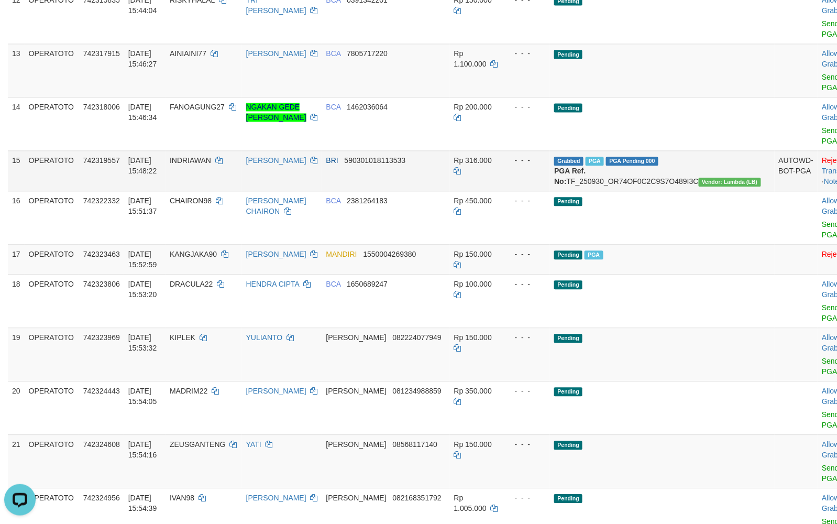
click at [216, 191] on td "INDRIAWAN" at bounding box center [204, 170] width 77 height 40
click at [208, 191] on td "INDRIAWAN" at bounding box center [204, 170] width 77 height 40
click at [235, 191] on td "INDRIAWAN" at bounding box center [204, 170] width 77 height 40
drag, startPoint x: 235, startPoint y: 286, endPoint x: 204, endPoint y: 289, distance: 30.6
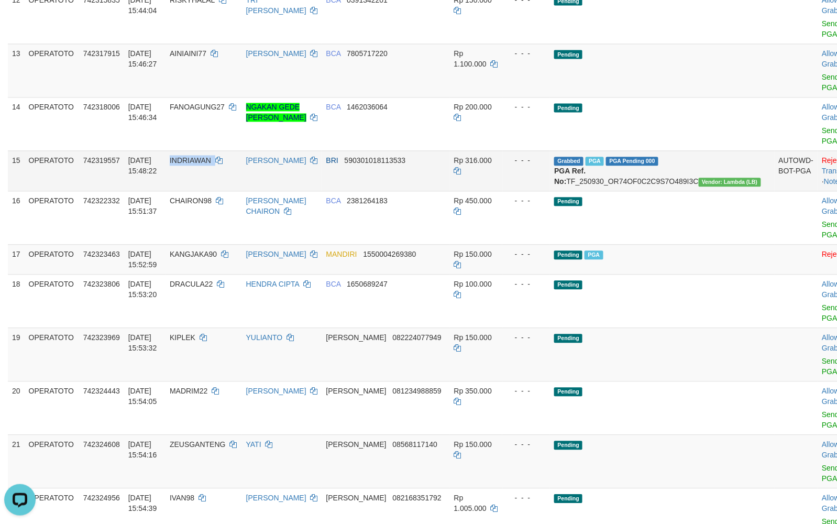
click at [234, 191] on td "INDRIAWAN" at bounding box center [204, 170] width 77 height 40
click at [223, 191] on td "INDRIAWAN" at bounding box center [204, 170] width 77 height 40
copy span "INDRIAWAN"
click at [659, 191] on td "Grabbed PGA PGA Pending 000 PGA Ref. No: TF_250930_OR74OF0C2C9S7O489I3C Vendor:…" at bounding box center [662, 170] width 224 height 40
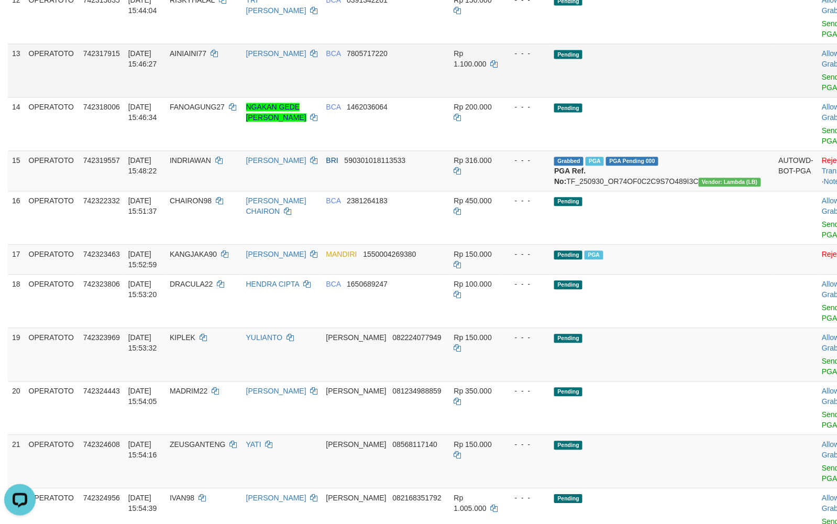
copy td "TF_250930_OR74OF0C2C9S7O489I3C"
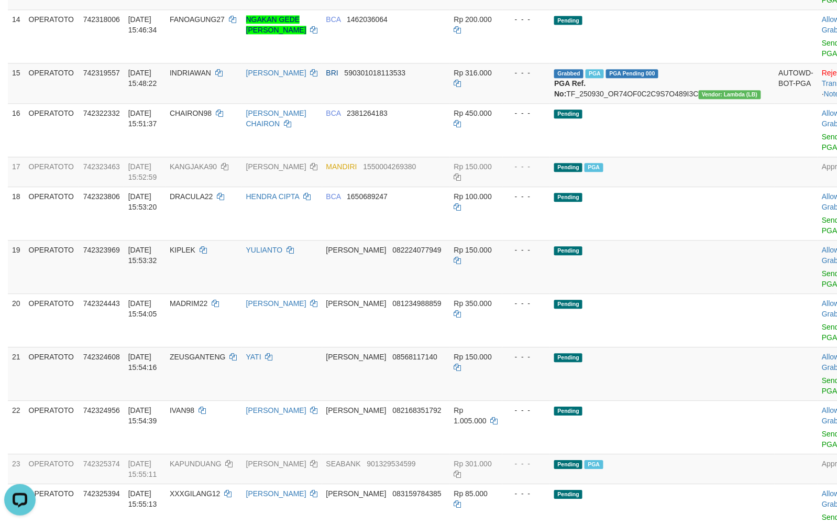
scroll to position [722, 0]
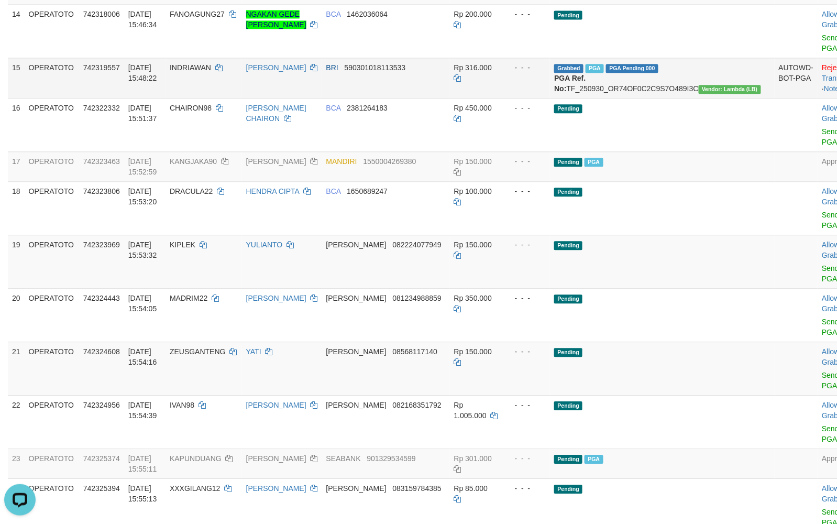
click at [212, 98] on td "INDRIAWAN" at bounding box center [204, 78] width 77 height 40
click at [200, 98] on td "INDRIAWAN" at bounding box center [204, 78] width 77 height 40
copy span "INDRIAWAN"
click at [503, 98] on td "Rp 316.000" at bounding box center [476, 78] width 52 height 40
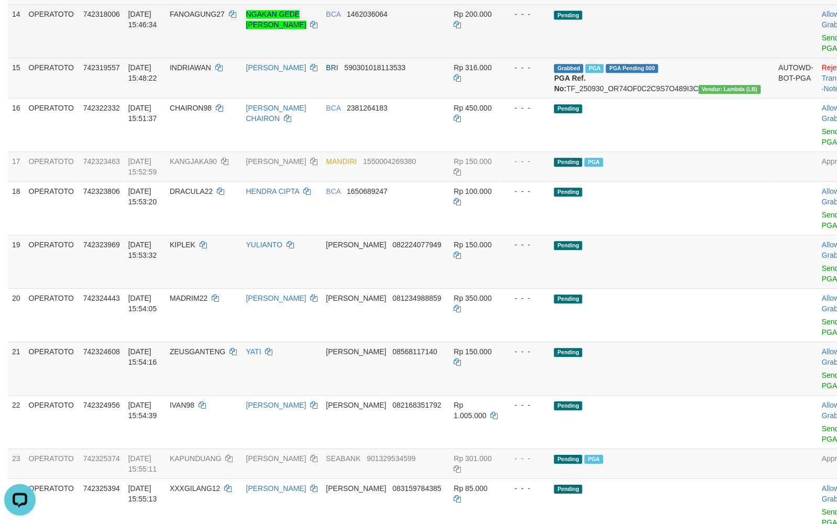
click at [711, 58] on td "Pending" at bounding box center [662, 30] width 224 height 53
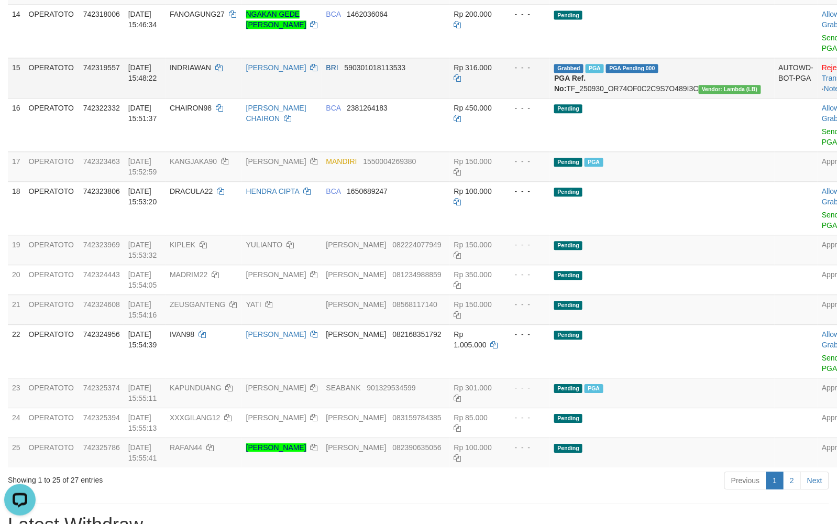
click at [202, 98] on td "INDRIAWAN" at bounding box center [204, 78] width 77 height 40
drag, startPoint x: 220, startPoint y: 196, endPoint x: 198, endPoint y: 199, distance: 22.2
click at [210, 98] on td "INDRIAWAN" at bounding box center [204, 78] width 77 height 40
copy span "INDRIAWAN"
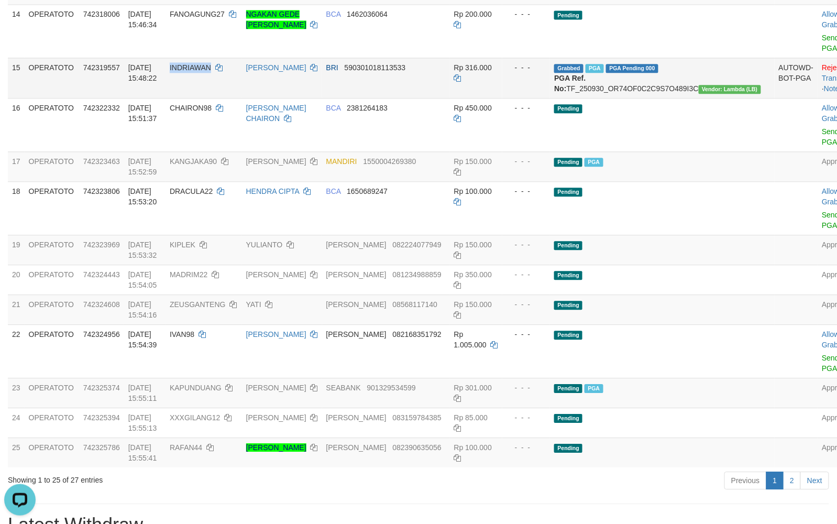
click at [223, 98] on td "INDRIAWAN" at bounding box center [204, 78] width 77 height 40
drag, startPoint x: 223, startPoint y: 200, endPoint x: 196, endPoint y: 200, distance: 26.7
click at [220, 98] on td "INDRIAWAN" at bounding box center [204, 78] width 77 height 40
click at [196, 98] on td "INDRIAWAN" at bounding box center [204, 78] width 77 height 40
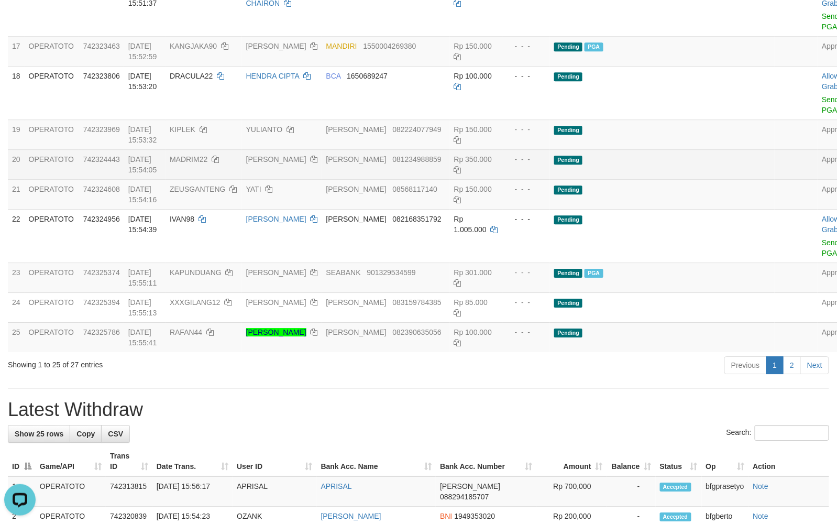
scroll to position [676, 0]
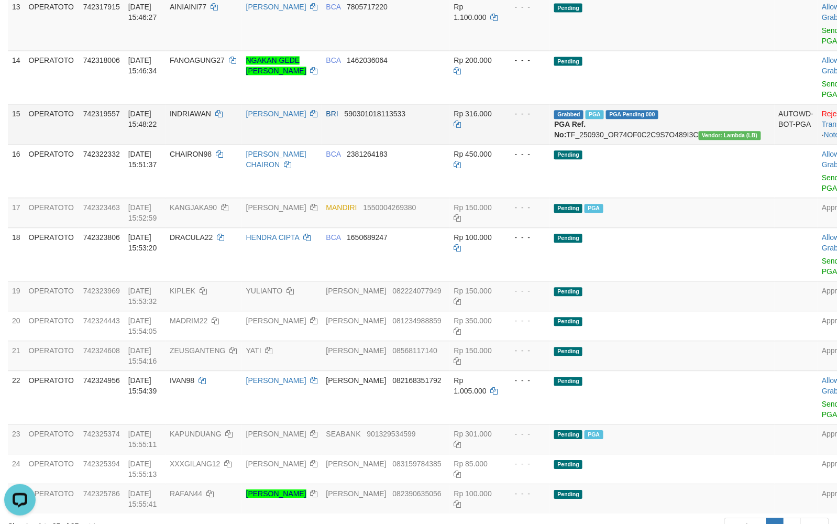
click at [459, 144] on td "Rp 316.000" at bounding box center [476, 124] width 52 height 40
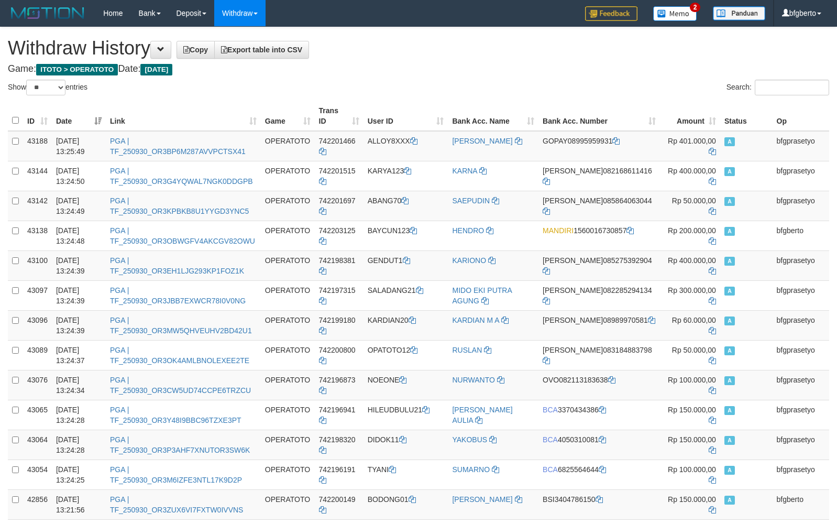
select select "**"
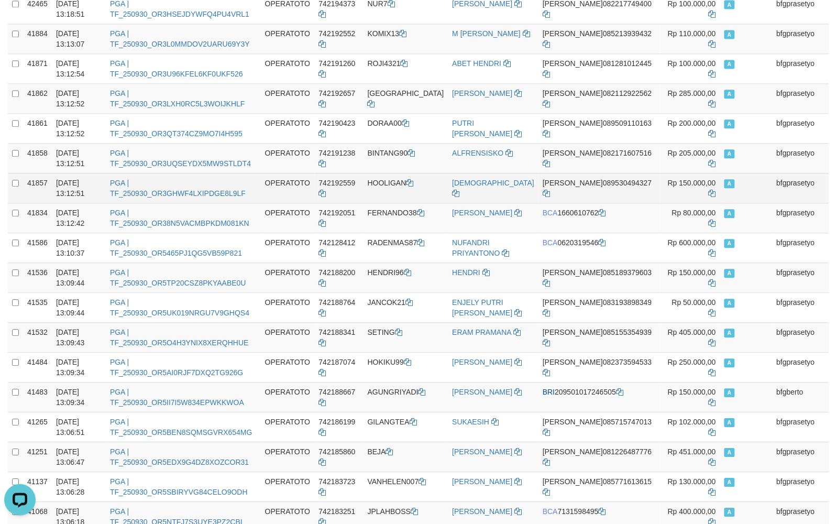
scroll to position [705, 0]
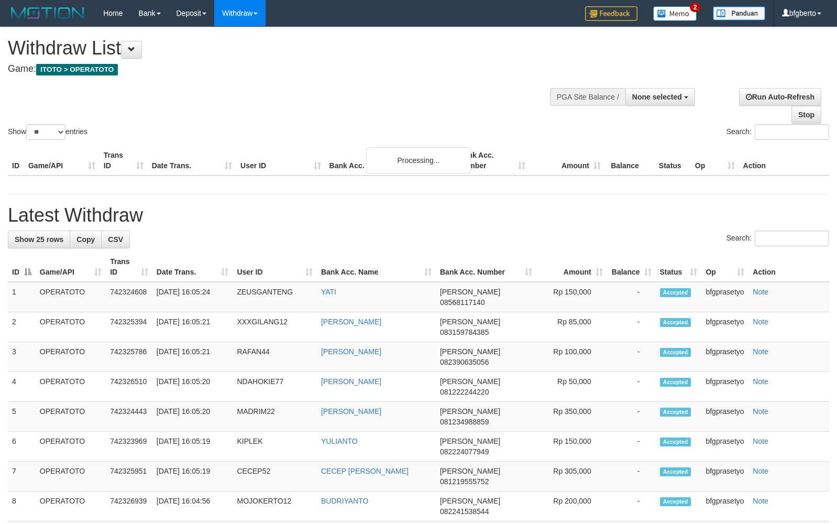
select select
select select "**"
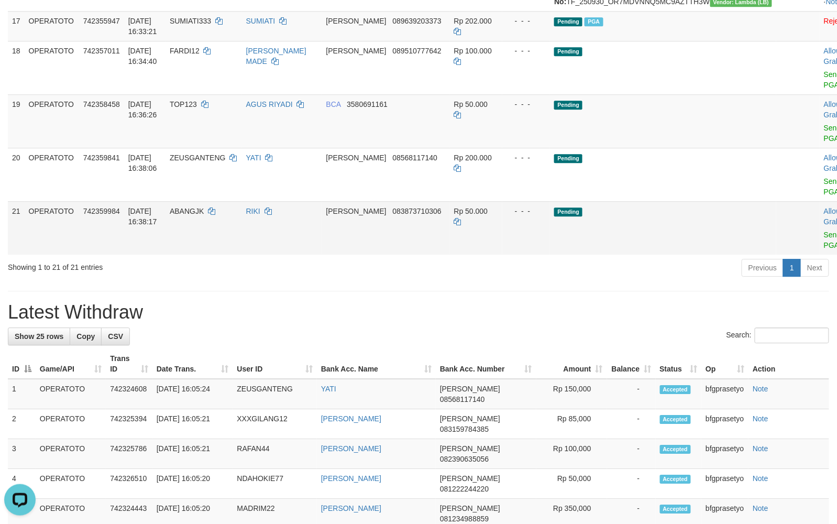
scroll to position [909, 0]
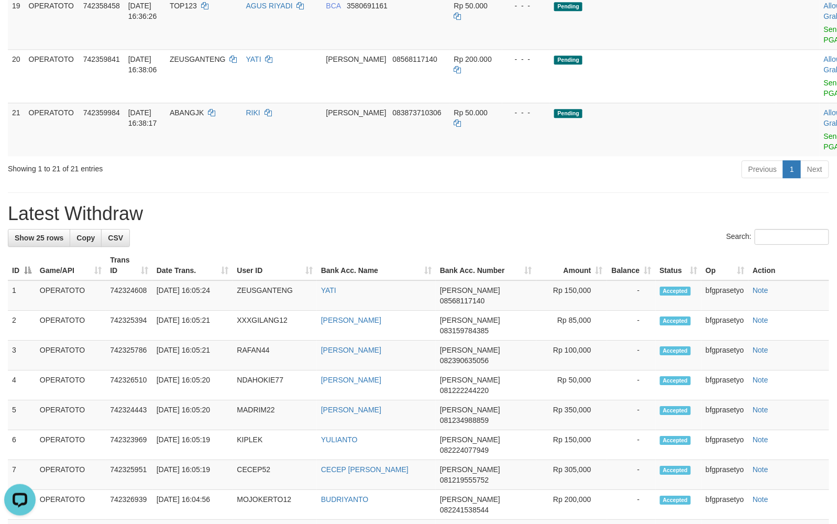
click at [465, 182] on div "Previous 1 Next" at bounding box center [593, 170] width 473 height 23
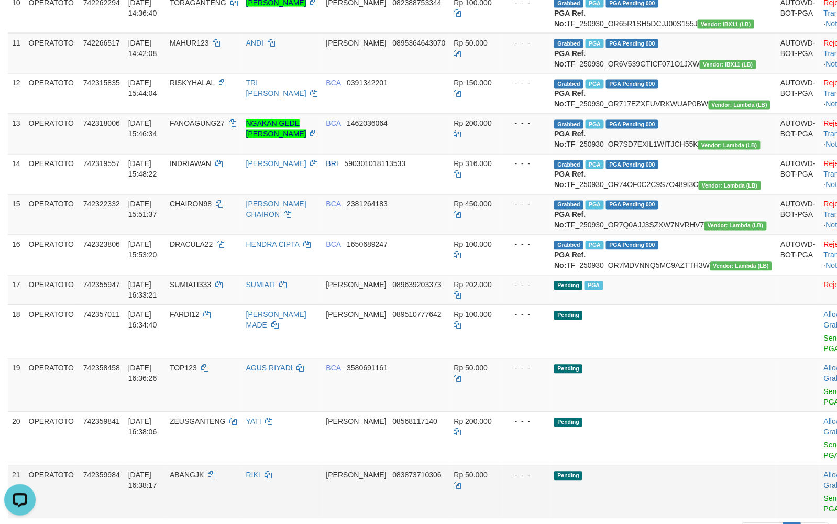
scroll to position [537, 0]
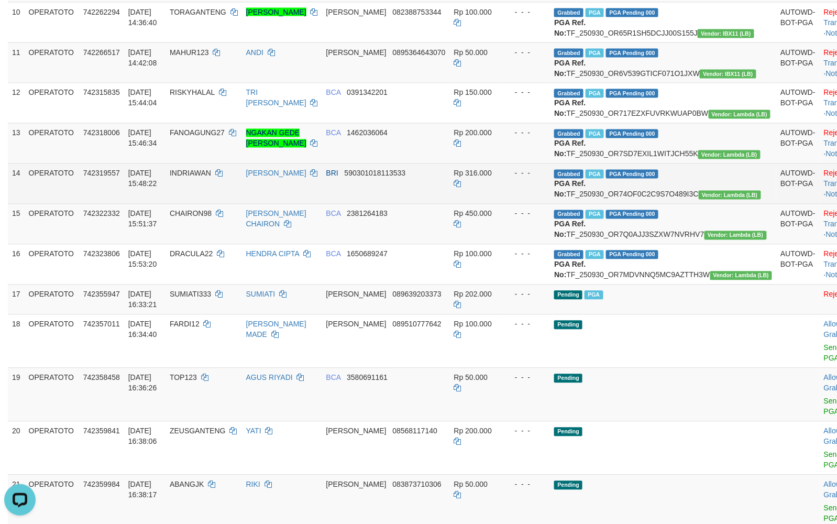
click at [217, 204] on td "INDRIAWAN" at bounding box center [204, 183] width 77 height 40
click at [193, 204] on td "INDRIAWAN" at bounding box center [204, 183] width 77 height 40
copy span "INDRIAWAN"
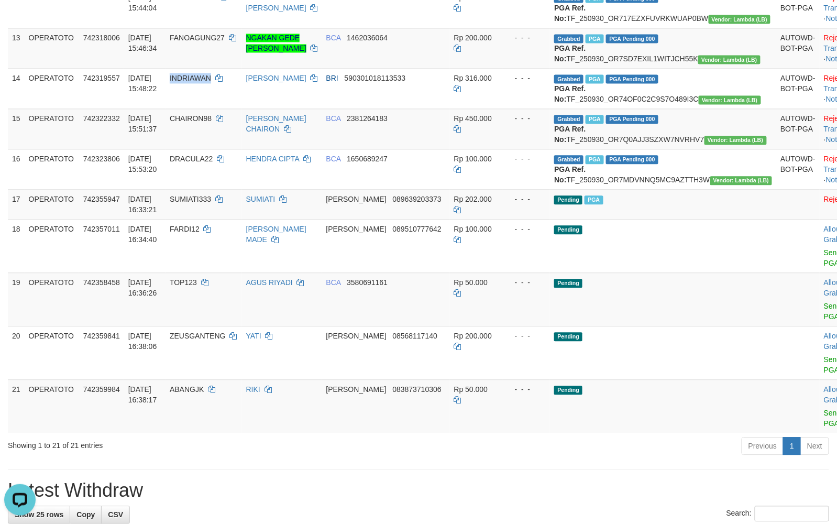
scroll to position [676, 0]
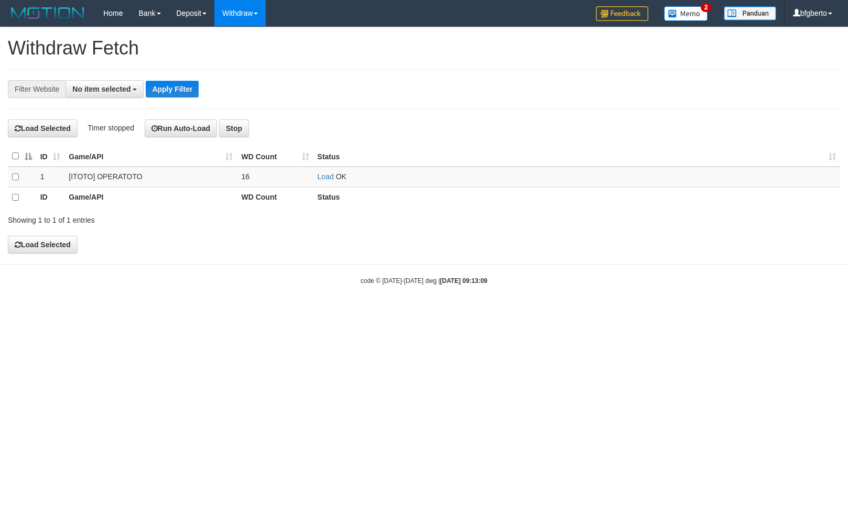
select select
click at [319, 182] on td "Load OK" at bounding box center [576, 177] width 527 height 21
click at [326, 177] on link "Load" at bounding box center [326, 176] width 16 height 8
click at [327, 179] on link "Load" at bounding box center [326, 176] width 16 height 8
click at [321, 178] on link "Load" at bounding box center [326, 176] width 16 height 8
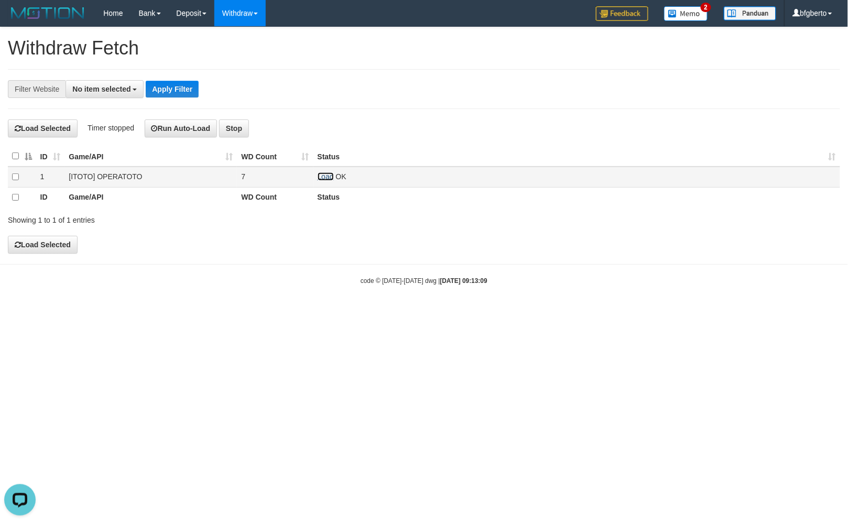
click at [325, 175] on link "Load" at bounding box center [326, 176] width 16 height 8
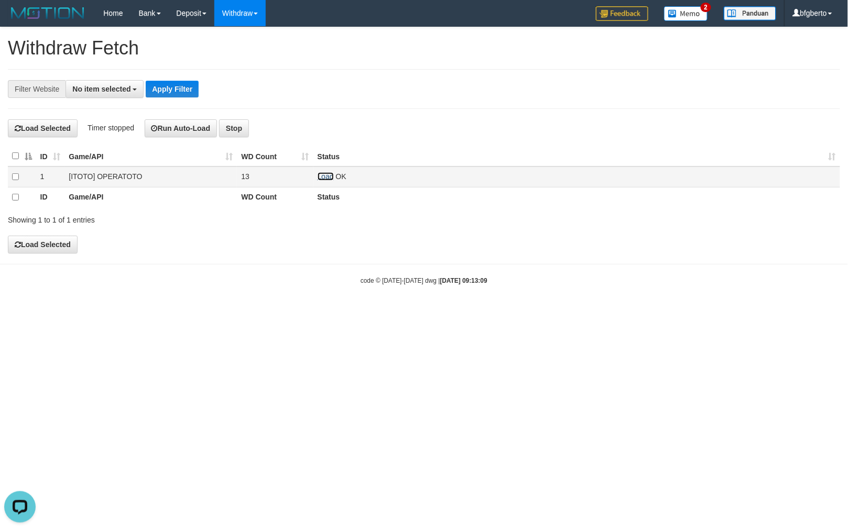
click at [325, 178] on link "Load" at bounding box center [326, 176] width 16 height 8
click at [397, 253] on div "**********" at bounding box center [424, 140] width 848 height 226
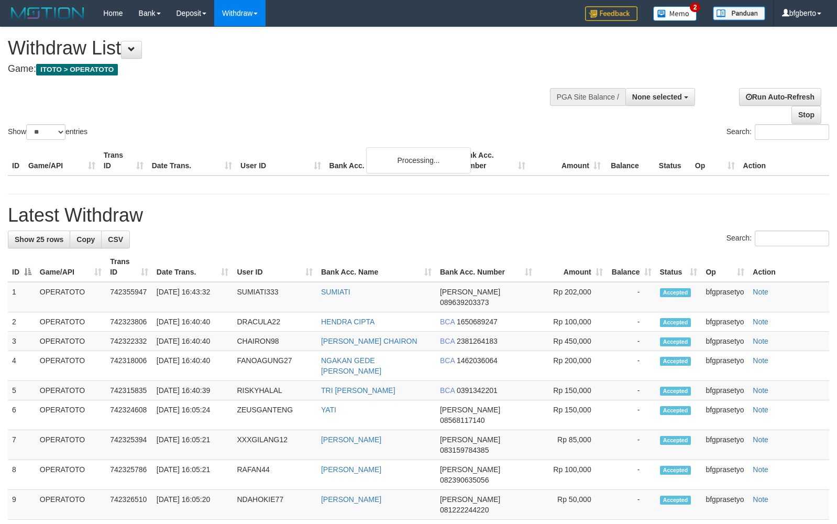
select select
select select "**"
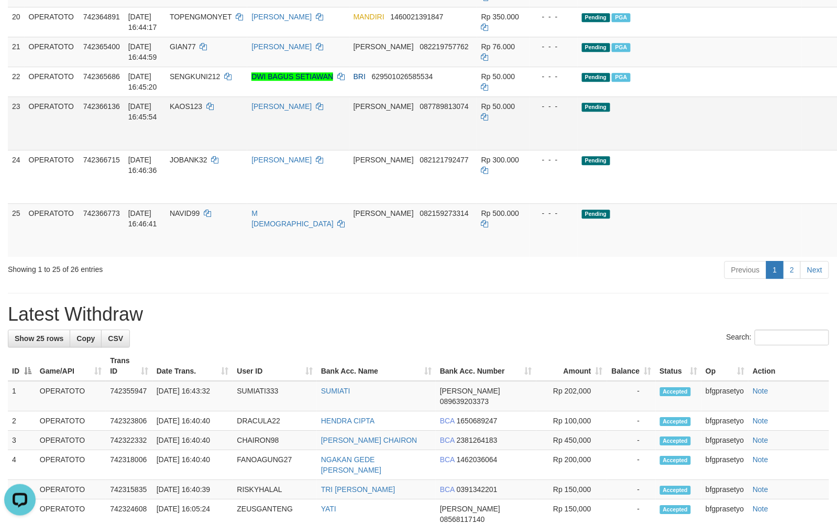
scroll to position [862, 0]
click at [391, 432] on div "**********" at bounding box center [418, 129] width 837 height 1928
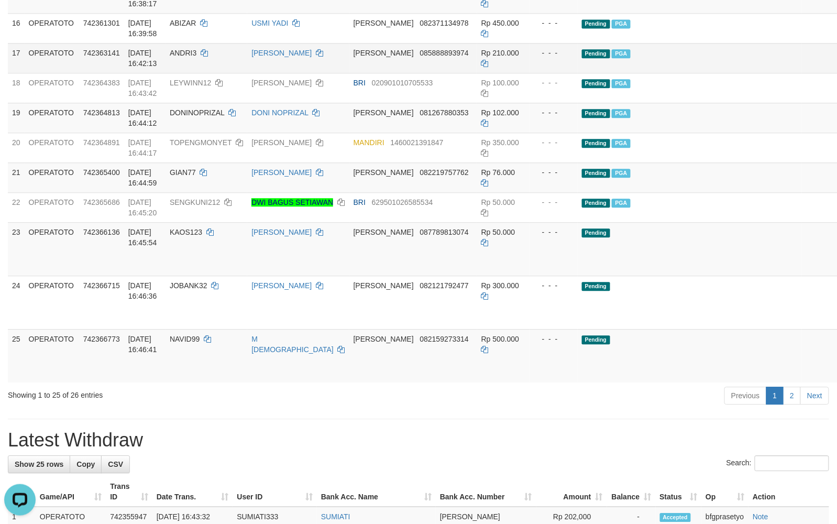
scroll to position [723, 0]
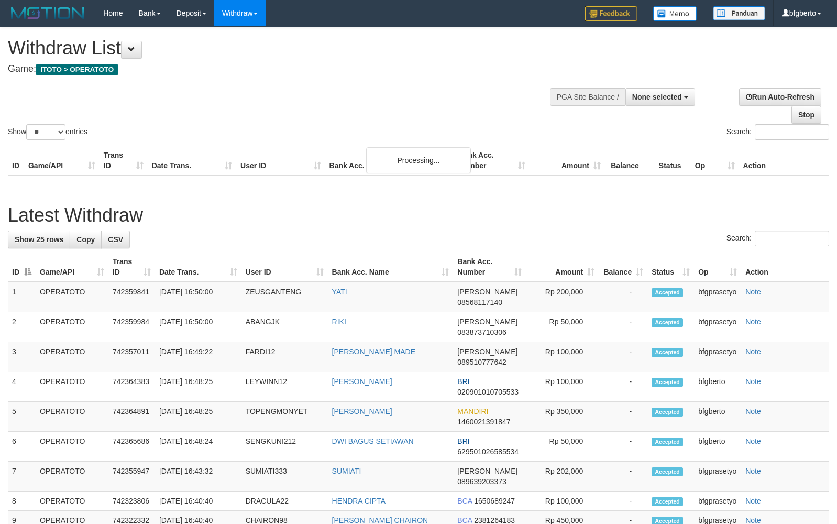
select select
select select "**"
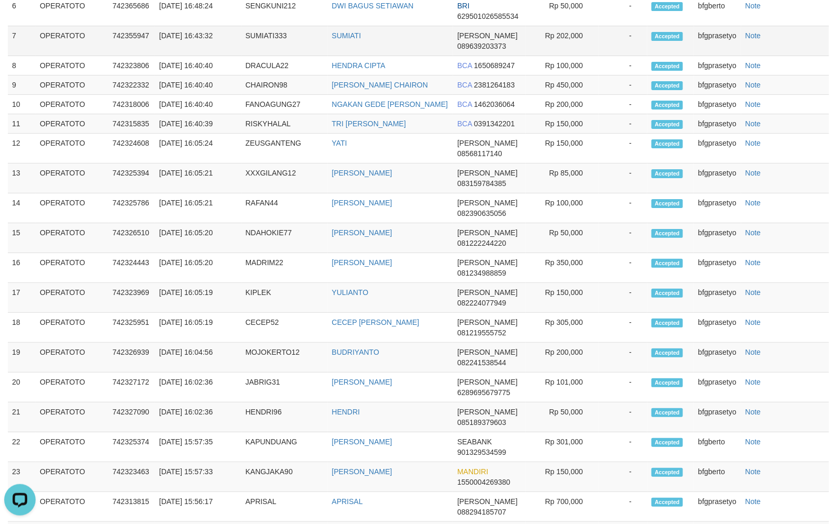
scroll to position [1084, 0]
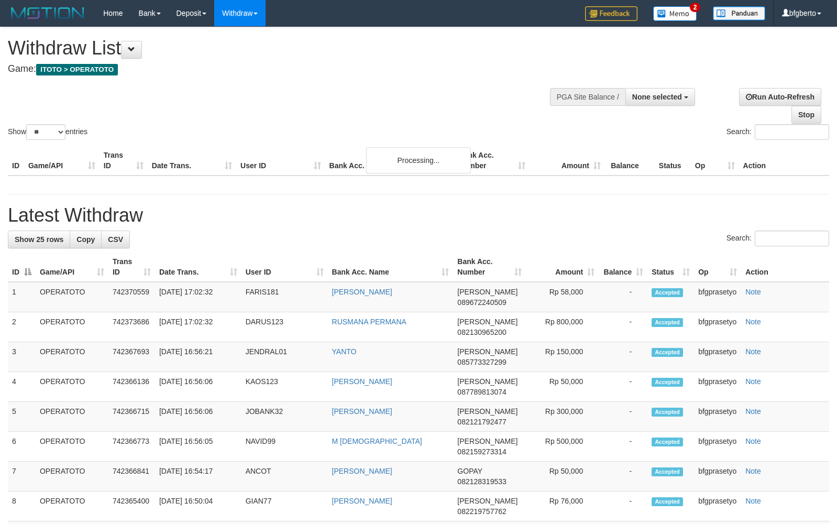
select select
select select "**"
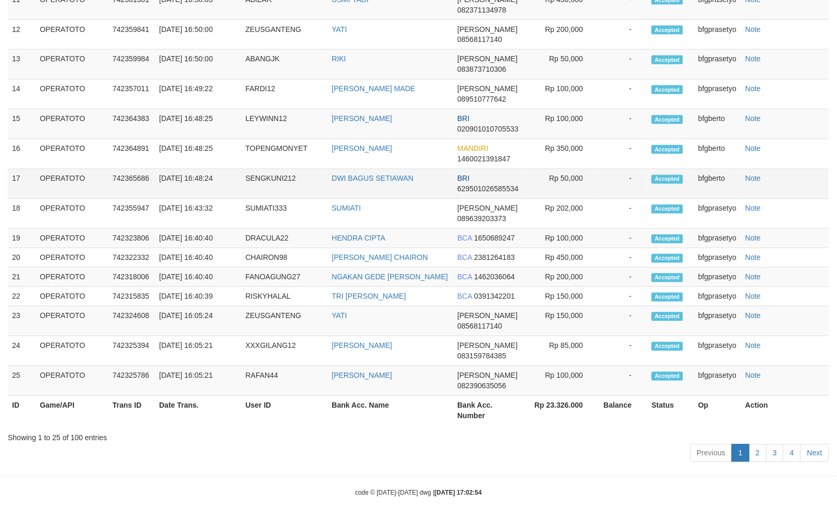
scroll to position [799, 0]
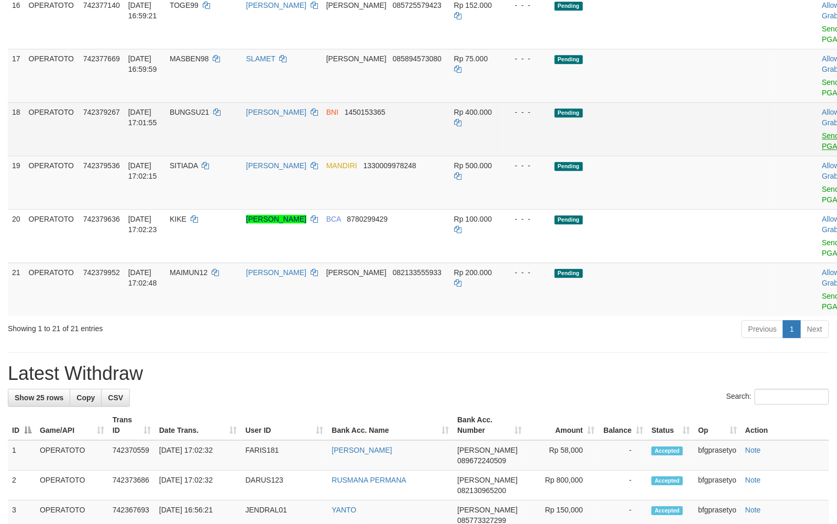
click at [823, 150] on link "Send PGA" at bounding box center [831, 141] width 17 height 19
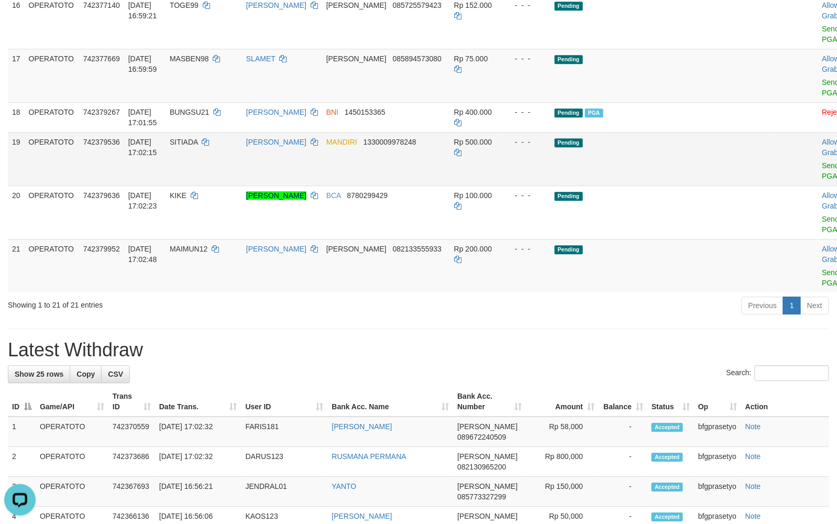
scroll to position [0, 0]
click at [823, 180] on link "Send PGA" at bounding box center [831, 170] width 17 height 19
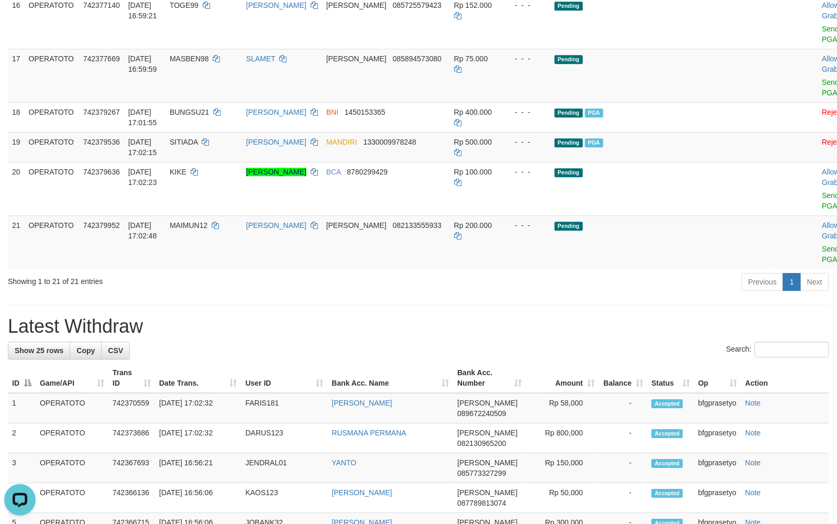
click at [580, 294] on div "Previous 1 Next" at bounding box center [593, 283] width 473 height 23
click at [447, 294] on div "Previous 1 Next" at bounding box center [593, 283] width 473 height 23
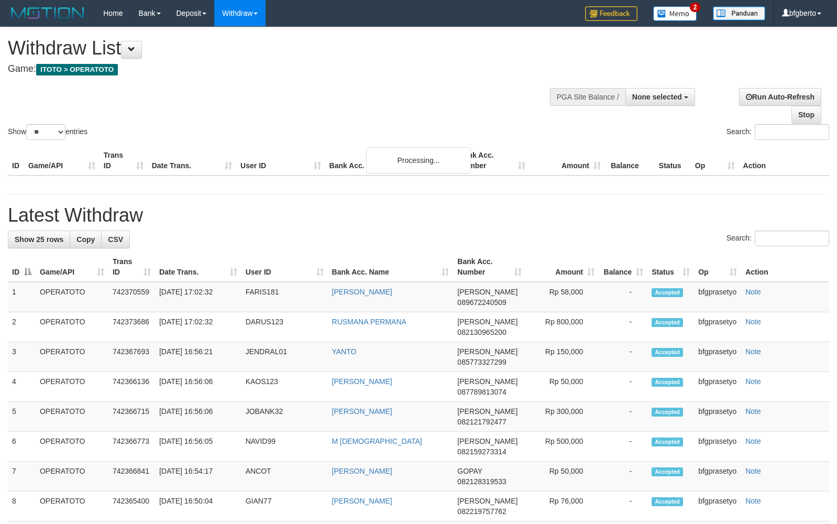
select select
select select "**"
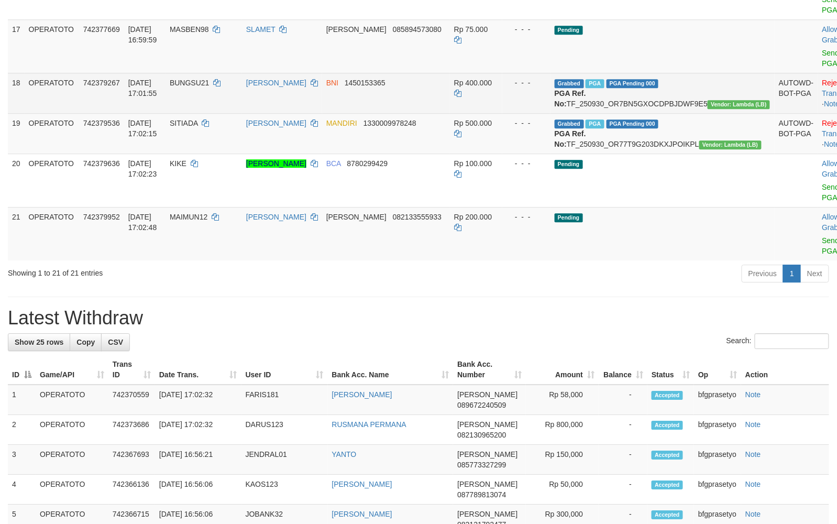
scroll to position [799, 0]
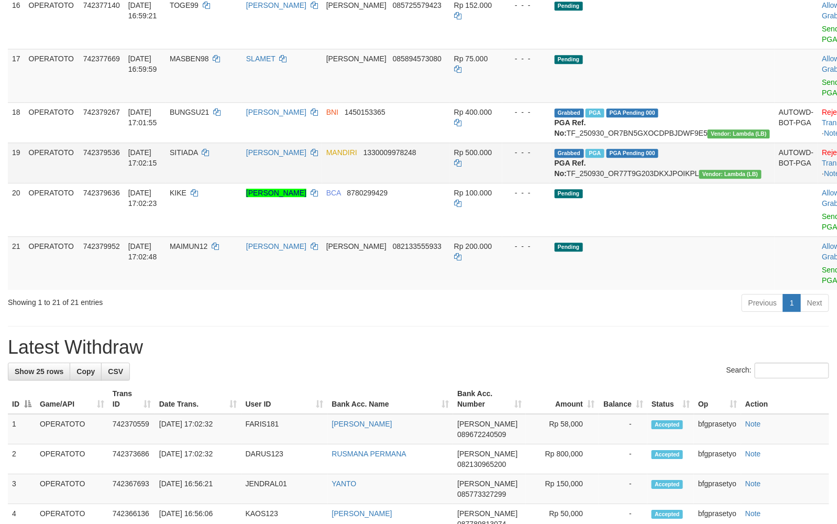
click at [209, 183] on td "SITIADA" at bounding box center [204, 163] width 77 height 40
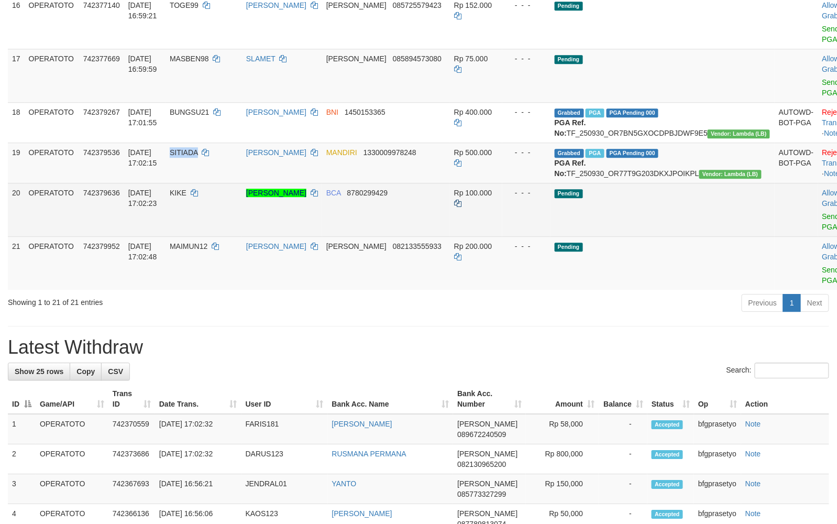
drag, startPoint x: 195, startPoint y: 323, endPoint x: 508, endPoint y: 361, distance: 315.7
click at [195, 183] on td "SITIADA" at bounding box center [204, 163] width 77 height 40
copy span "SITIADA"
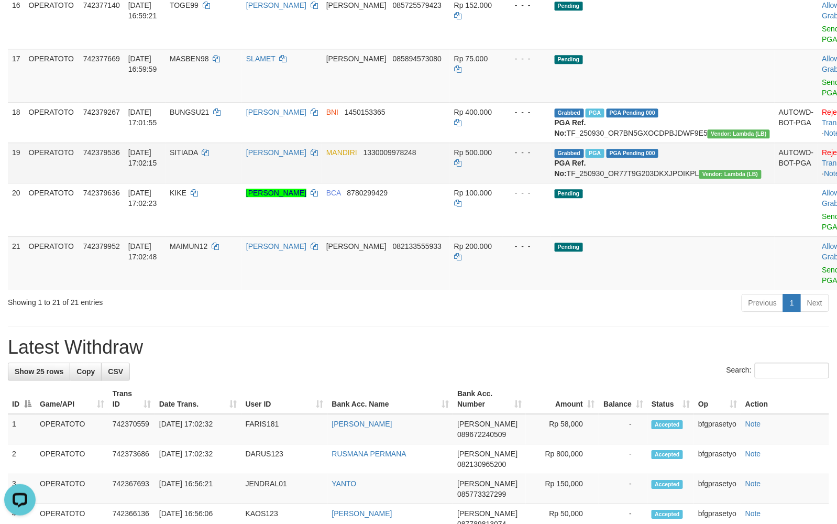
click at [674, 183] on td "Grabbed PGA PGA Pending 000 PGA Ref. No: TF_250930_OR77T9G203DKXJPOIKPL Vendor:…" at bounding box center [663, 163] width 224 height 40
copy td "TF_250930_OR77T9G203DKXJPOIKPL"
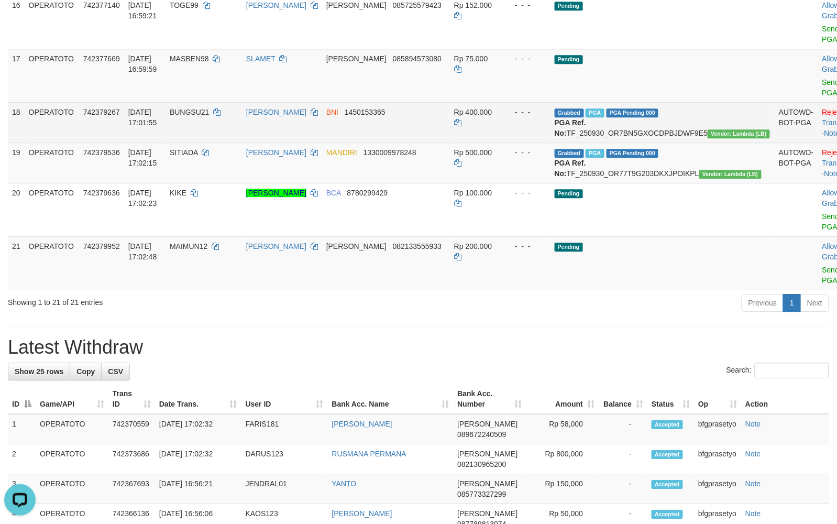
click at [219, 143] on td "BUNGSU21" at bounding box center [204, 122] width 77 height 40
drag, startPoint x: 219, startPoint y: 278, endPoint x: 196, endPoint y: 277, distance: 23.1
click at [217, 143] on td "BUNGSU21" at bounding box center [204, 122] width 77 height 40
click at [196, 143] on td "BUNGSU21" at bounding box center [204, 122] width 77 height 40
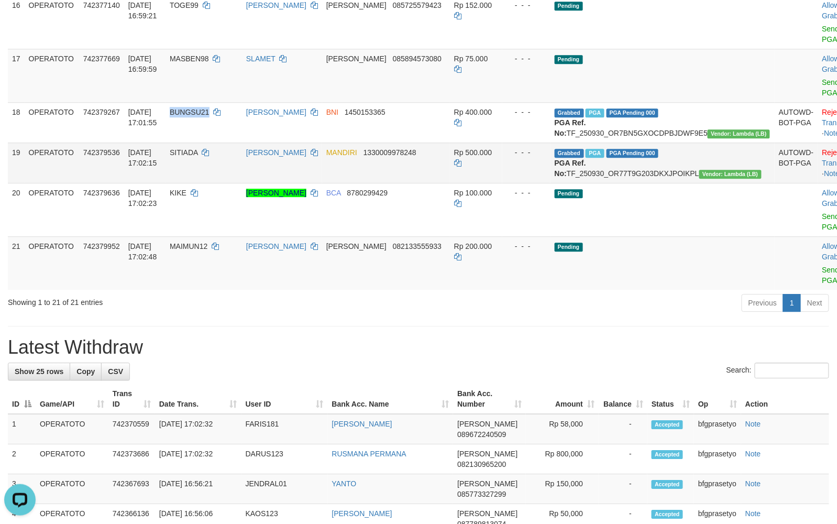
copy span "BUNGSU21"
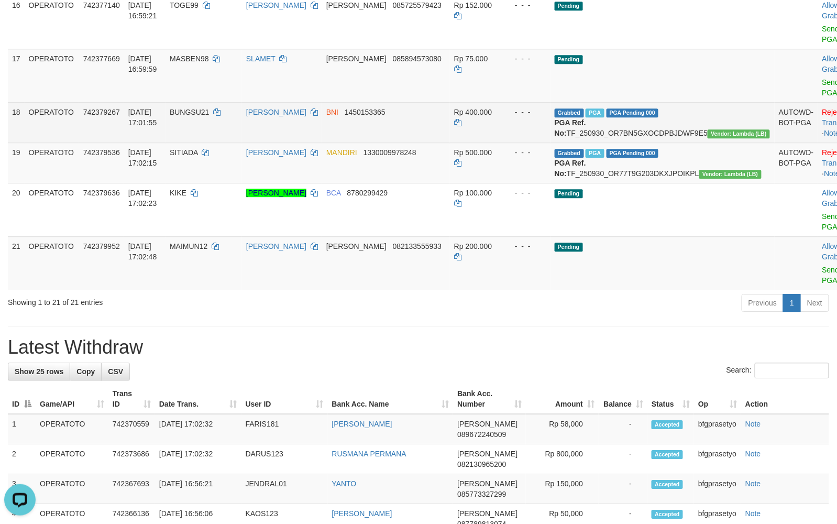
click at [684, 143] on td "Grabbed PGA PGA Pending 000 PGA Ref. No: TF_250930_OR7BN5GXOCDPBJDWF9E5 Vendor:…" at bounding box center [663, 122] width 224 height 40
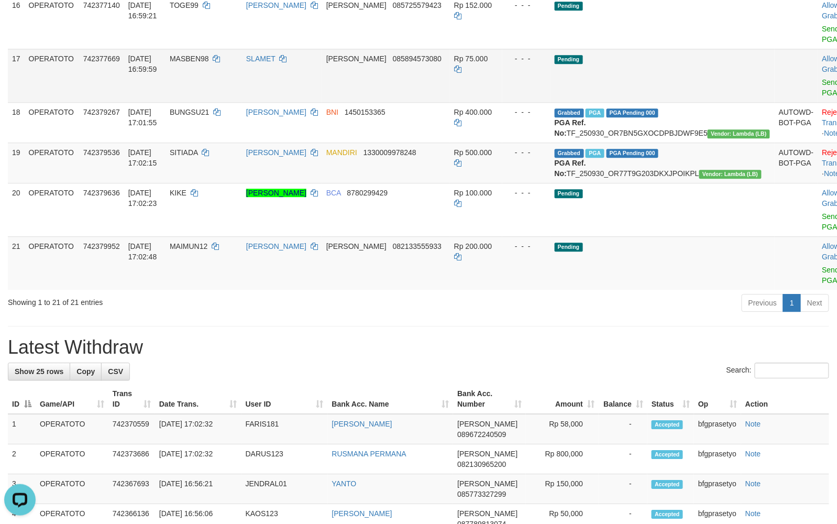
copy td "TF_250930_OR7BN5GXOCDPBJDWF9E5"
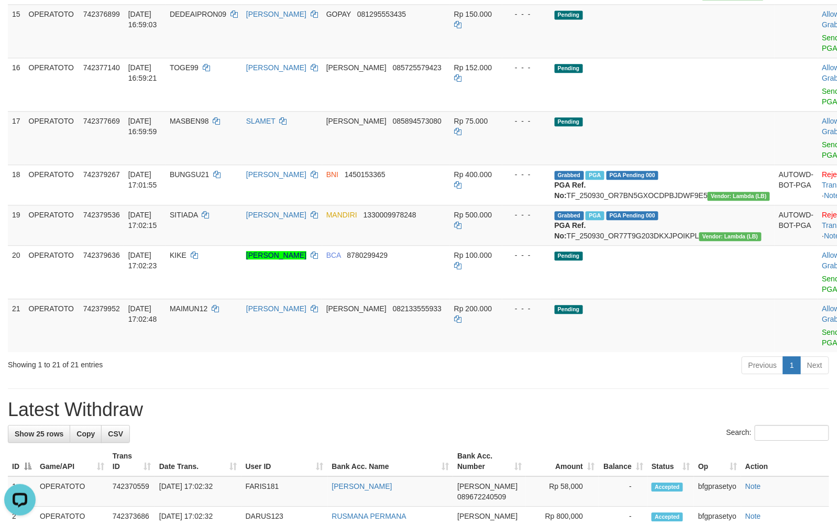
scroll to position [566, 0]
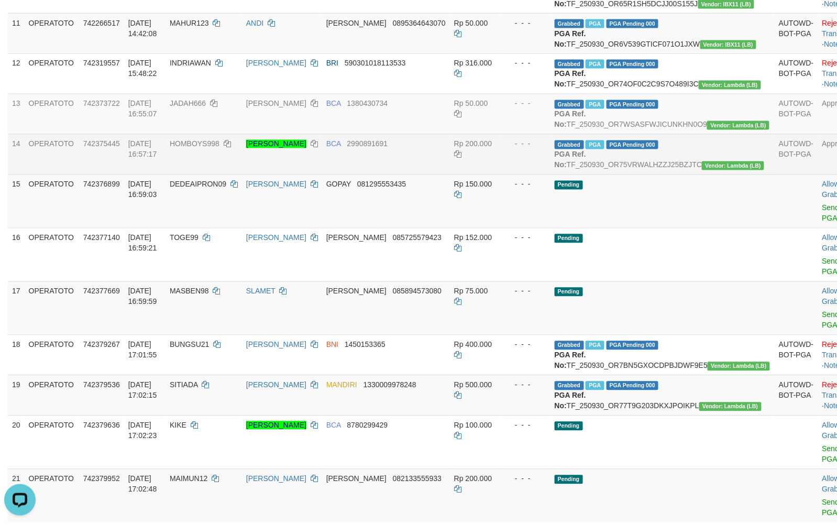
click at [217, 174] on td "HOMBOYS998" at bounding box center [204, 154] width 77 height 40
click at [206, 174] on td "HOMBOYS998" at bounding box center [204, 154] width 77 height 40
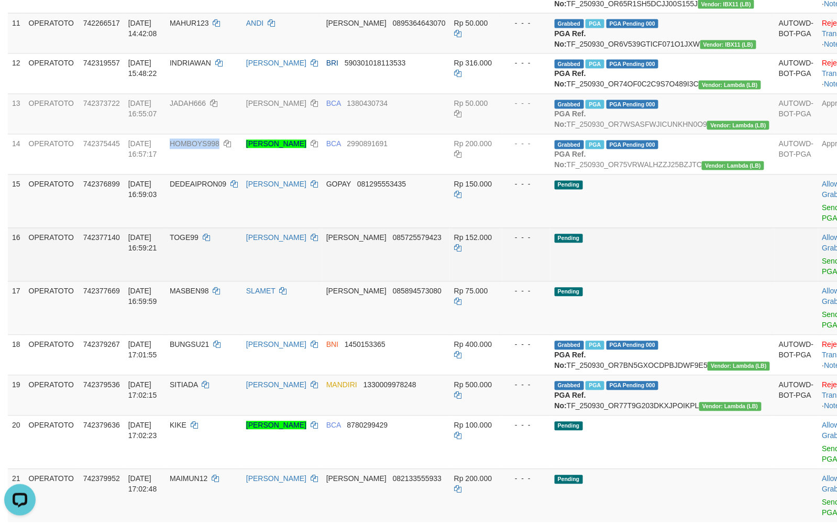
copy span "HOMBOYS998"
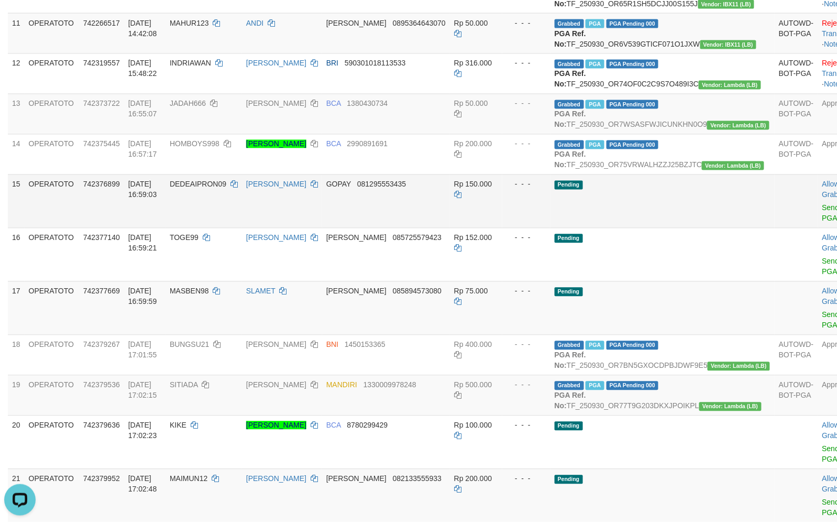
click at [680, 228] on td "Pending" at bounding box center [663, 200] width 224 height 53
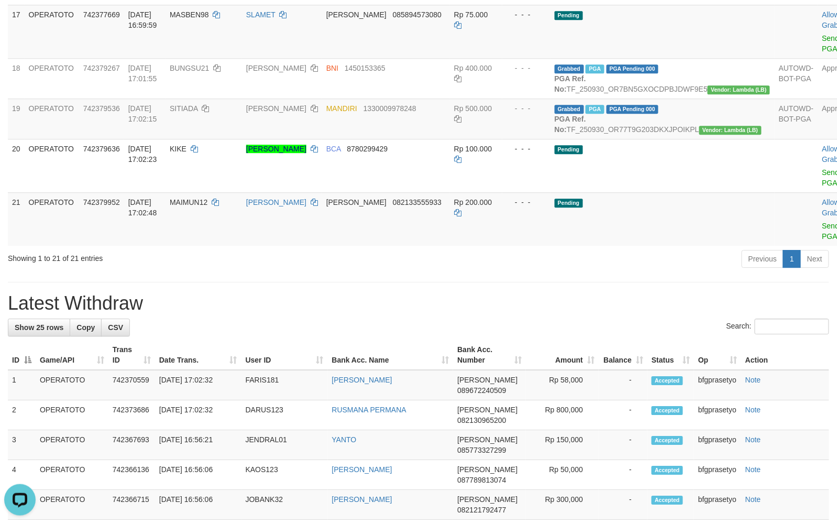
scroll to position [845, 0]
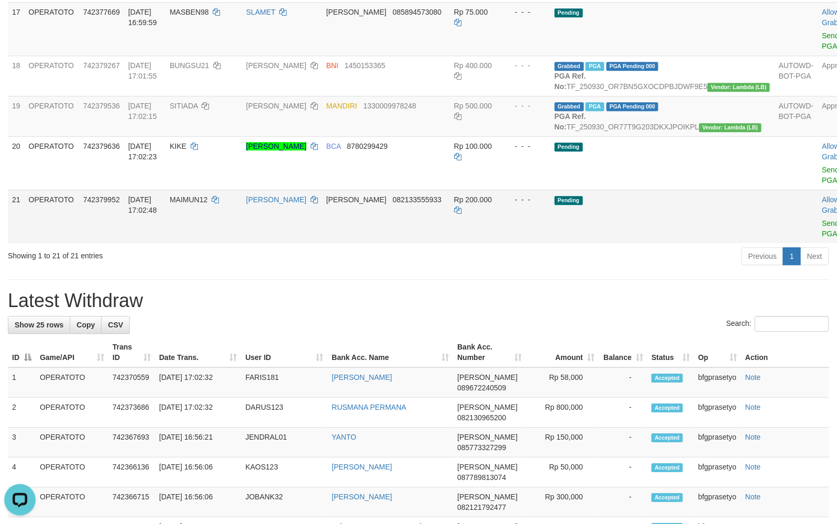
click at [447, 243] on td "DANA 082133555933" at bounding box center [386, 216] width 128 height 53
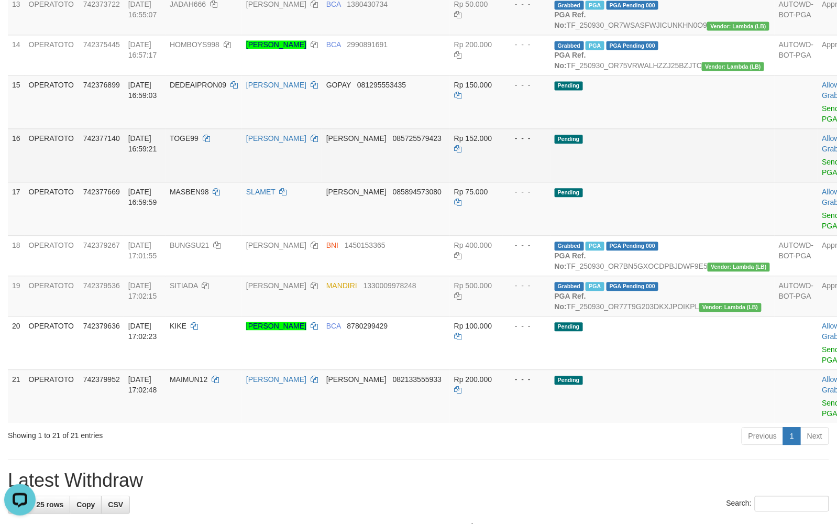
scroll to position [612, 0]
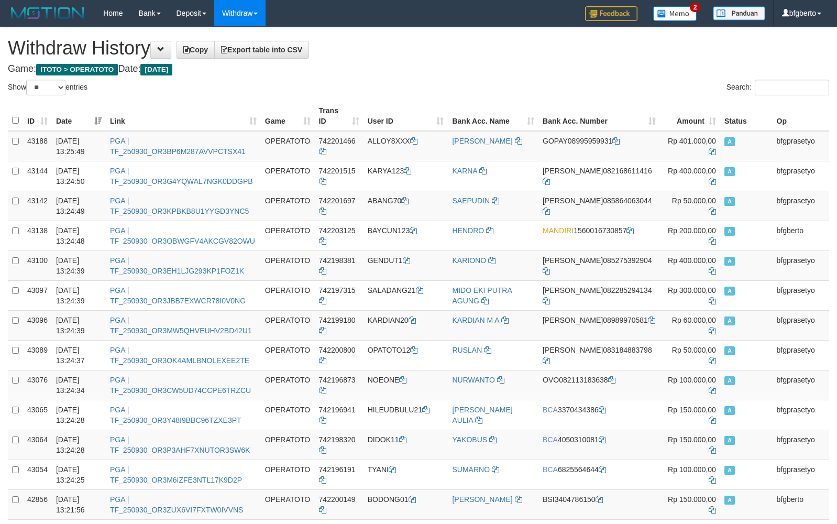
select select "**"
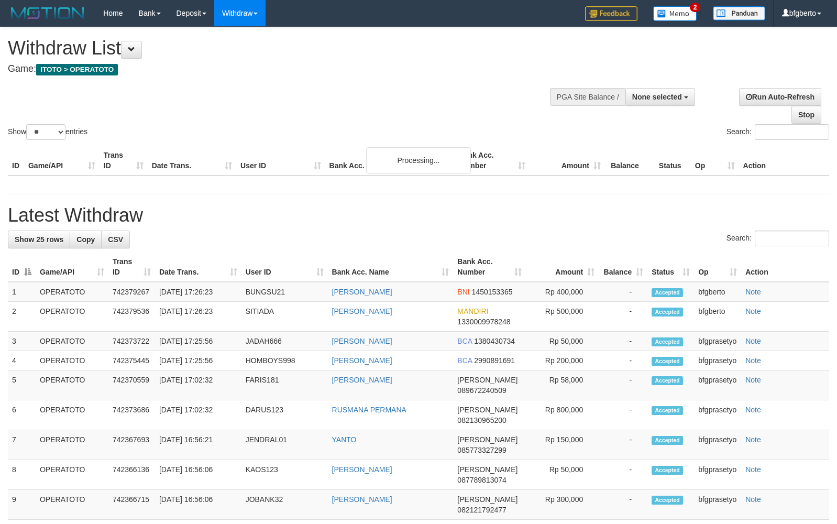
select select
select select "**"
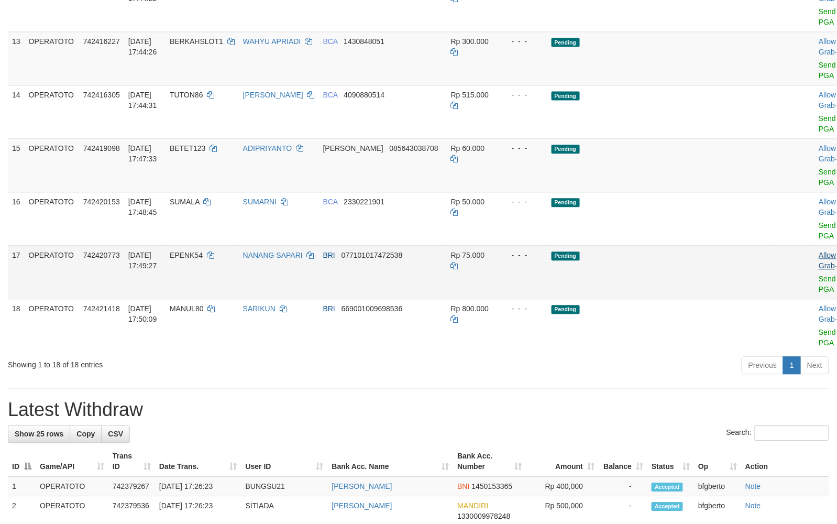
scroll to position [612, 0]
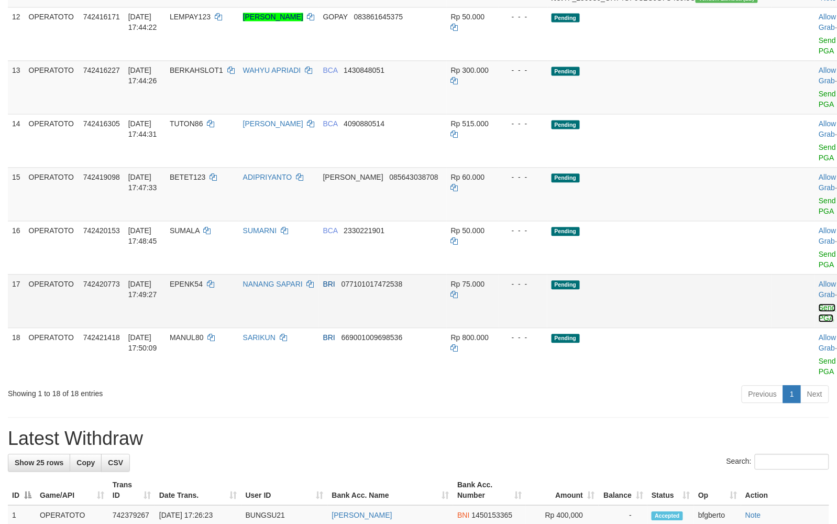
click at [819, 323] on link "Send PGA" at bounding box center [827, 313] width 17 height 19
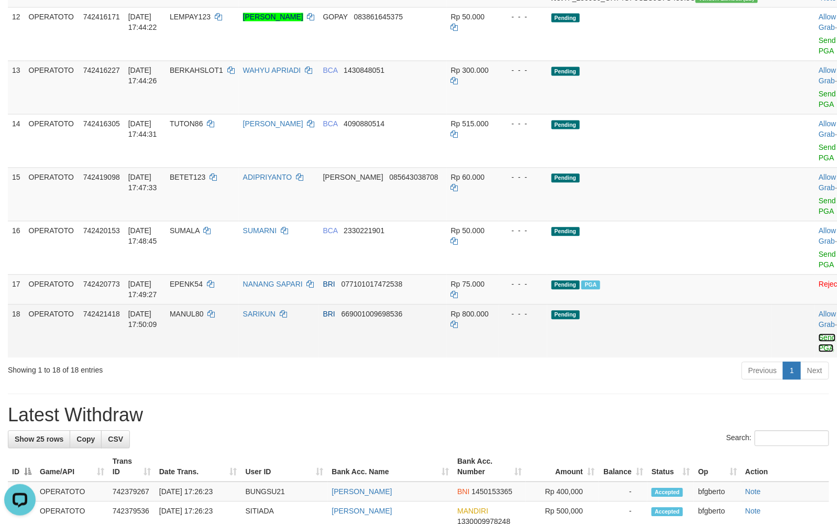
click at [819, 353] on link "Send PGA" at bounding box center [827, 343] width 17 height 19
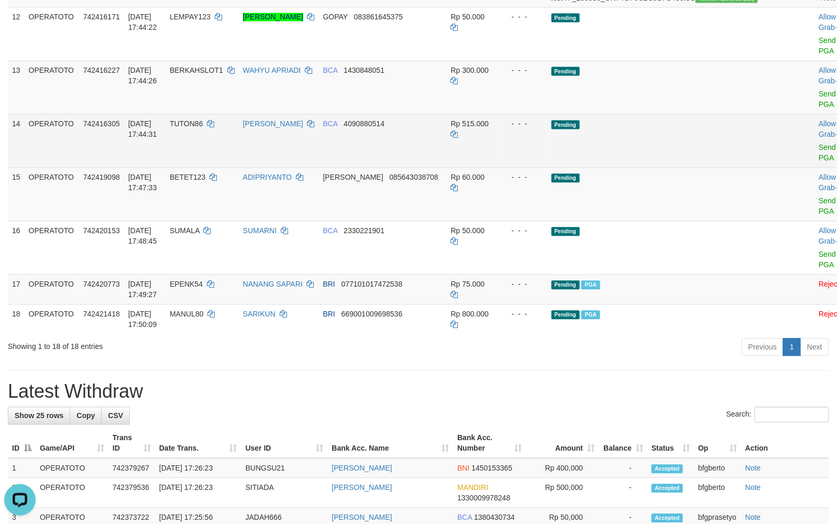
click at [701, 168] on td "Pending" at bounding box center [660, 140] width 224 height 53
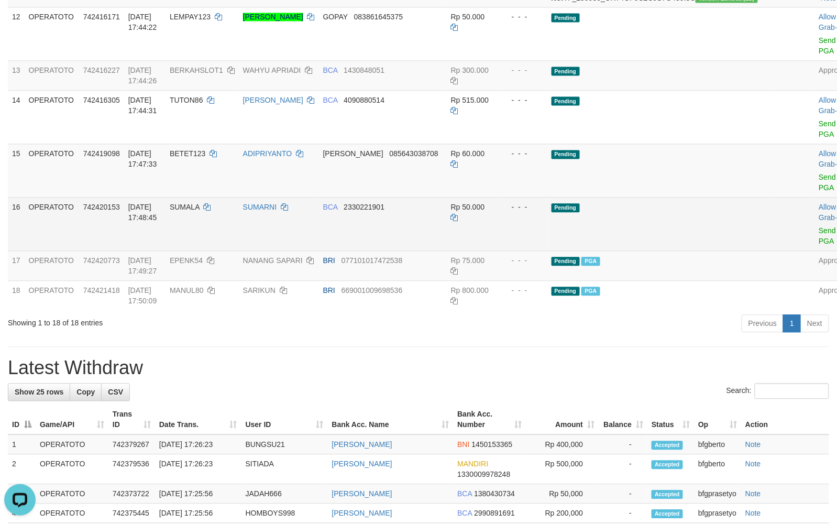
scroll to position [588, 0]
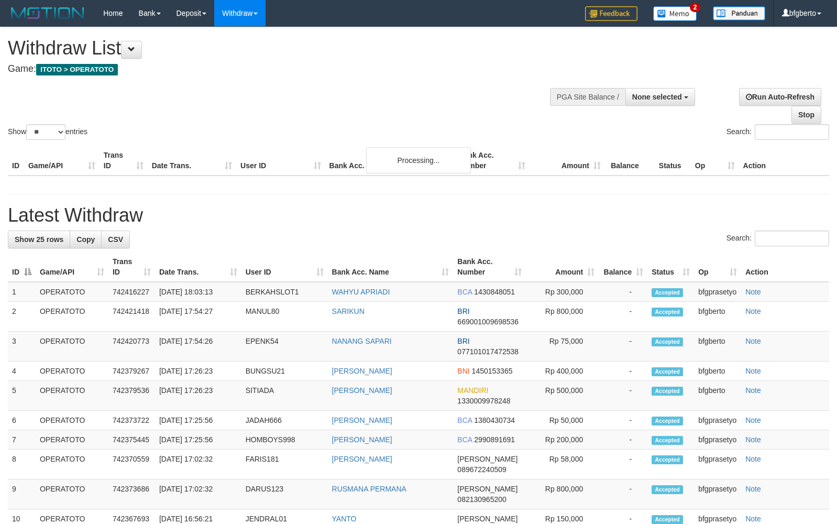
select select
select select "**"
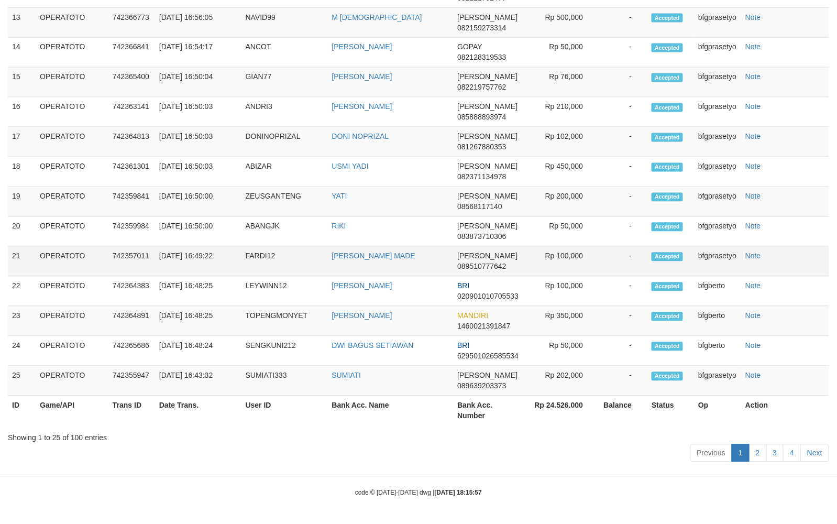
scroll to position [617, 0]
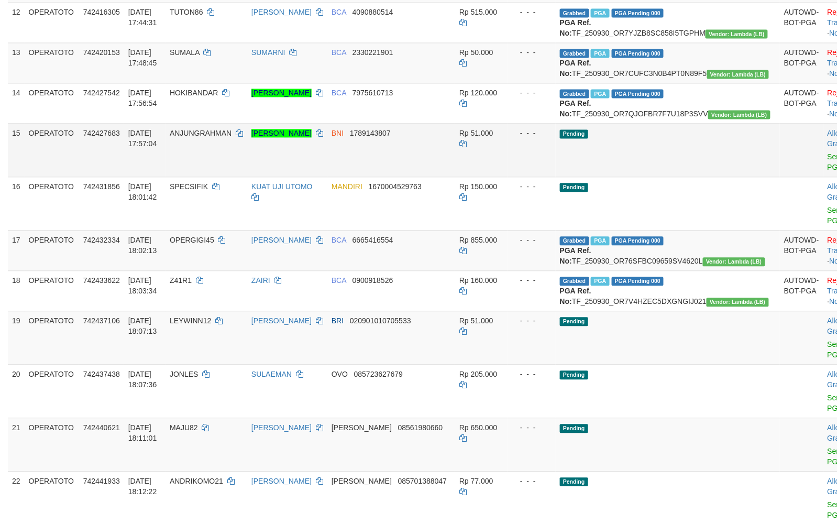
click at [824, 177] on td "Allow Grab · Reject Send PGA · Note" at bounding box center [850, 150] width 52 height 53
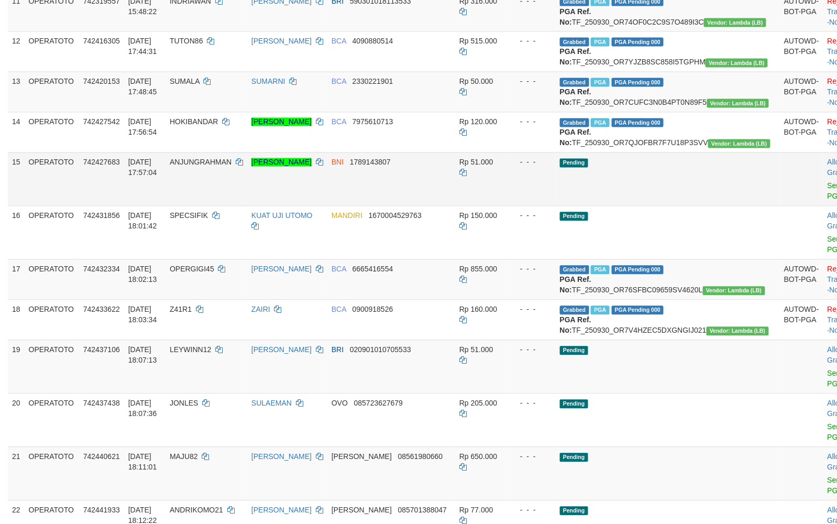
click at [824, 206] on td "Allow Grab · Reject Send PGA · Note" at bounding box center [850, 178] width 52 height 53
click at [828, 201] on link "Send PGA" at bounding box center [836, 191] width 17 height 19
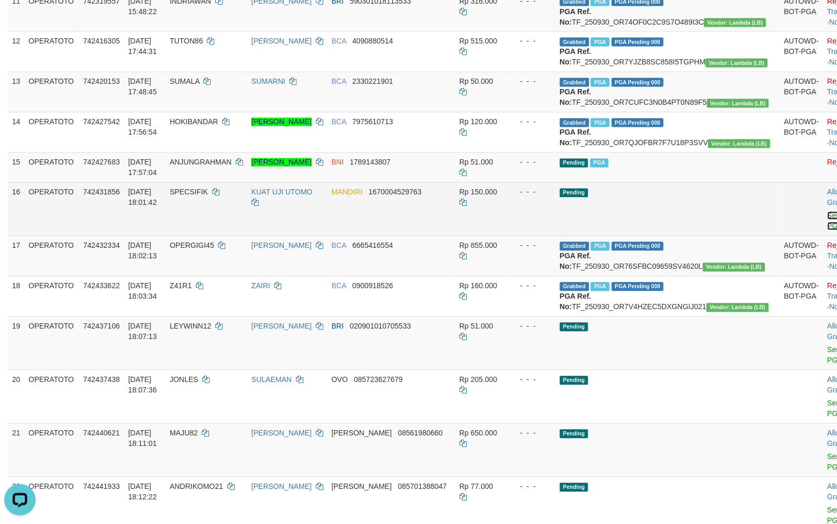
click at [828, 231] on link "Send PGA" at bounding box center [836, 221] width 17 height 19
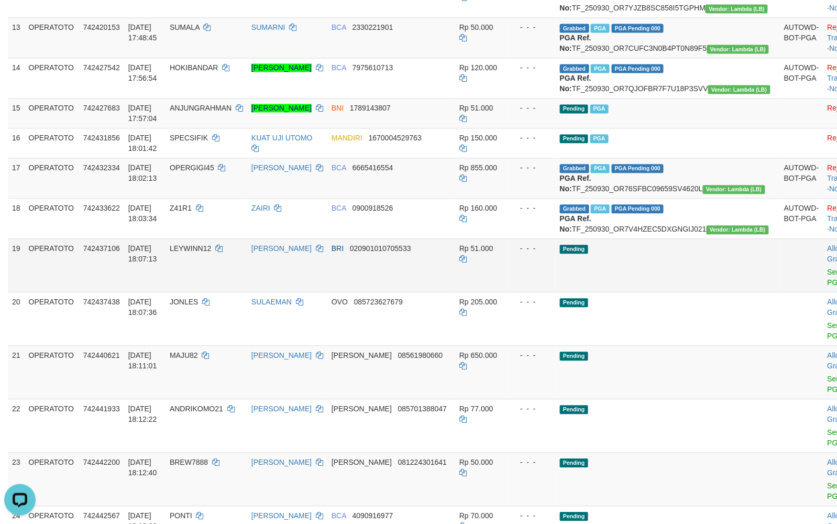
scroll to position [728, 0]
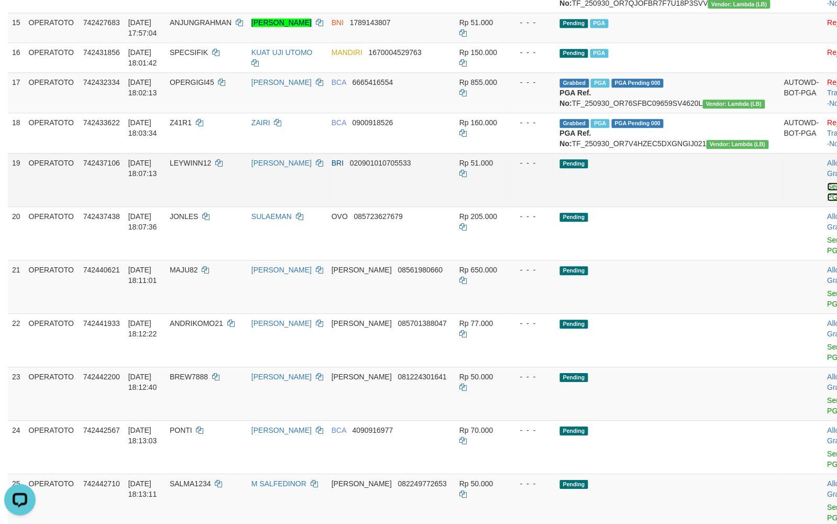
click at [828, 201] on link "Send PGA" at bounding box center [836, 191] width 17 height 19
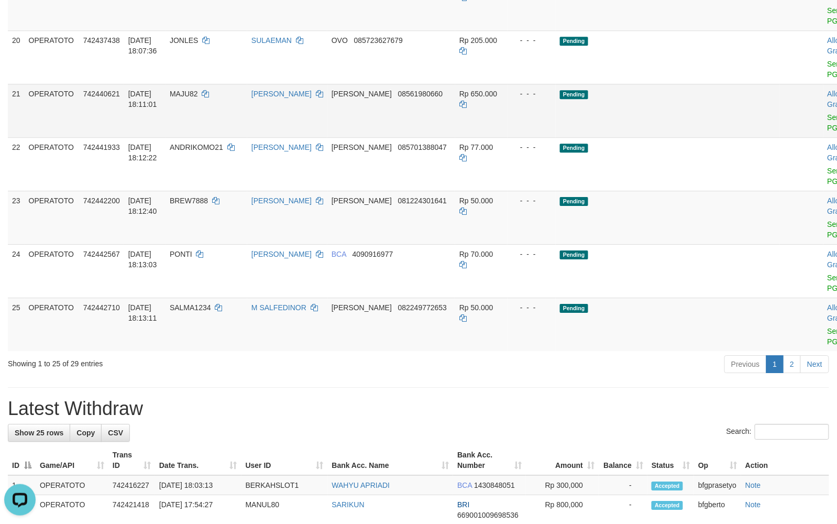
scroll to position [960, 0]
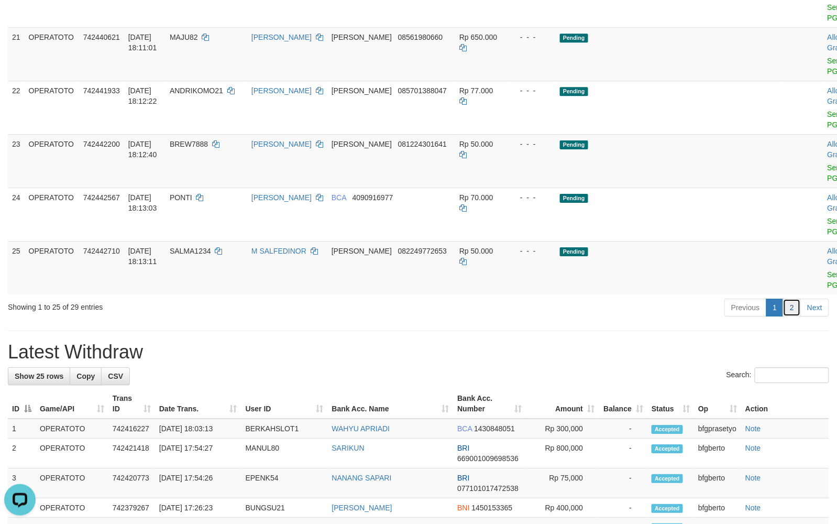
click at [787, 316] on link "2" at bounding box center [792, 308] width 18 height 18
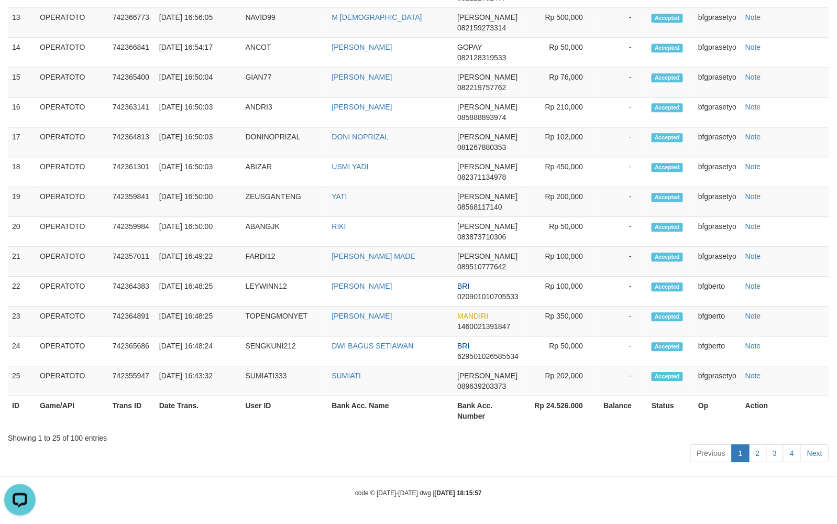
scroll to position [141, 0]
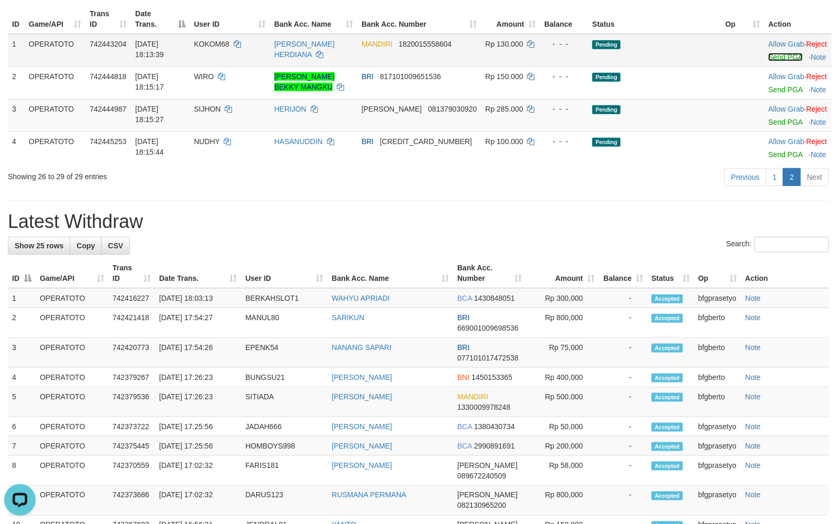
click at [774, 61] on link "Send PGA" at bounding box center [786, 57] width 34 height 8
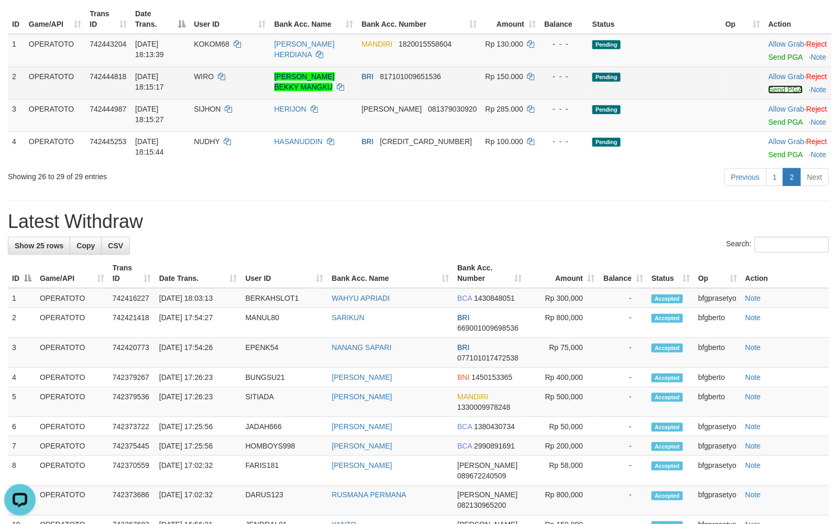
click at [772, 94] on link "Send PGA" at bounding box center [786, 89] width 34 height 8
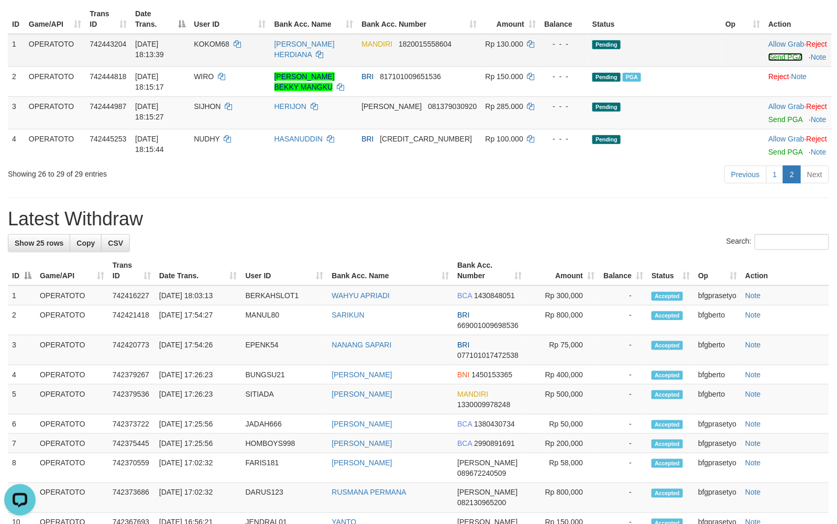
click at [777, 61] on link "Send PGA" at bounding box center [786, 57] width 34 height 8
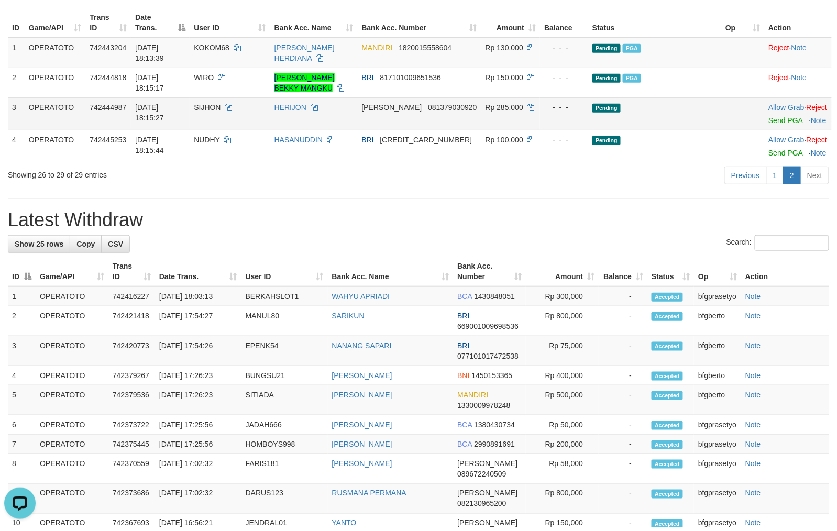
scroll to position [118, 0]
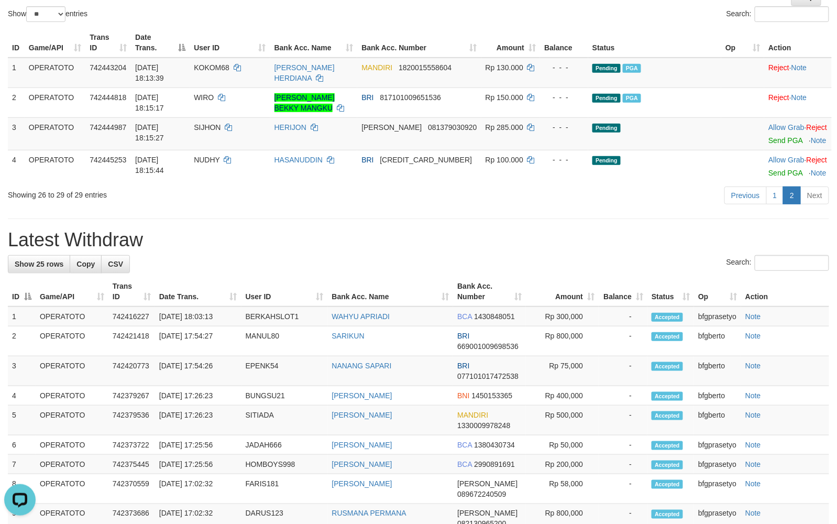
click at [550, 208] on div "Previous 1 2 Next" at bounding box center [593, 196] width 473 height 23
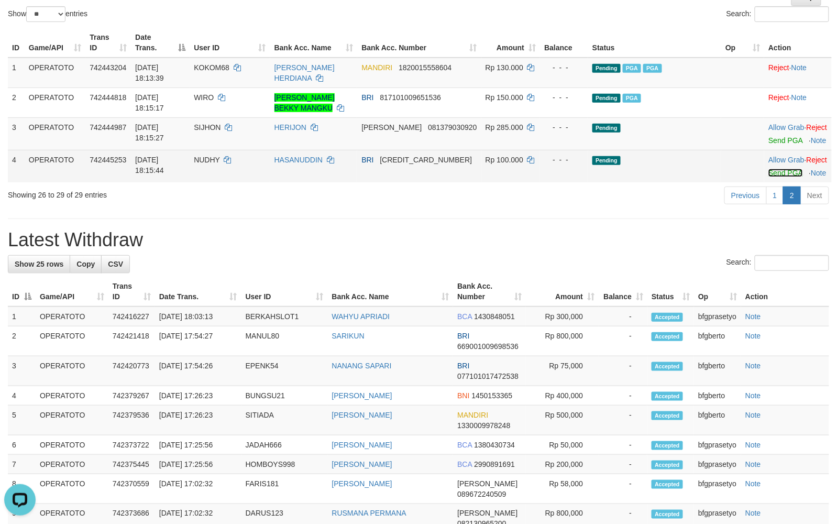
click at [771, 177] on link "Send PGA" at bounding box center [786, 173] width 34 height 8
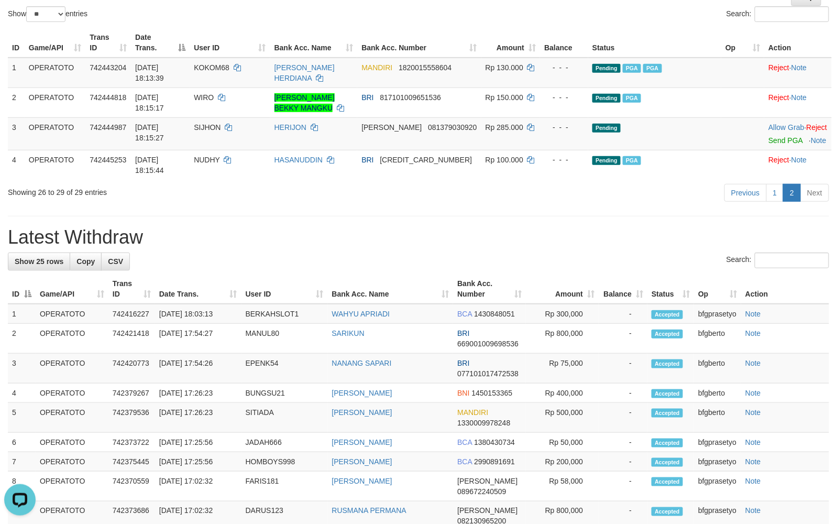
click at [495, 248] on h1 "Latest Withdraw" at bounding box center [419, 237] width 822 height 21
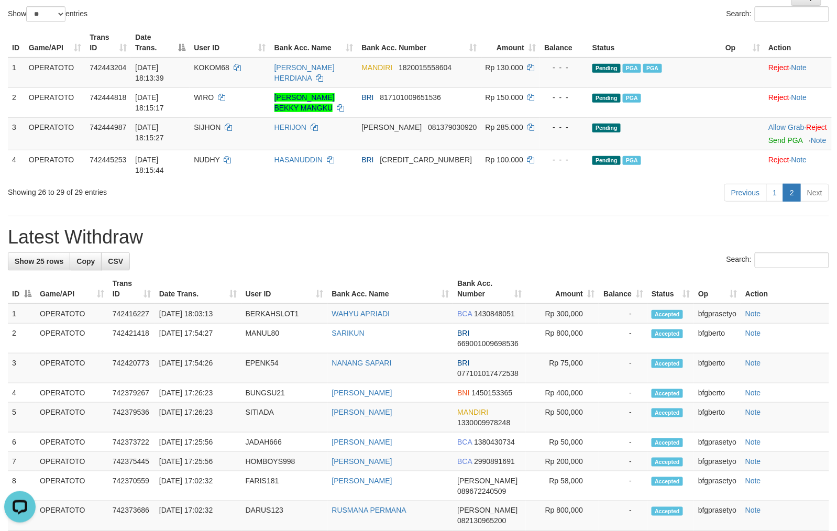
click at [409, 205] on div "Previous 1 2 Next" at bounding box center [593, 194] width 473 height 23
drag, startPoint x: 462, startPoint y: 237, endPoint x: 458, endPoint y: 231, distance: 7.7
click at [459, 231] on div "**********" at bounding box center [418, 494] width 837 height 1170
click at [564, 205] on div "Previous 1 2 Next" at bounding box center [593, 194] width 473 height 23
click at [428, 205] on div "Previous 1 2 Next" at bounding box center [593, 194] width 473 height 23
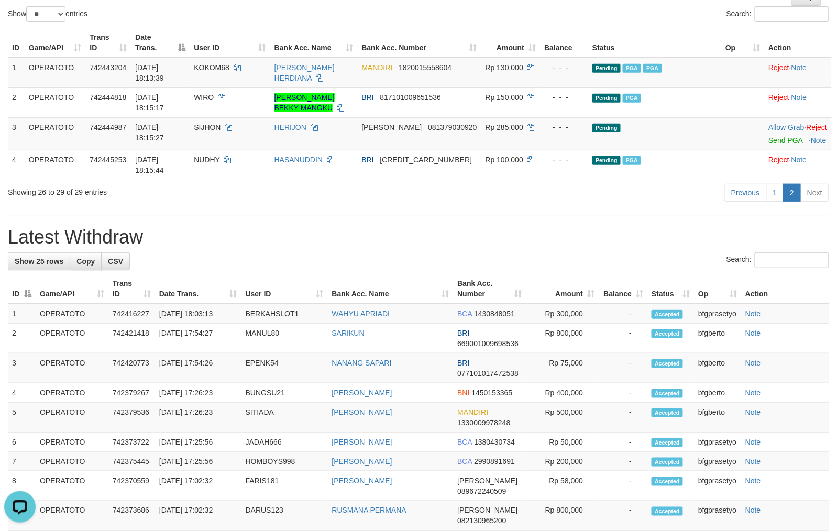
click at [288, 271] on div "Search:" at bounding box center [419, 262] width 822 height 18
click at [443, 244] on div "**********" at bounding box center [418, 494] width 837 height 1170
click at [403, 248] on h1 "Latest Withdraw" at bounding box center [419, 237] width 822 height 21
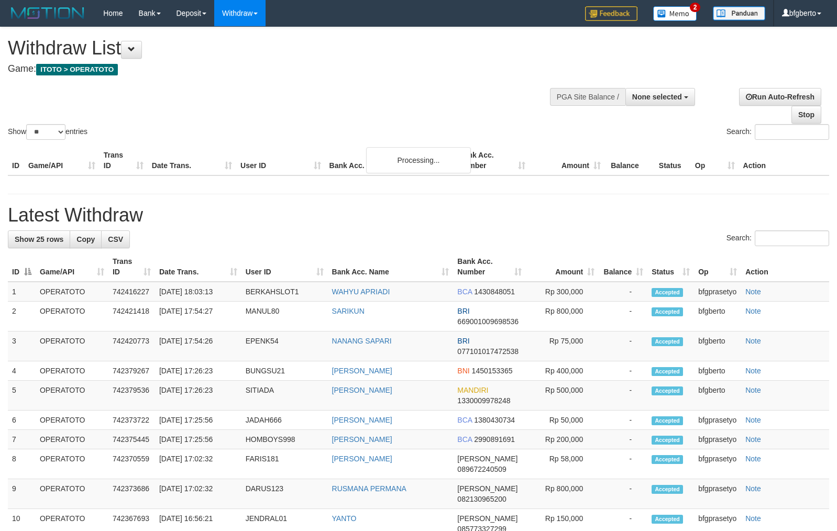
select select
select select "**"
select select
select select "**"
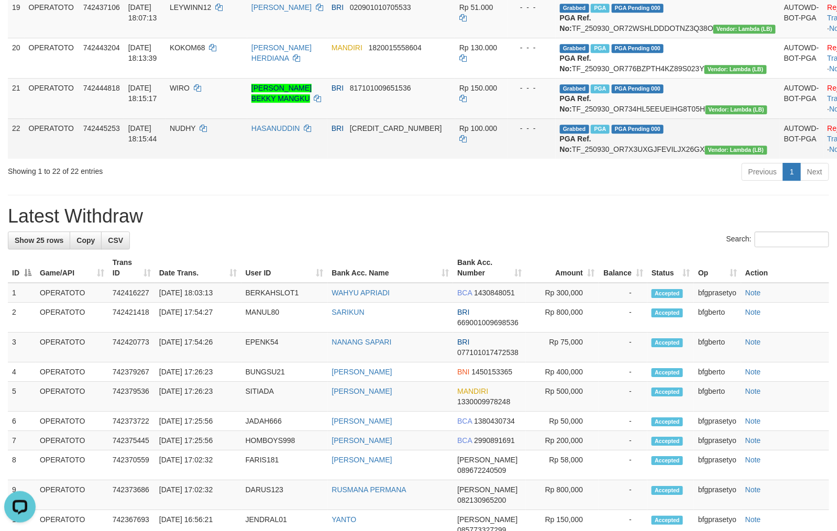
click at [665, 159] on td "Grabbed PGA PGA Pending 000 PGA Ref. No: TF_250930_OR7X3UXGJFEVILJX26GX Vendor:…" at bounding box center [668, 138] width 224 height 40
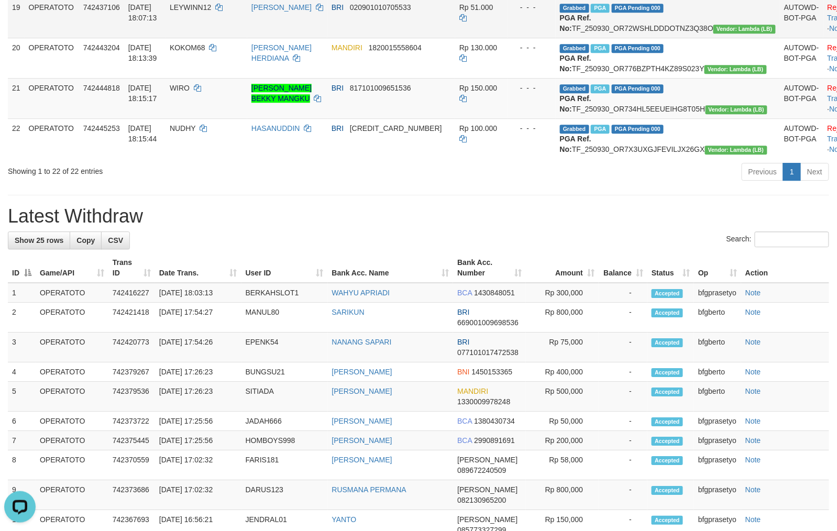
copy td "TF_250930_OR7X3UXGJFEVILJX26GX"
click at [677, 118] on td "Grabbed PGA PGA Pending 000 PGA Ref. No: TF_250930_OR734HL5EEUEIHG8T05H Vendor:…" at bounding box center [668, 98] width 224 height 40
copy td "TF_250930_OR734HL5EEUEIHG8T05H"
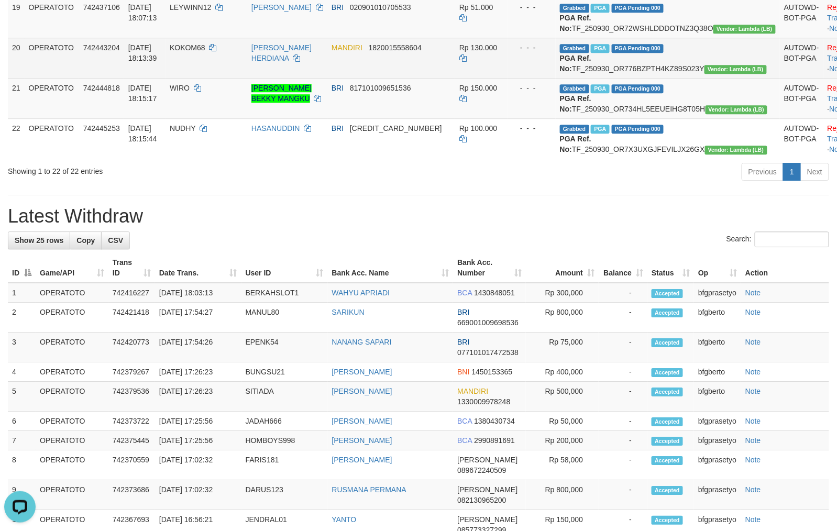
click at [670, 78] on td "Grabbed PGA PGA Pending 000 PGA Ref. No: TF_250930_OR776BZPTH4KZ89S023Y Vendor:…" at bounding box center [668, 58] width 224 height 40
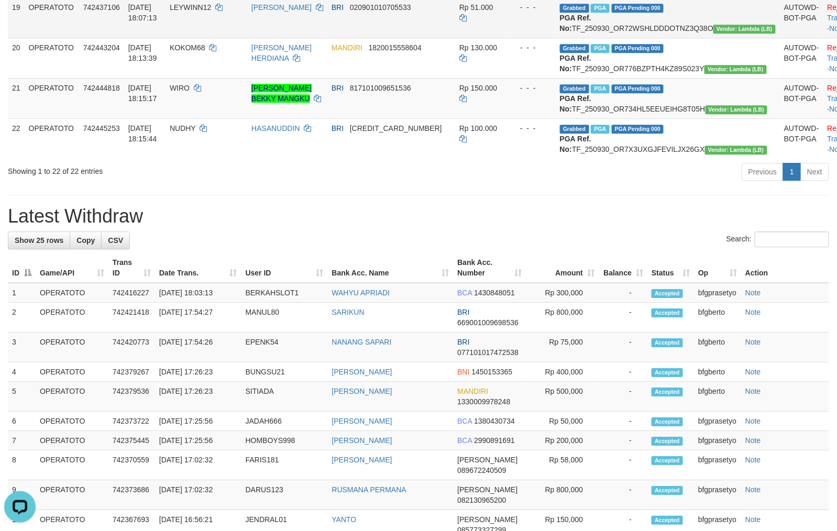
copy td "TF_250930_OR776BZPTH4KZ89S023Y"
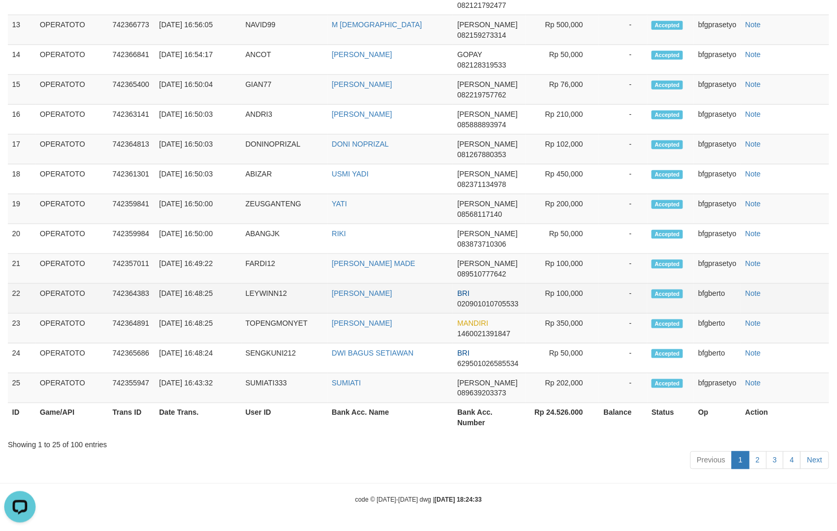
scroll to position [837, 0]
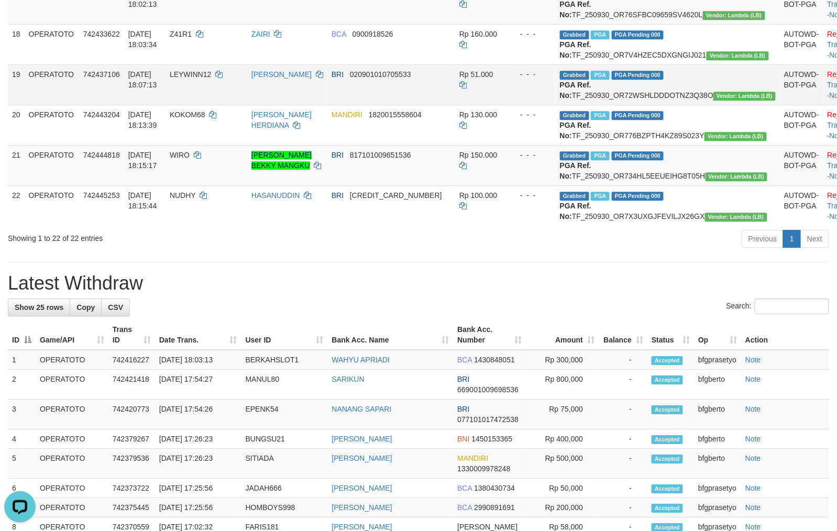
click at [644, 105] on td "Grabbed PGA PGA Pending 000 PGA Ref. No: TF_250930_OR72WSHLDDDOTNZ3Q38O Vendor:…" at bounding box center [668, 84] width 224 height 40
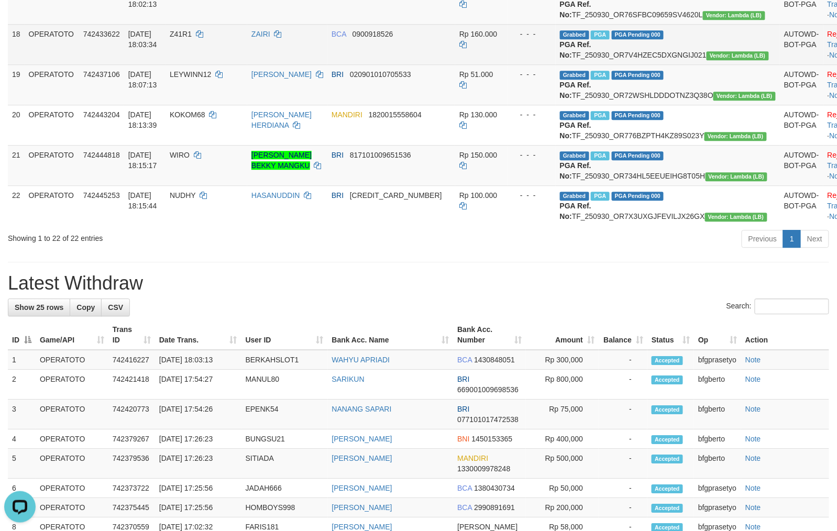
copy td "TF_250930_OR72WSHLDDDOTNZ3Q38O"
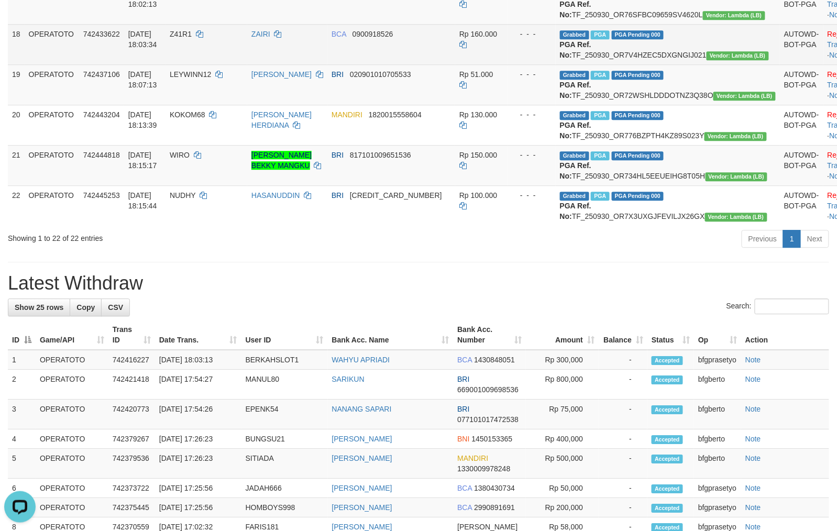
copy td "TF_250930_OR7J3KFVEPN6608UQAKB"
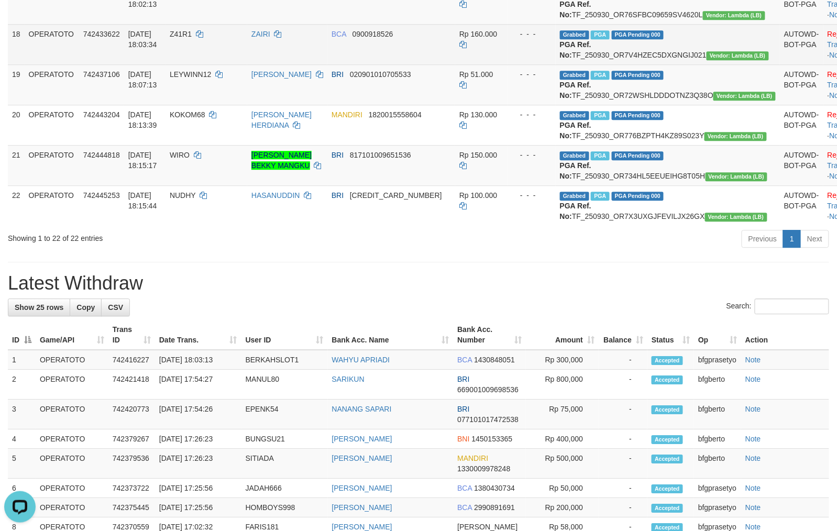
copy td "TF_250930_OR7GNZXUHNLOLCHFALJJ"
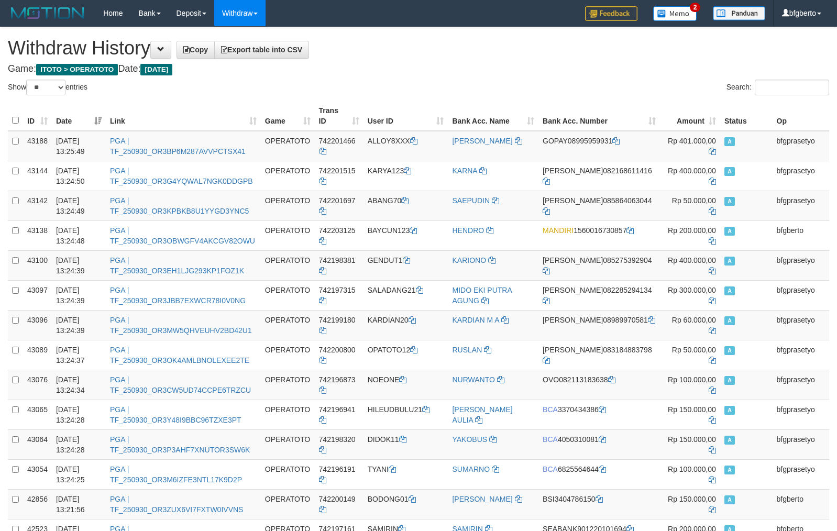
select select "**"
